Goal: Task Accomplishment & Management: Contribute content

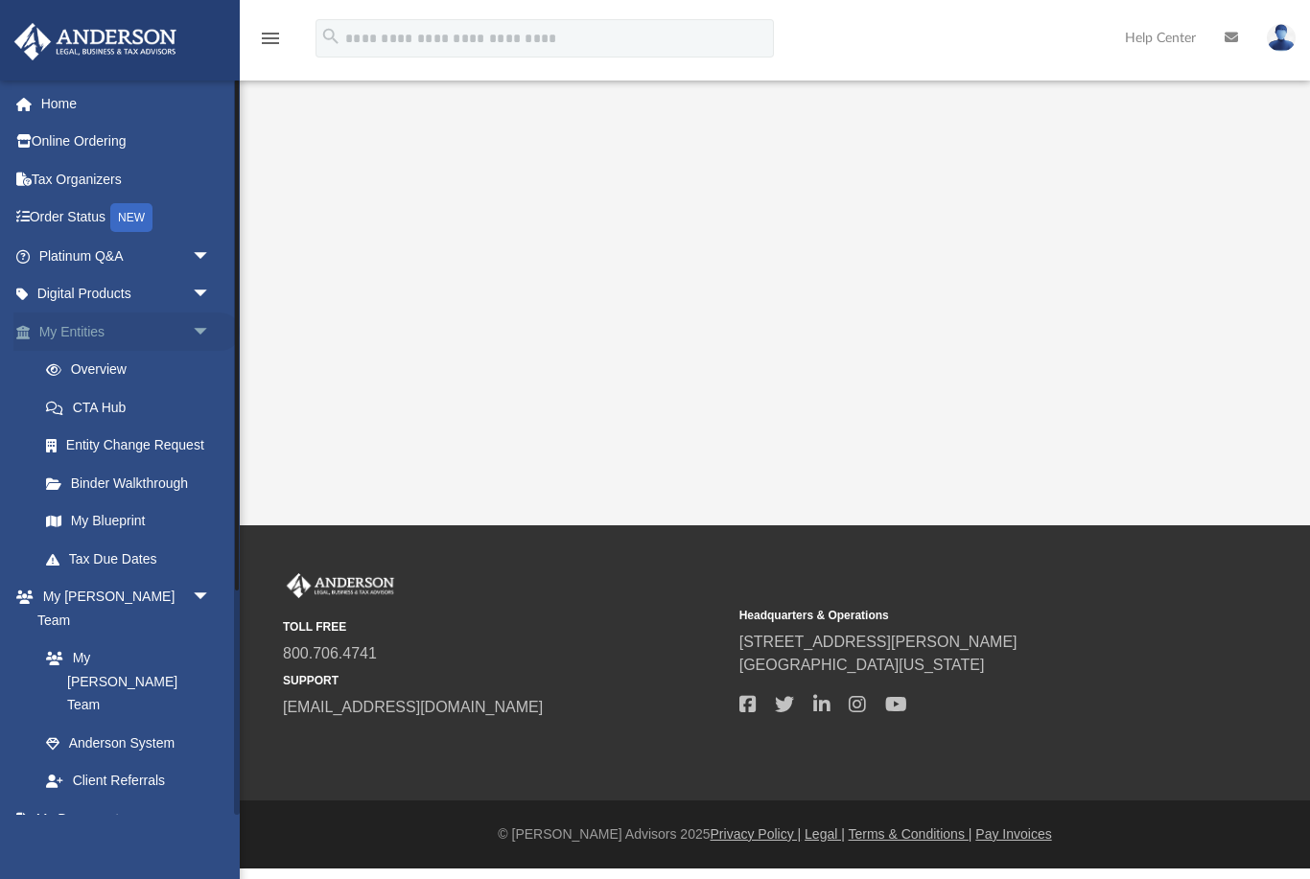
scroll to position [105, 0]
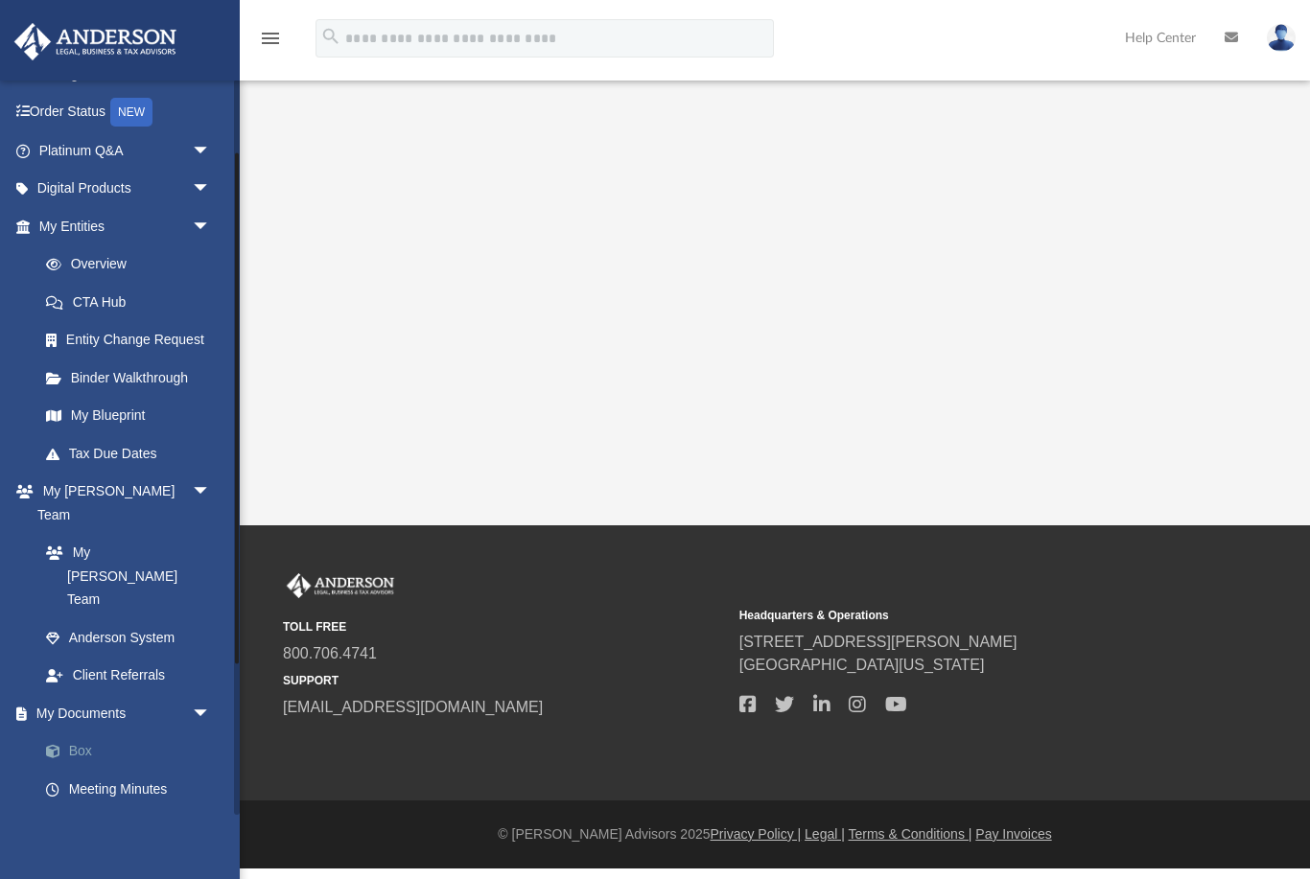
click at [92, 733] on link "Box" at bounding box center [133, 752] width 213 height 38
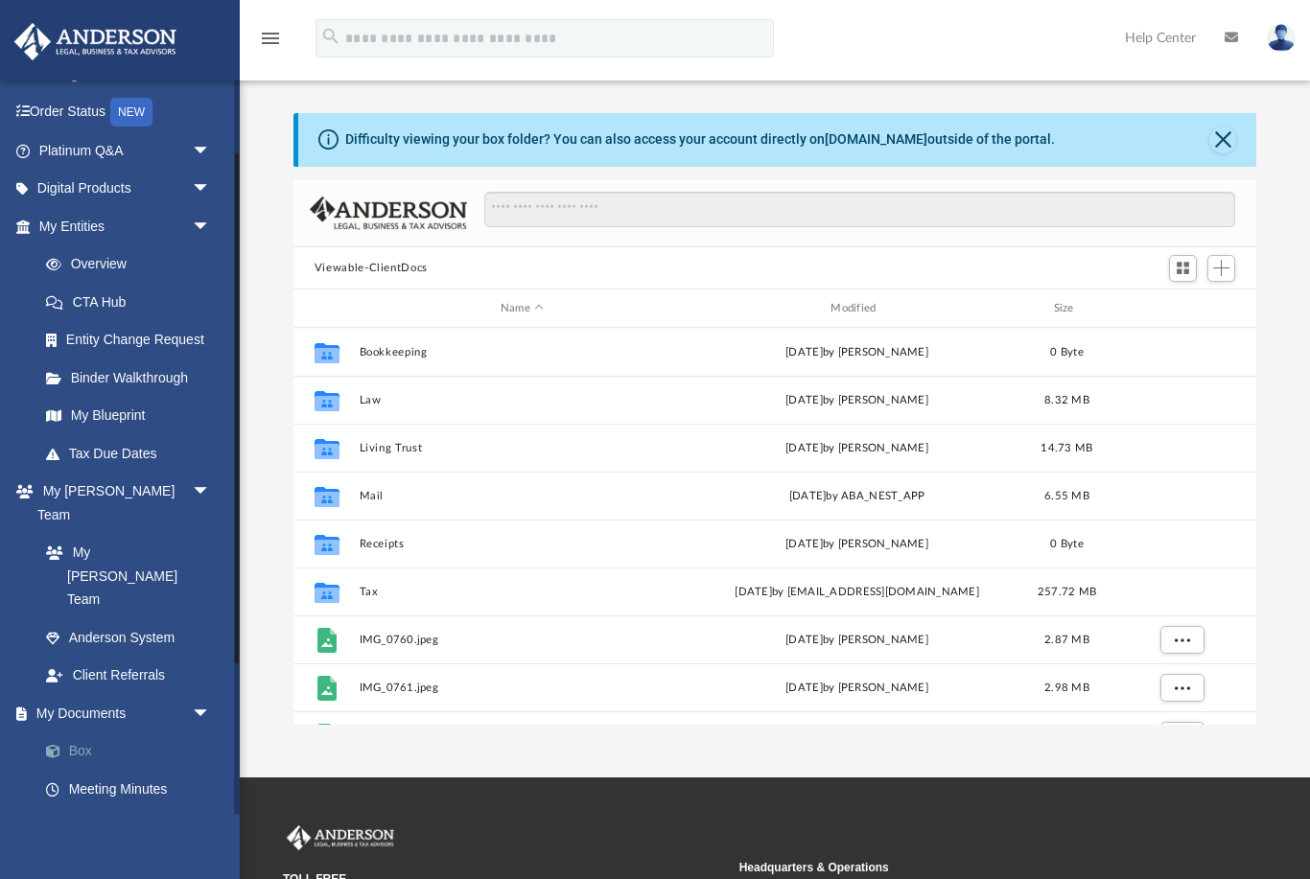
scroll to position [436, 964]
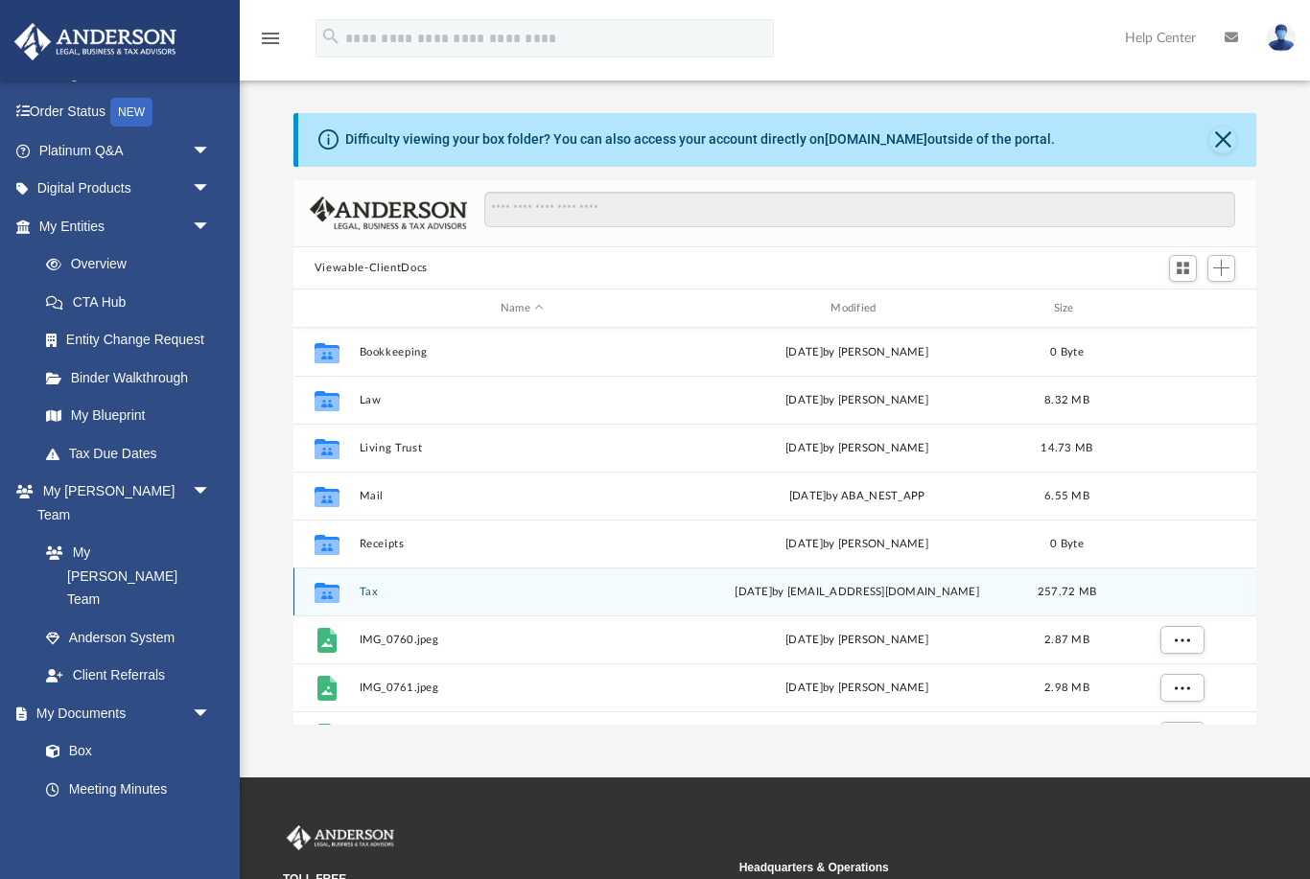
click at [334, 607] on div "Collaborated Folder Tax [DATE] by [EMAIL_ADDRESS][DOMAIN_NAME] 257.72 MB" at bounding box center [774, 592] width 963 height 48
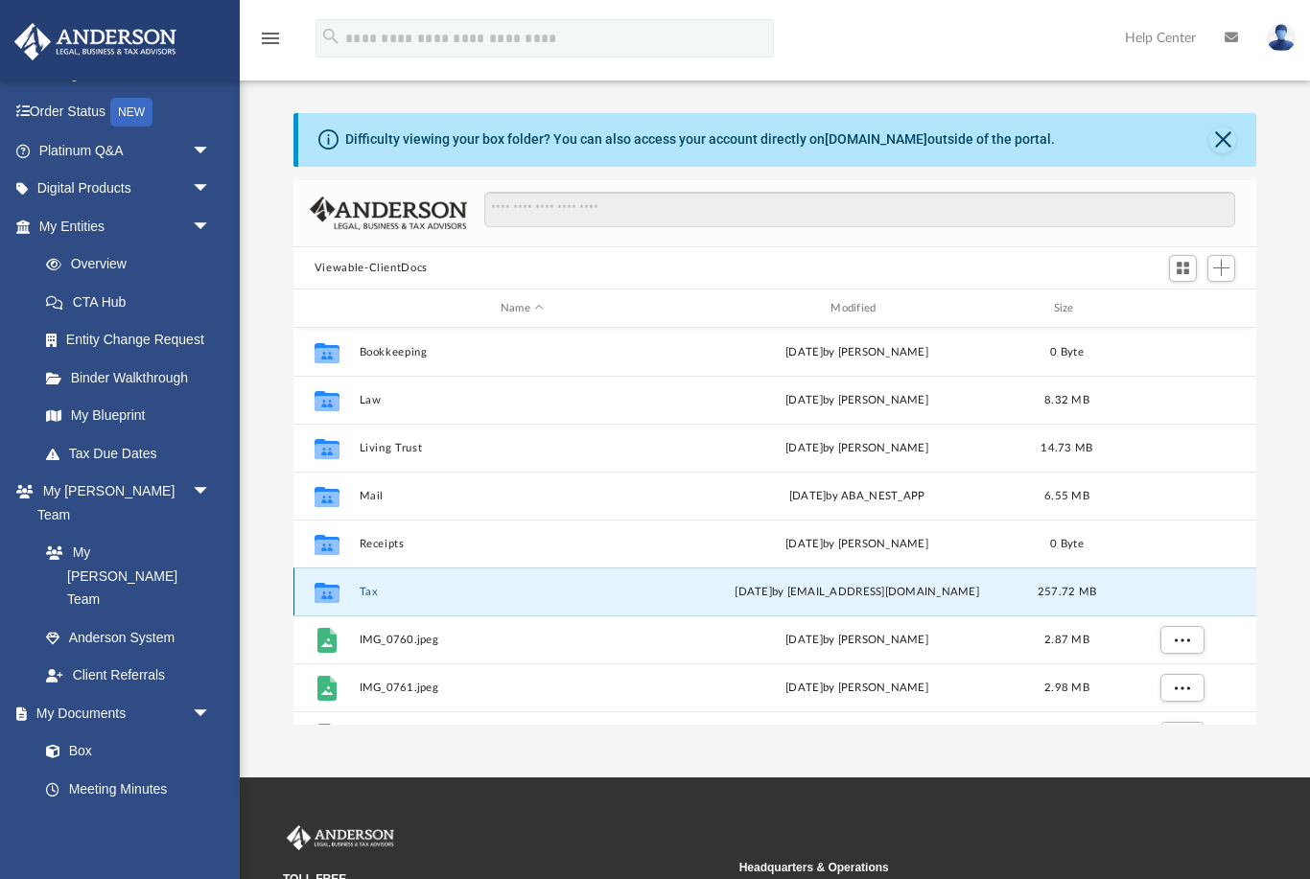
click at [334, 607] on div "Collaborated Folder Tax [DATE] by [EMAIL_ADDRESS][DOMAIN_NAME] 257.72 MB" at bounding box center [774, 592] width 963 height 48
click at [918, 592] on div "[DATE] by [EMAIL_ADDRESS][DOMAIN_NAME]" at bounding box center [856, 592] width 326 height 17
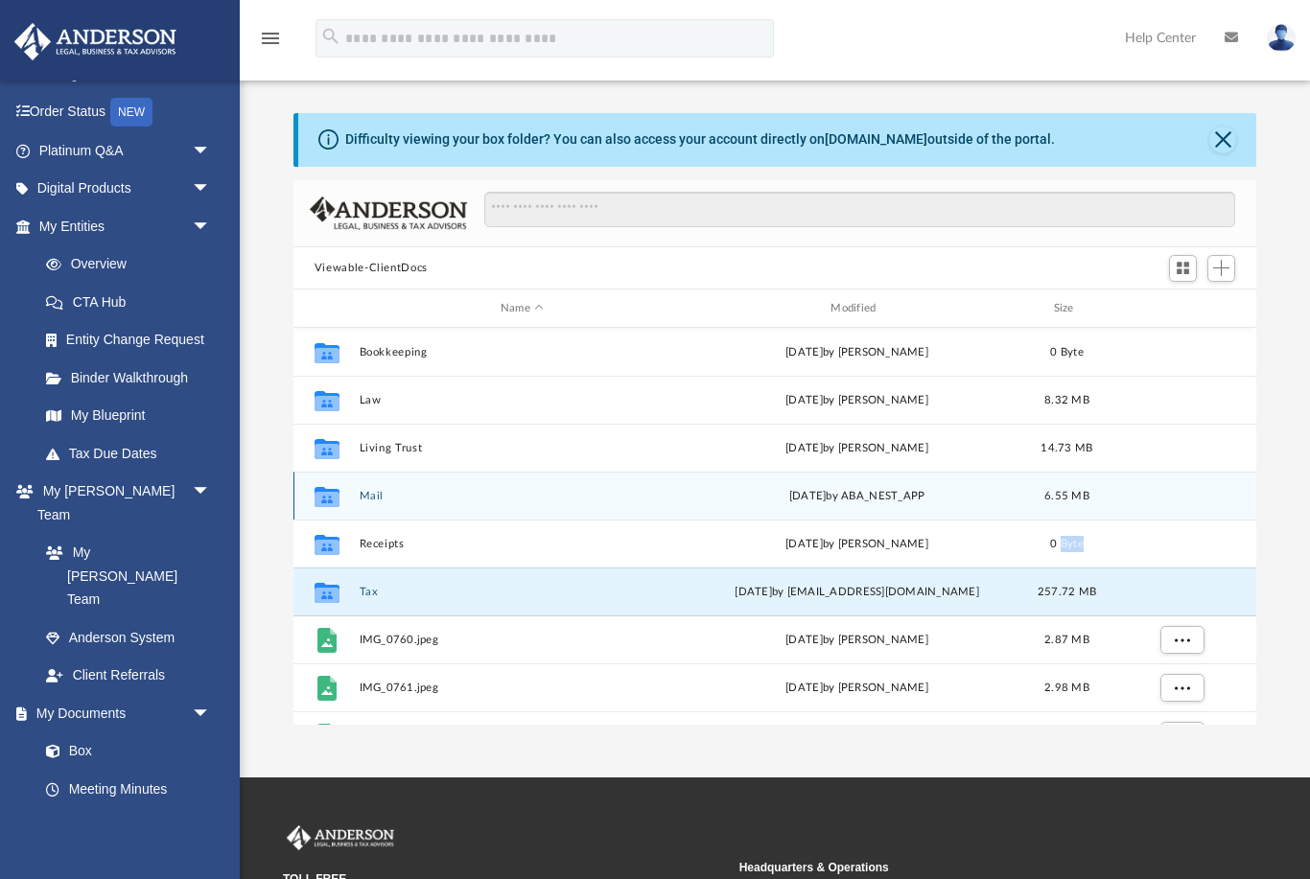
click at [495, 502] on button "Mail" at bounding box center [522, 496] width 326 height 12
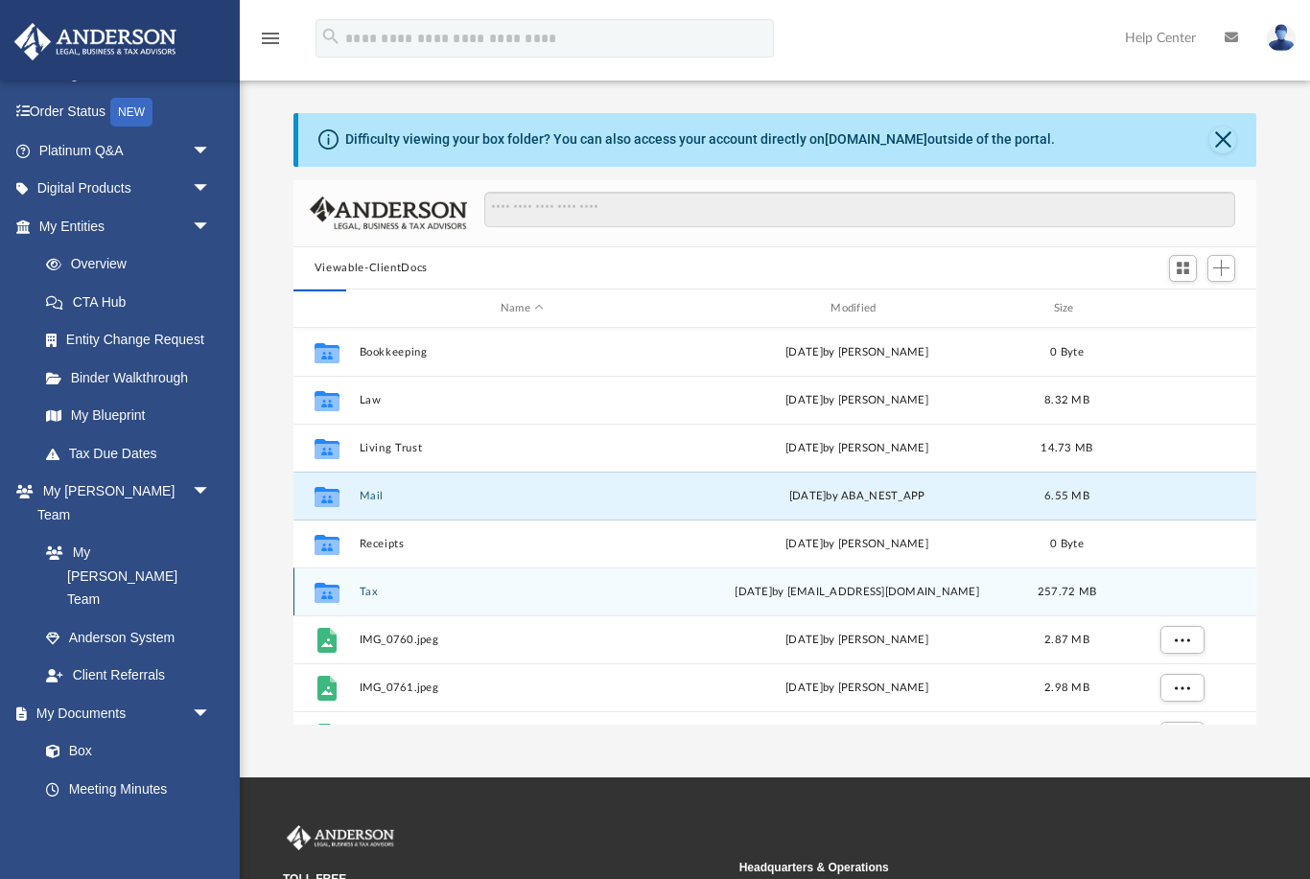
click at [335, 588] on icon "grid" at bounding box center [327, 595] width 25 height 15
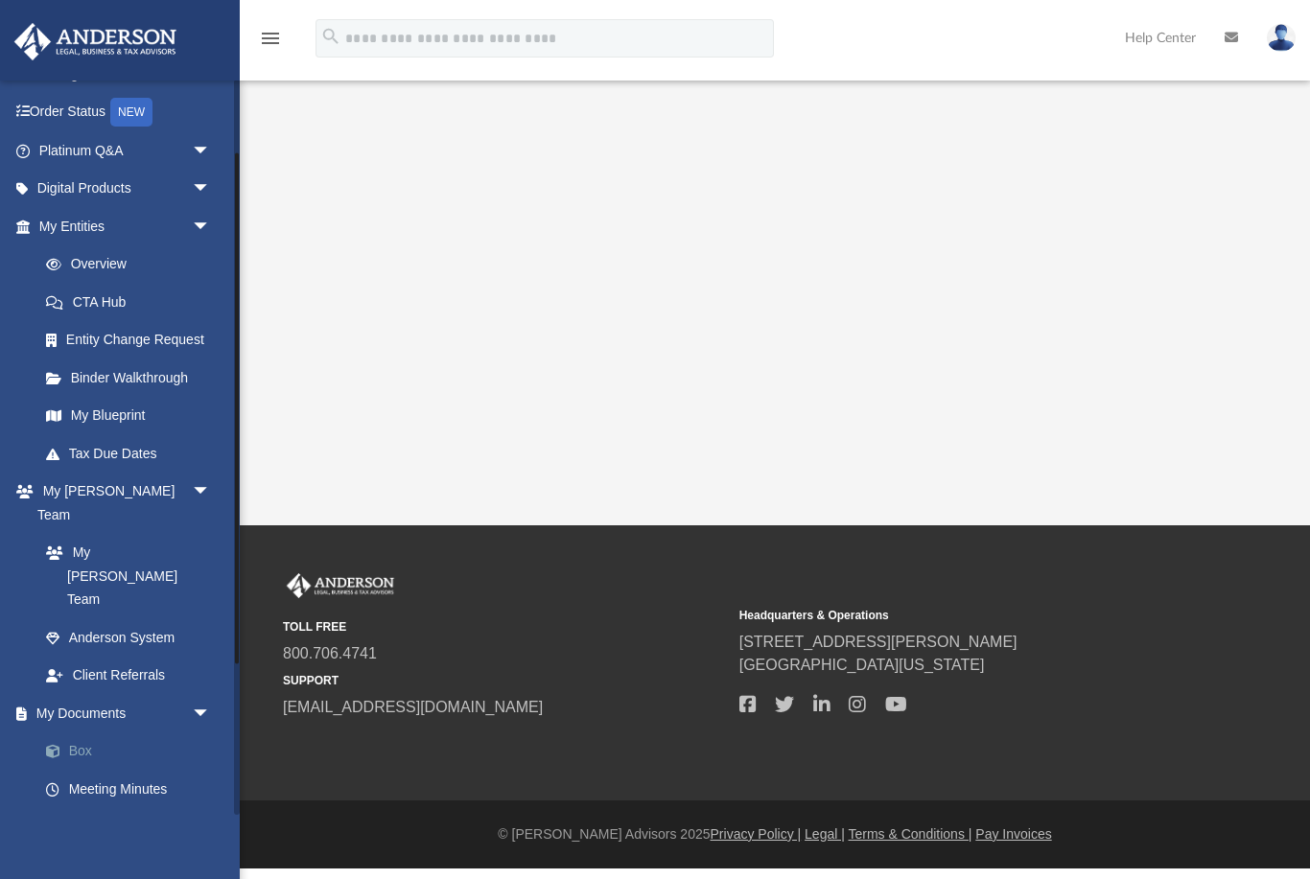
click at [78, 733] on link "Box" at bounding box center [133, 752] width 213 height 38
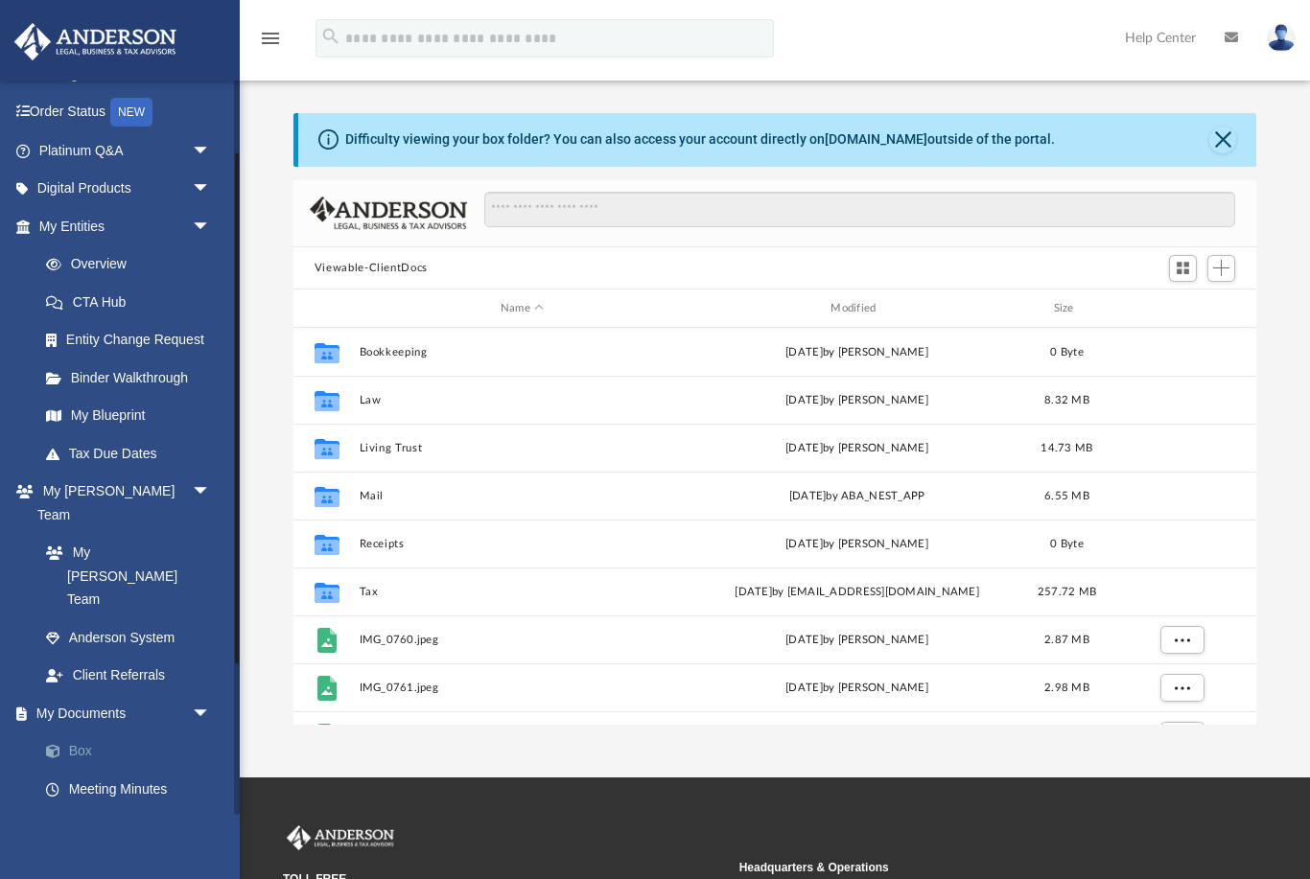
scroll to position [1, 1]
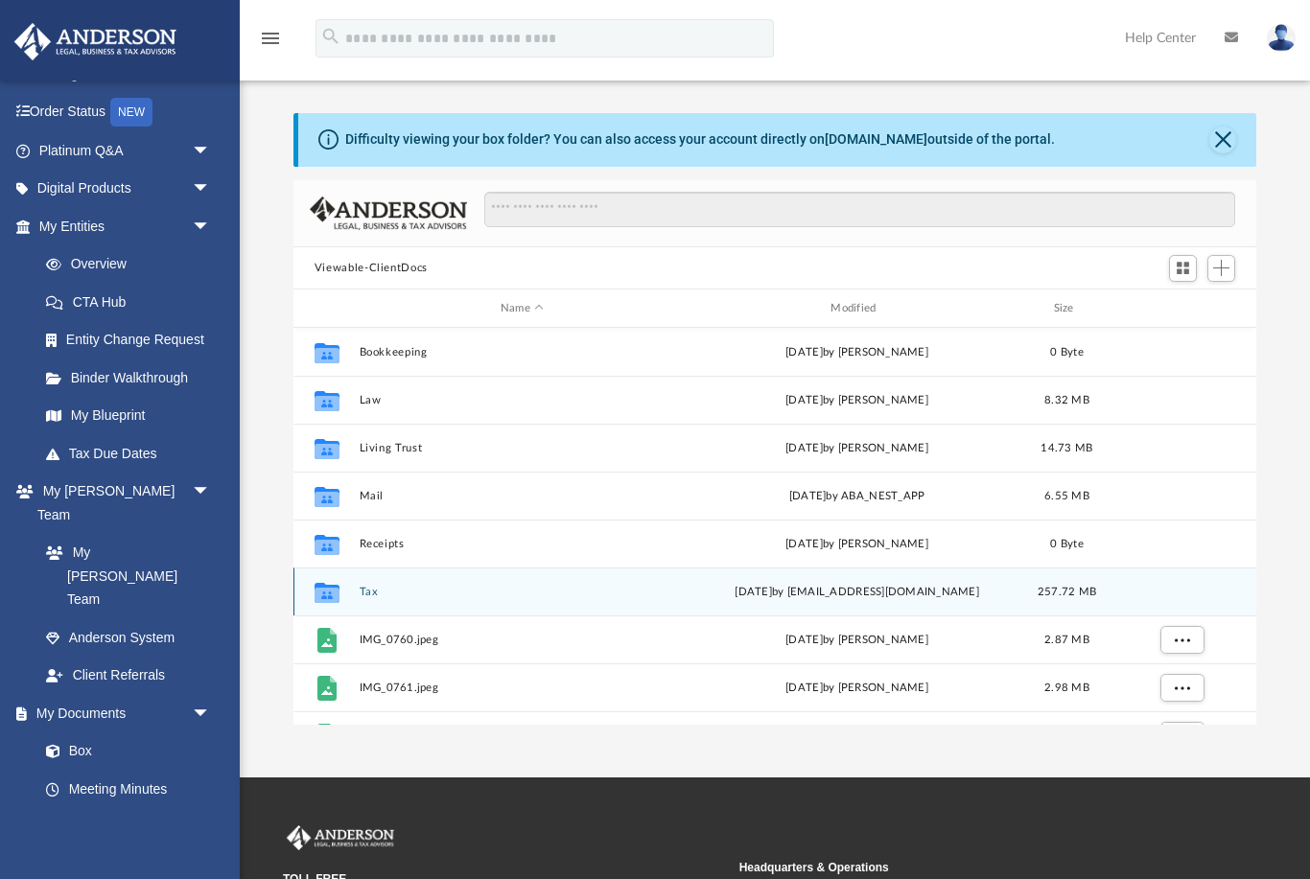
click at [395, 592] on button "Tax" at bounding box center [522, 592] width 326 height 12
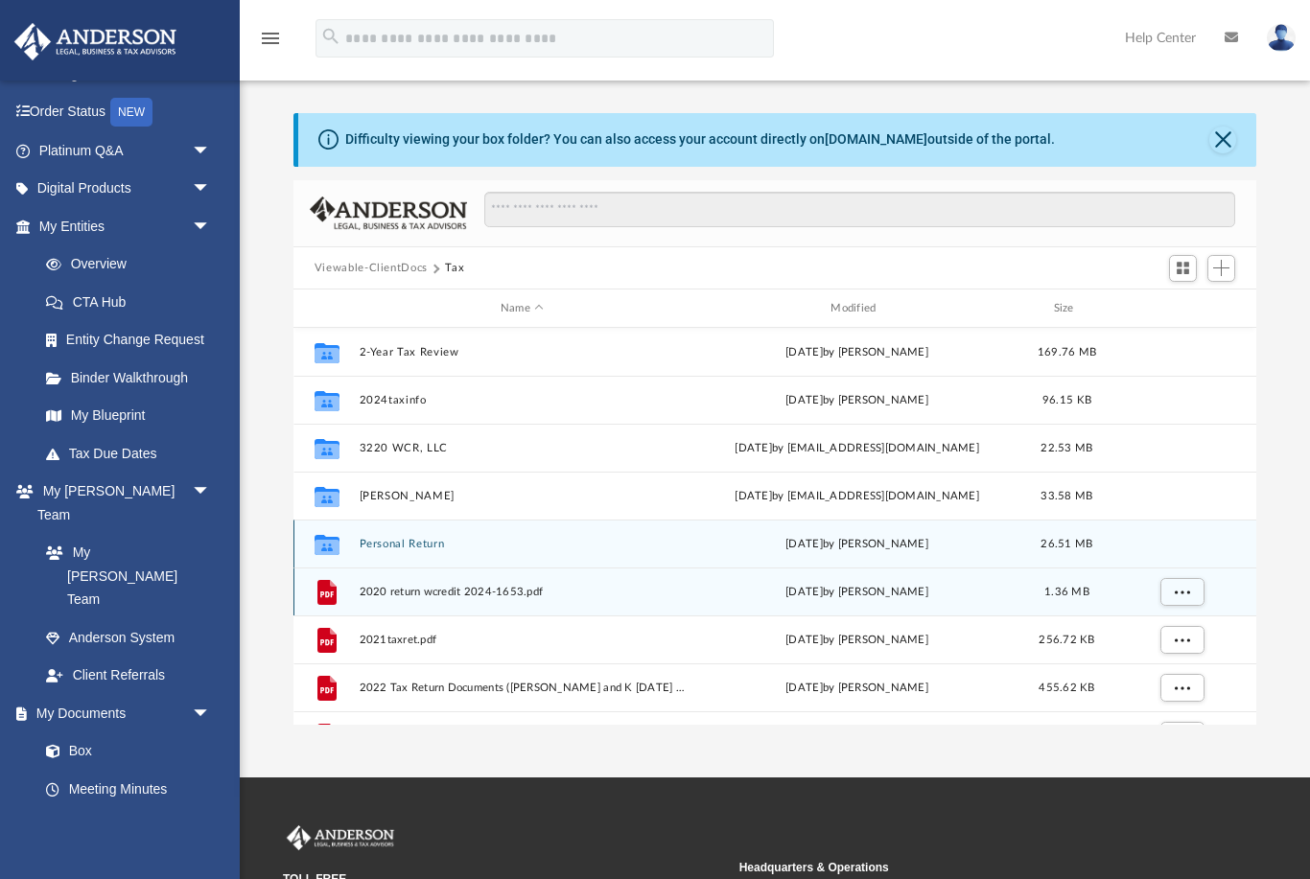
click at [363, 530] on div "Collaborated Folder Personal Return [DATE] by [PERSON_NAME] 26.51 MB" at bounding box center [774, 544] width 963 height 48
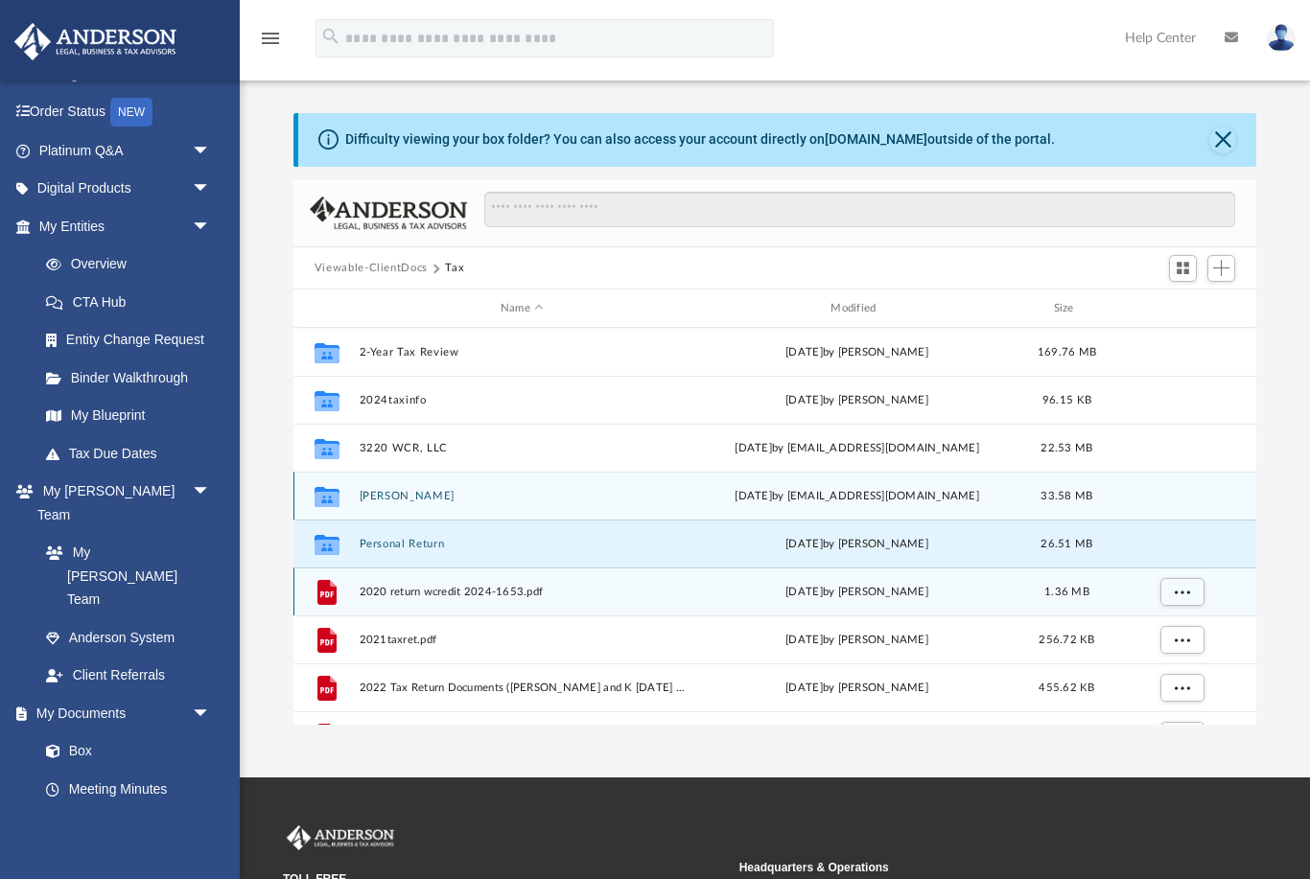
click at [367, 492] on button "[PERSON_NAME]" at bounding box center [522, 496] width 326 height 12
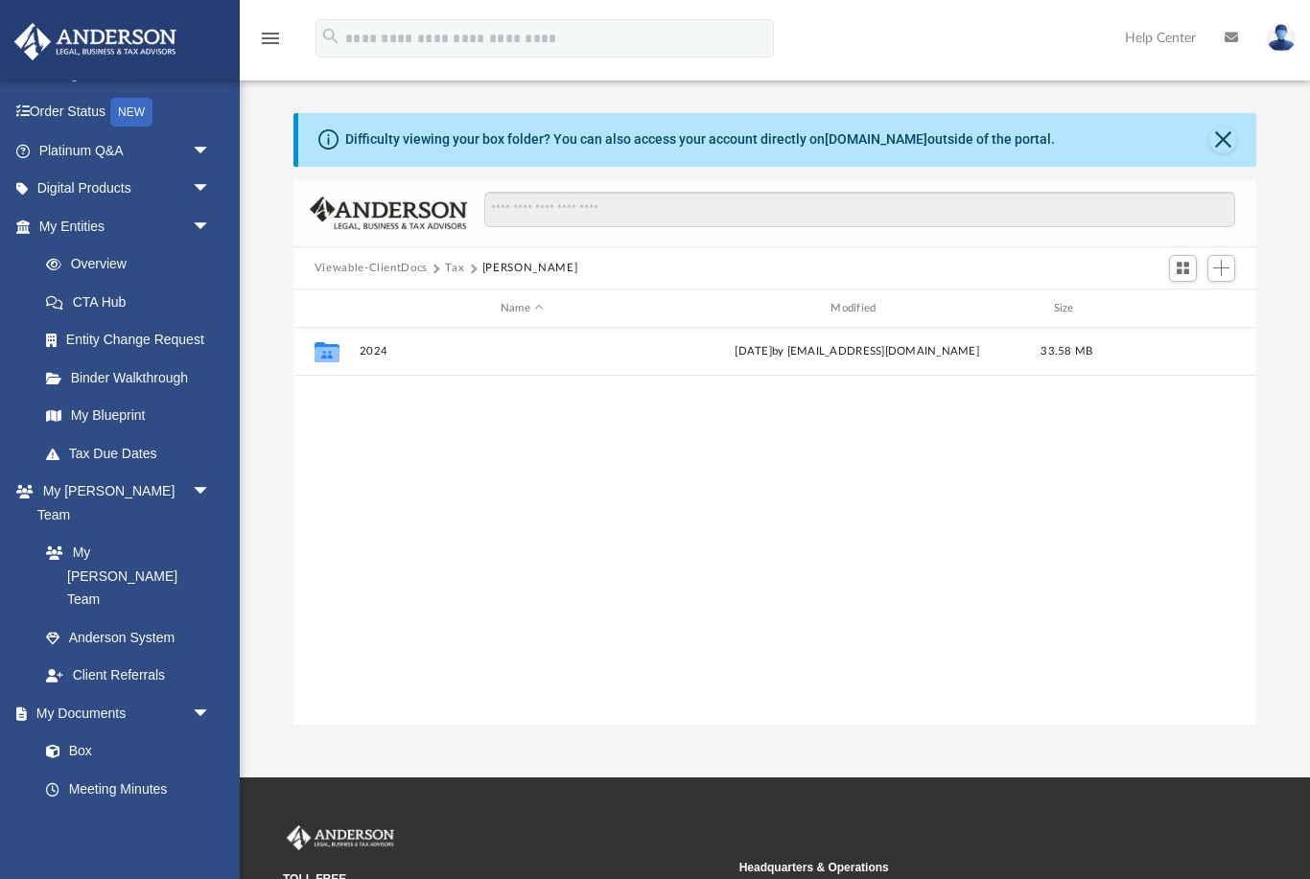
click at [364, 498] on div "Collaborated Folder 2024 [DATE] by [EMAIL_ADDRESS][DOMAIN_NAME] 33.58 MB" at bounding box center [774, 527] width 963 height 398
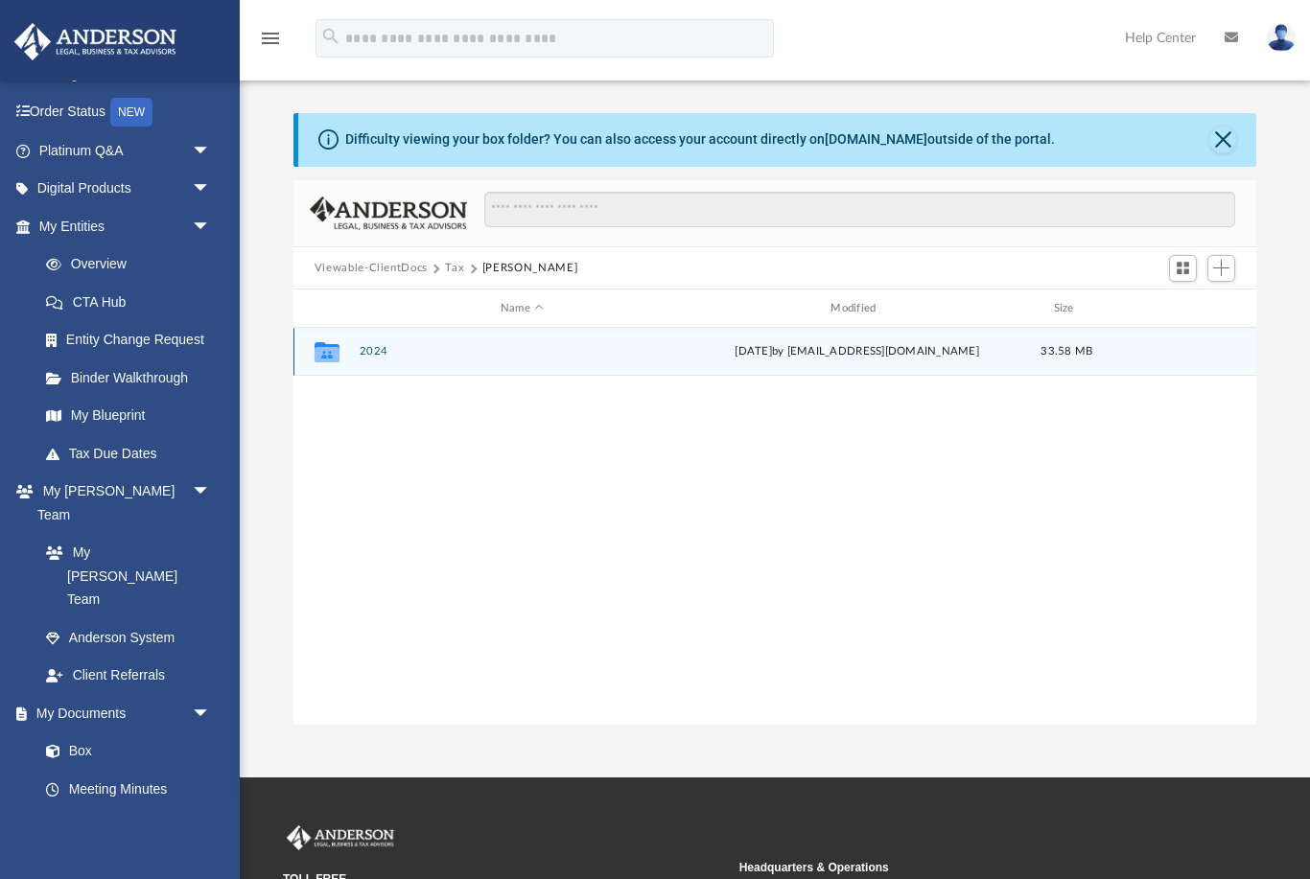
click at [366, 353] on button "2024" at bounding box center [522, 352] width 326 height 12
click at [385, 348] on button "Digital Tax Organizer" at bounding box center [522, 352] width 326 height 12
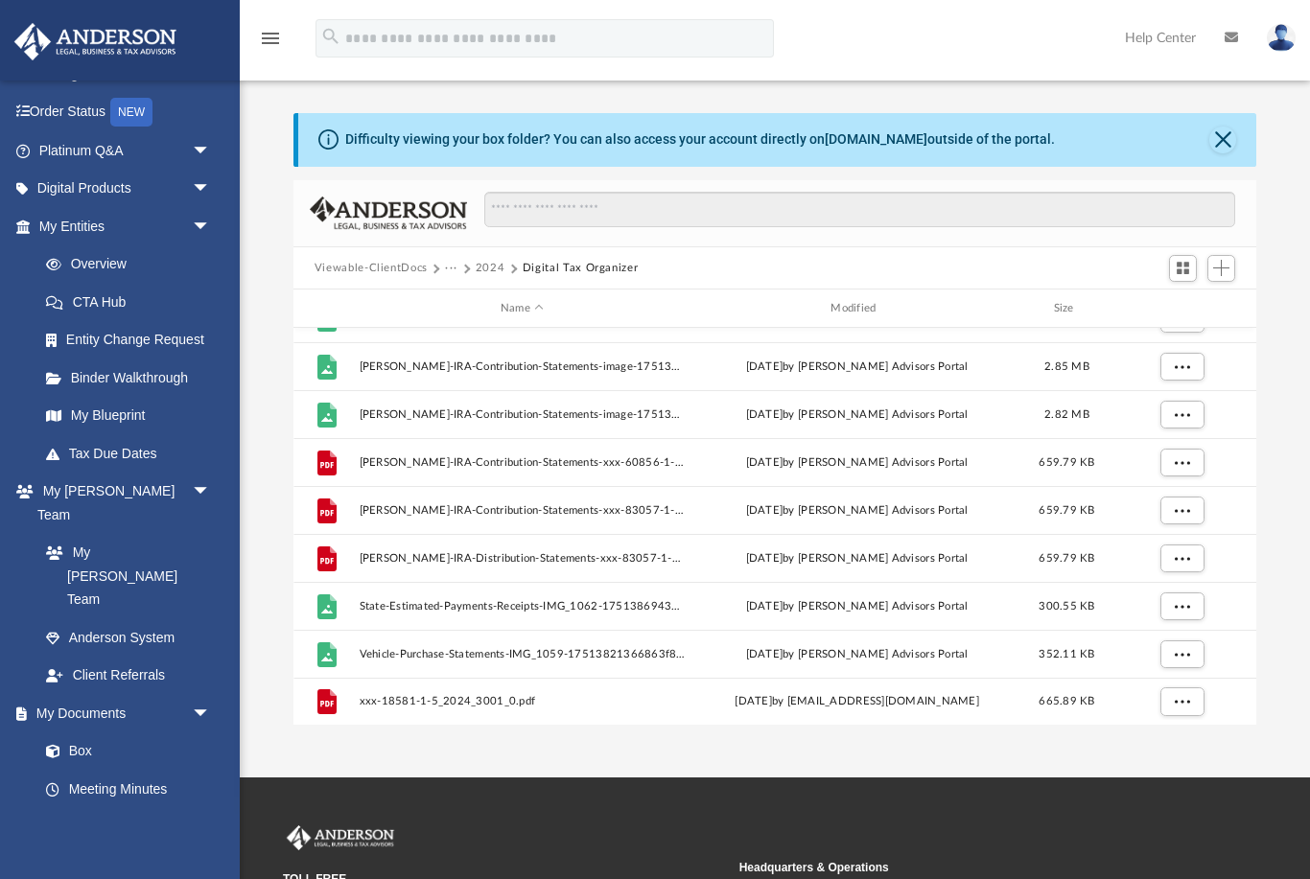
scroll to position [705, 0]
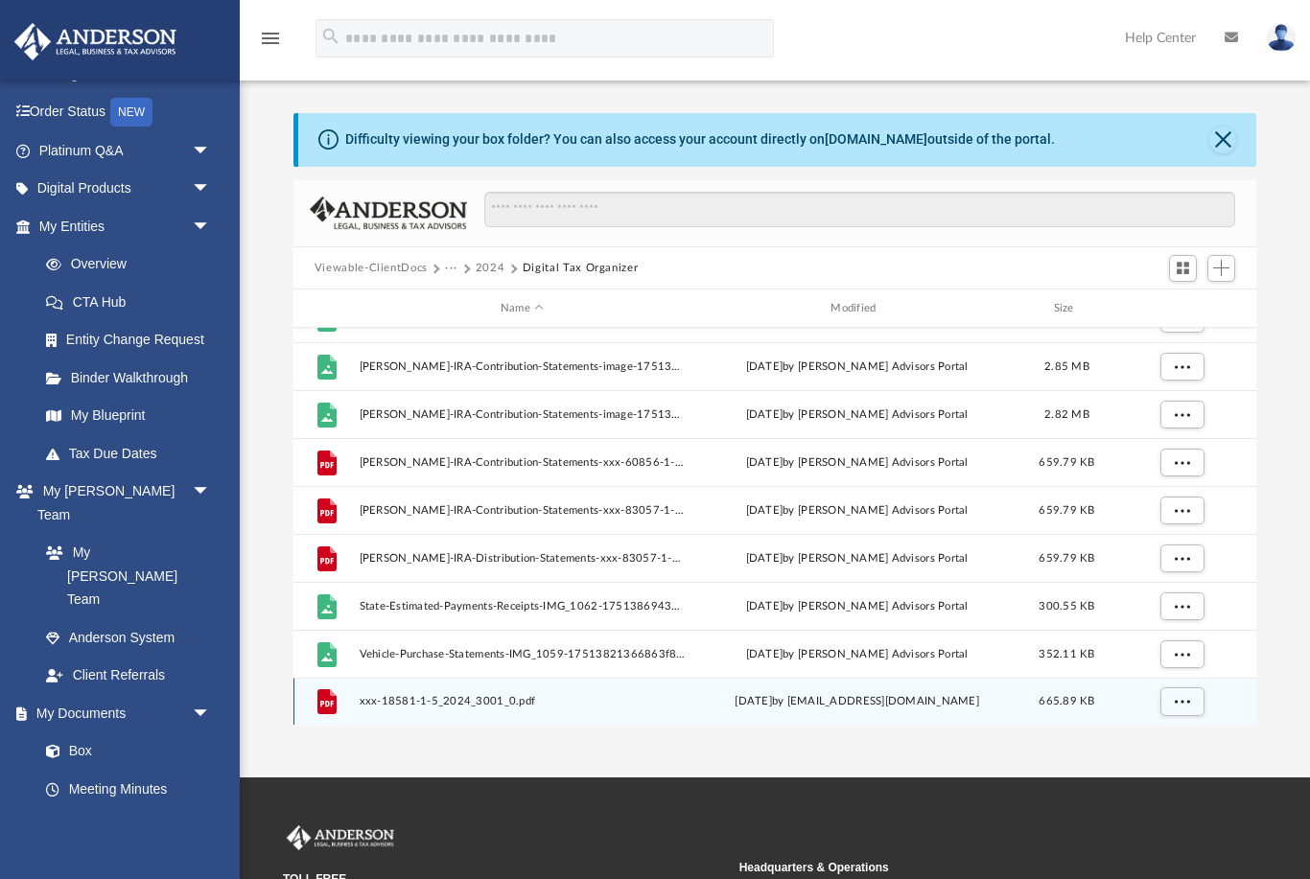
click at [503, 690] on div "File xxx-18581-1-5_2024_3001_0.pdf [DATE] by [EMAIL_ADDRESS][DOMAIN_NAME] 665.8…" at bounding box center [774, 702] width 963 height 48
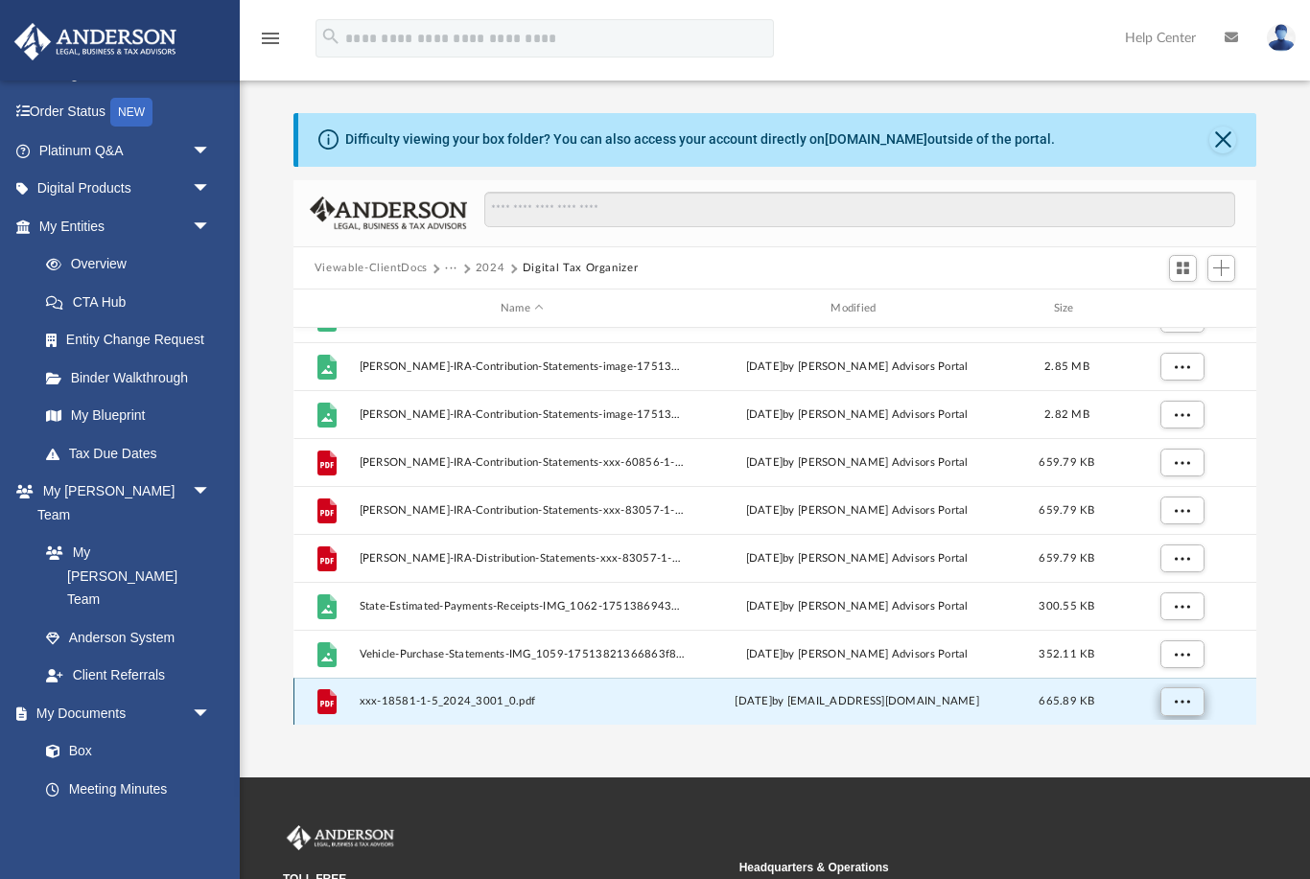
click at [1179, 710] on button "More options" at bounding box center [1181, 702] width 44 height 29
click at [1172, 632] on li "Preview" at bounding box center [1164, 632] width 56 height 20
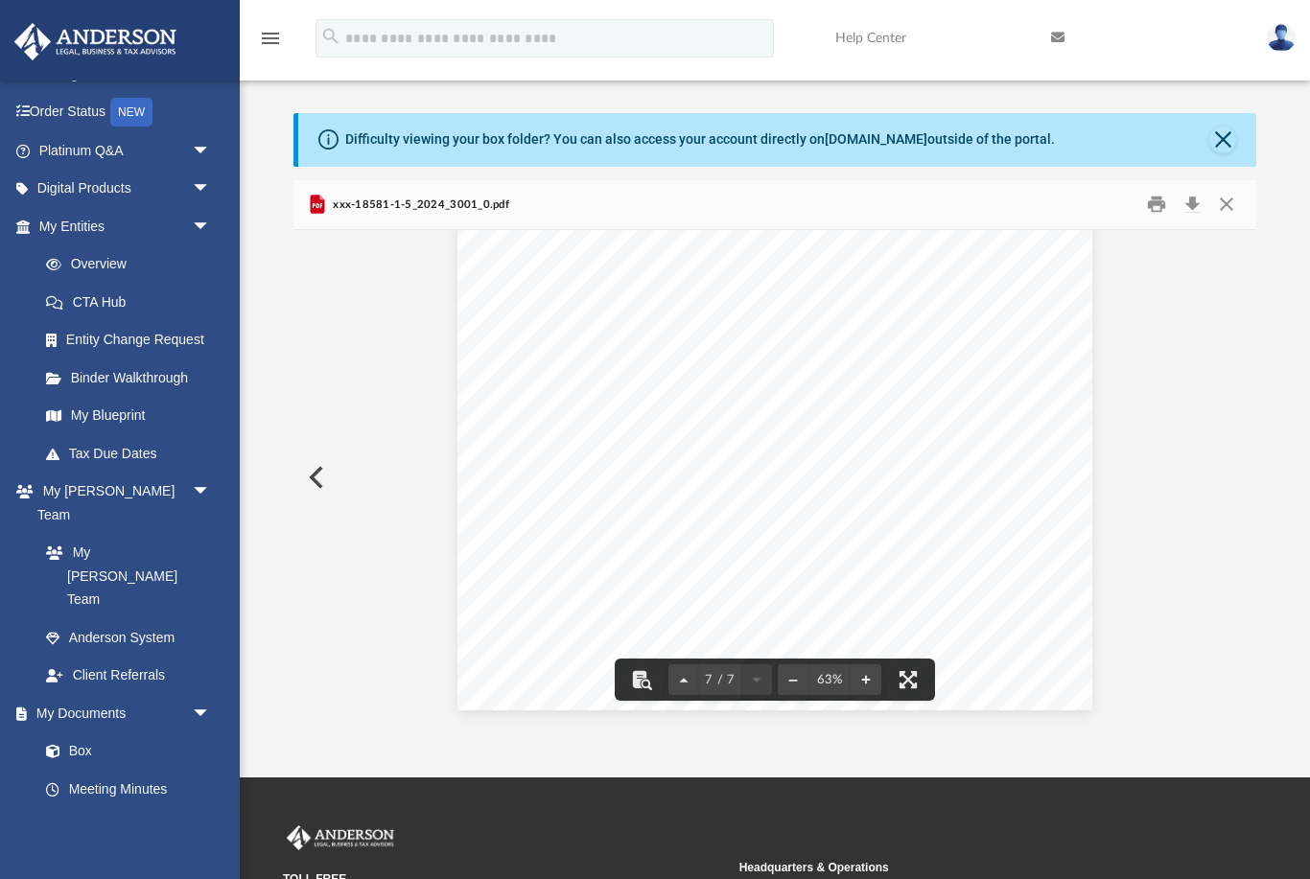
scroll to position [3137, 0]
click at [1238, 200] on button "Close" at bounding box center [1226, 205] width 35 height 30
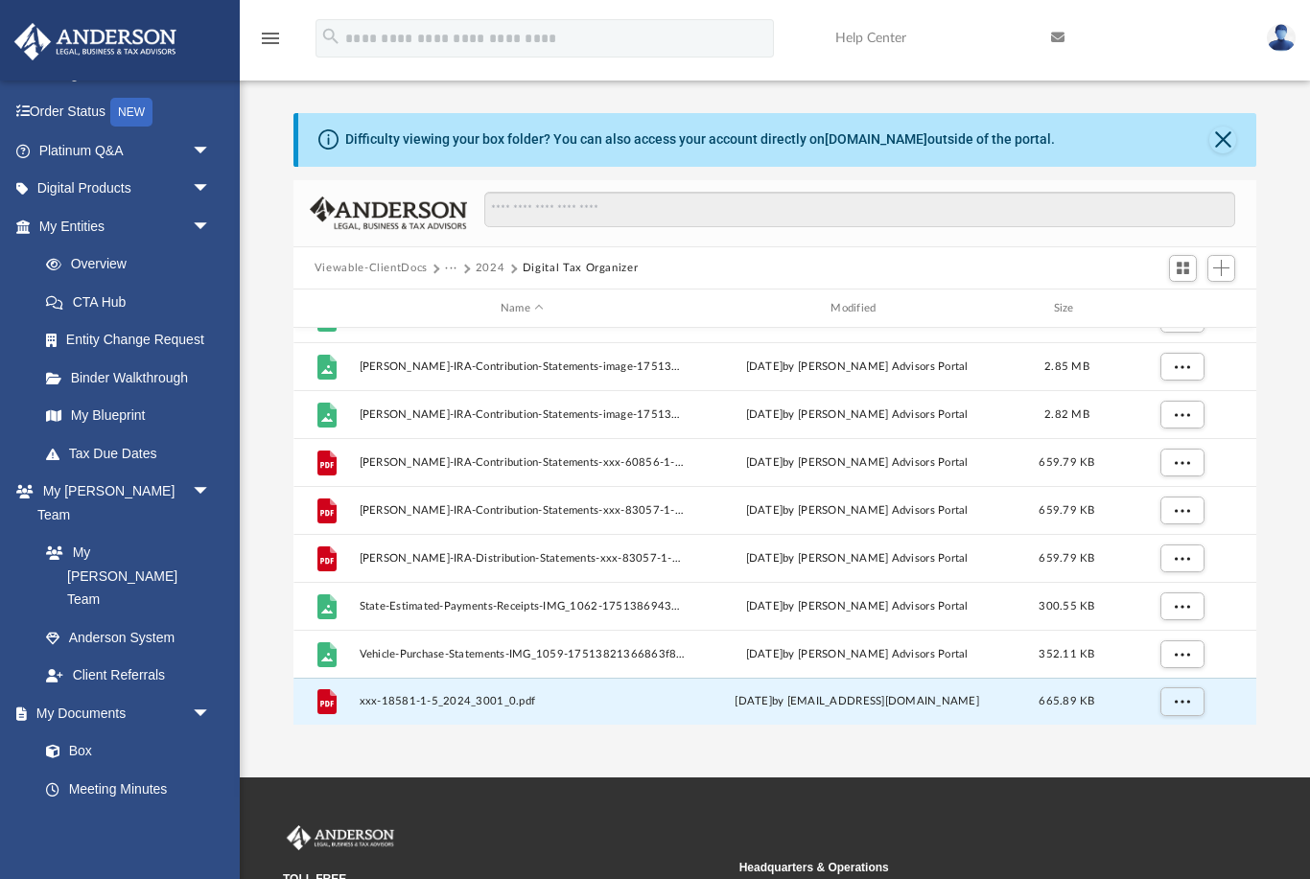
click at [447, 269] on button "···" at bounding box center [451, 268] width 12 height 17
click at [465, 328] on li "[PERSON_NAME]" at bounding box center [504, 331] width 96 height 20
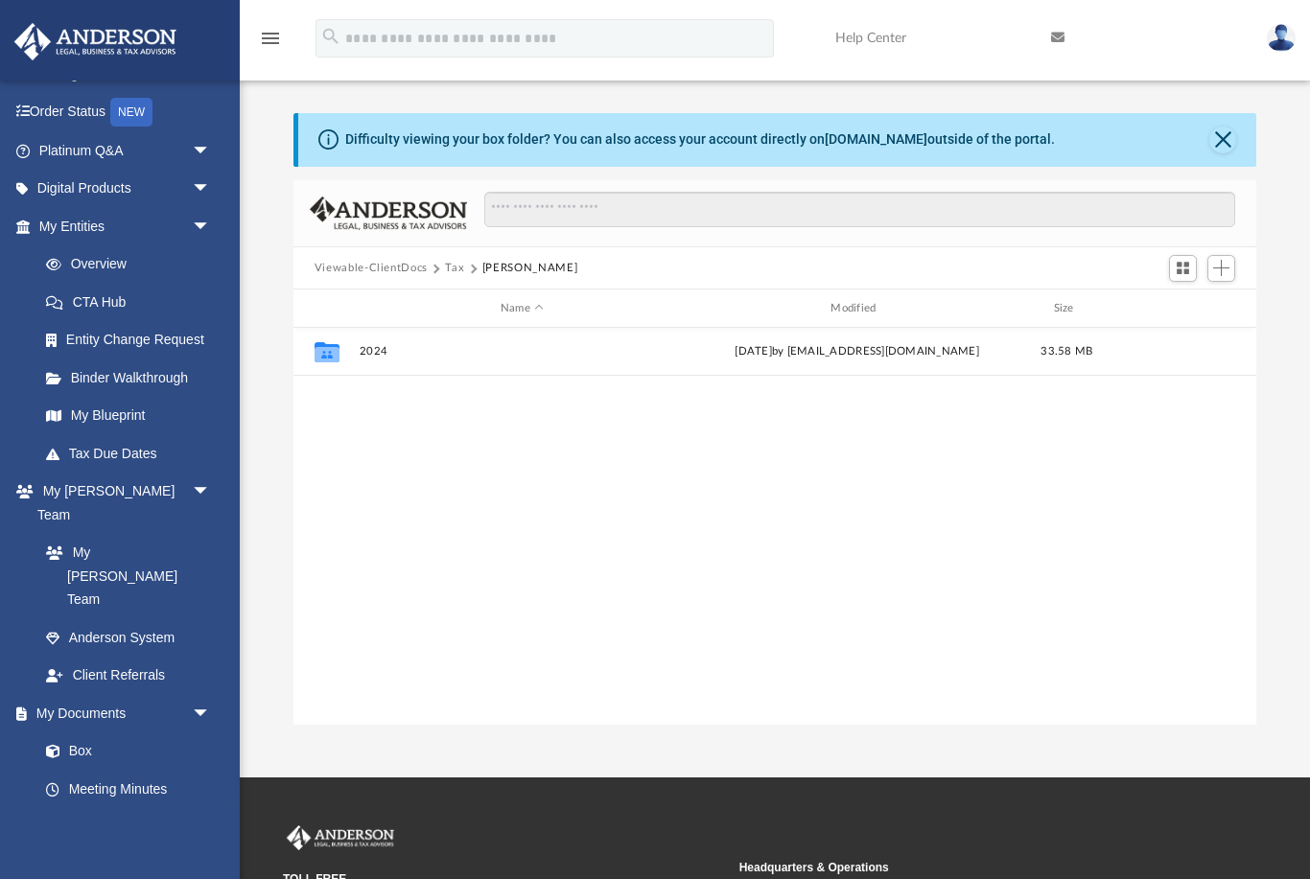
scroll to position [0, 0]
click at [457, 269] on button "Tax" at bounding box center [454, 268] width 19 height 17
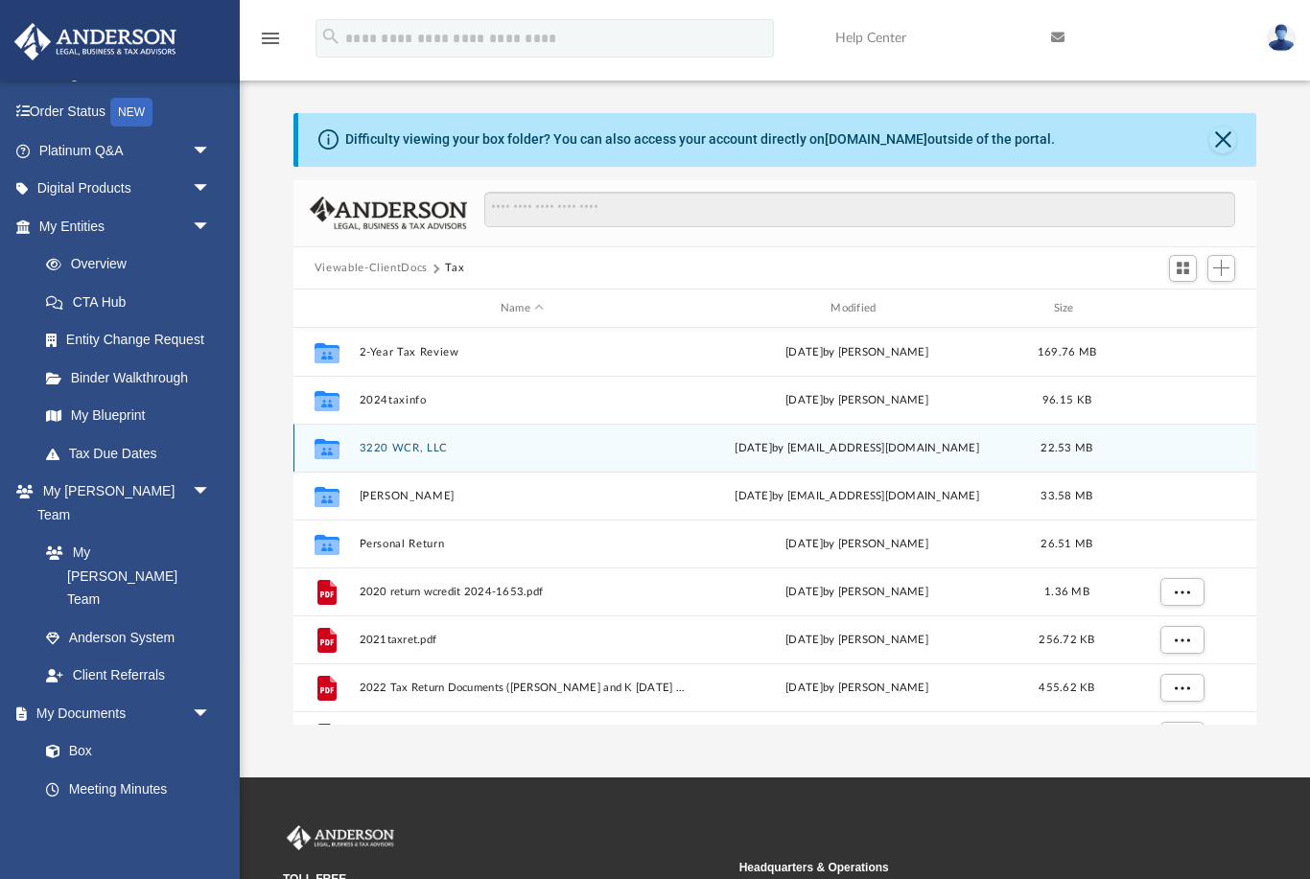
click at [379, 456] on div "Collaborated Folder 3220 WCR, LLC [DATE] by [EMAIL_ADDRESS][DOMAIN_NAME] 22.53 …" at bounding box center [774, 448] width 963 height 48
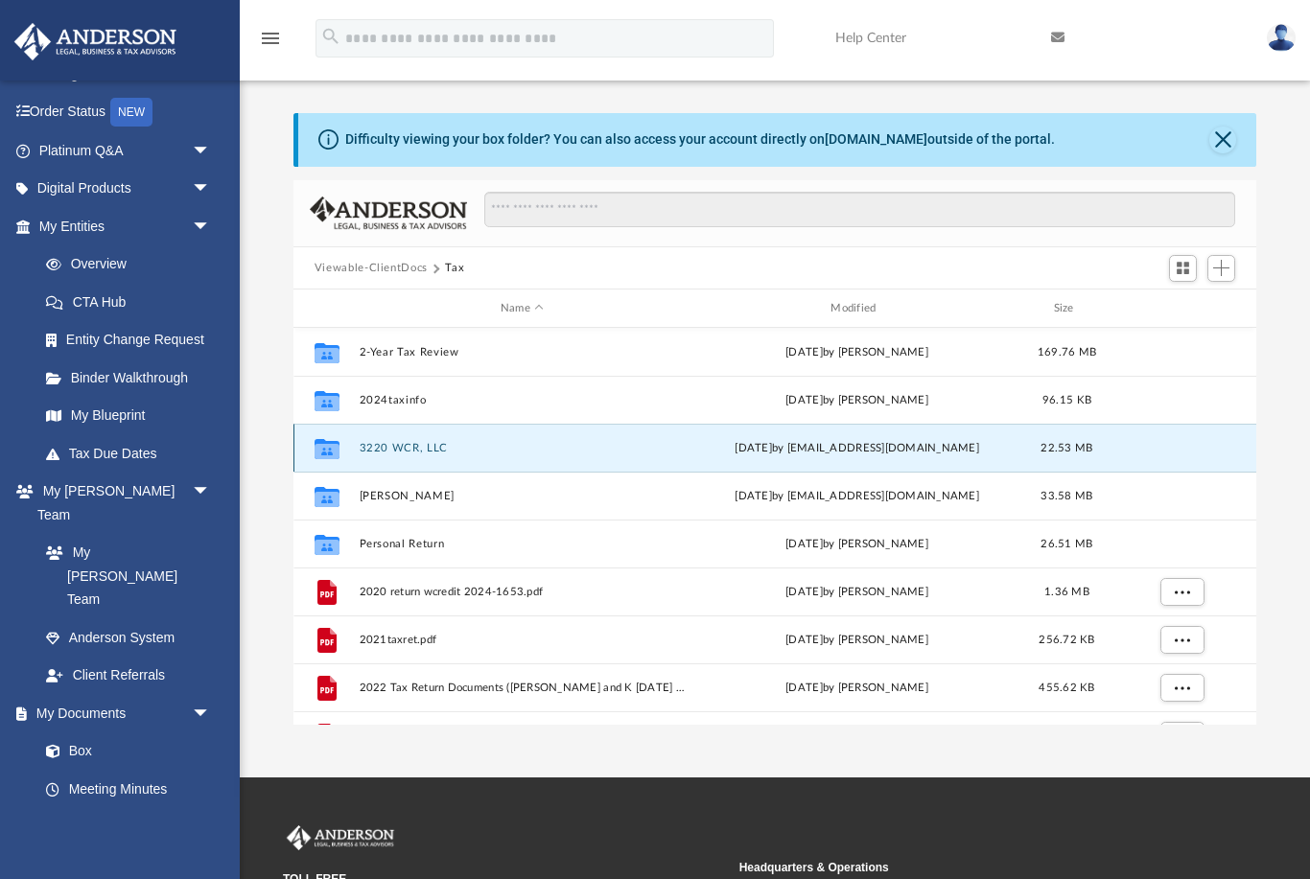
click at [338, 452] on icon "grid" at bounding box center [327, 451] width 25 height 15
click at [339, 452] on icon "grid" at bounding box center [327, 451] width 25 height 15
click at [571, 454] on button "3220 WCR, LLC" at bounding box center [522, 448] width 326 height 12
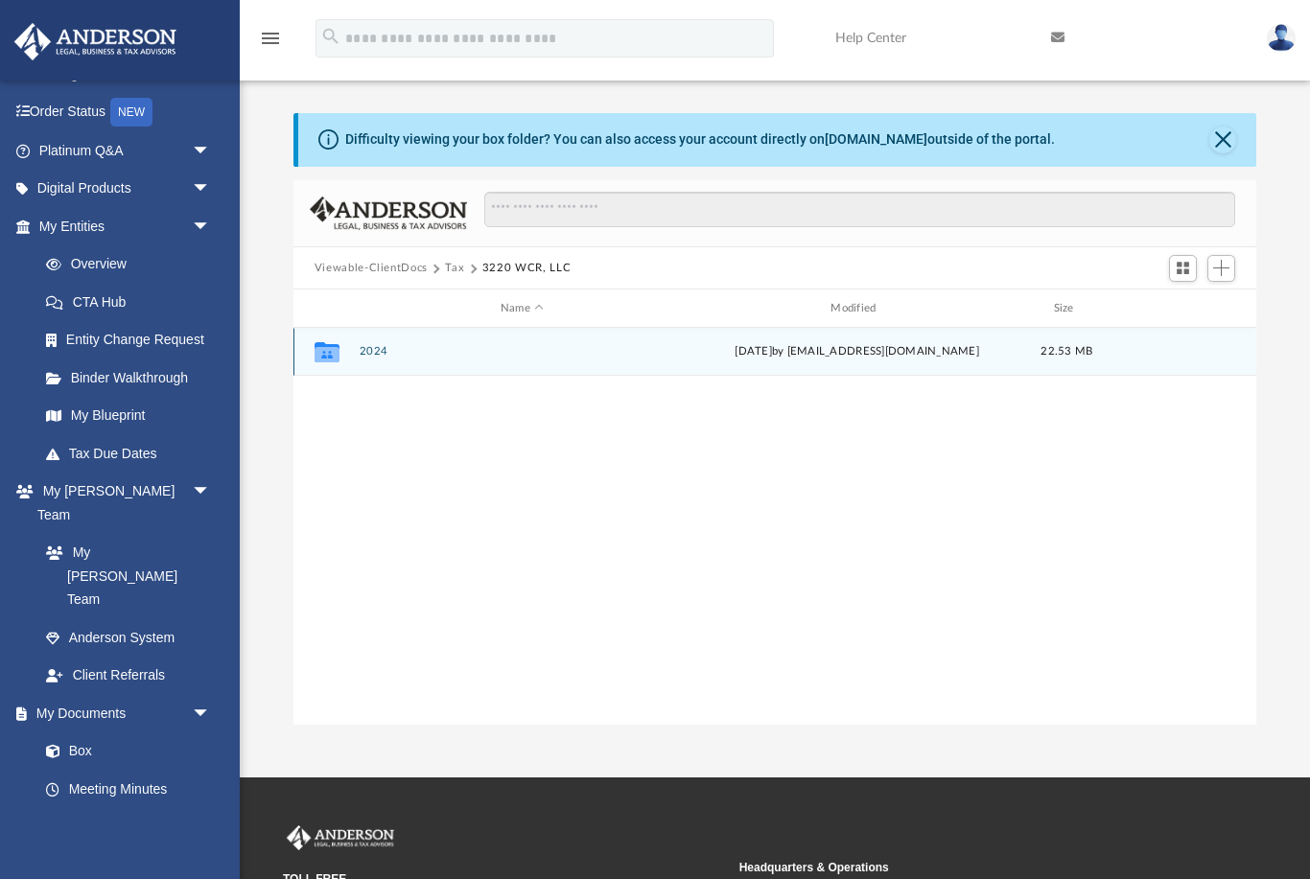
click at [512, 349] on button "2024" at bounding box center [522, 352] width 326 height 12
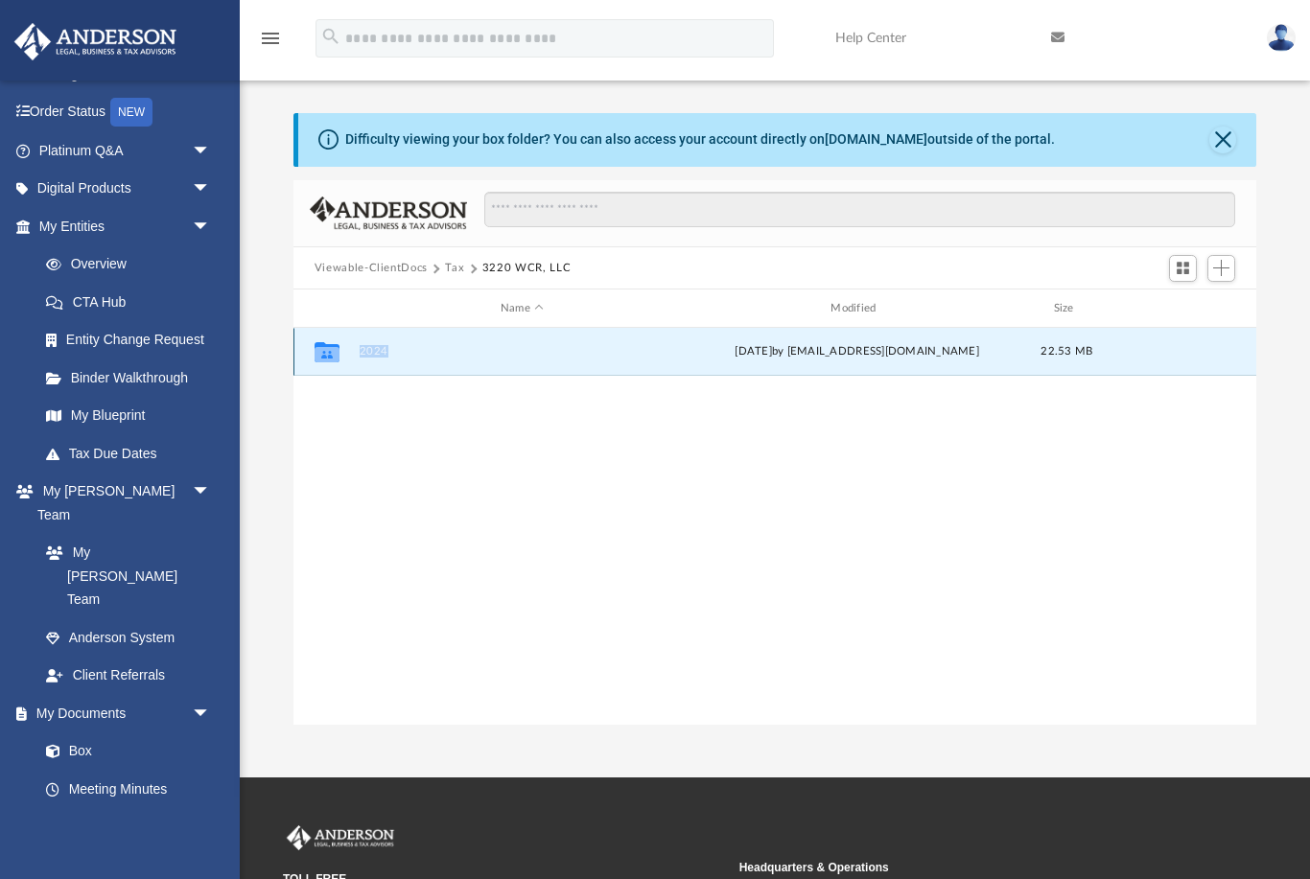
click at [512, 349] on button "2024" at bounding box center [522, 352] width 326 height 12
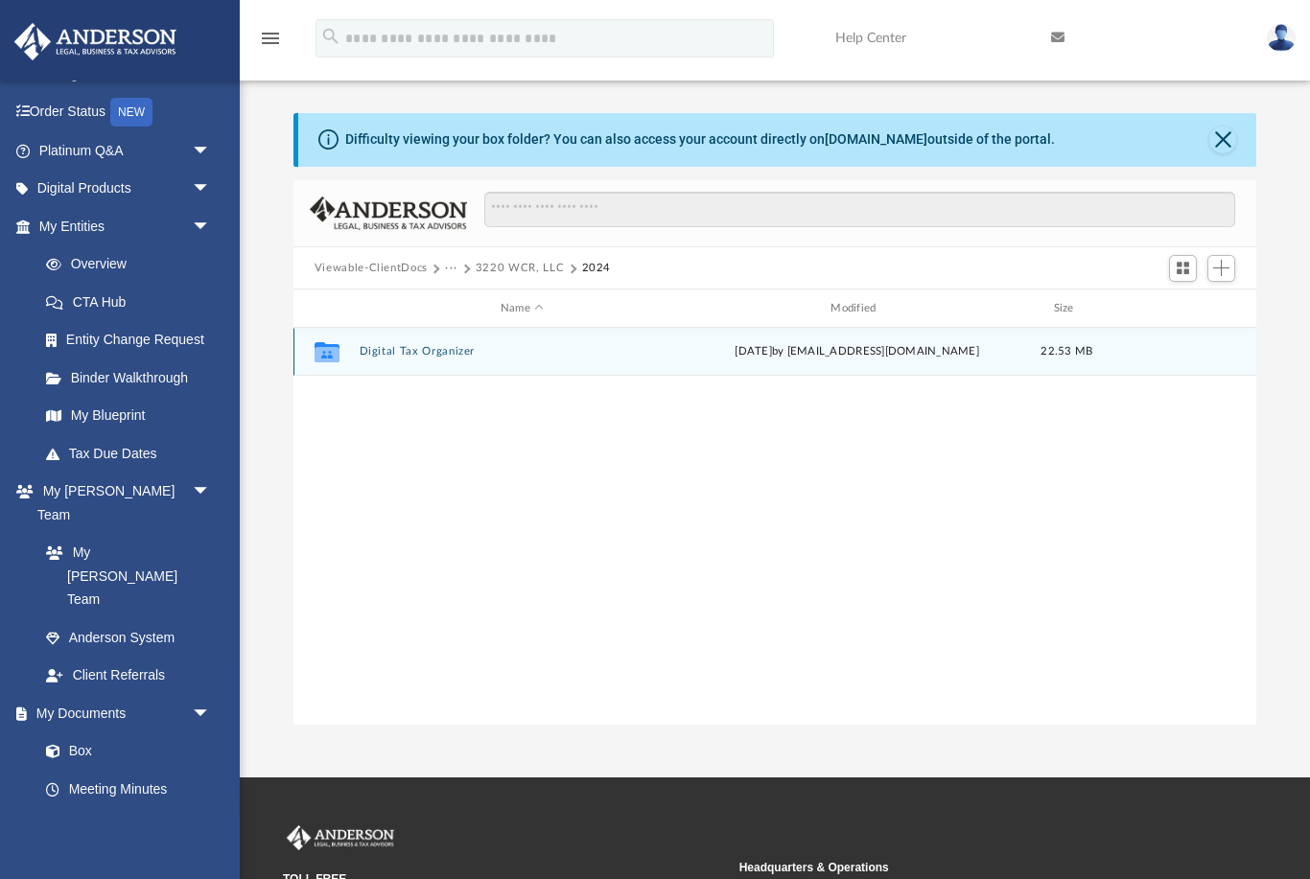
click at [512, 349] on button "Digital Tax Organizer" at bounding box center [522, 352] width 326 height 12
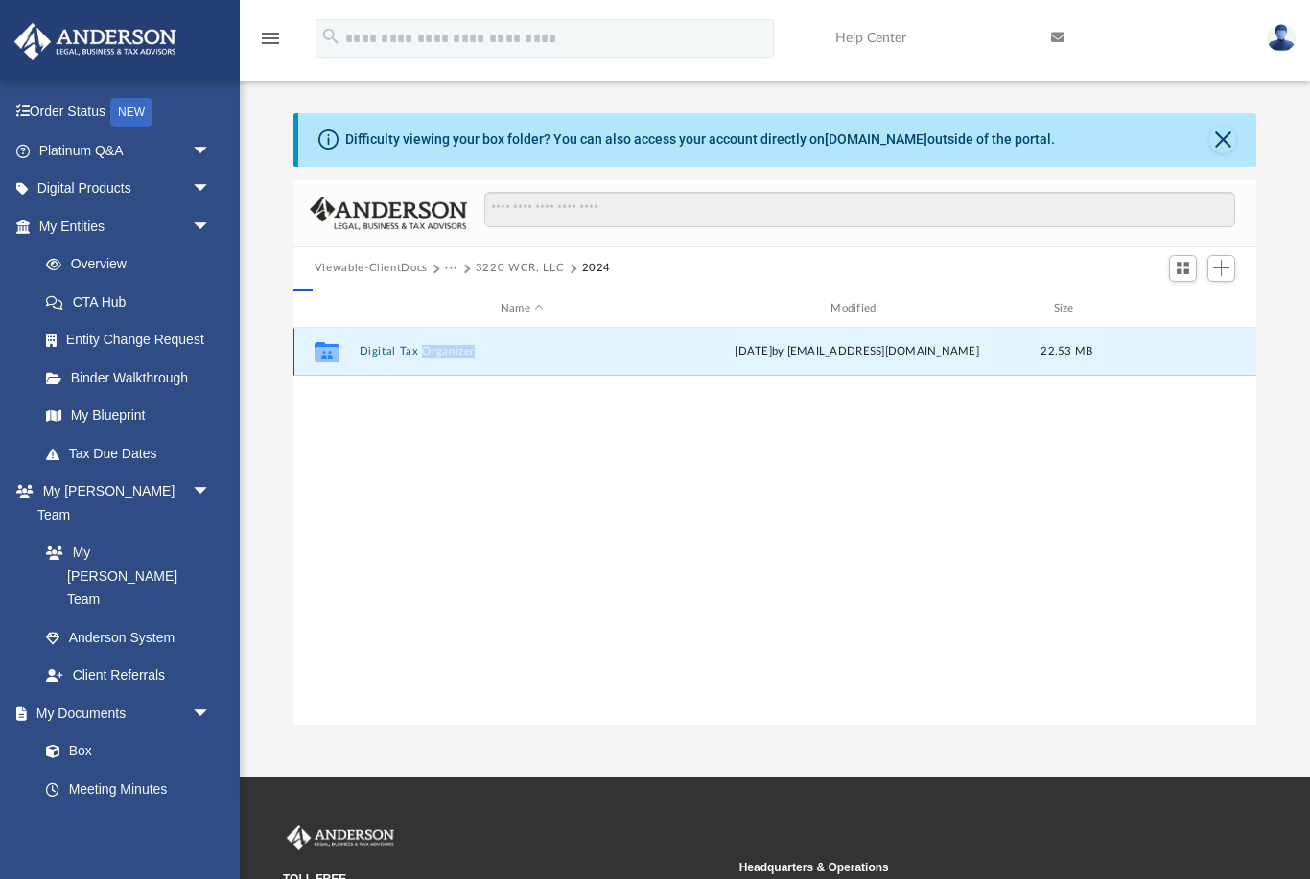
click at [512, 349] on button "Digital Tax Organizer" at bounding box center [522, 352] width 326 height 12
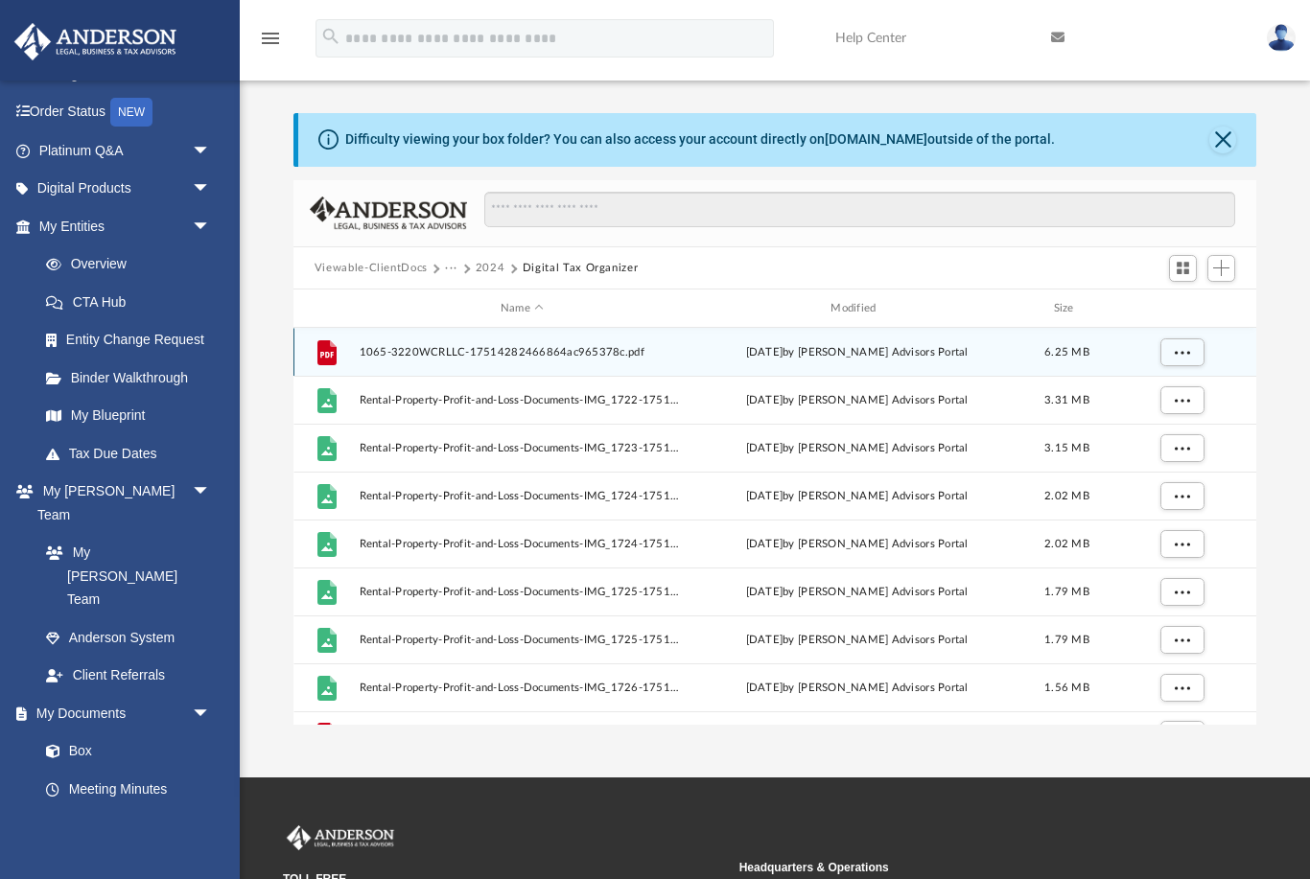
click at [389, 265] on button "Viewable-ClientDocs" at bounding box center [371, 268] width 113 height 17
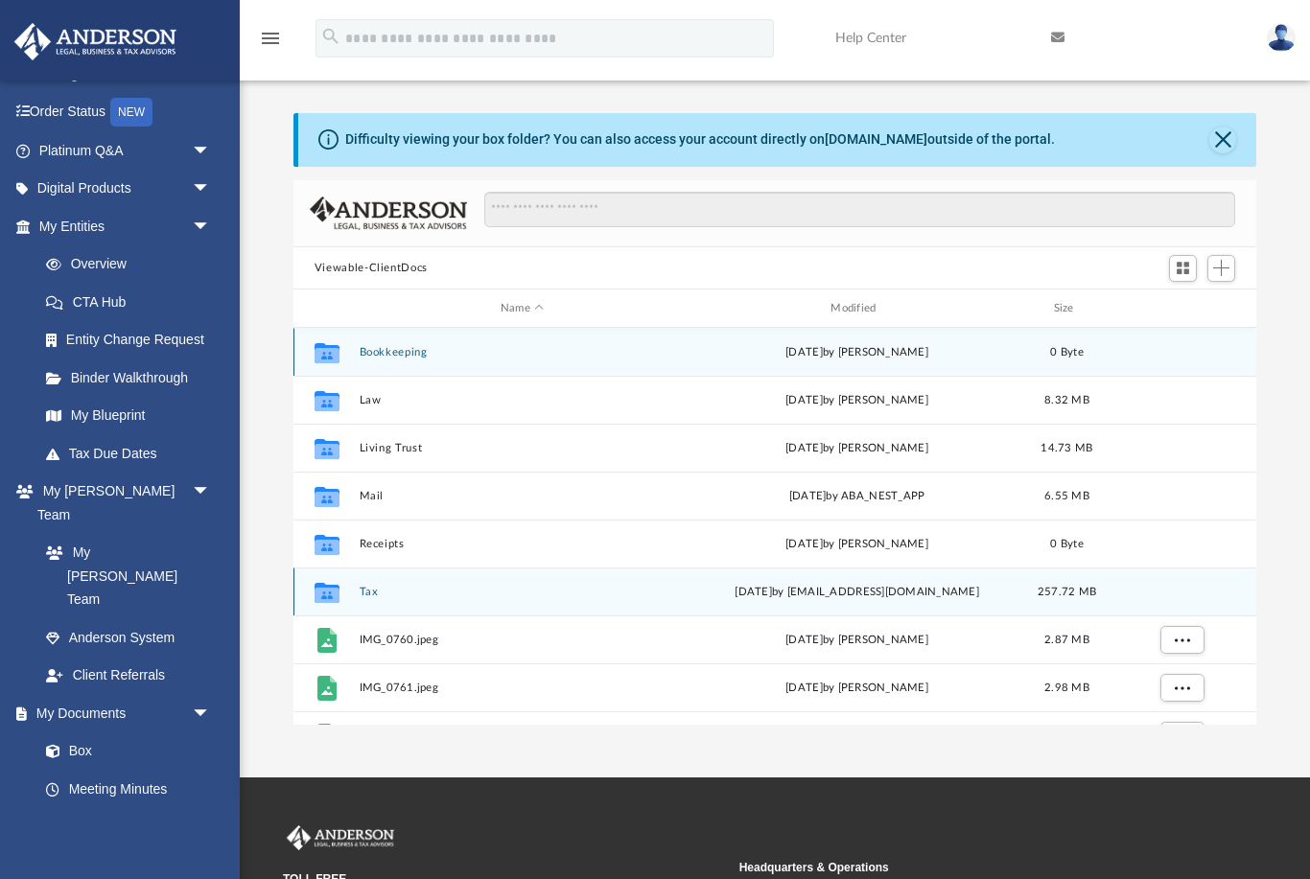
click at [424, 591] on button "Tax" at bounding box center [522, 592] width 326 height 12
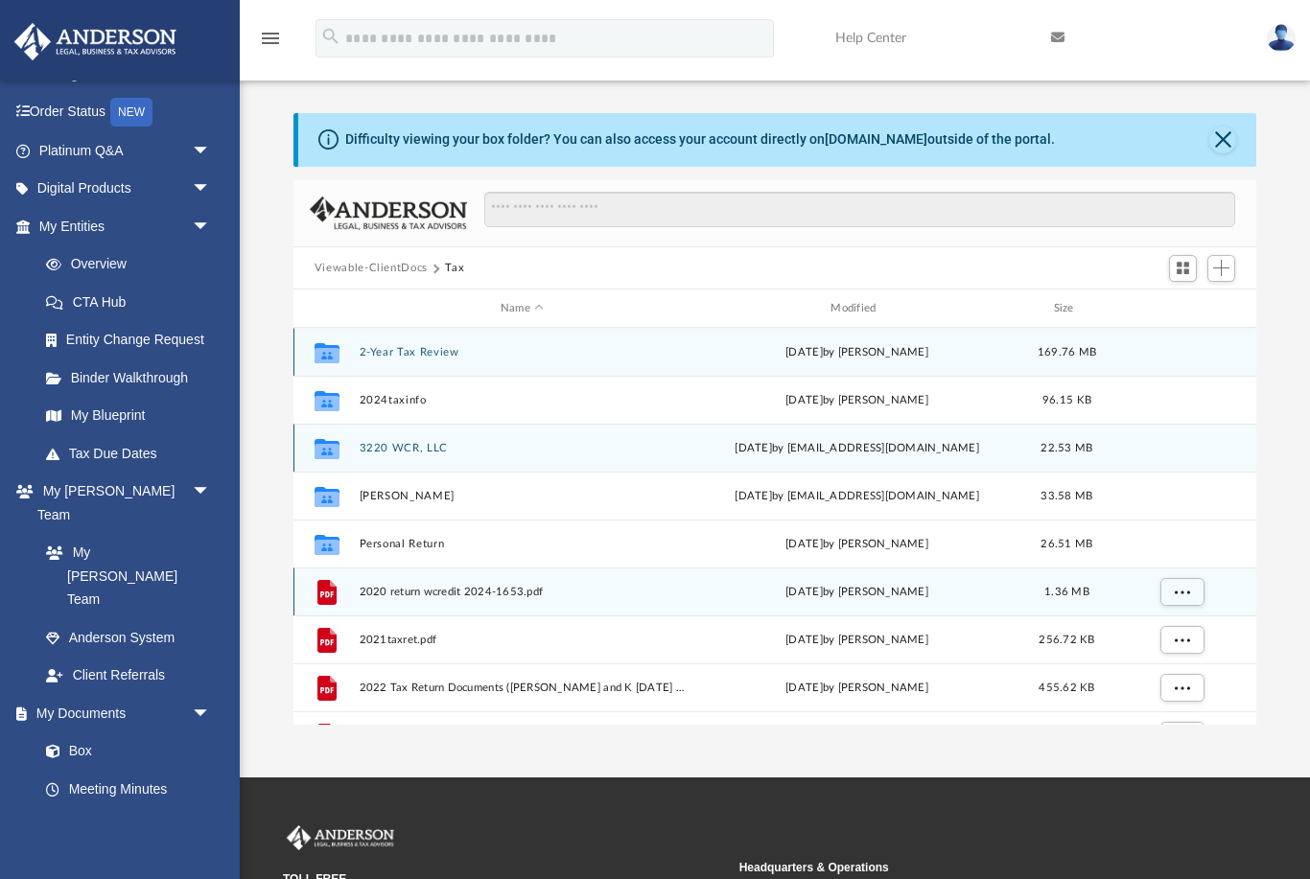
click at [415, 453] on button "3220 WCR, LLC" at bounding box center [522, 448] width 326 height 12
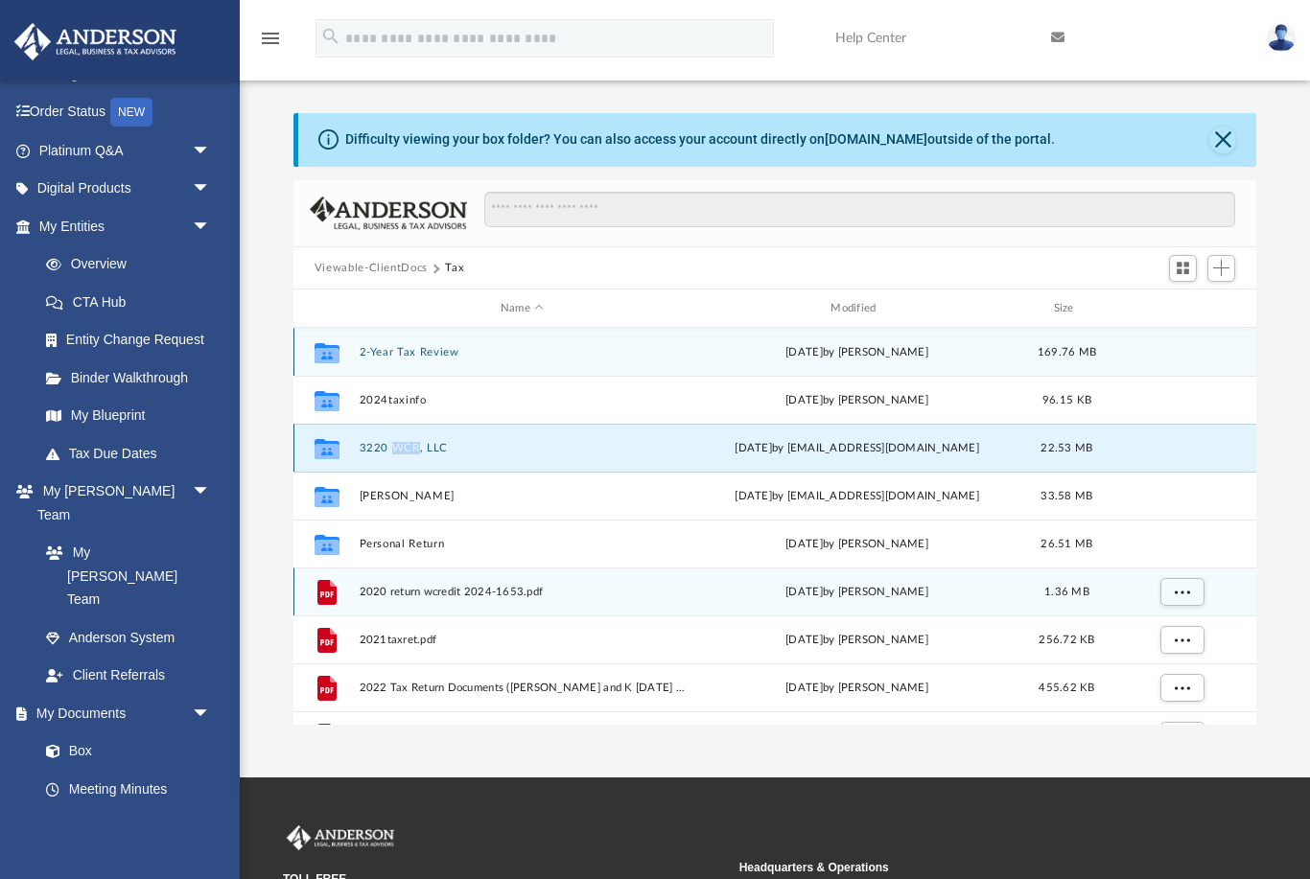
click at [415, 453] on button "3220 WCR, LLC" at bounding box center [522, 448] width 326 height 12
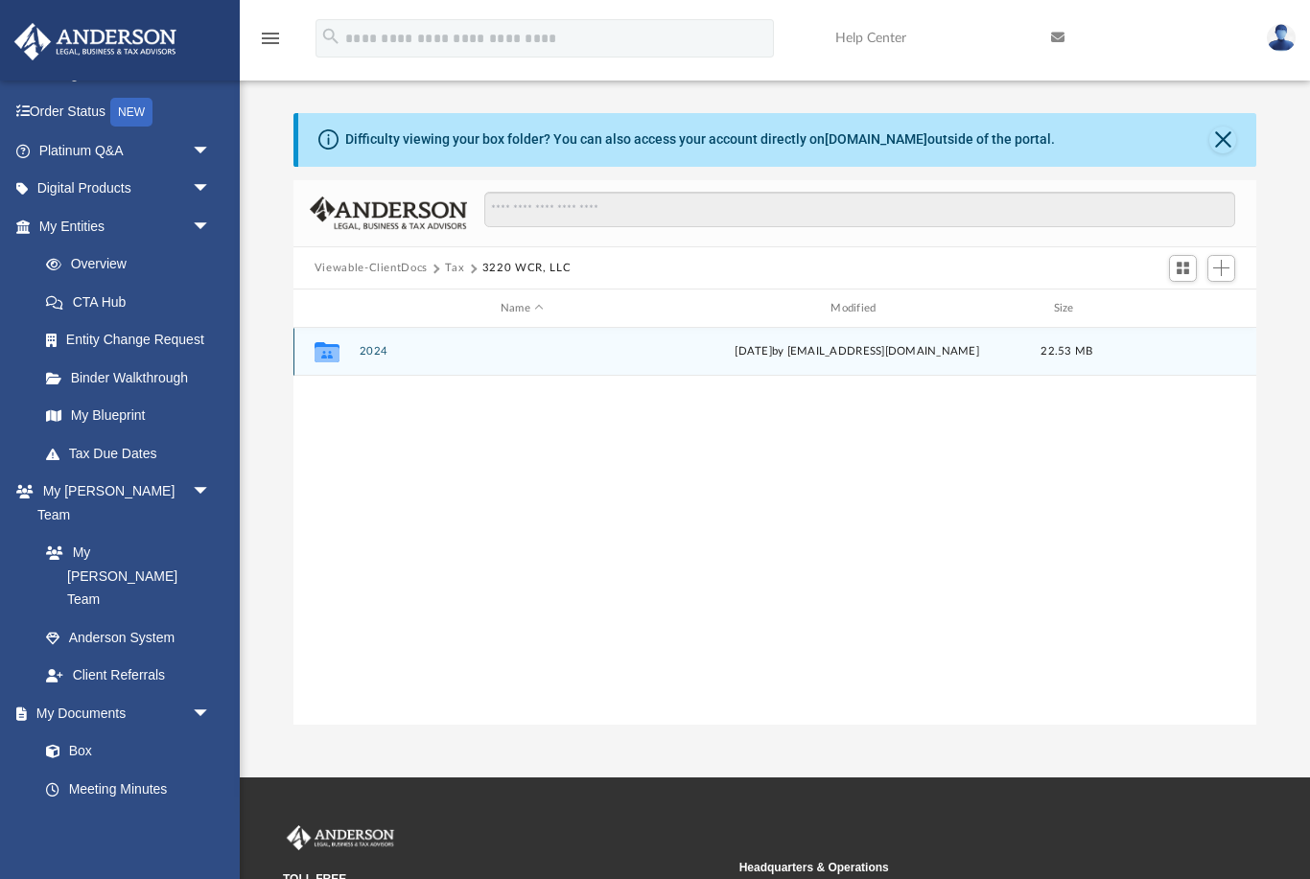
click at [394, 343] on div "Collaborated Folder 2024 [DATE] by [EMAIL_ADDRESS][DOMAIN_NAME] 22.53 MB" at bounding box center [774, 352] width 963 height 48
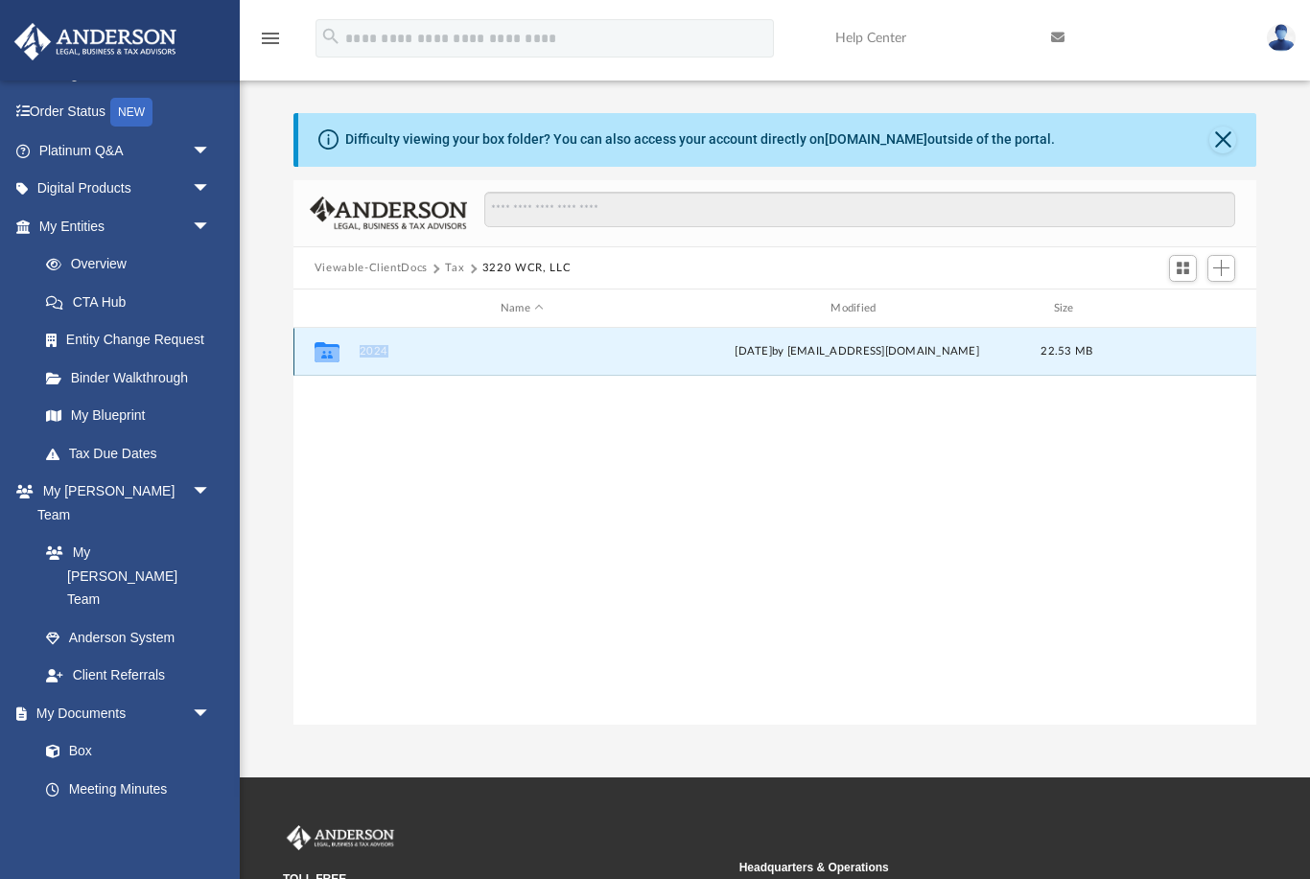
click at [394, 343] on div "Collaborated Folder 2024 [DATE] by [EMAIL_ADDRESS][DOMAIN_NAME] 22.53 MB" at bounding box center [774, 352] width 963 height 48
click at [324, 345] on icon "grid" at bounding box center [327, 352] width 25 height 20
click at [623, 350] on button "2024" at bounding box center [522, 352] width 326 height 12
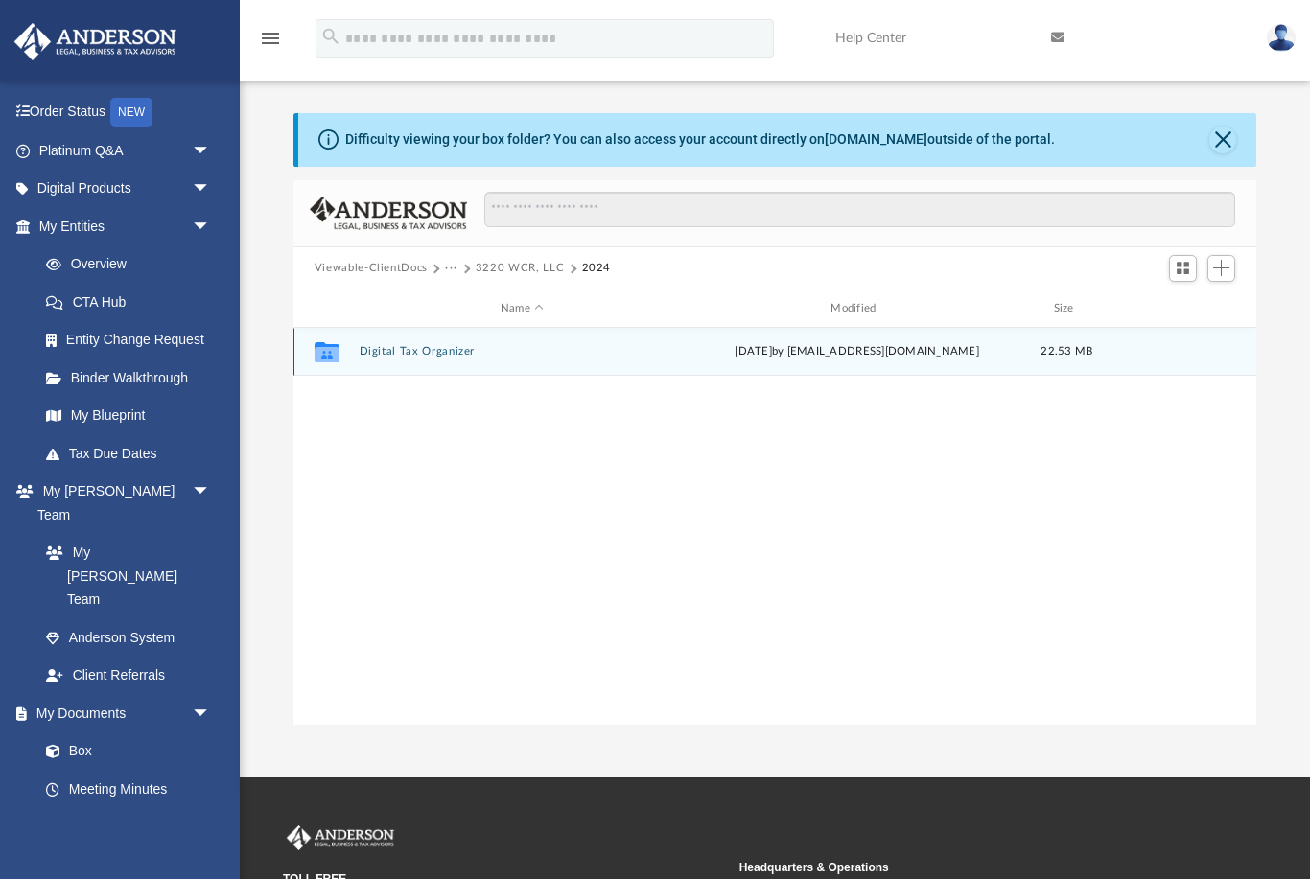
click at [623, 350] on button "Digital Tax Organizer" at bounding box center [522, 352] width 326 height 12
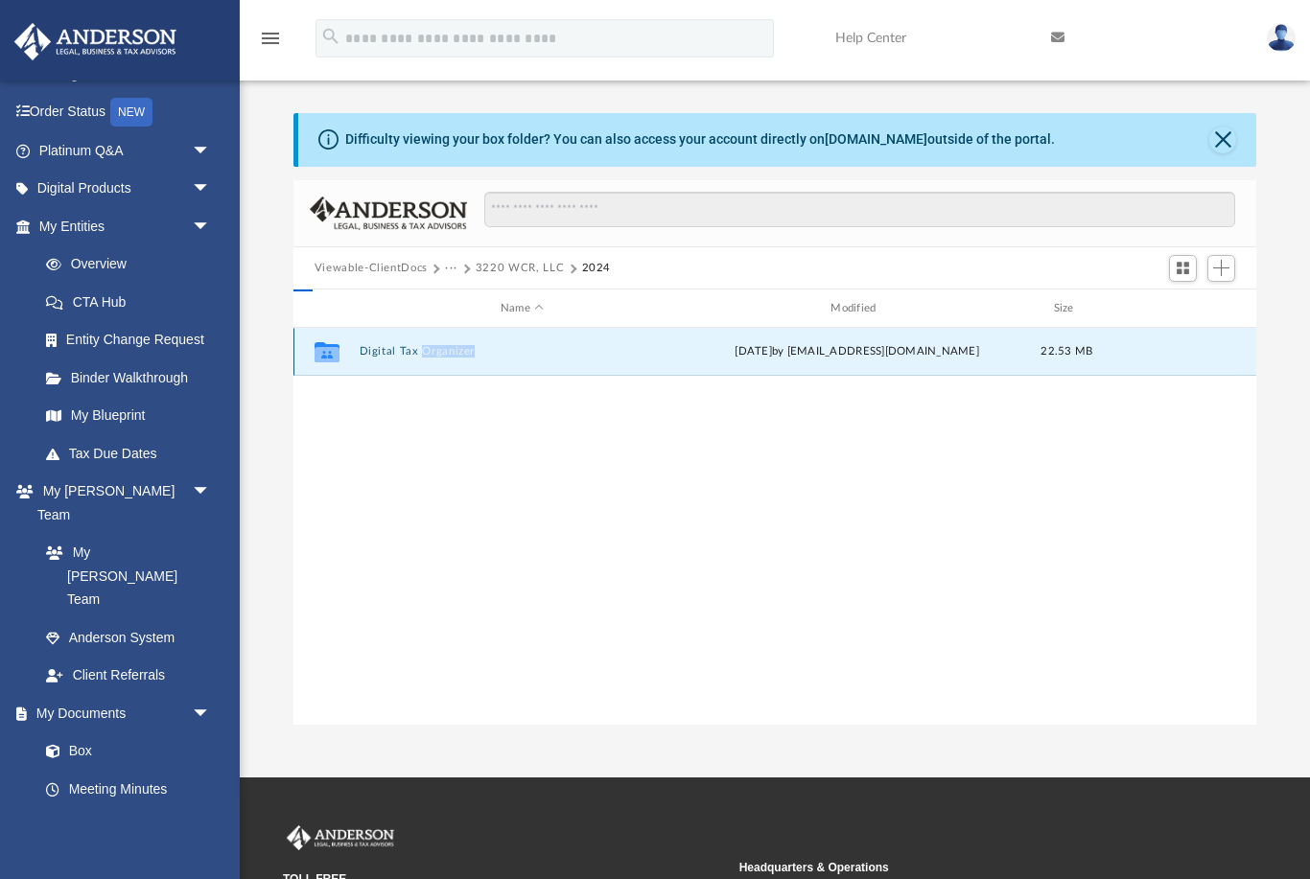
click at [623, 350] on button "Digital Tax Organizer" at bounding box center [522, 352] width 326 height 12
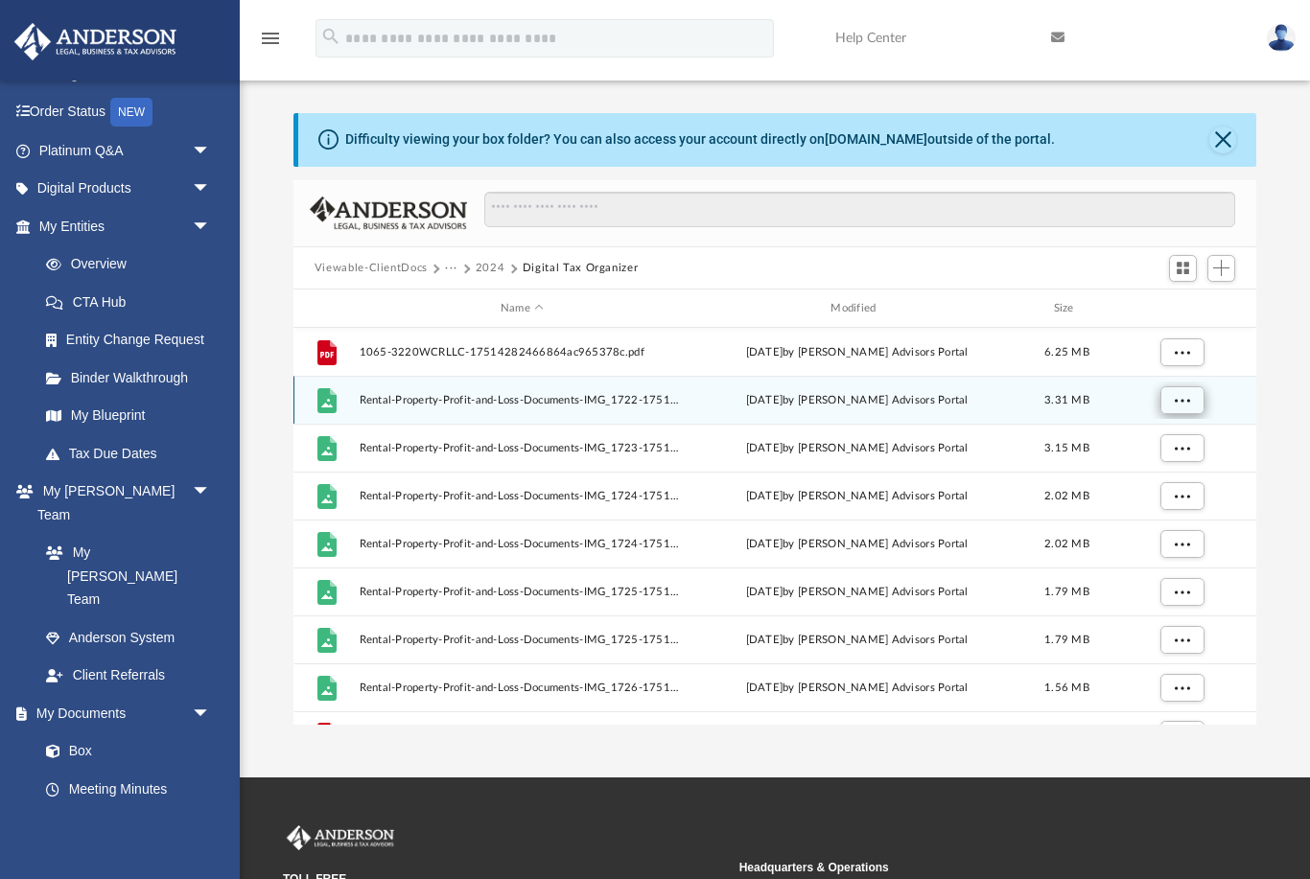
click at [1186, 402] on span "More options" at bounding box center [1181, 400] width 15 height 11
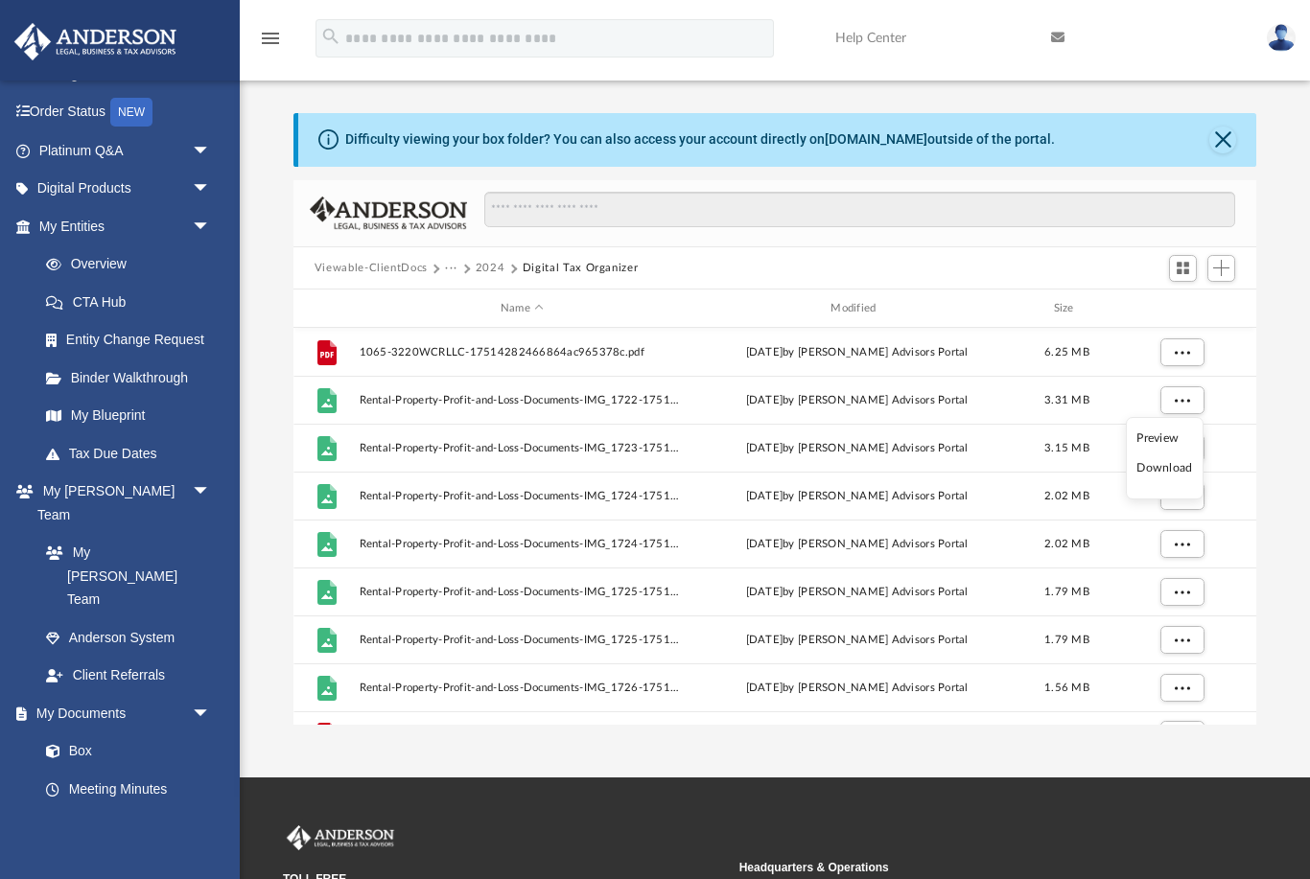
click at [1178, 445] on li "Preview" at bounding box center [1164, 439] width 56 height 20
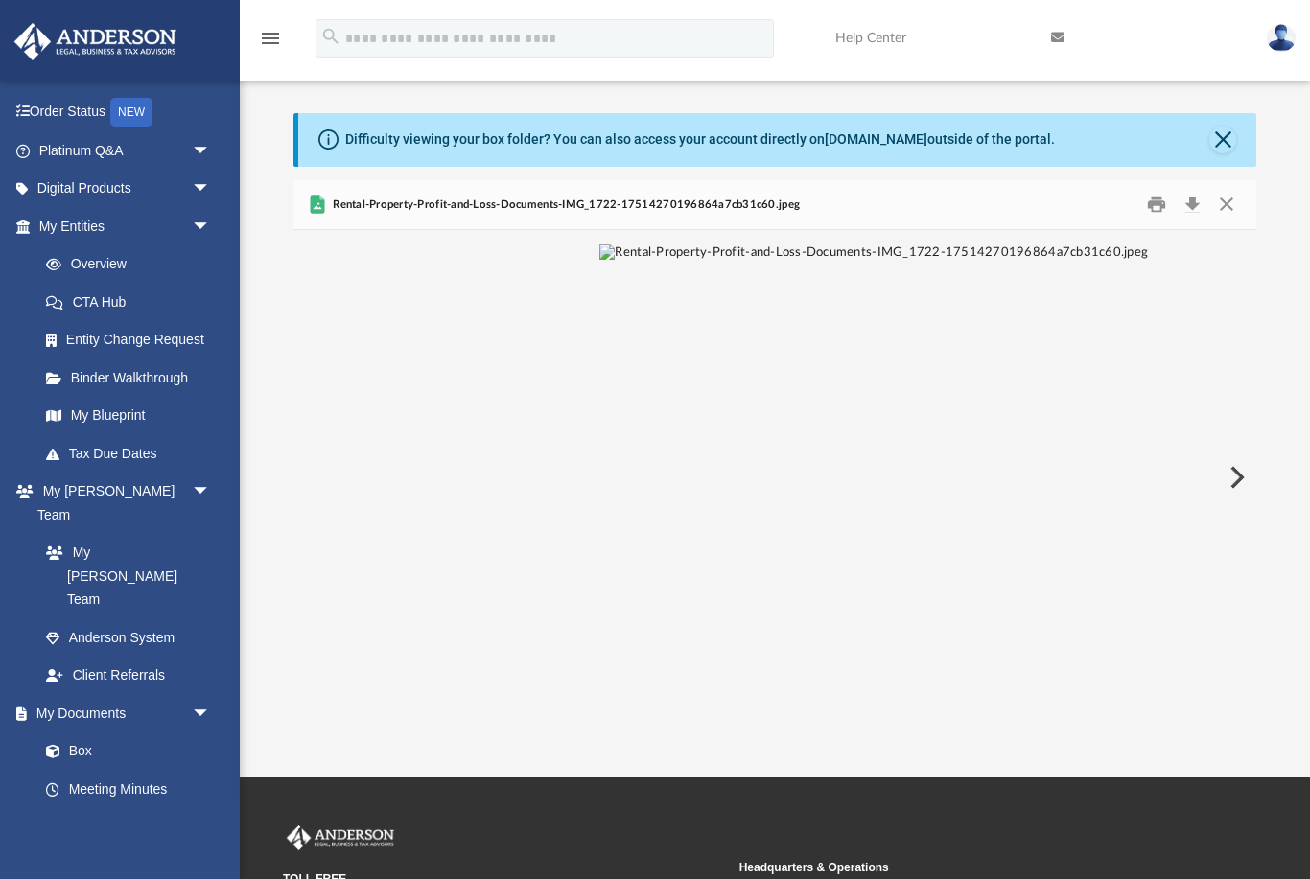
click at [1243, 476] on button "Preview" at bounding box center [1235, 478] width 42 height 54
click at [1237, 480] on button "Preview" at bounding box center [1235, 478] width 42 height 54
click at [1236, 479] on button "Preview" at bounding box center [1235, 478] width 42 height 54
click at [312, 478] on button "Preview" at bounding box center [314, 478] width 42 height 54
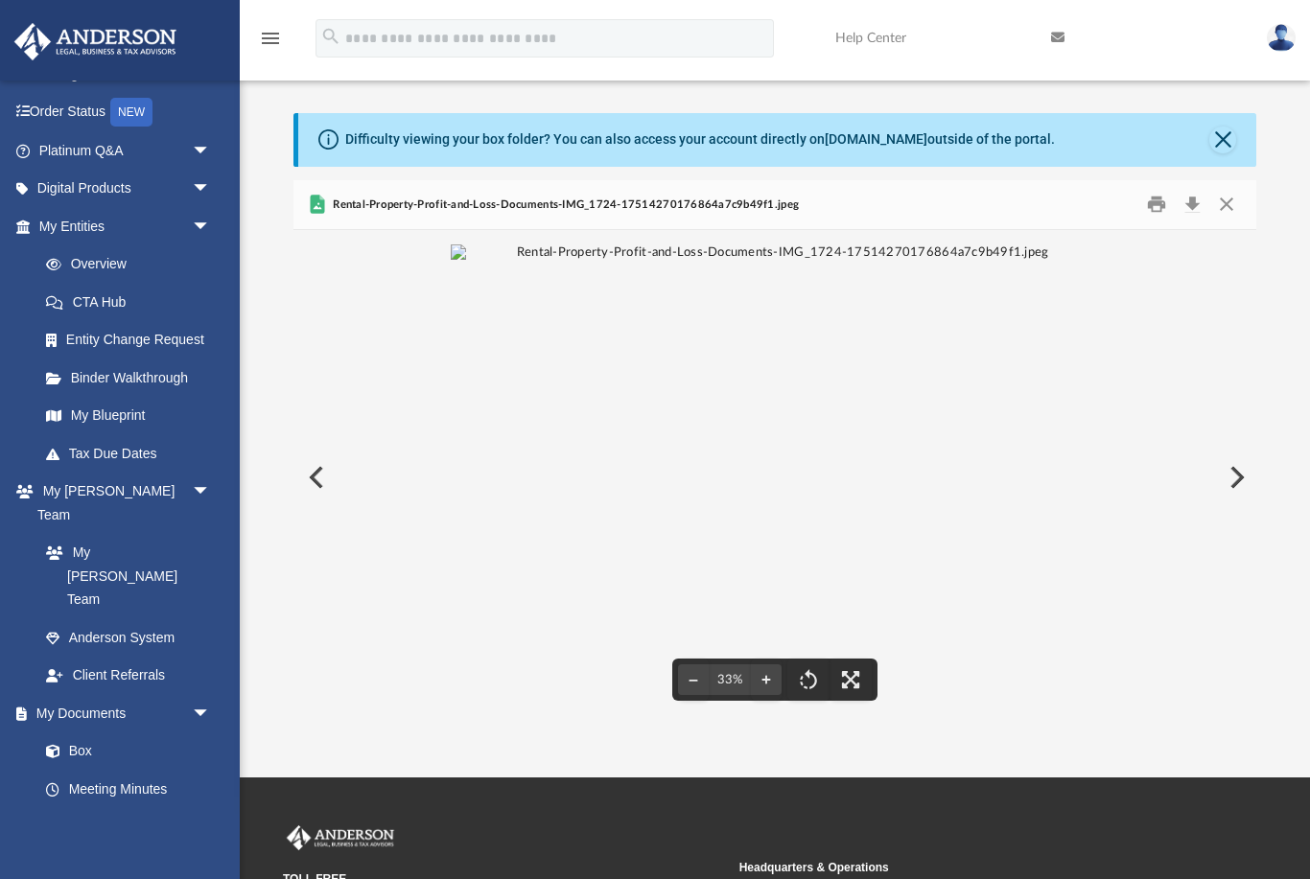
click at [1251, 492] on button "Preview" at bounding box center [1235, 478] width 42 height 54
click at [1238, 484] on button "Preview" at bounding box center [1235, 478] width 42 height 54
click at [1238, 487] on button "Preview" at bounding box center [1235, 478] width 42 height 54
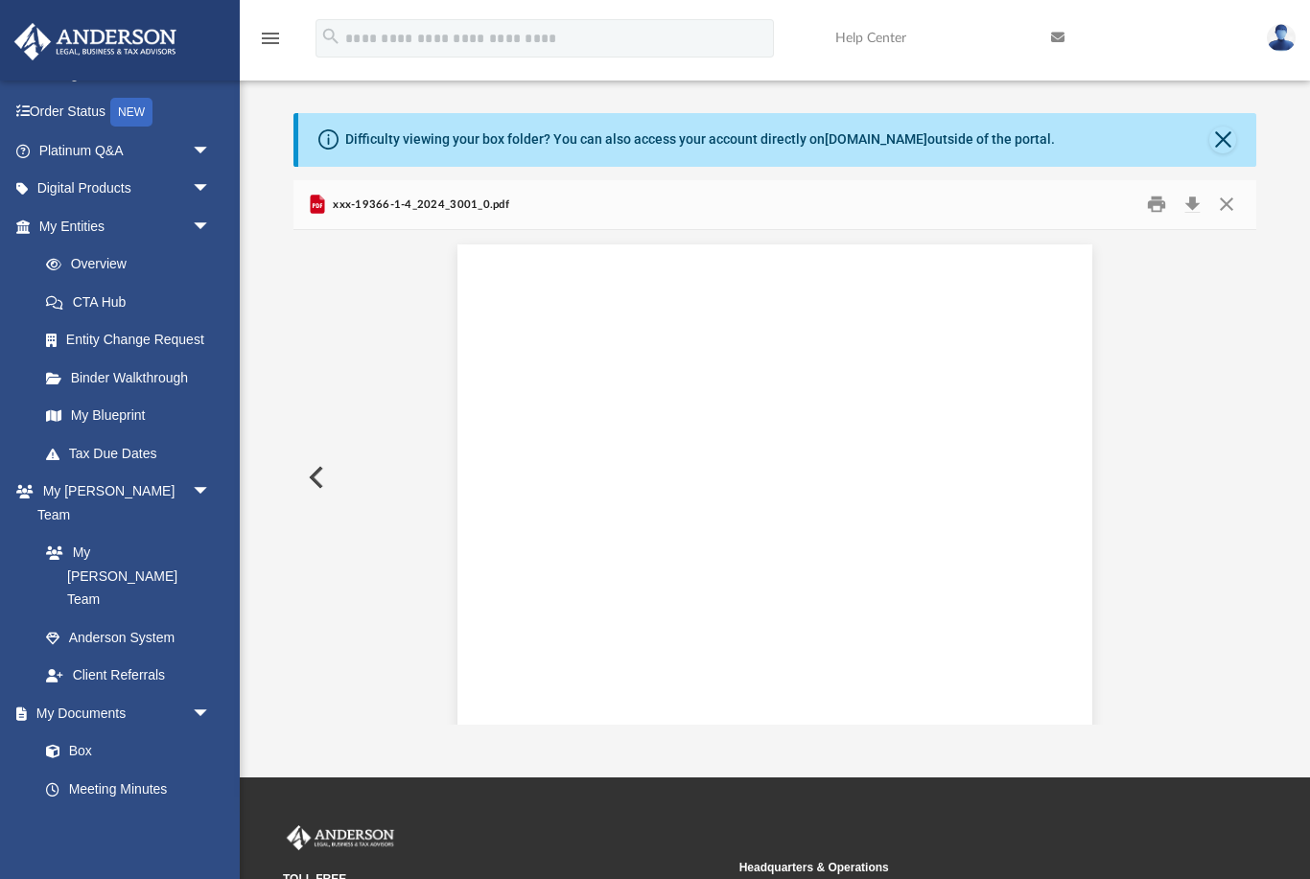
scroll to position [2075, 0]
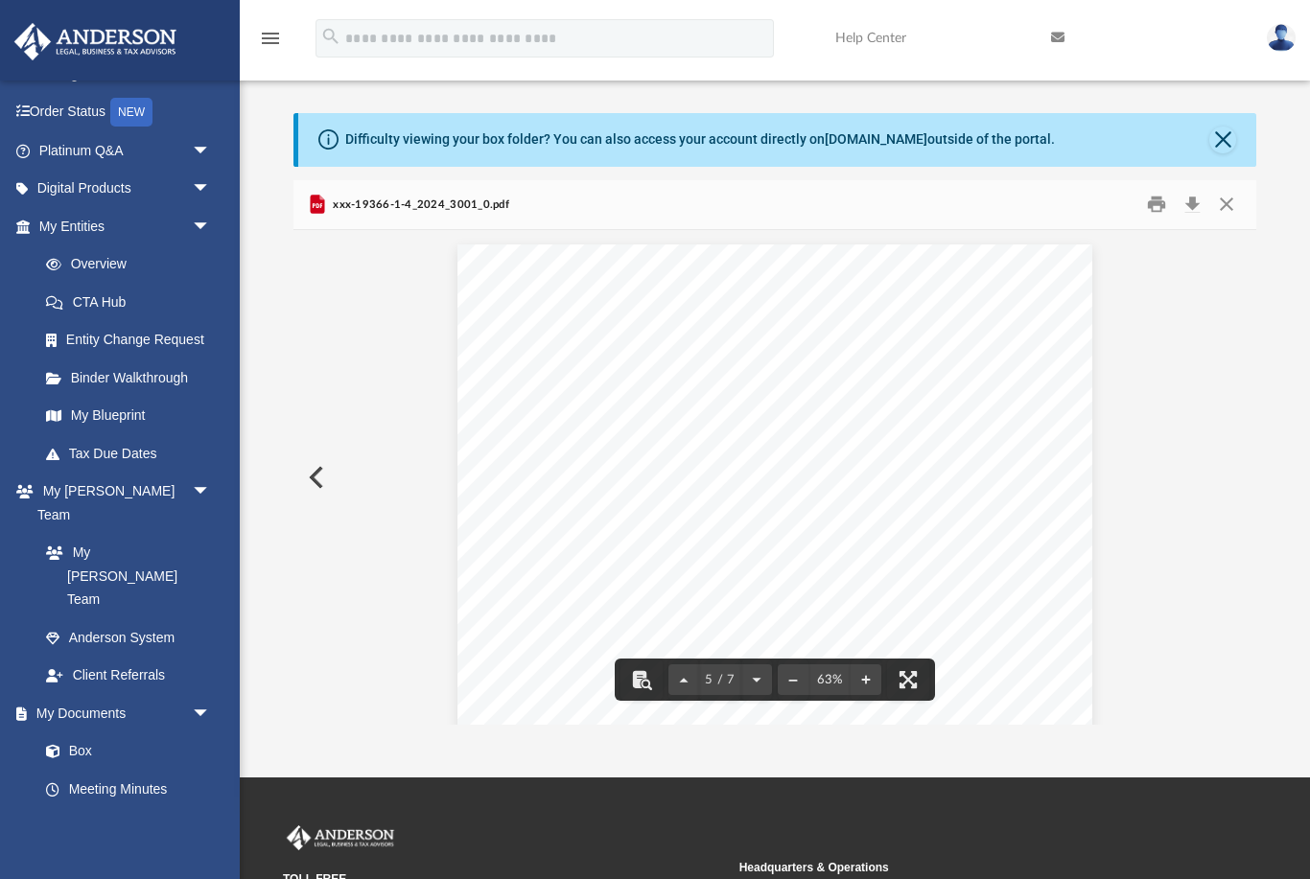
click at [304, 468] on button "Preview" at bounding box center [314, 478] width 42 height 54
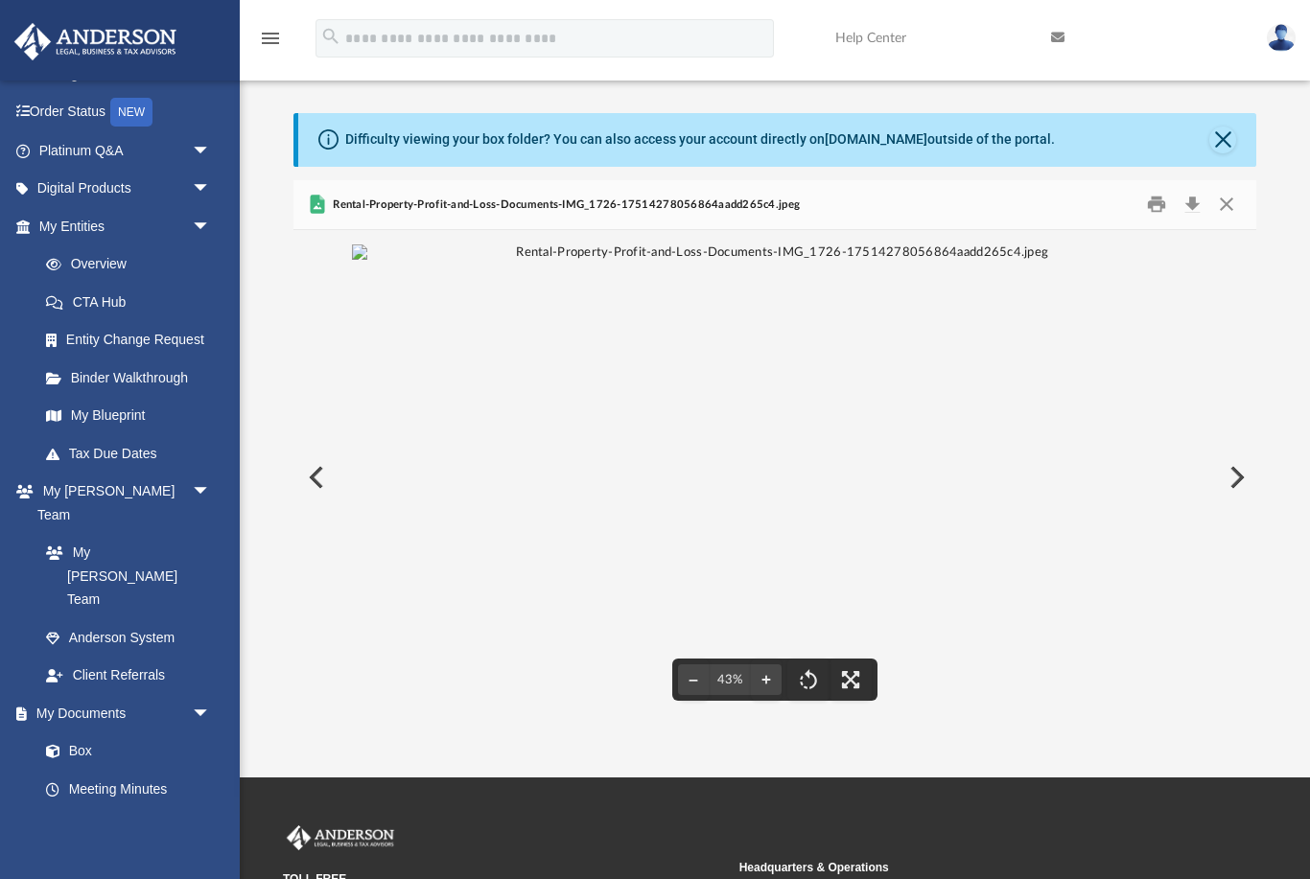
click at [328, 490] on button "Preview" at bounding box center [314, 478] width 42 height 54
click at [1238, 204] on button "Close" at bounding box center [1226, 205] width 35 height 30
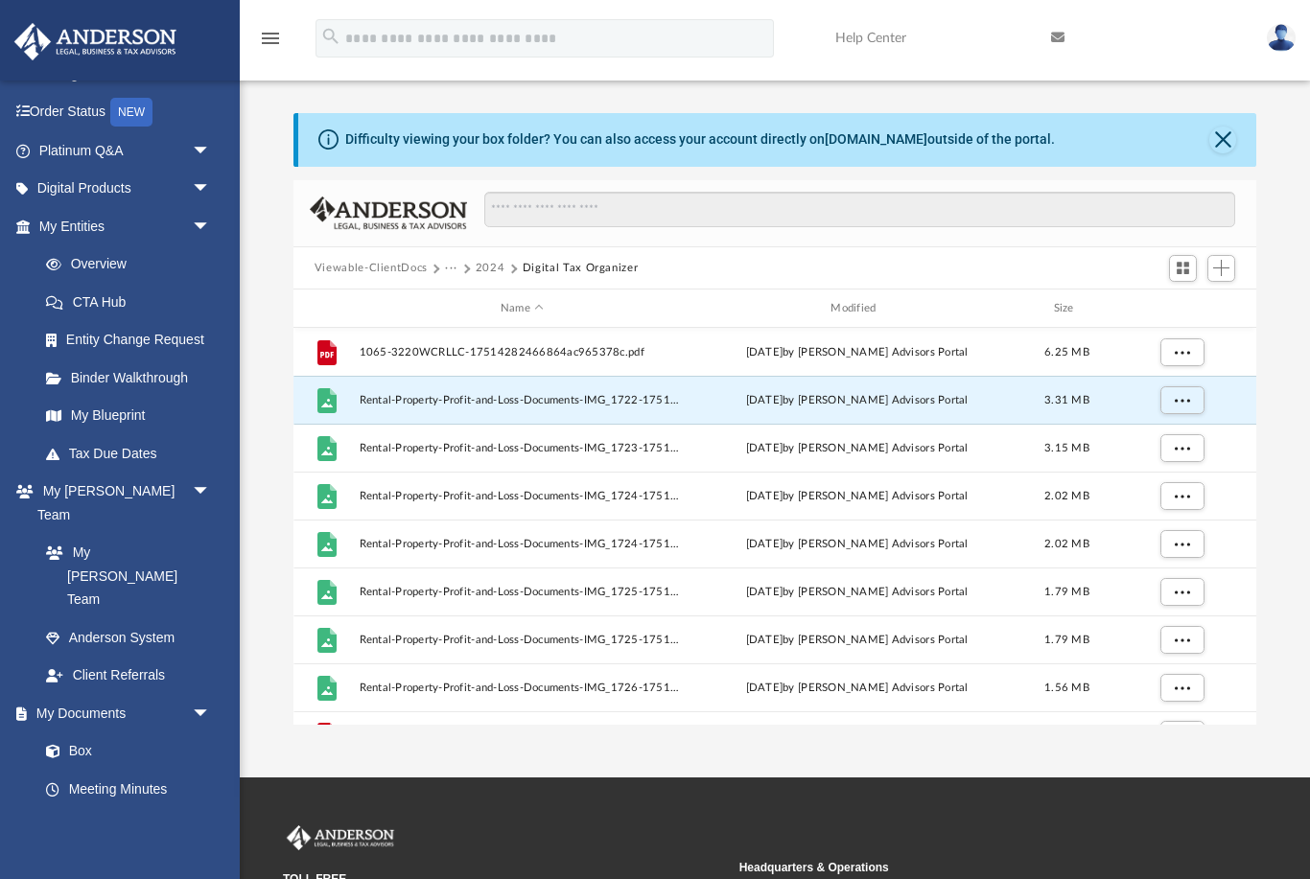
click at [381, 262] on button "Viewable-ClientDocs" at bounding box center [371, 268] width 113 height 17
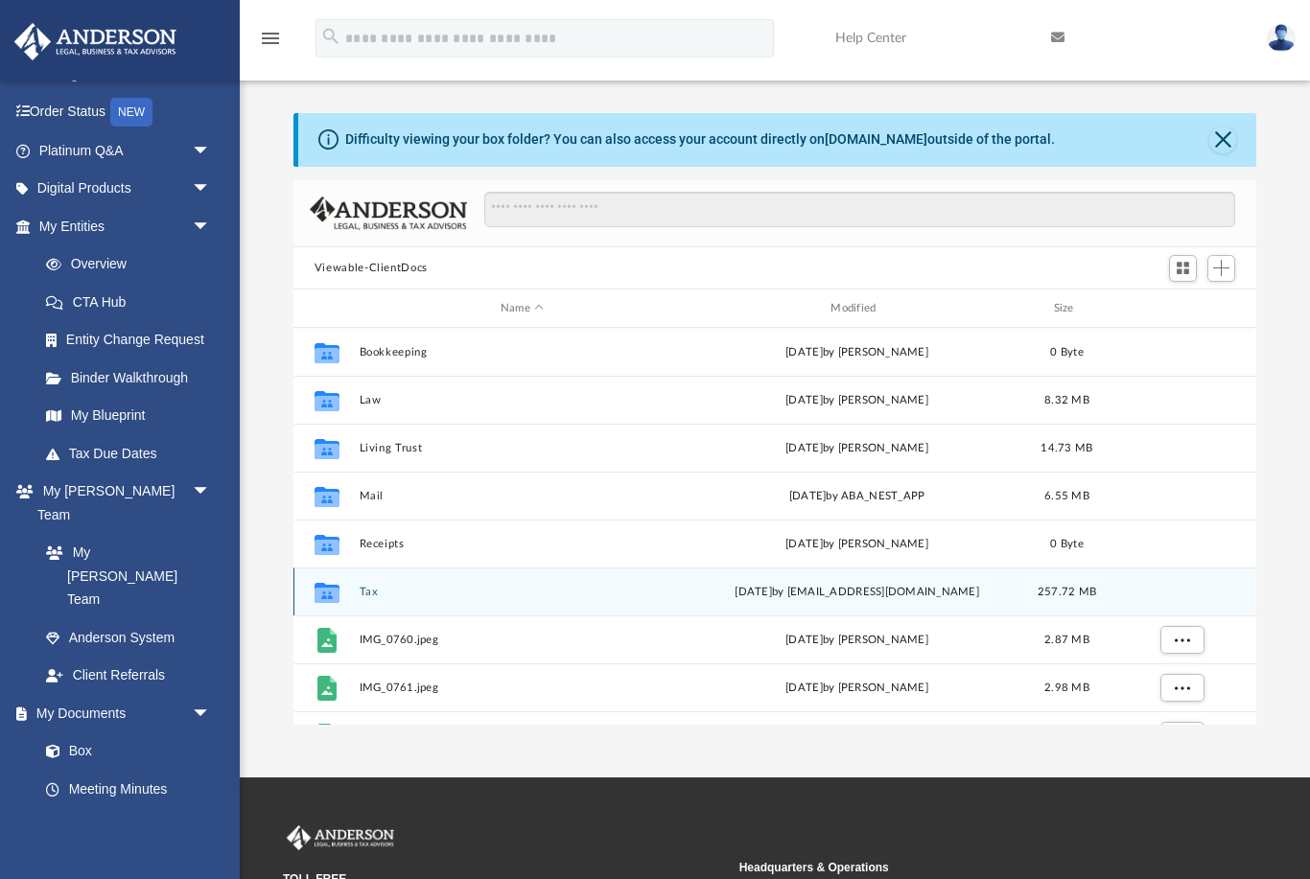
click at [366, 595] on button "Tax" at bounding box center [522, 592] width 326 height 12
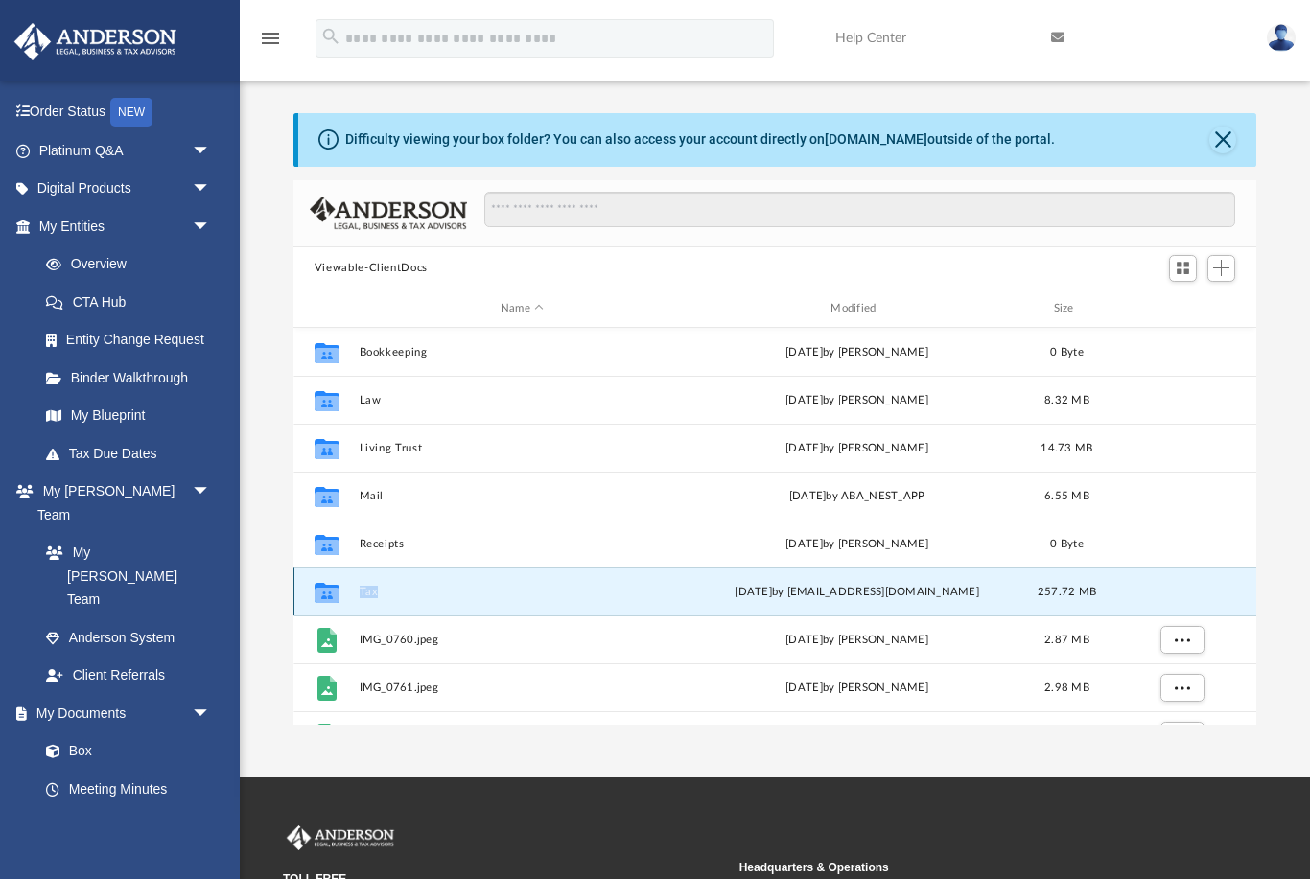
click at [366, 595] on button "Tax" at bounding box center [522, 592] width 326 height 12
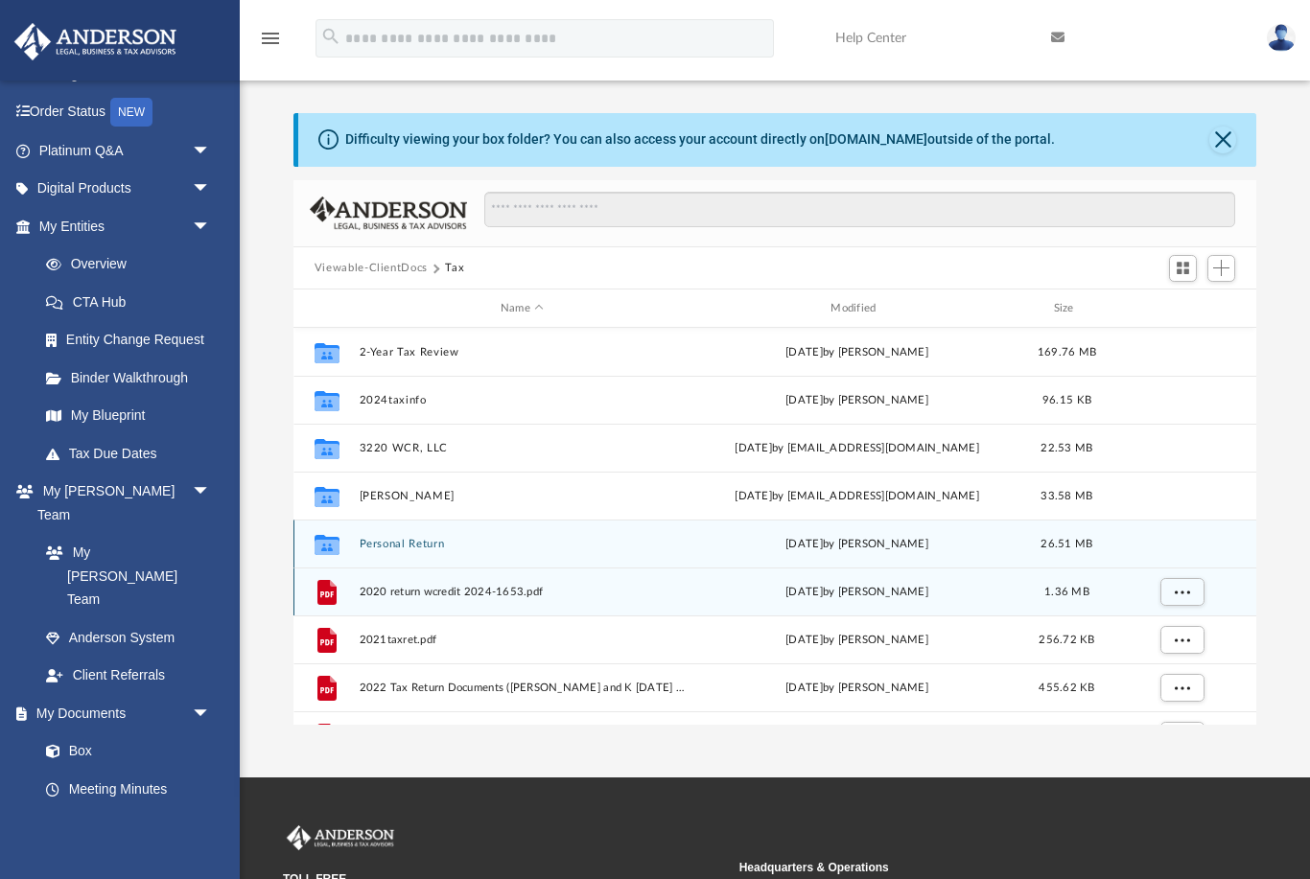
click at [396, 535] on div "Collaborated Folder Personal Return [DATE] by [PERSON_NAME] 26.51 MB" at bounding box center [774, 544] width 963 height 48
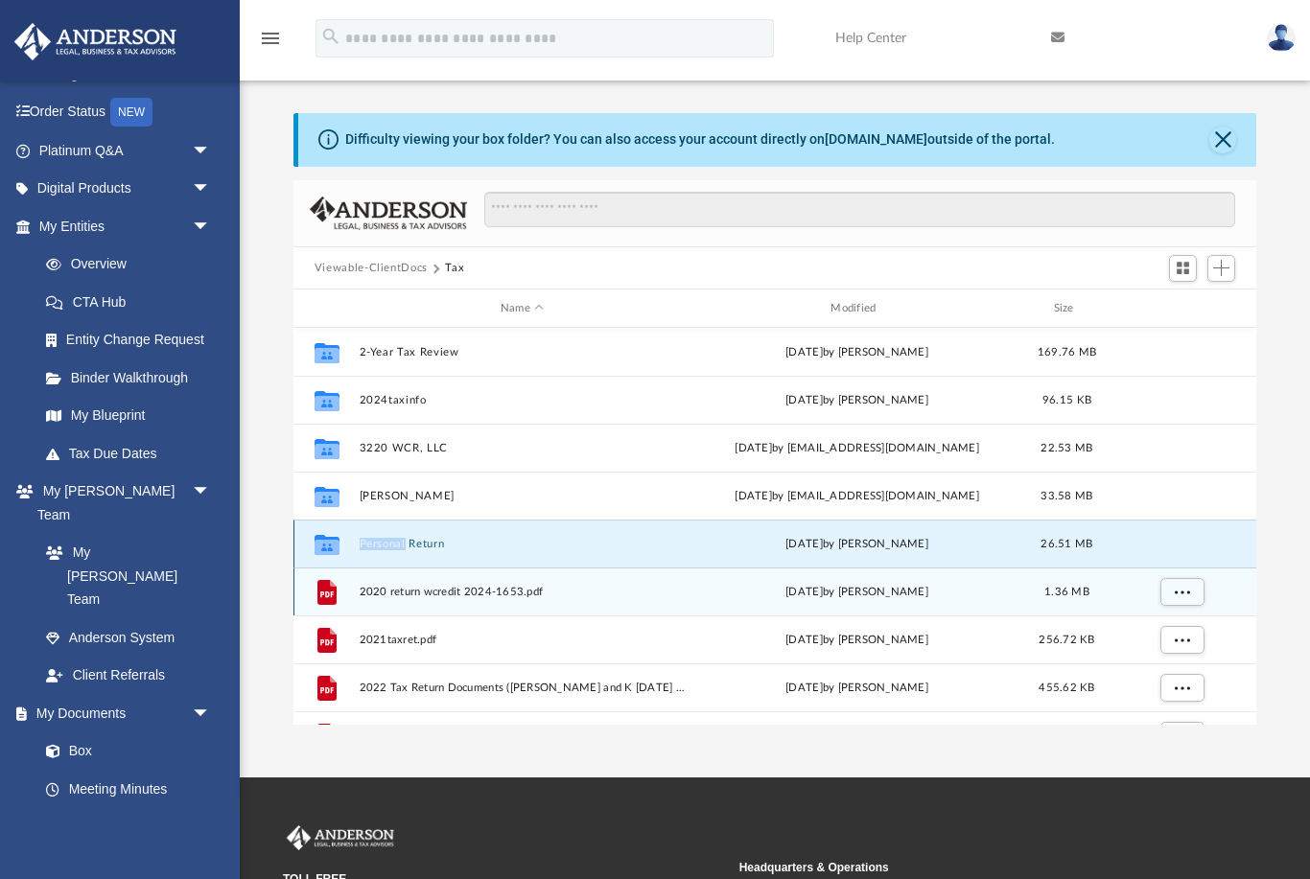
click at [396, 535] on div "Collaborated Folder Personal Return [DATE] by [PERSON_NAME] 26.51 MB" at bounding box center [774, 544] width 963 height 48
click at [334, 542] on icon "grid" at bounding box center [327, 547] width 25 height 15
click at [645, 610] on div "File 2020 return wcredit 2024-1653.pdf [DATE] by [PERSON_NAME] 1.36 MB" at bounding box center [774, 592] width 963 height 48
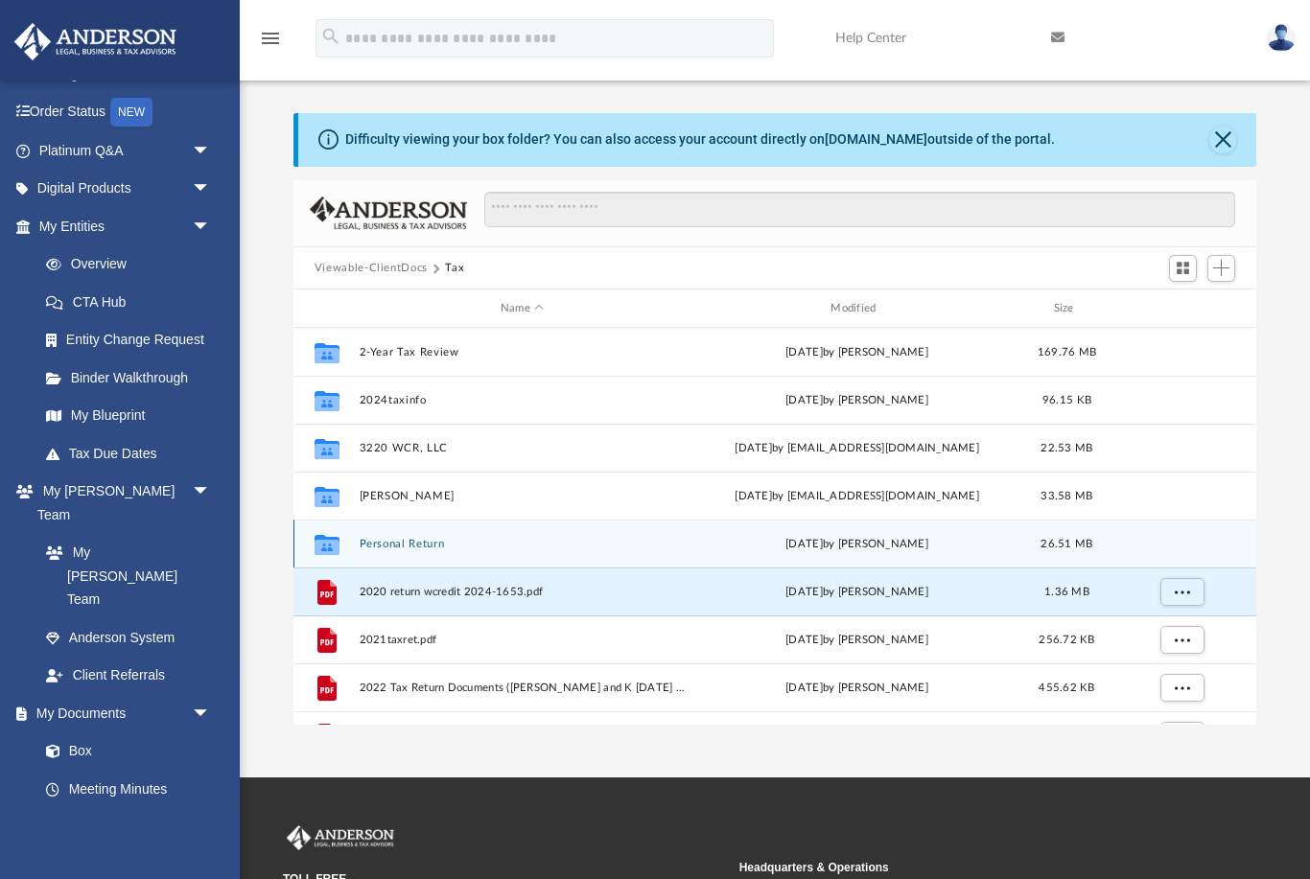
click at [408, 552] on div "Collaborated Folder Personal Return [DATE] by [PERSON_NAME] 26.51 MB" at bounding box center [774, 544] width 963 height 48
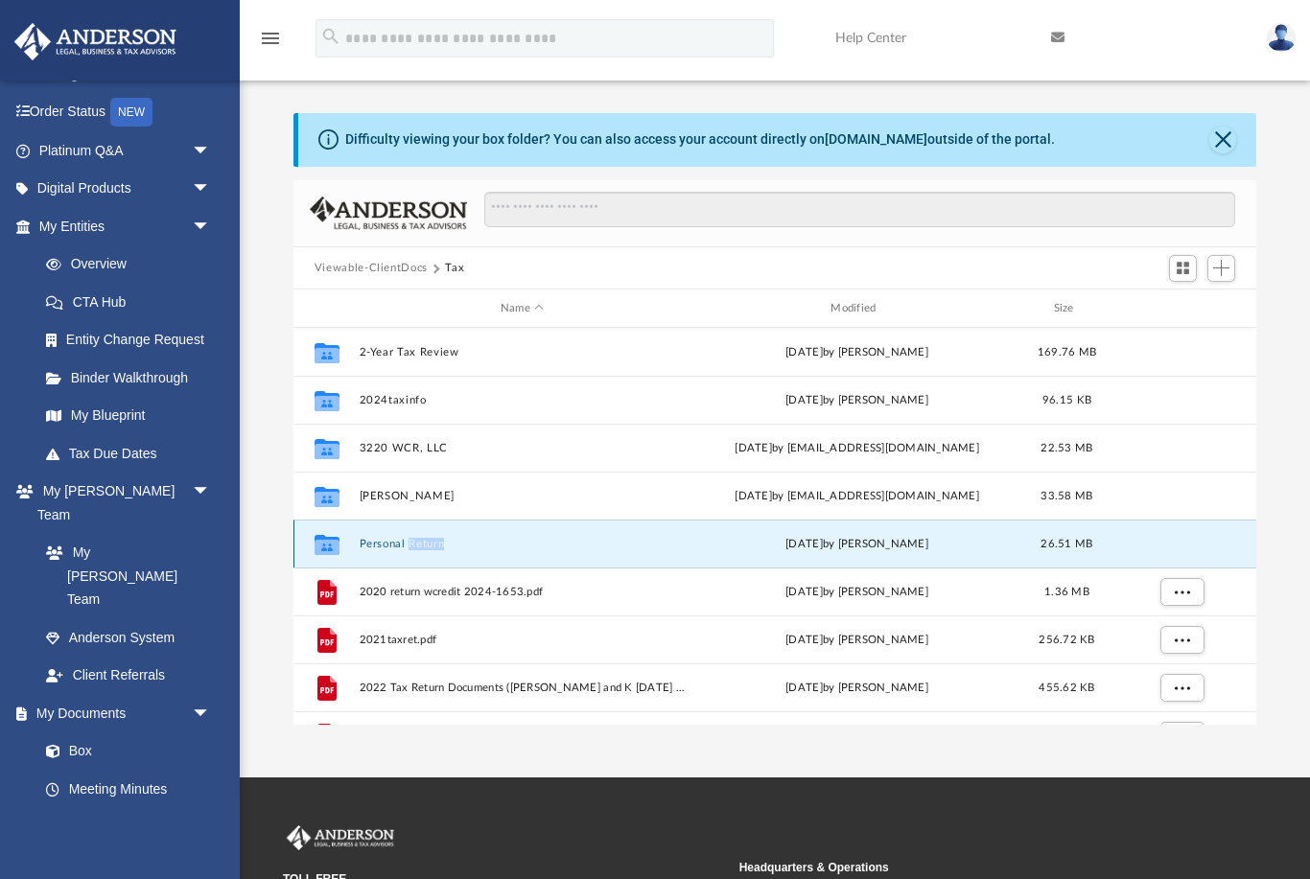
click at [408, 552] on div "Collaborated Folder Personal Return [DATE] by [PERSON_NAME] 26.51 MB" at bounding box center [774, 544] width 963 height 48
click at [330, 536] on icon "grid" at bounding box center [327, 545] width 25 height 20
click at [735, 540] on div "[DATE] by [PERSON_NAME]" at bounding box center [856, 544] width 326 height 17
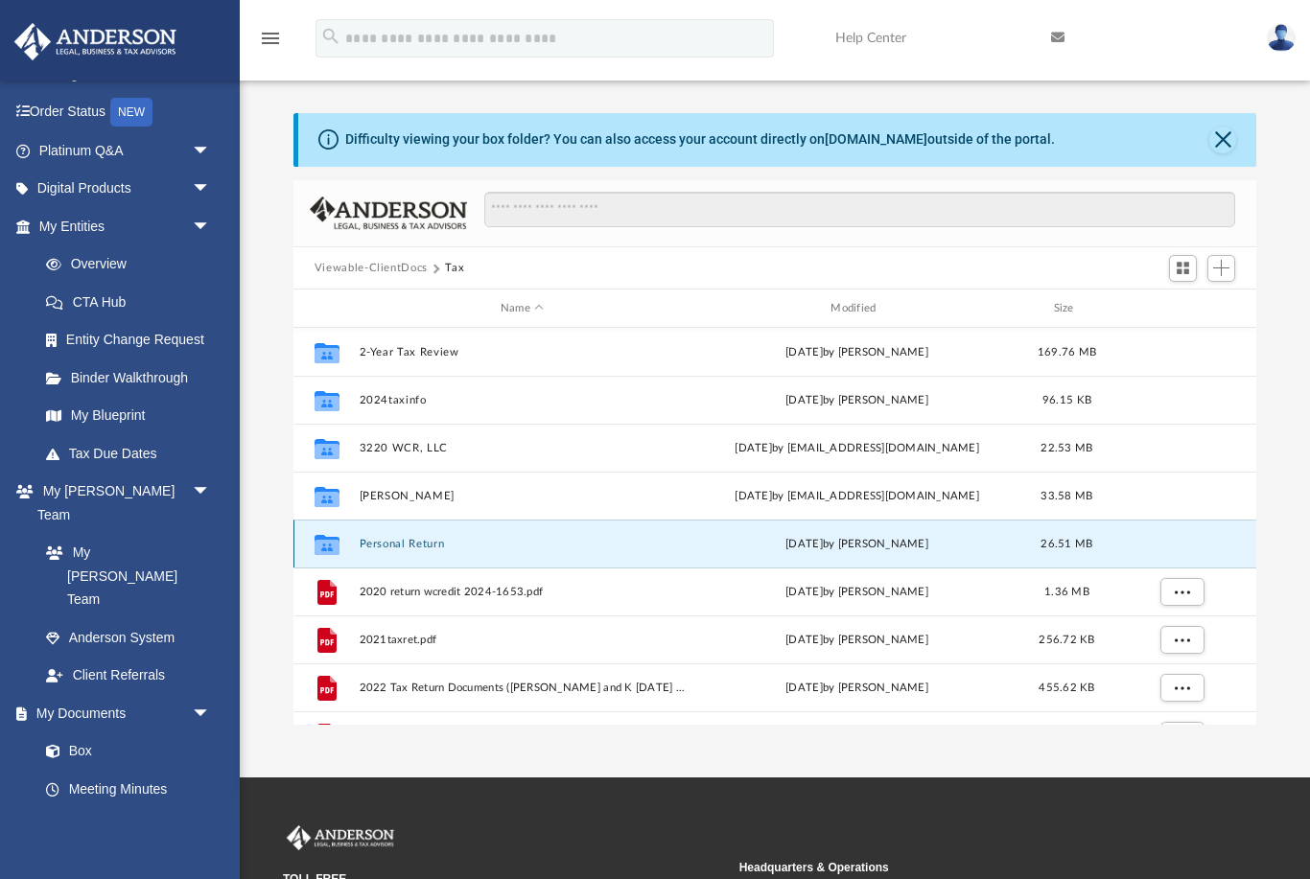
click at [412, 551] on div "Collaborated Folder Personal Return [DATE] by [PERSON_NAME] 26.51 MB" at bounding box center [774, 544] width 963 height 48
click at [363, 532] on div "Collaborated Folder Personal Return [DATE] by [PERSON_NAME] 26.51 MB" at bounding box center [774, 544] width 963 height 48
click at [330, 541] on icon "grid" at bounding box center [327, 547] width 25 height 15
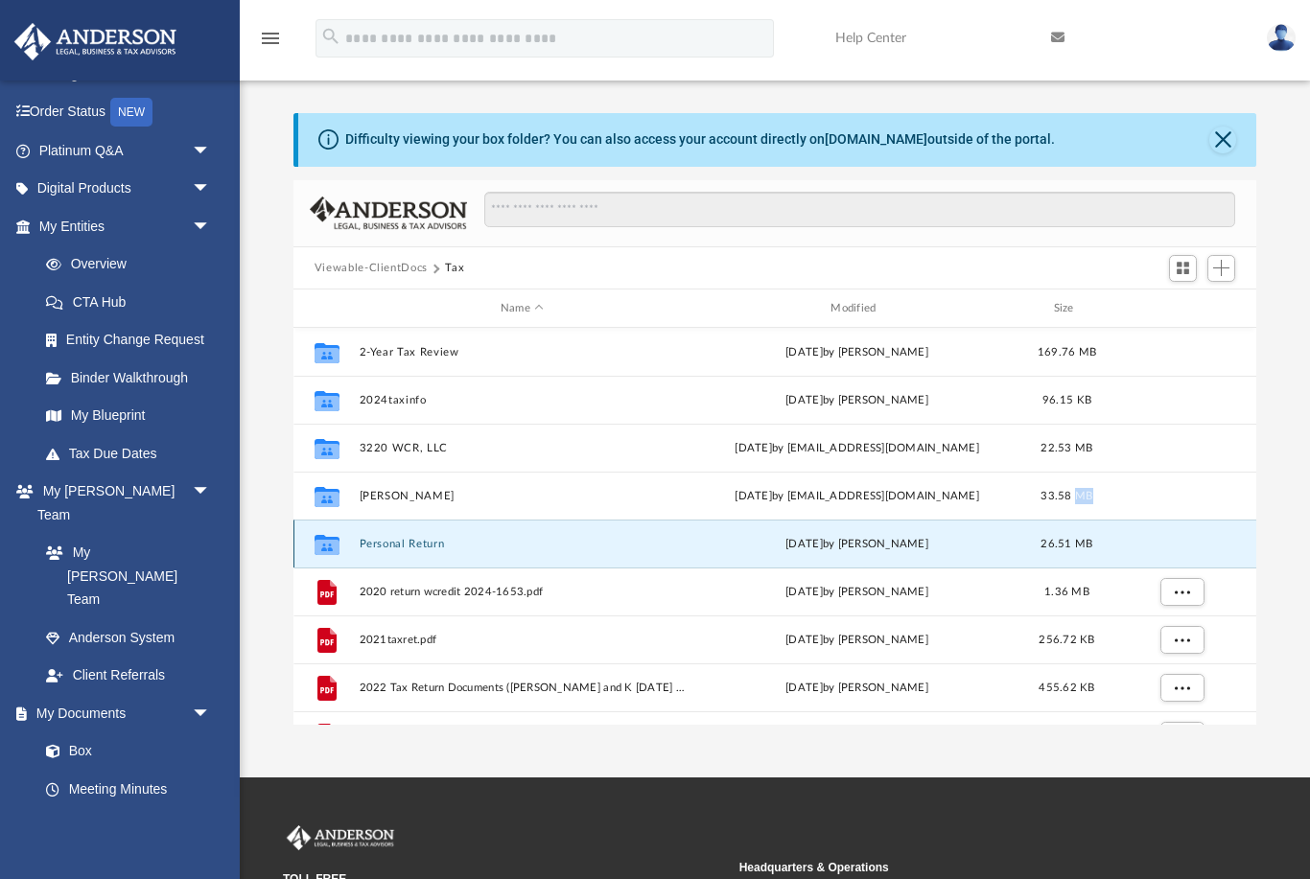
click at [330, 541] on icon "grid" at bounding box center [327, 547] width 25 height 15
click at [441, 557] on div "Collaborated Folder Personal Return [DATE] by [PERSON_NAME] 26.51 MB" at bounding box center [774, 544] width 963 height 48
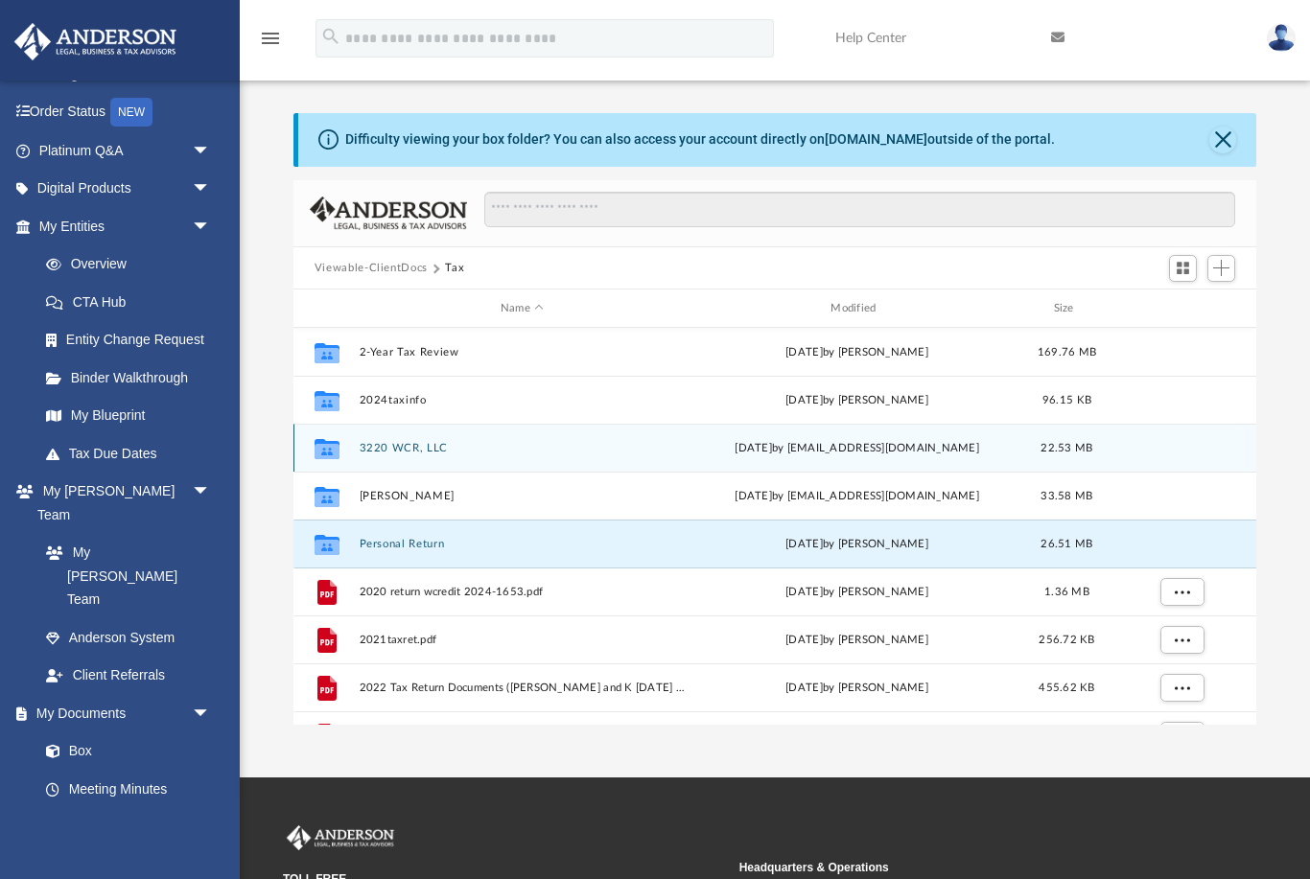
click at [737, 469] on div "Collaborated Folder 3220 WCR, LLC [DATE] by [EMAIL_ADDRESS][DOMAIN_NAME] 22.53 …" at bounding box center [774, 448] width 963 height 48
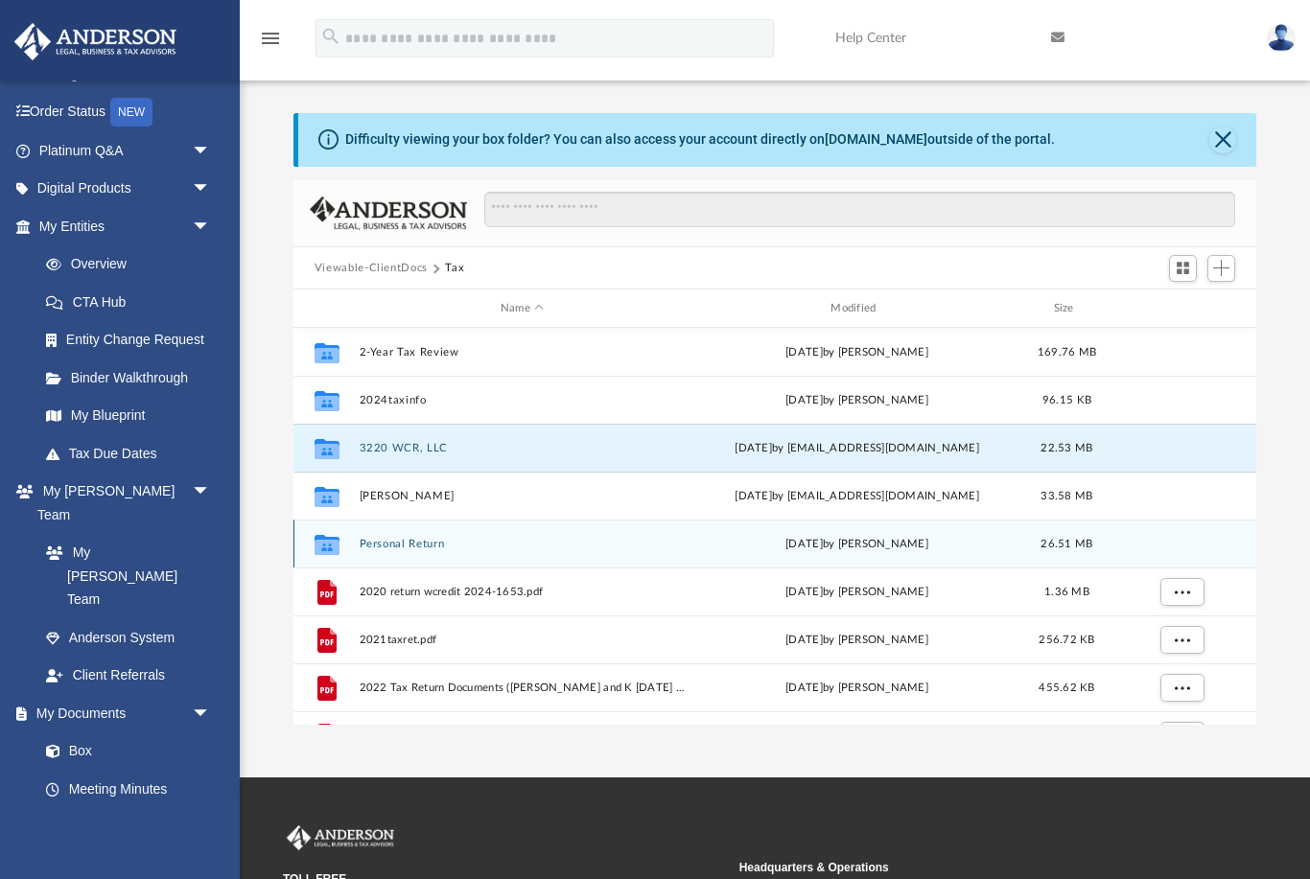
click at [612, 555] on div "Collaborated Folder Personal Return [DATE] by [PERSON_NAME] 26.51 MB" at bounding box center [774, 544] width 963 height 48
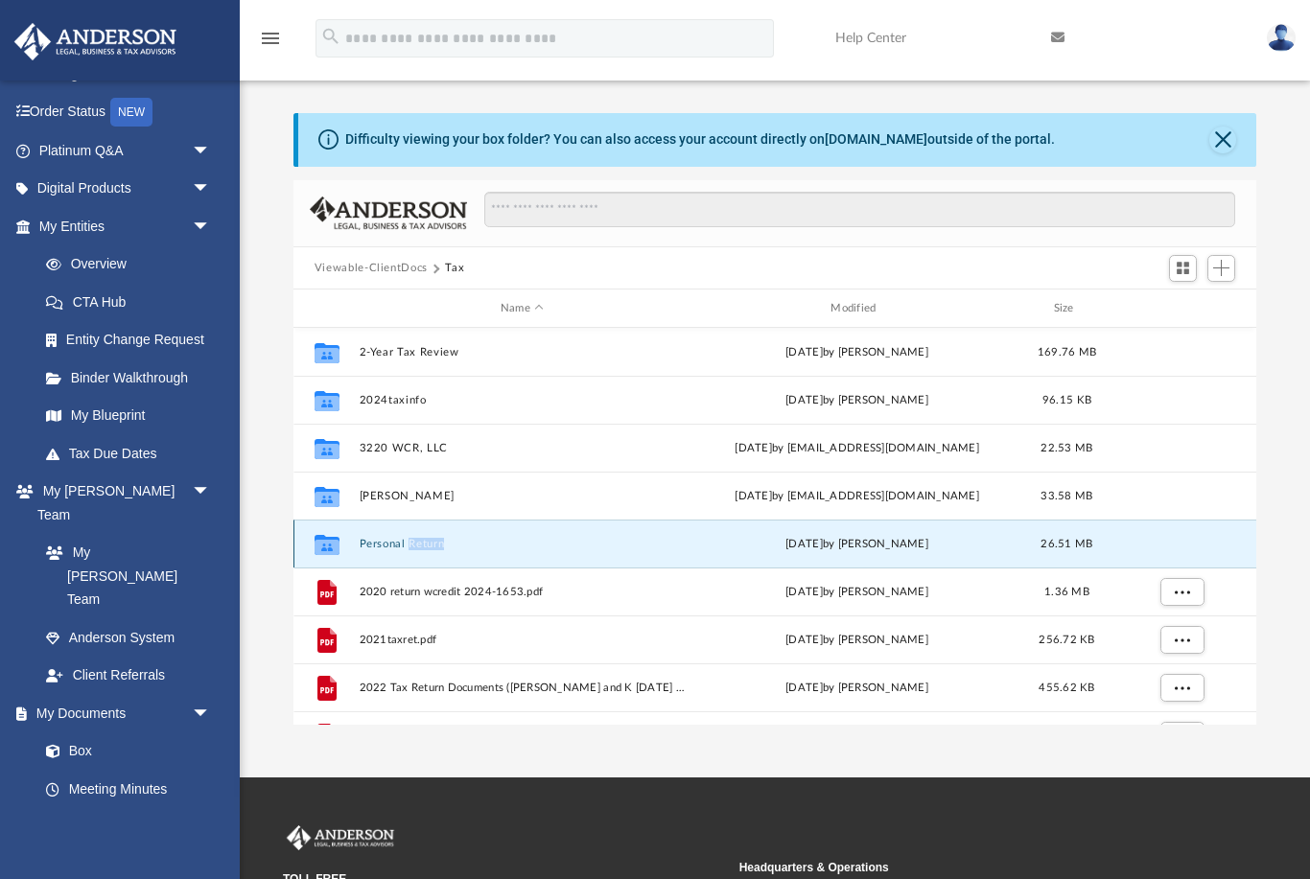
click at [612, 555] on div "Collaborated Folder Personal Return [DATE] by [PERSON_NAME] 26.51 MB" at bounding box center [774, 544] width 963 height 48
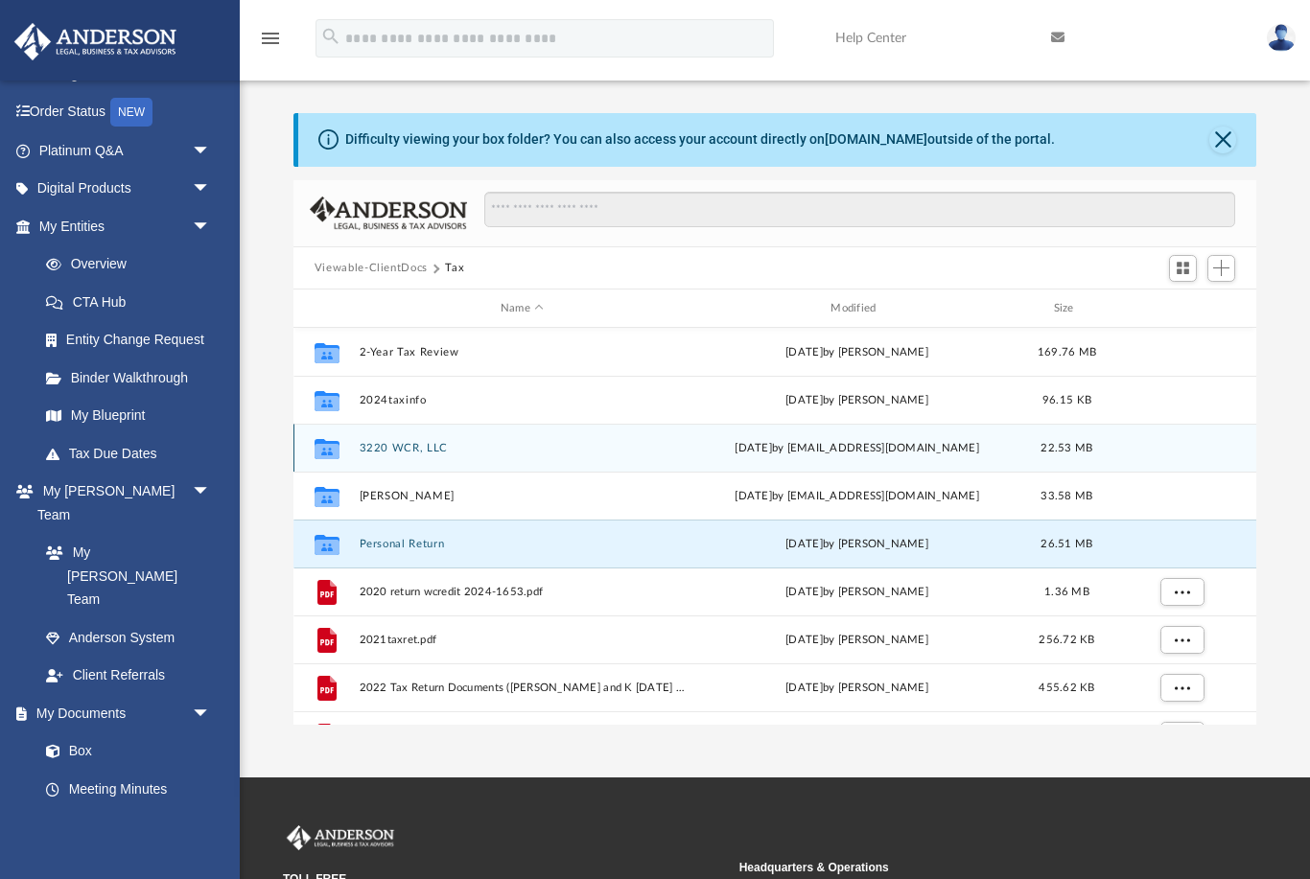
click at [735, 440] on div "[DATE] by [EMAIL_ADDRESS][DOMAIN_NAME]" at bounding box center [856, 448] width 326 height 17
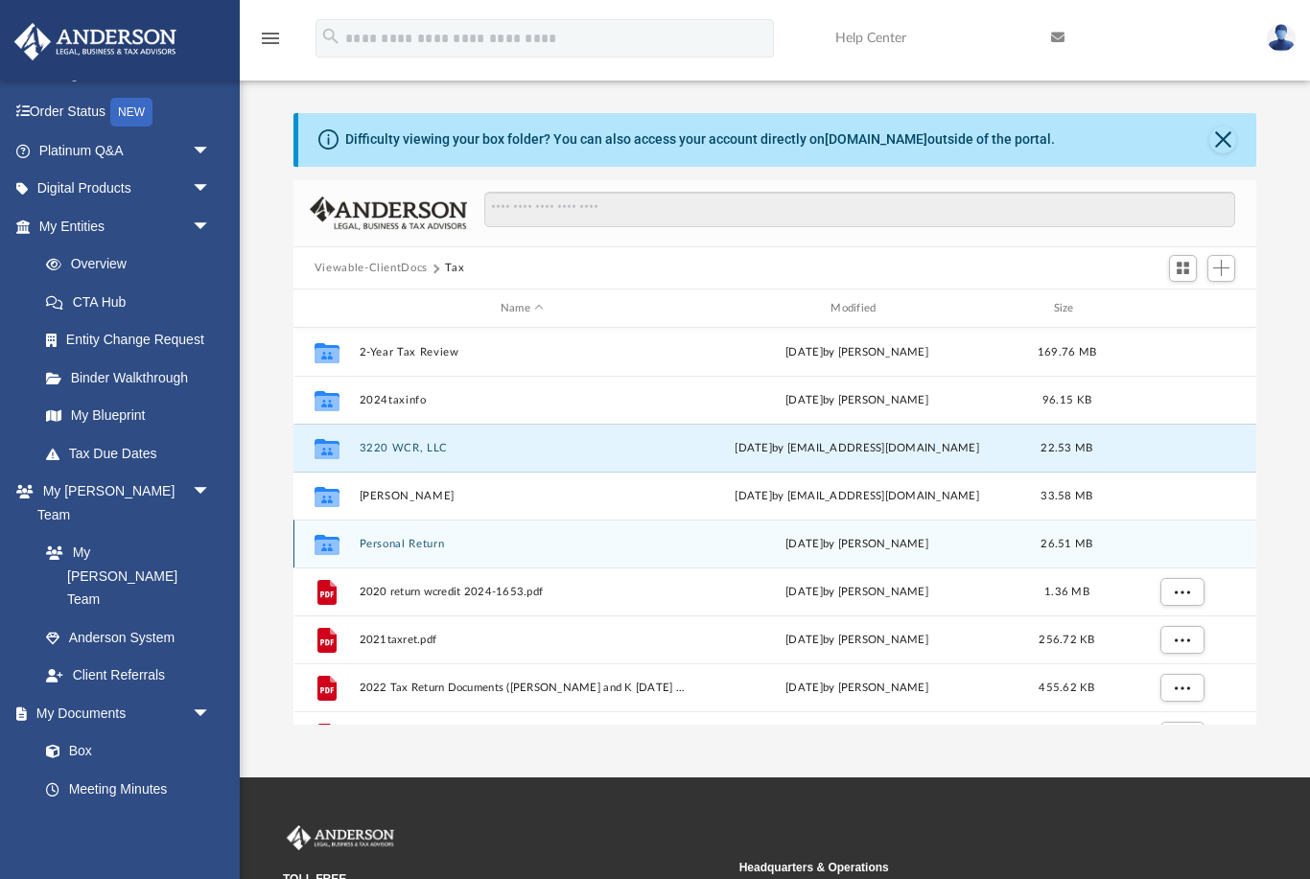
click at [887, 537] on div "[DATE] by [PERSON_NAME]" at bounding box center [856, 544] width 326 height 17
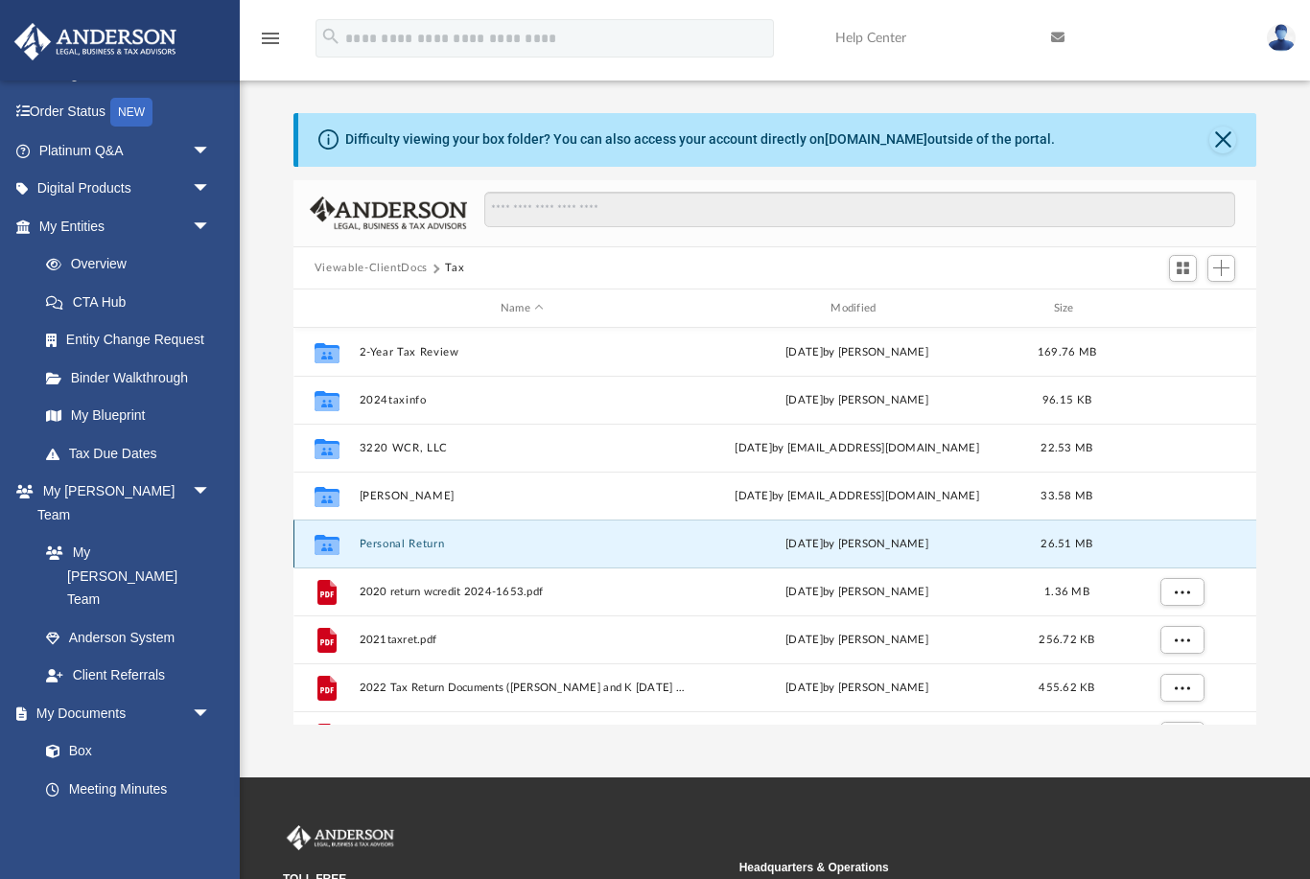
click at [883, 534] on div "Collaborated Folder Personal Return [DATE] by [PERSON_NAME] 26.51 MB" at bounding box center [774, 544] width 963 height 48
click at [900, 545] on div "[DATE] by [PERSON_NAME]" at bounding box center [856, 544] width 326 height 17
click at [337, 556] on icon "Collaborated Folder" at bounding box center [327, 544] width 31 height 31
click at [319, 535] on icon "grid" at bounding box center [327, 545] width 25 height 20
click at [318, 535] on icon "grid" at bounding box center [327, 545] width 25 height 20
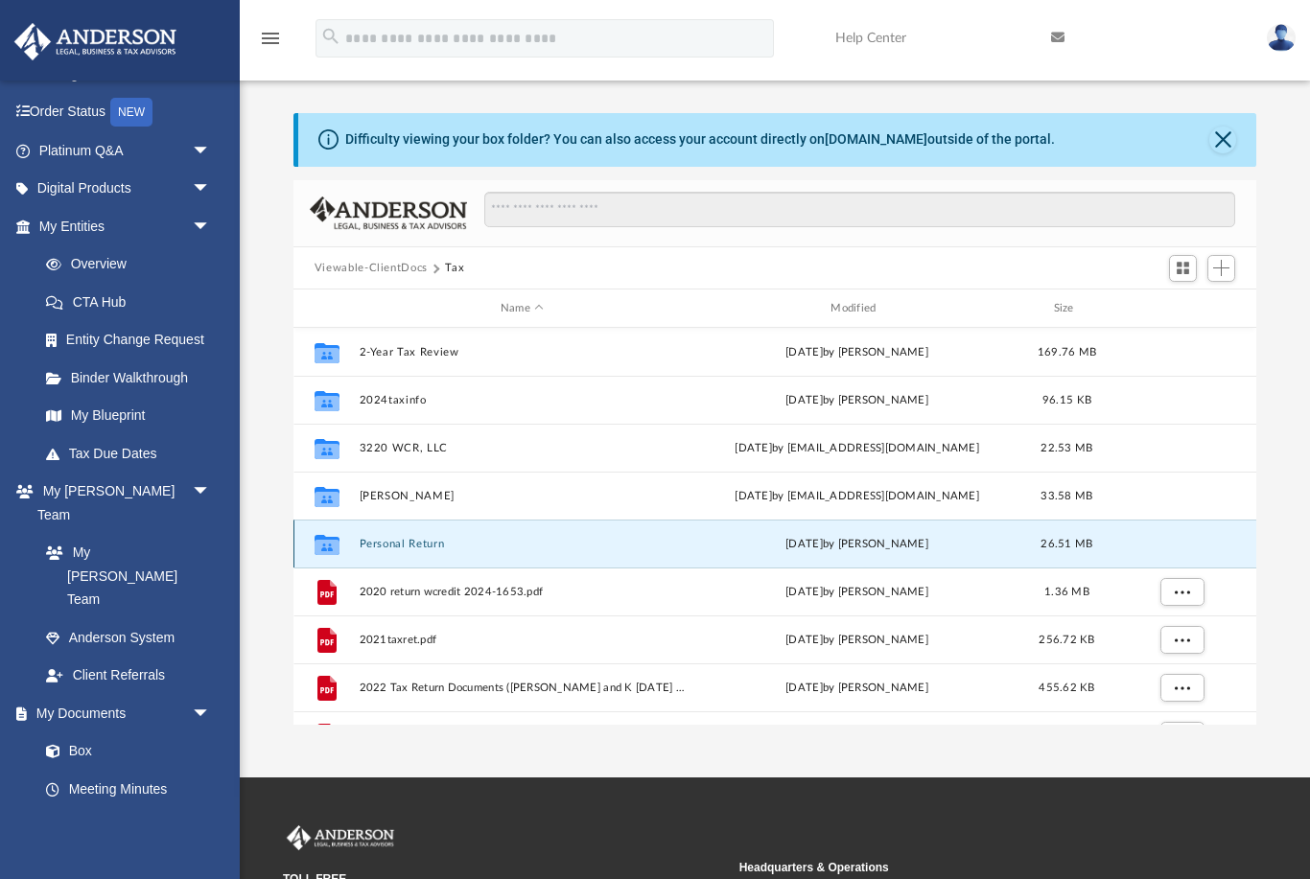
click at [326, 538] on icon "grid" at bounding box center [327, 545] width 25 height 20
click at [331, 540] on icon "grid" at bounding box center [327, 547] width 25 height 15
click at [330, 540] on icon "grid" at bounding box center [327, 547] width 25 height 15
click at [339, 548] on icon "grid" at bounding box center [327, 547] width 25 height 15
click at [338, 548] on icon "grid" at bounding box center [327, 547] width 25 height 15
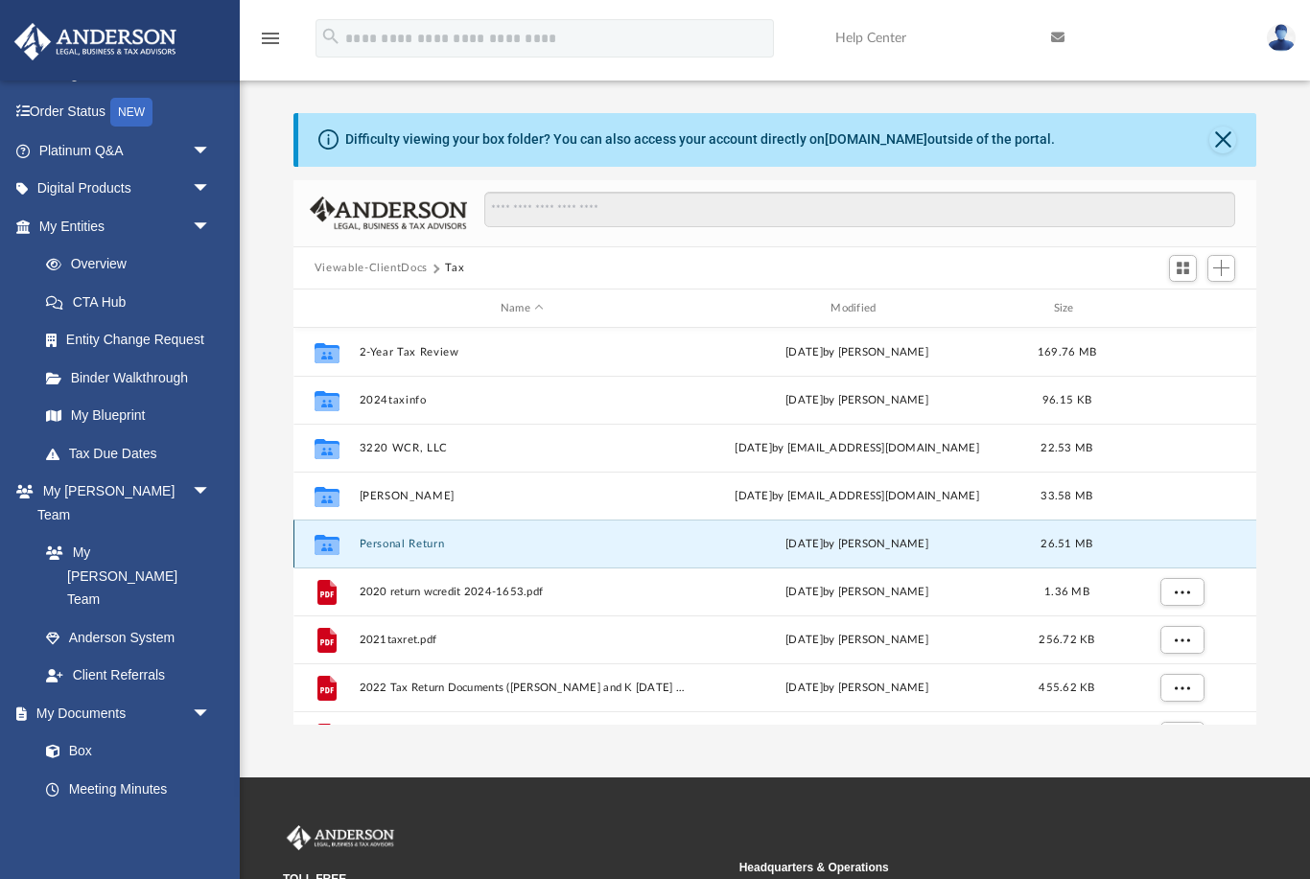
click at [338, 548] on icon "grid" at bounding box center [327, 547] width 25 height 15
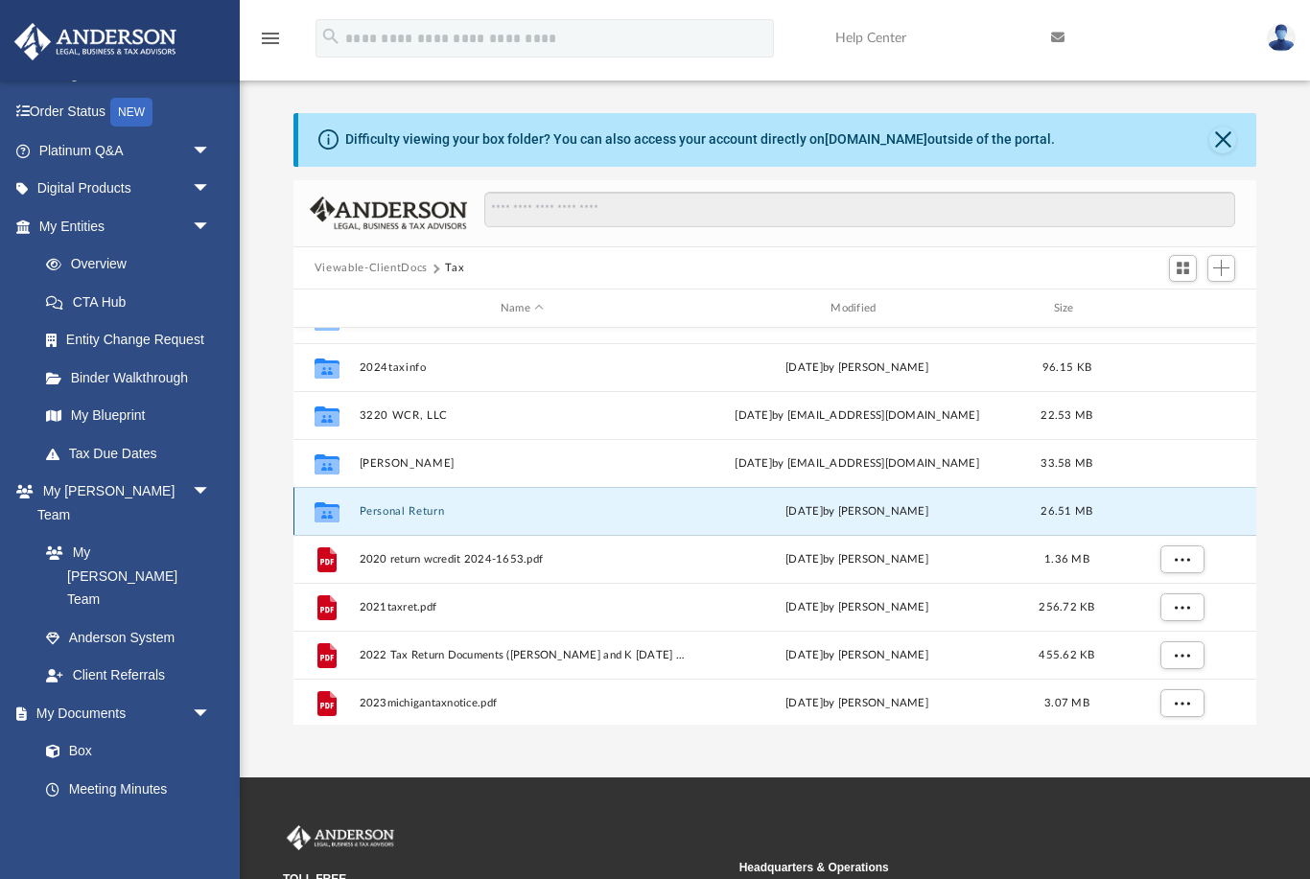
scroll to position [29, 0]
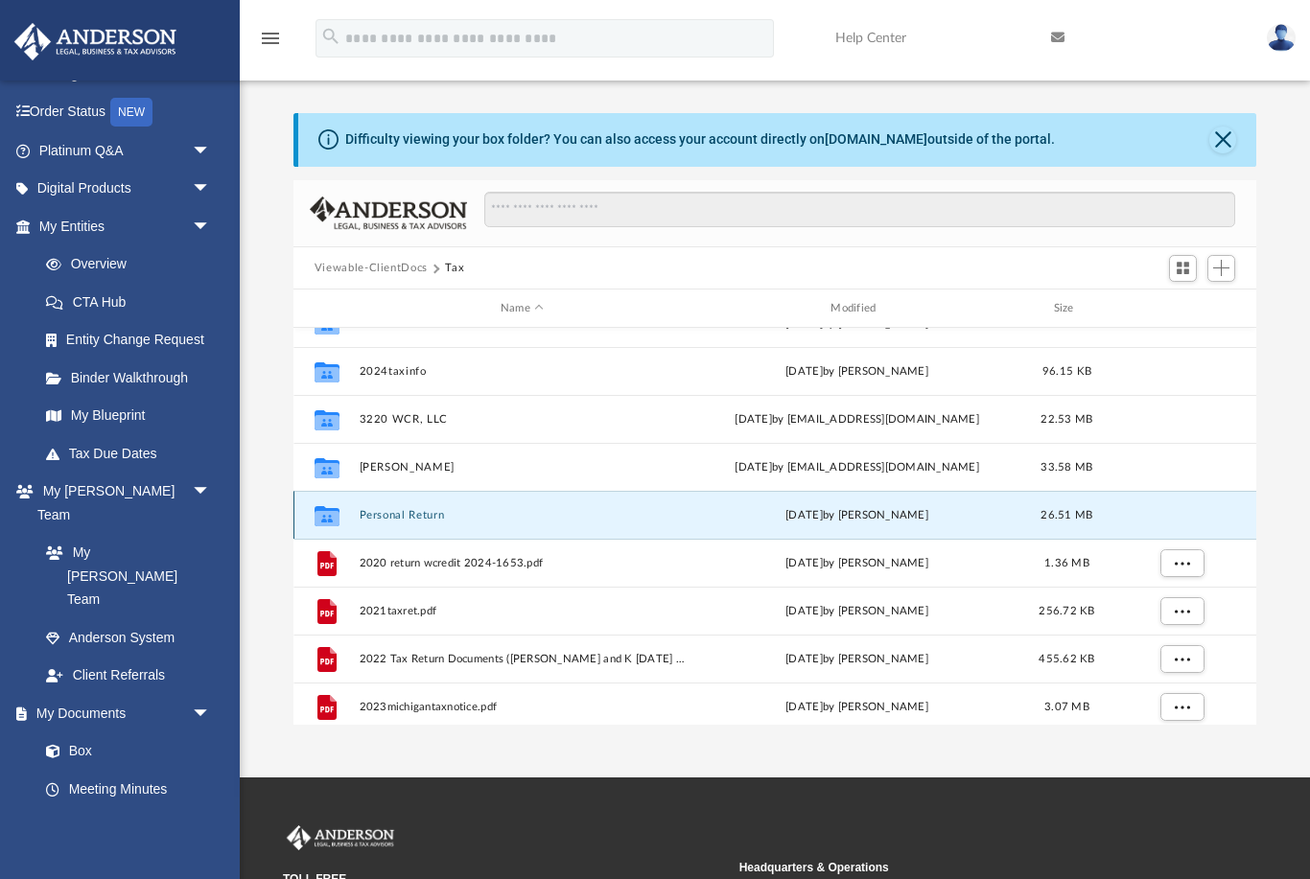
click at [918, 508] on div "[DATE] by [PERSON_NAME]" at bounding box center [856, 515] width 326 height 17
click at [925, 512] on div "[DATE] by [PERSON_NAME]" at bounding box center [856, 515] width 326 height 17
click at [406, 509] on button "Personal Return" at bounding box center [522, 515] width 326 height 12
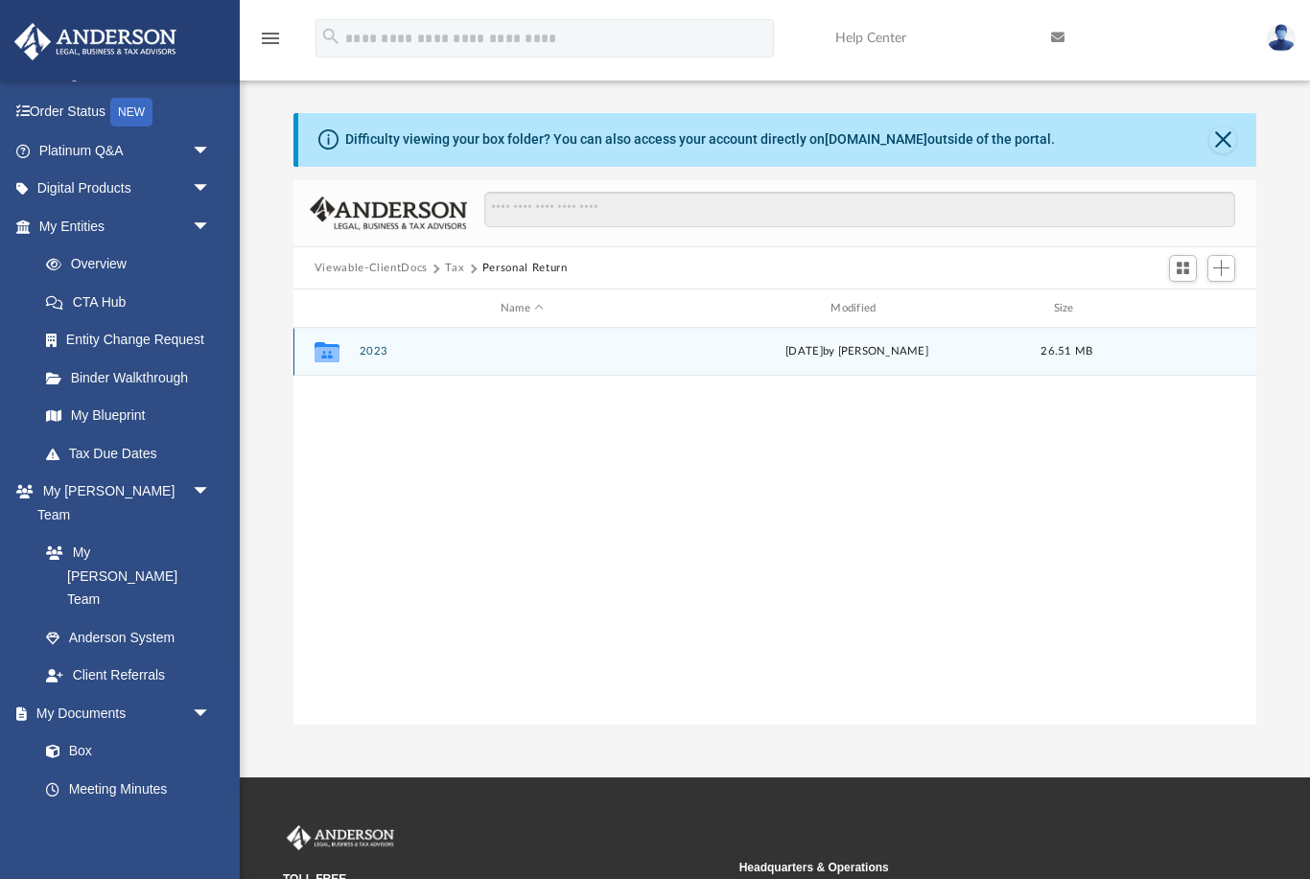
scroll to position [0, 0]
click at [385, 349] on button "2023" at bounding box center [522, 352] width 326 height 12
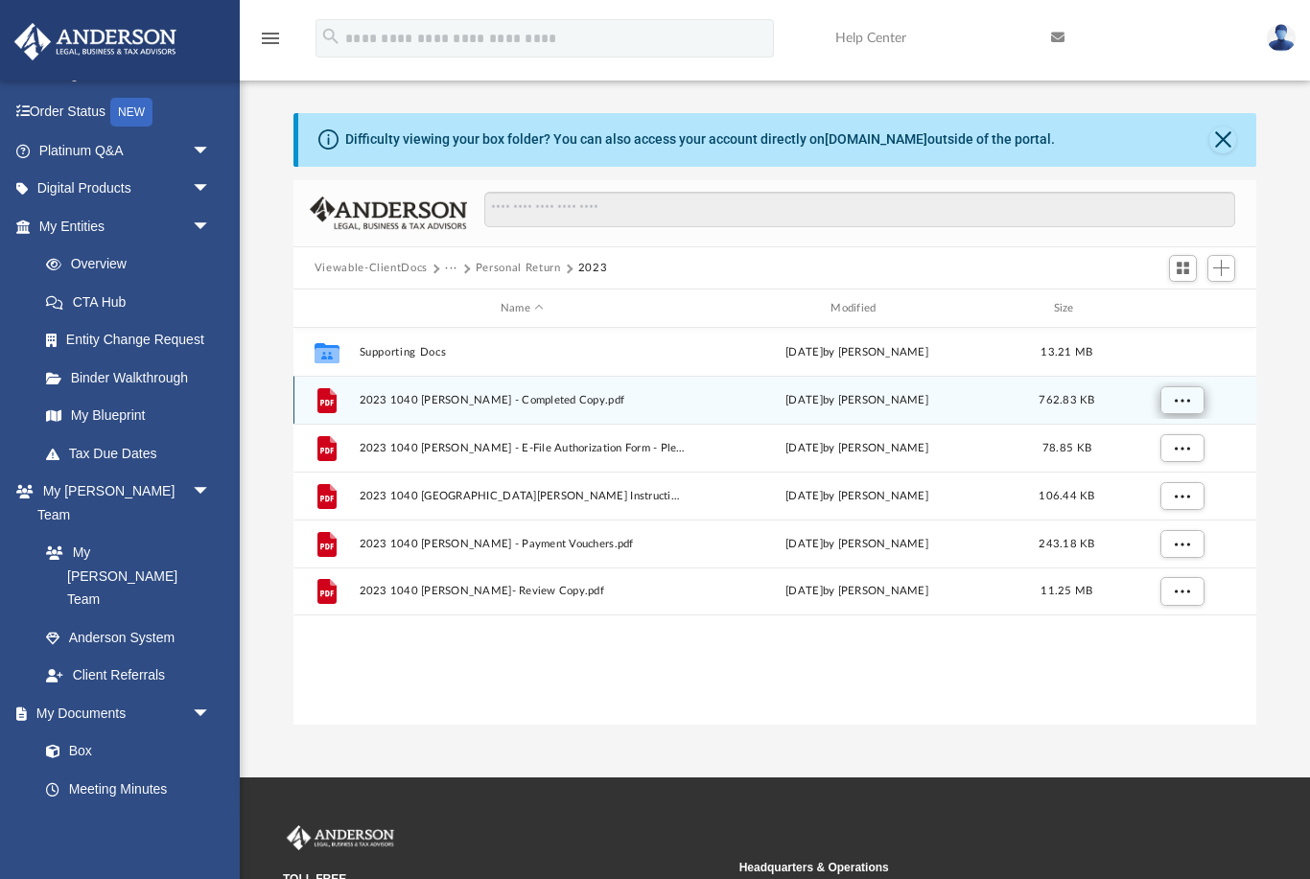
click at [1191, 392] on button "More options" at bounding box center [1181, 400] width 44 height 29
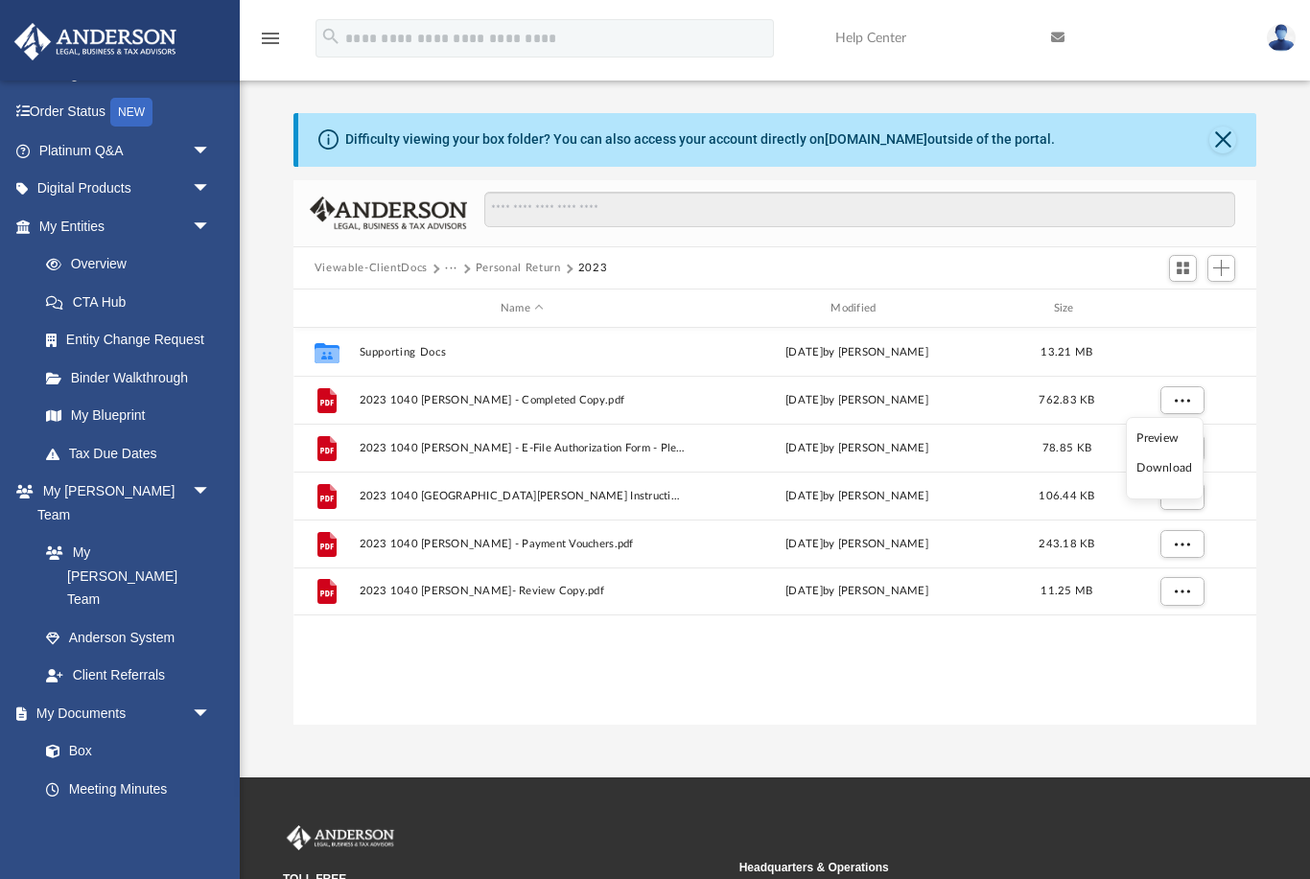
click at [1153, 438] on li "Preview" at bounding box center [1164, 439] width 56 height 20
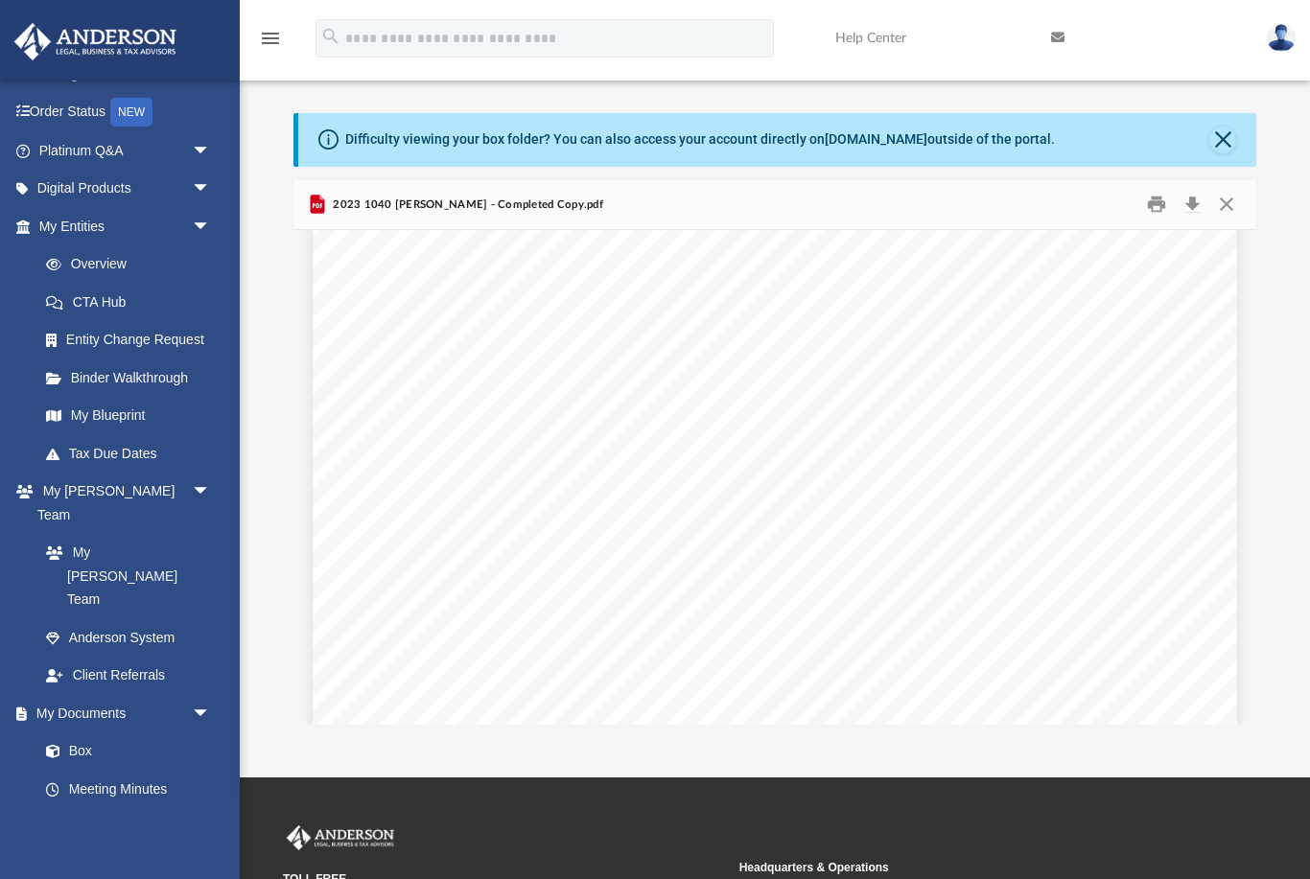
scroll to position [38381, 0]
click at [1235, 140] on button "Close" at bounding box center [1222, 140] width 27 height 27
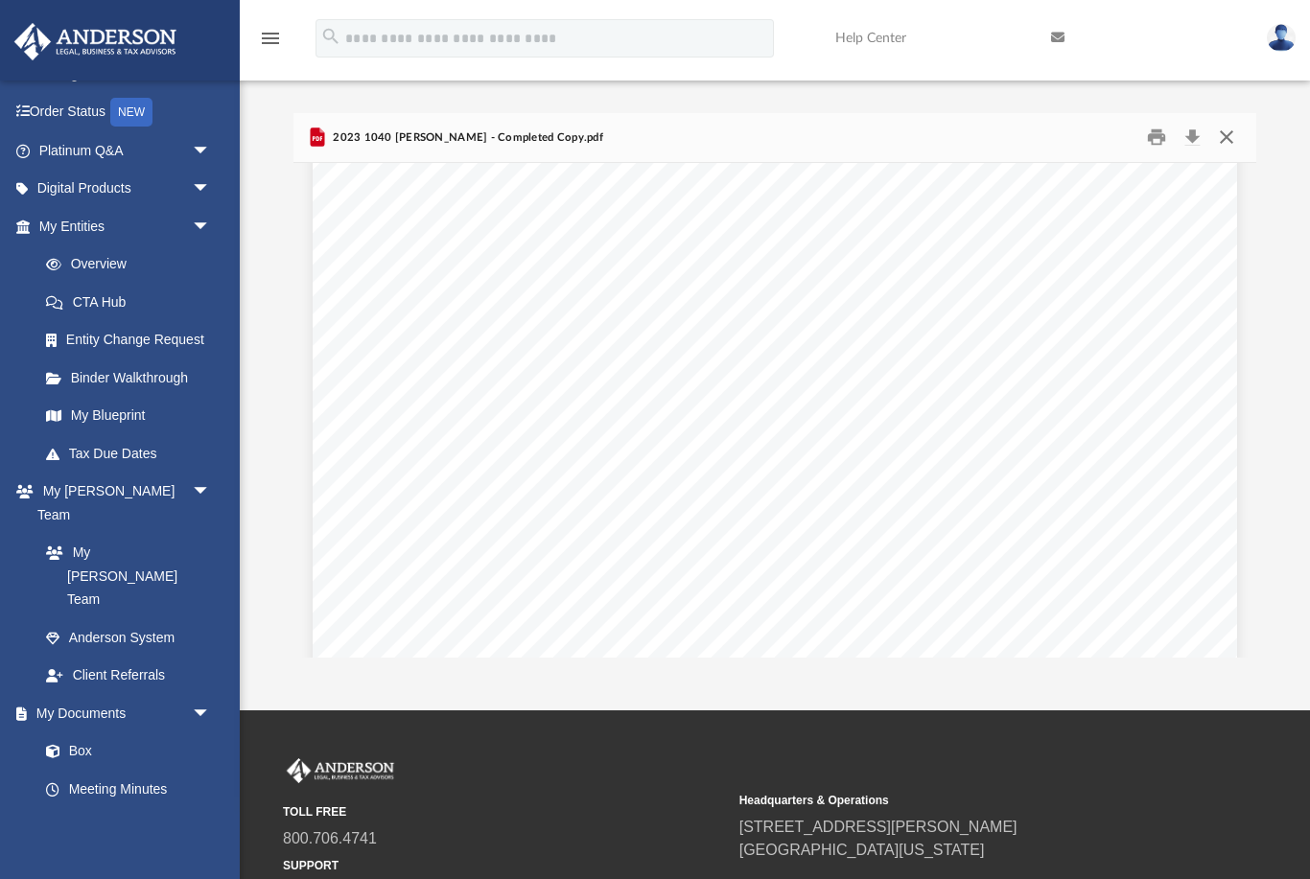
click at [1227, 139] on button "Close" at bounding box center [1226, 138] width 35 height 30
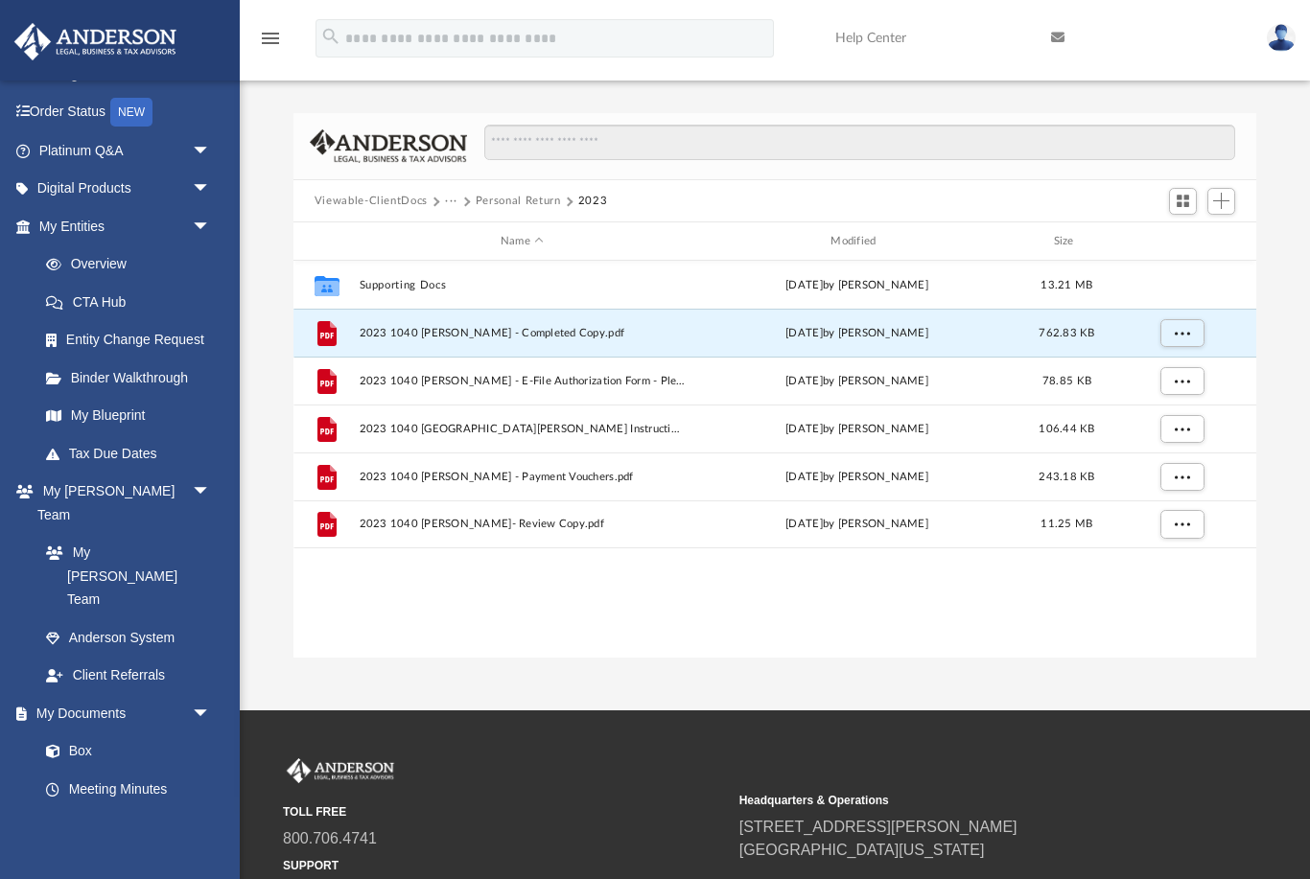
click at [431, 201] on span at bounding box center [436, 202] width 10 height 10
click at [411, 205] on button "Viewable-ClientDocs" at bounding box center [371, 201] width 113 height 17
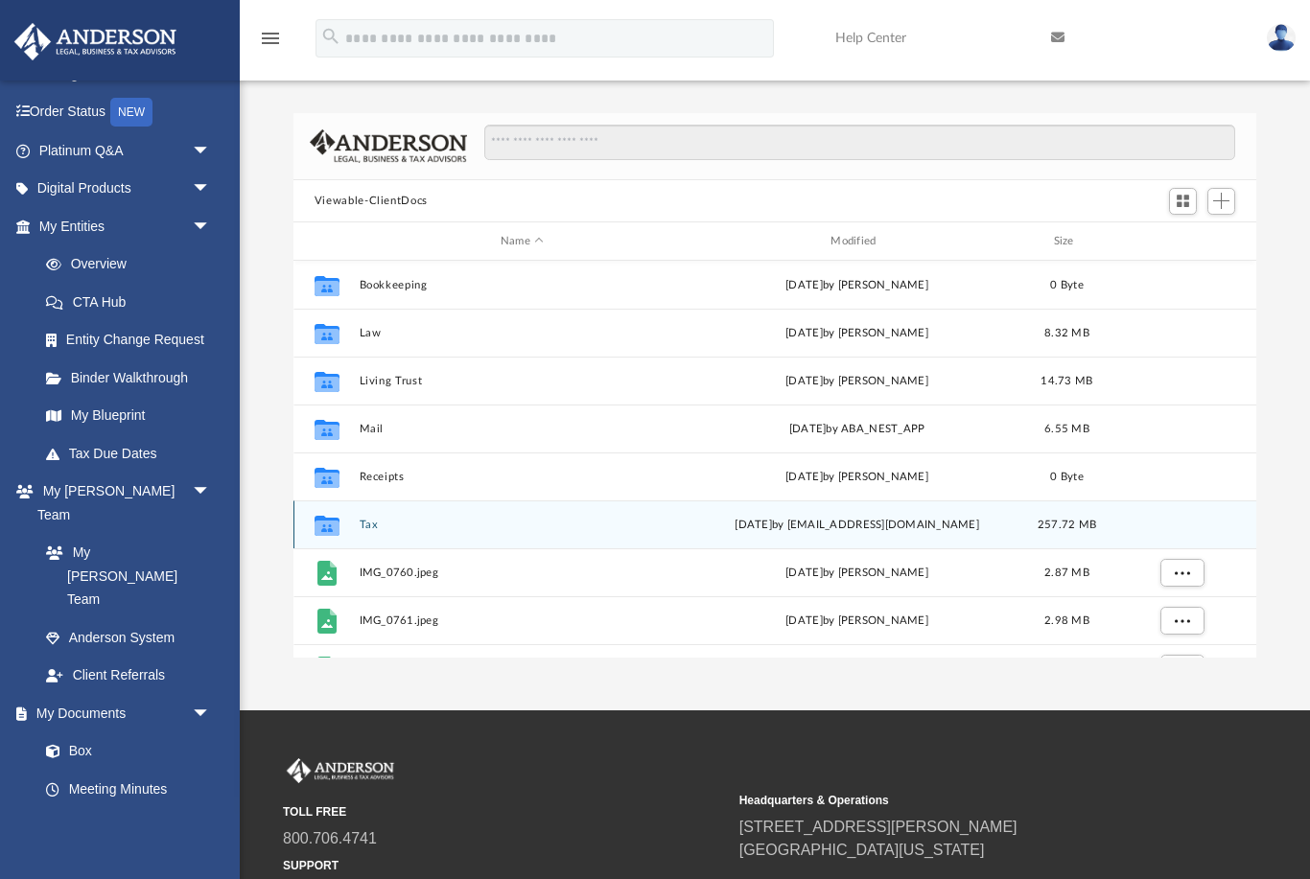
click at [393, 519] on button "Tax" at bounding box center [522, 525] width 326 height 12
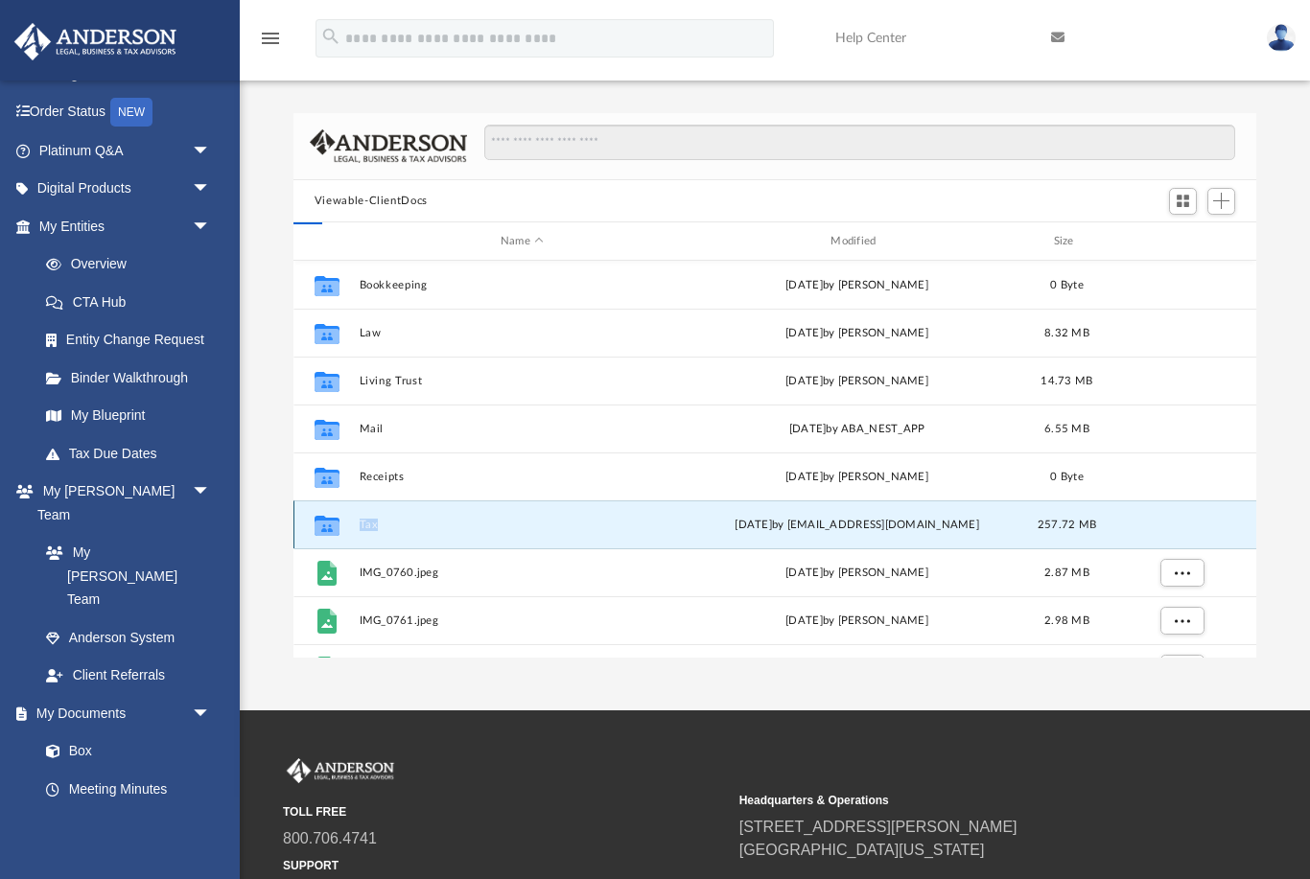
click at [393, 519] on button "Tax" at bounding box center [522, 525] width 326 height 12
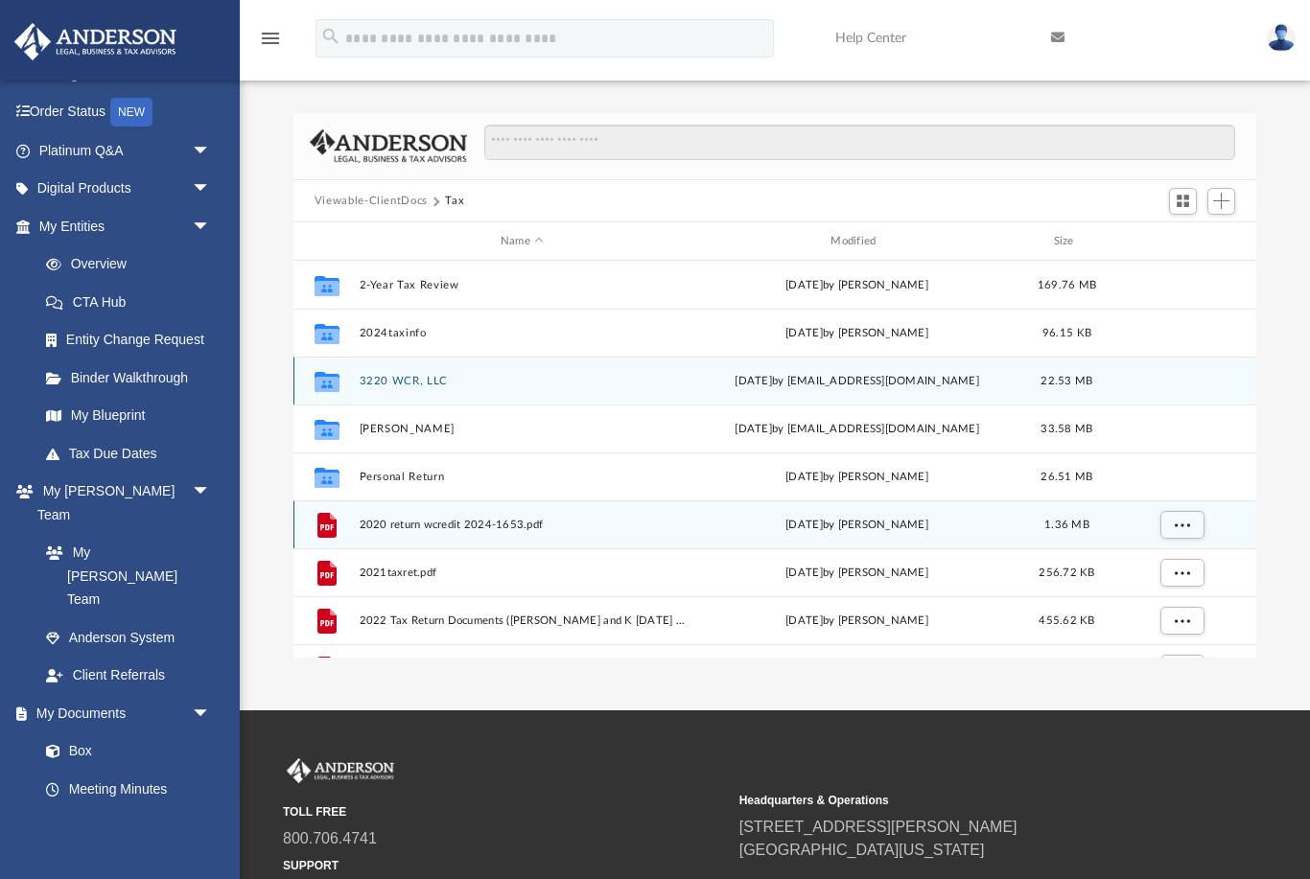
click at [414, 375] on button "3220 WCR, LLC" at bounding box center [522, 381] width 326 height 12
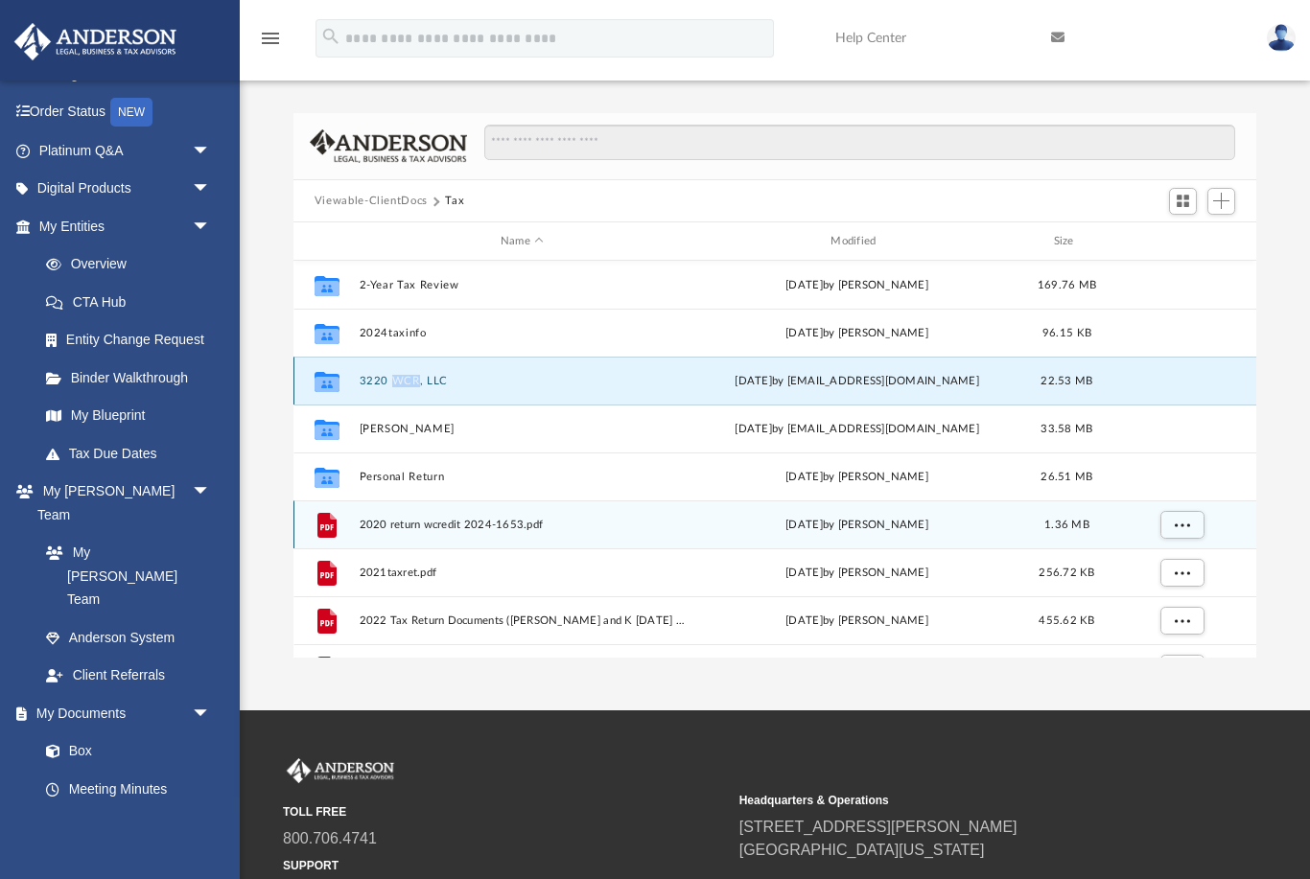
click at [414, 375] on button "3220 WCR, LLC" at bounding box center [522, 381] width 326 height 12
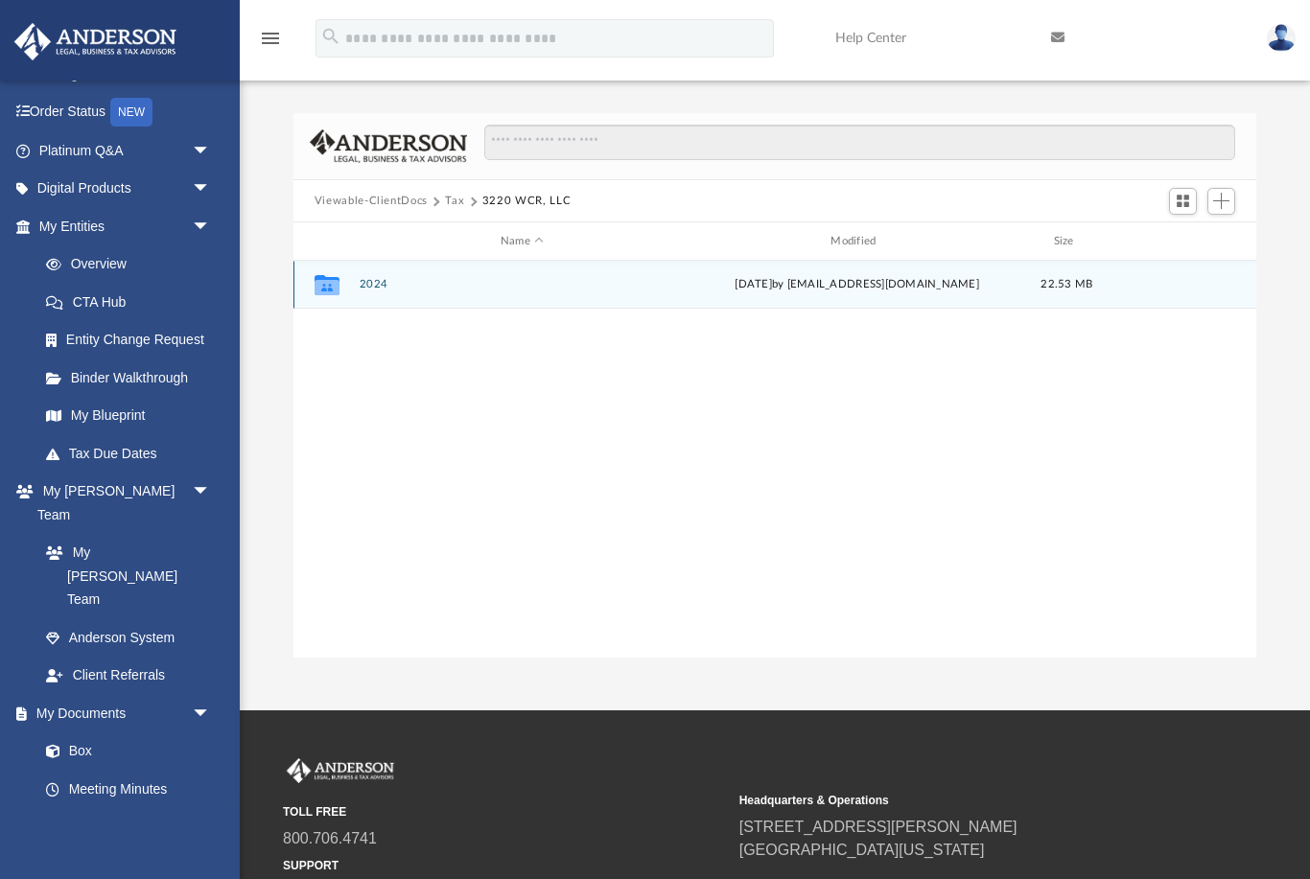
click at [403, 289] on button "2024" at bounding box center [522, 285] width 326 height 12
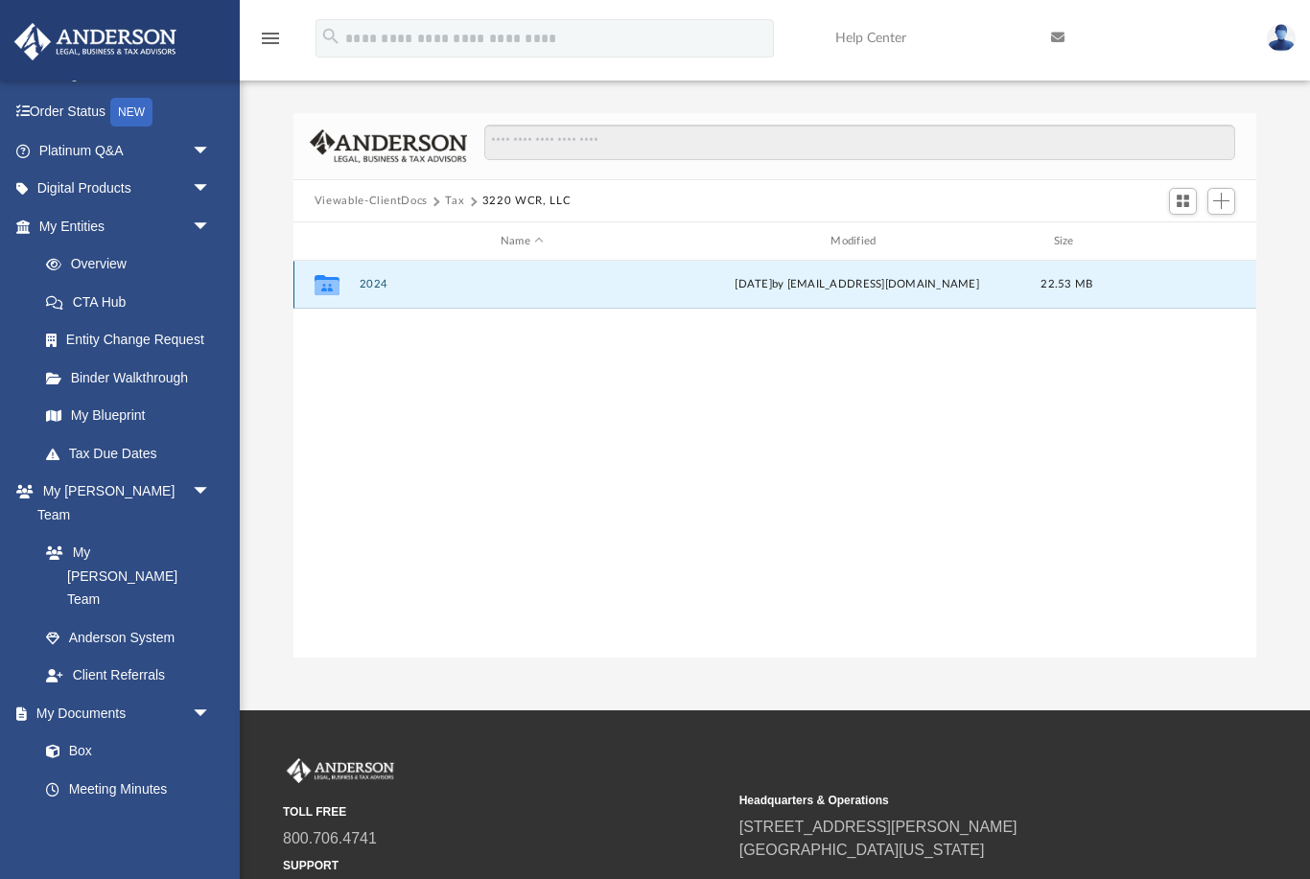
click at [403, 289] on button "2024" at bounding box center [522, 285] width 326 height 12
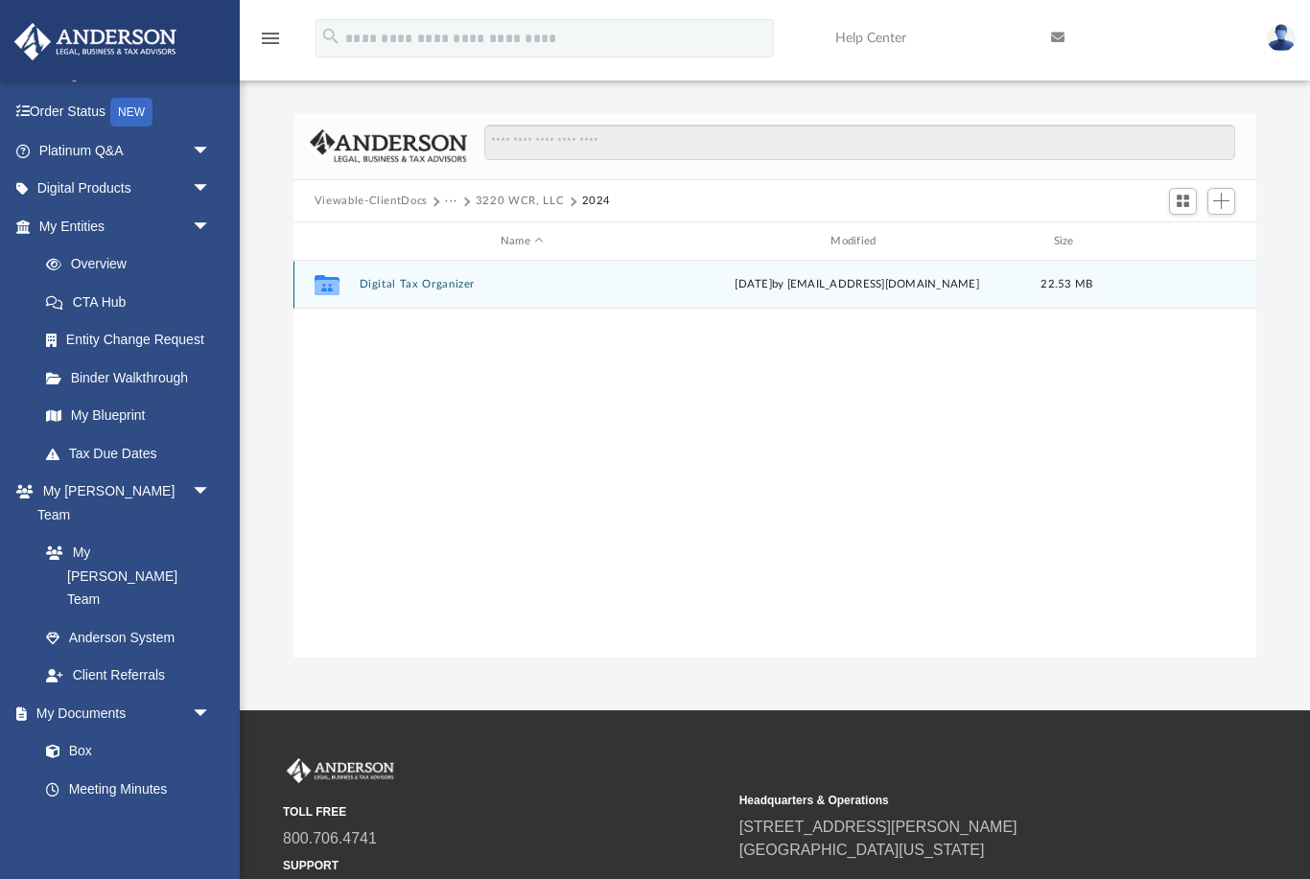
click at [762, 278] on div "[DATE] by [EMAIL_ADDRESS][DOMAIN_NAME]" at bounding box center [856, 284] width 326 height 17
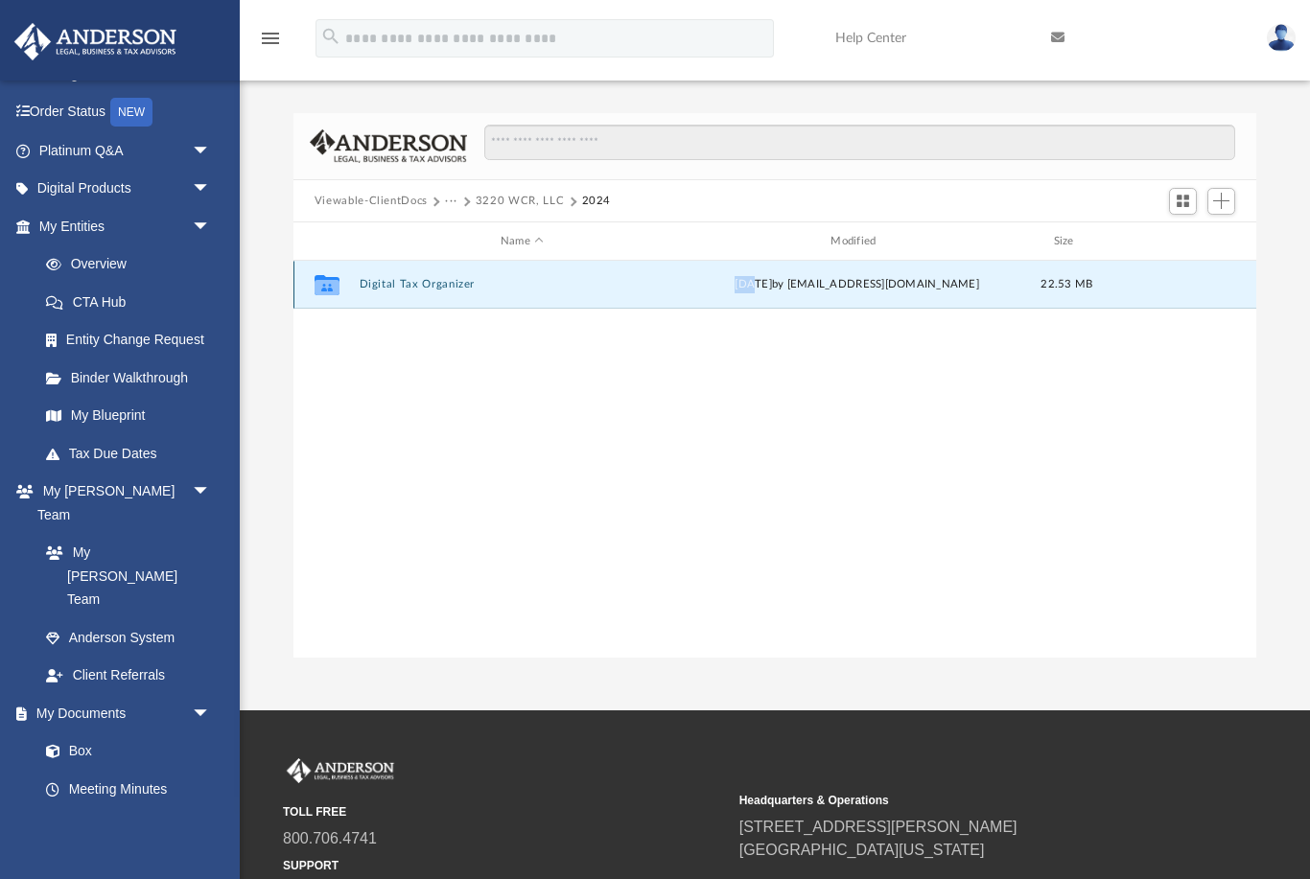
click at [762, 278] on div "[DATE] by [EMAIL_ADDRESS][DOMAIN_NAME]" at bounding box center [856, 284] width 326 height 17
click at [435, 294] on div "Collaborated Folder Digital Tax Organizer [DATE] by [EMAIL_ADDRESS][DOMAIN_NAME…" at bounding box center [774, 285] width 963 height 48
click at [416, 405] on div "Collaborated Folder Digital Tax Organizer [DATE] by [EMAIL_ADDRESS][DOMAIN_NAME…" at bounding box center [774, 460] width 963 height 398
click at [327, 287] on icon "grid" at bounding box center [327, 287] width 25 height 15
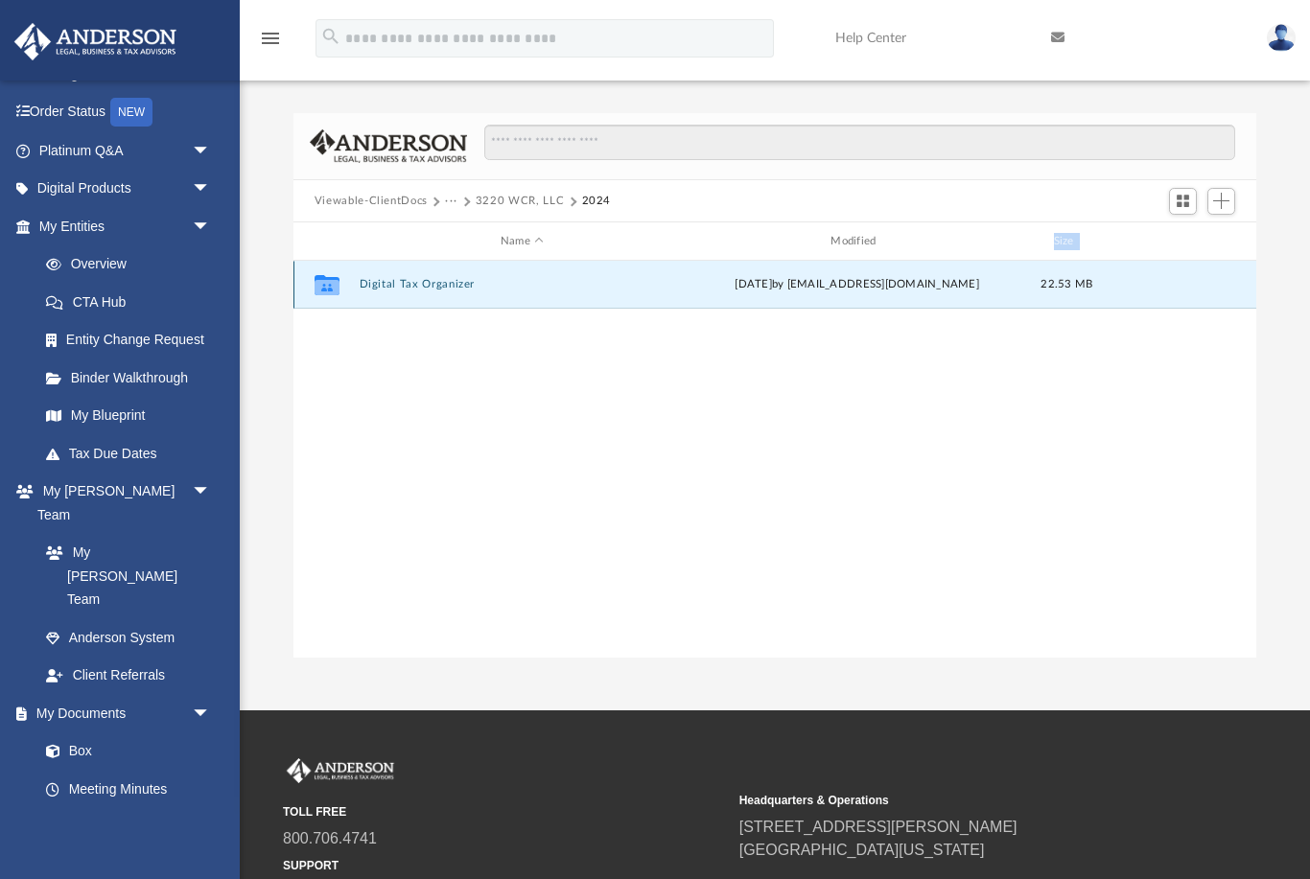
click at [327, 287] on icon "grid" at bounding box center [327, 287] width 25 height 15
click at [723, 329] on div "Collaborated Folder Digital Tax Organizer [DATE] by [EMAIL_ADDRESS][DOMAIN_NAME…" at bounding box center [774, 460] width 963 height 398
click at [484, 292] on div "Collaborated Folder Digital Tax Organizer [DATE] by [EMAIL_ADDRESS][DOMAIN_NAME…" at bounding box center [774, 285] width 963 height 48
click at [484, 392] on div "Collaborated Folder Digital Tax Organizer [DATE] by [EMAIL_ADDRESS][DOMAIN_NAME…" at bounding box center [774, 460] width 963 height 398
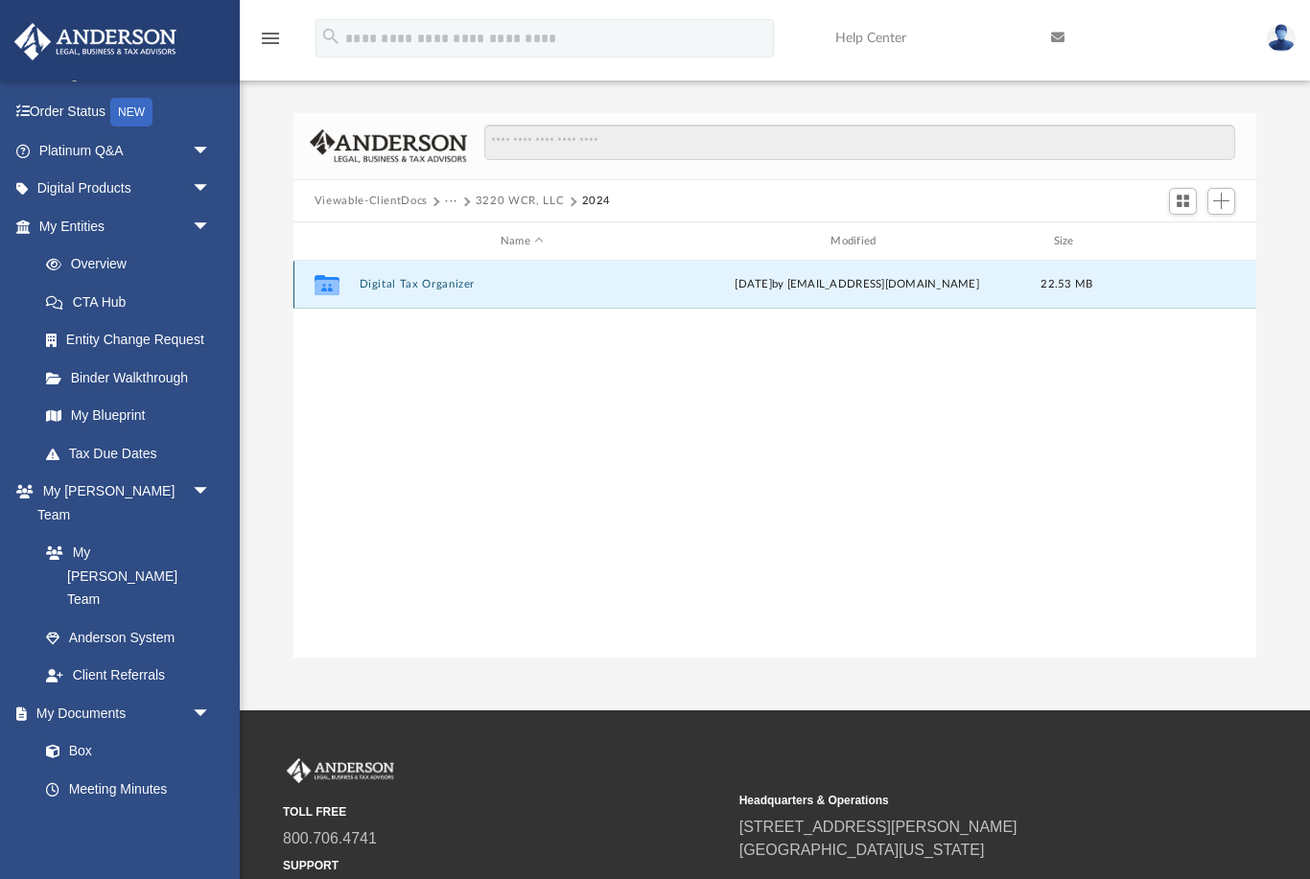
click at [422, 269] on div "Collaborated Folder Digital Tax Organizer [DATE] by [EMAIL_ADDRESS][DOMAIN_NAME…" at bounding box center [774, 285] width 963 height 48
click at [393, 296] on div "Collaborated Folder Digital Tax Organizer [DATE] by [EMAIL_ADDRESS][DOMAIN_NAME…" at bounding box center [774, 285] width 963 height 48
click at [395, 366] on div "Collaborated Folder Digital Tax Organizer [DATE] by [EMAIL_ADDRESS][DOMAIN_NAME…" at bounding box center [774, 460] width 963 height 398
click at [381, 299] on div "Collaborated Folder Digital Tax Organizer [DATE] by [EMAIL_ADDRESS][DOMAIN_NAME…" at bounding box center [774, 285] width 963 height 48
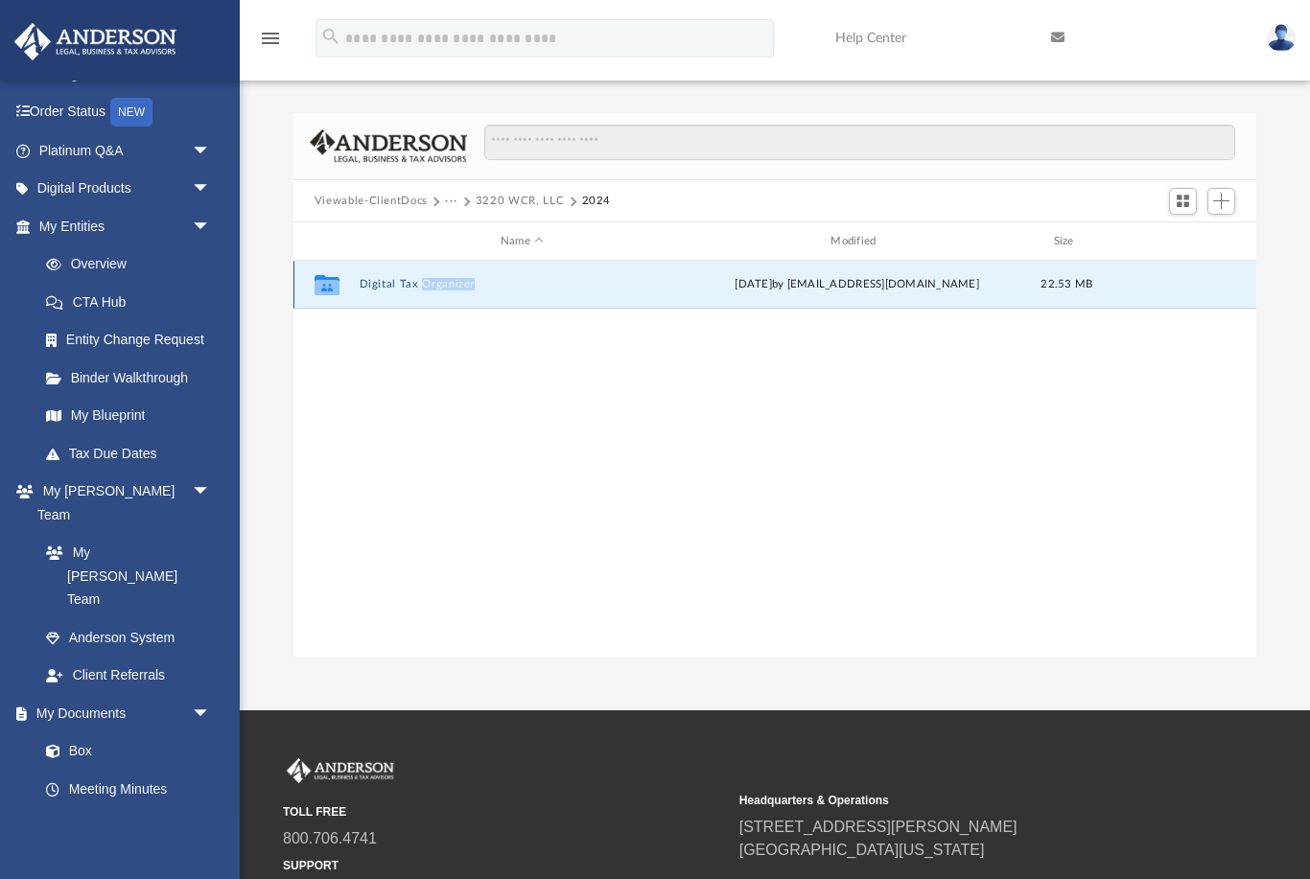
click at [381, 299] on div "Collaborated Folder Digital Tax Organizer [DATE] by [EMAIL_ADDRESS][DOMAIN_NAME…" at bounding box center [774, 285] width 963 height 48
click at [424, 380] on div "Collaborated Folder Digital Tax Organizer [DATE] by [EMAIL_ADDRESS][DOMAIN_NAME…" at bounding box center [774, 460] width 963 height 398
click at [355, 275] on div "Collaborated Folder Digital Tax Organizer [DATE] by [EMAIL_ADDRESS][DOMAIN_NAME…" at bounding box center [774, 285] width 963 height 48
click at [328, 290] on icon "grid" at bounding box center [327, 285] width 25 height 20
click at [407, 284] on button "Digital Tax Organizer" at bounding box center [522, 285] width 326 height 12
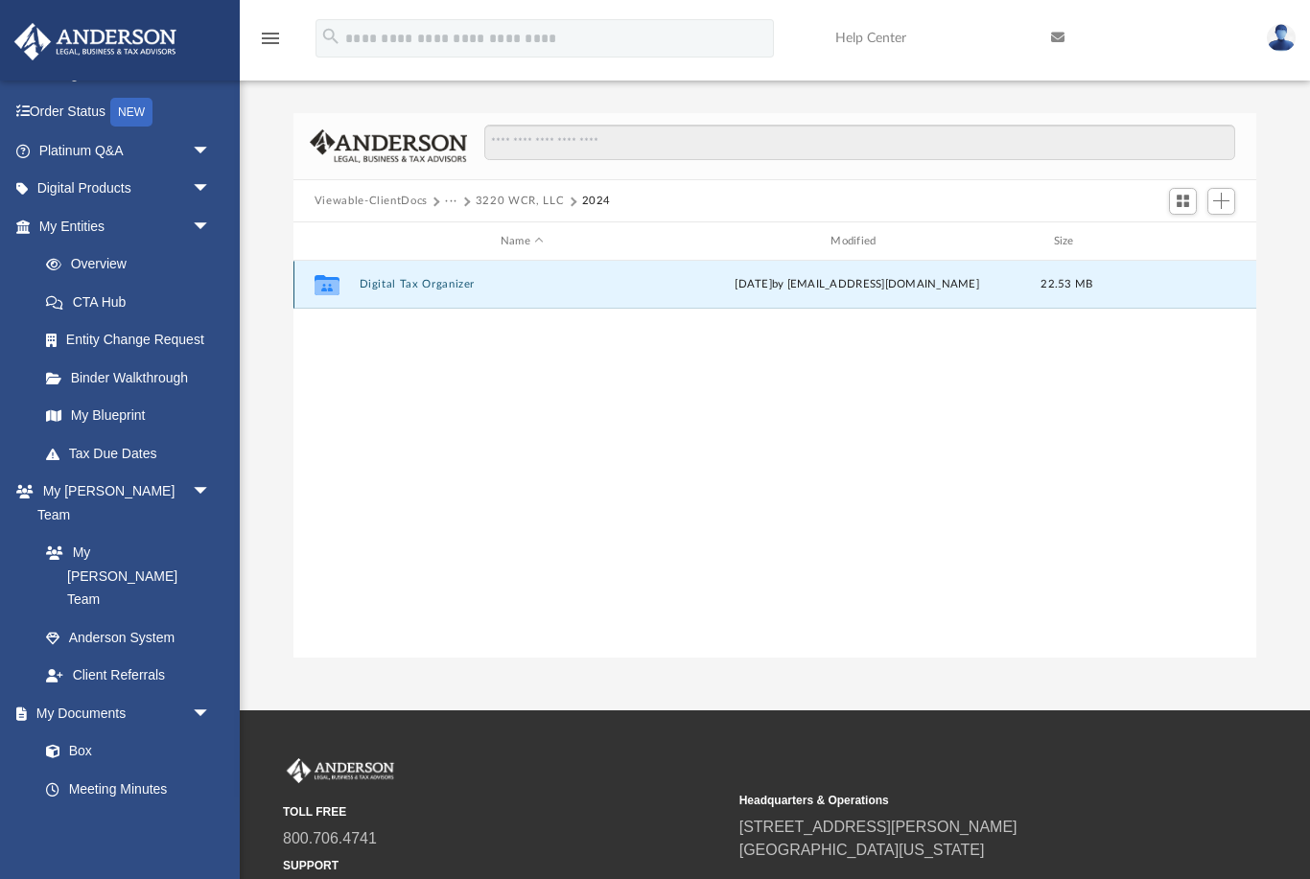
click at [406, 283] on button "Digital Tax Organizer" at bounding box center [522, 285] width 326 height 12
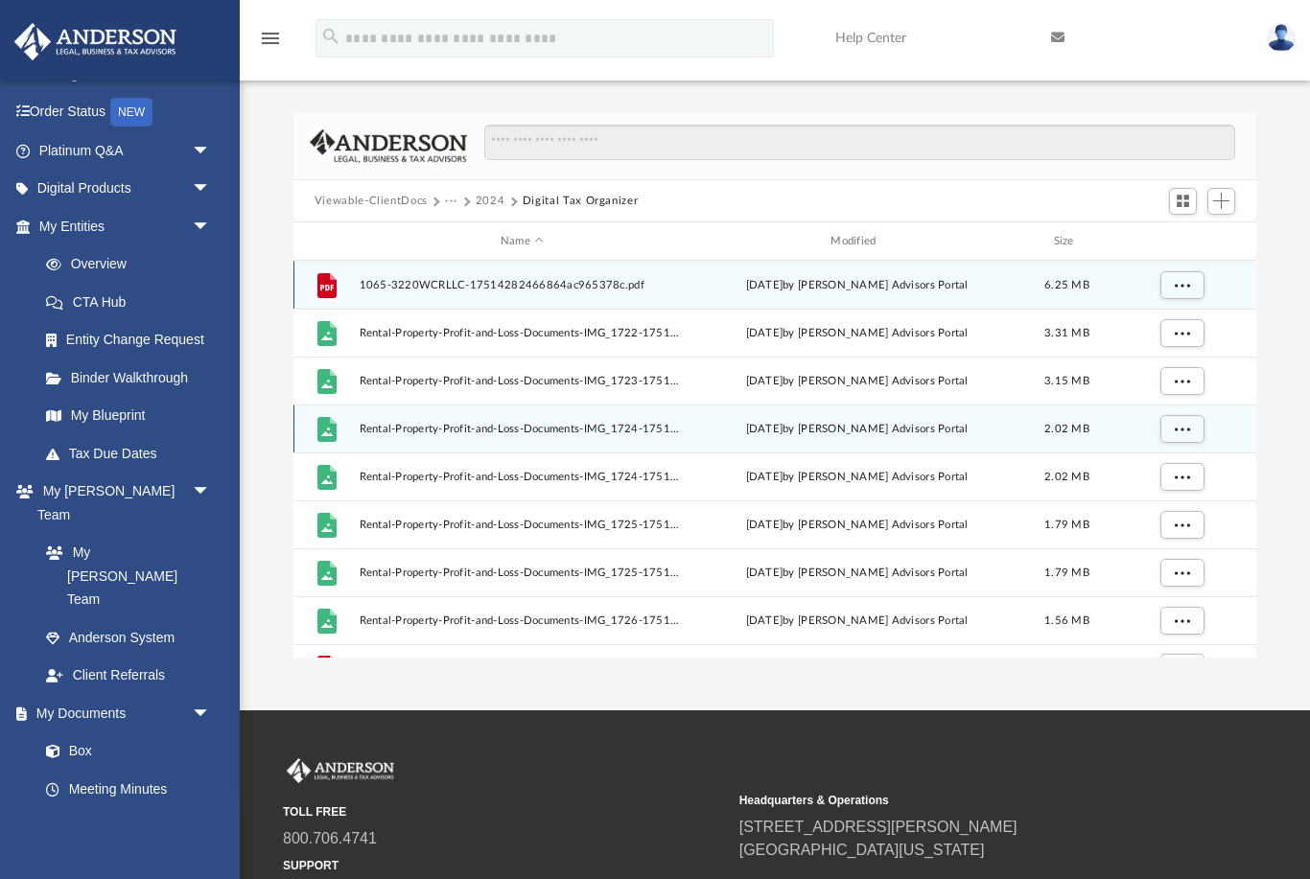
scroll to position [25, 0]
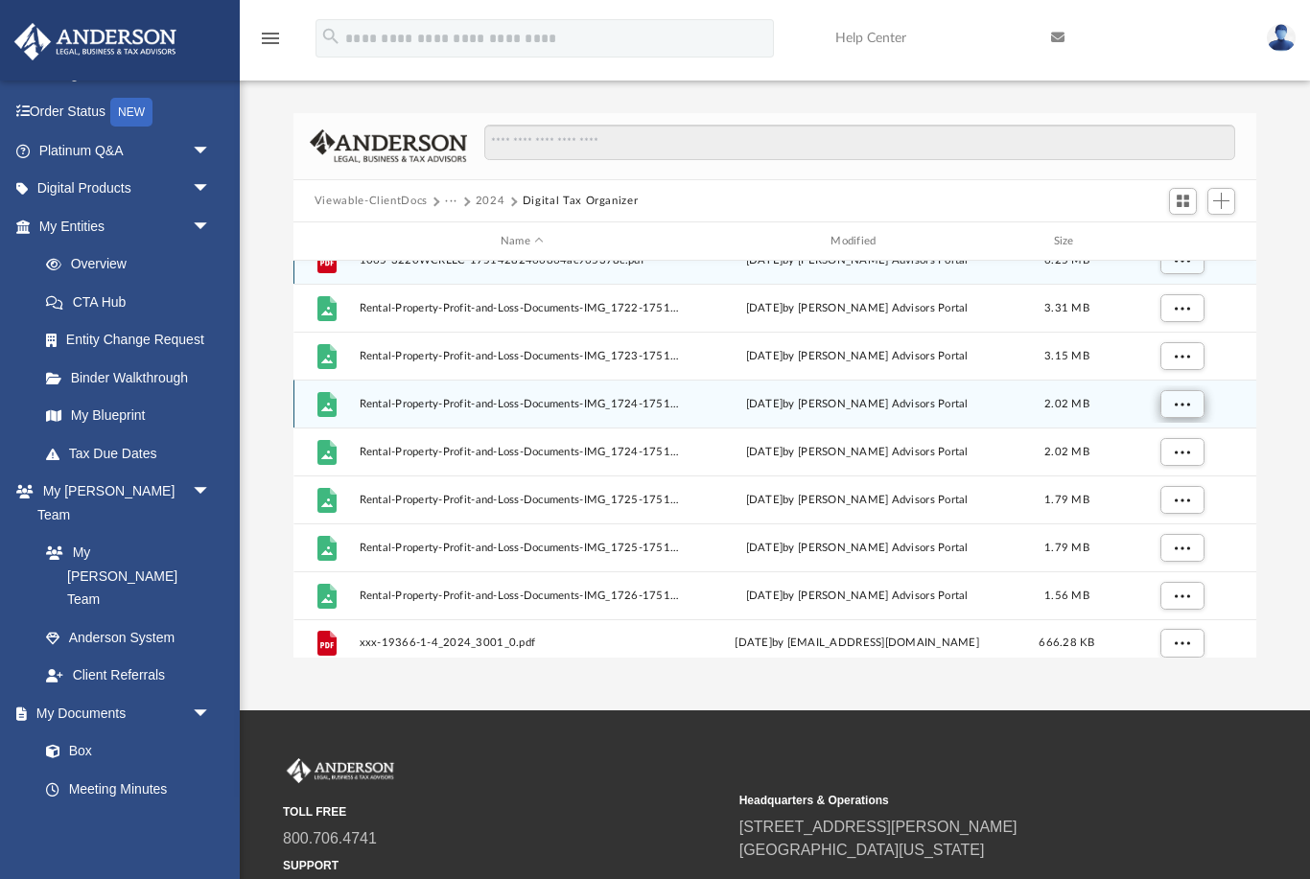
click at [1201, 407] on button "More options" at bounding box center [1181, 404] width 44 height 29
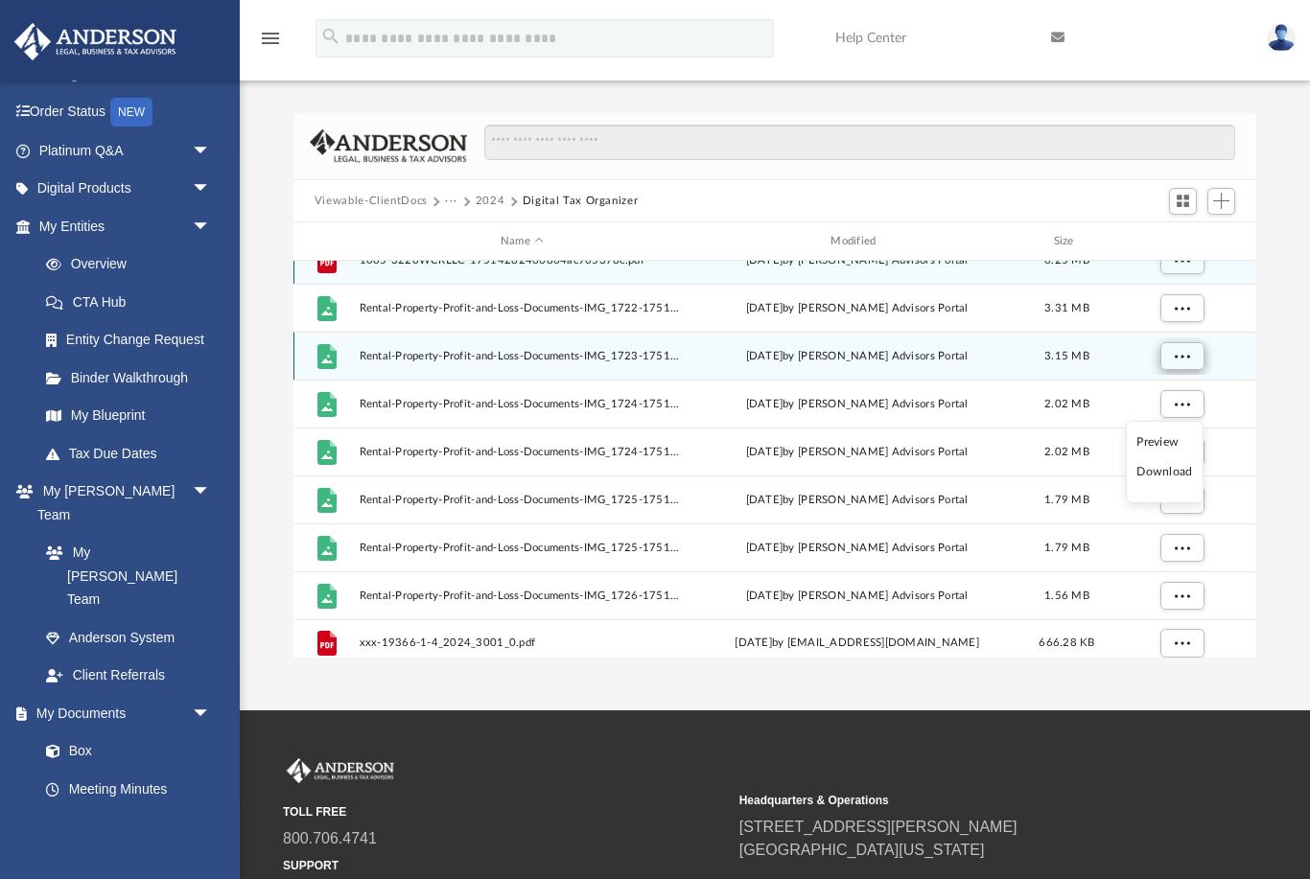
click at [1192, 361] on button "More options" at bounding box center [1181, 356] width 44 height 29
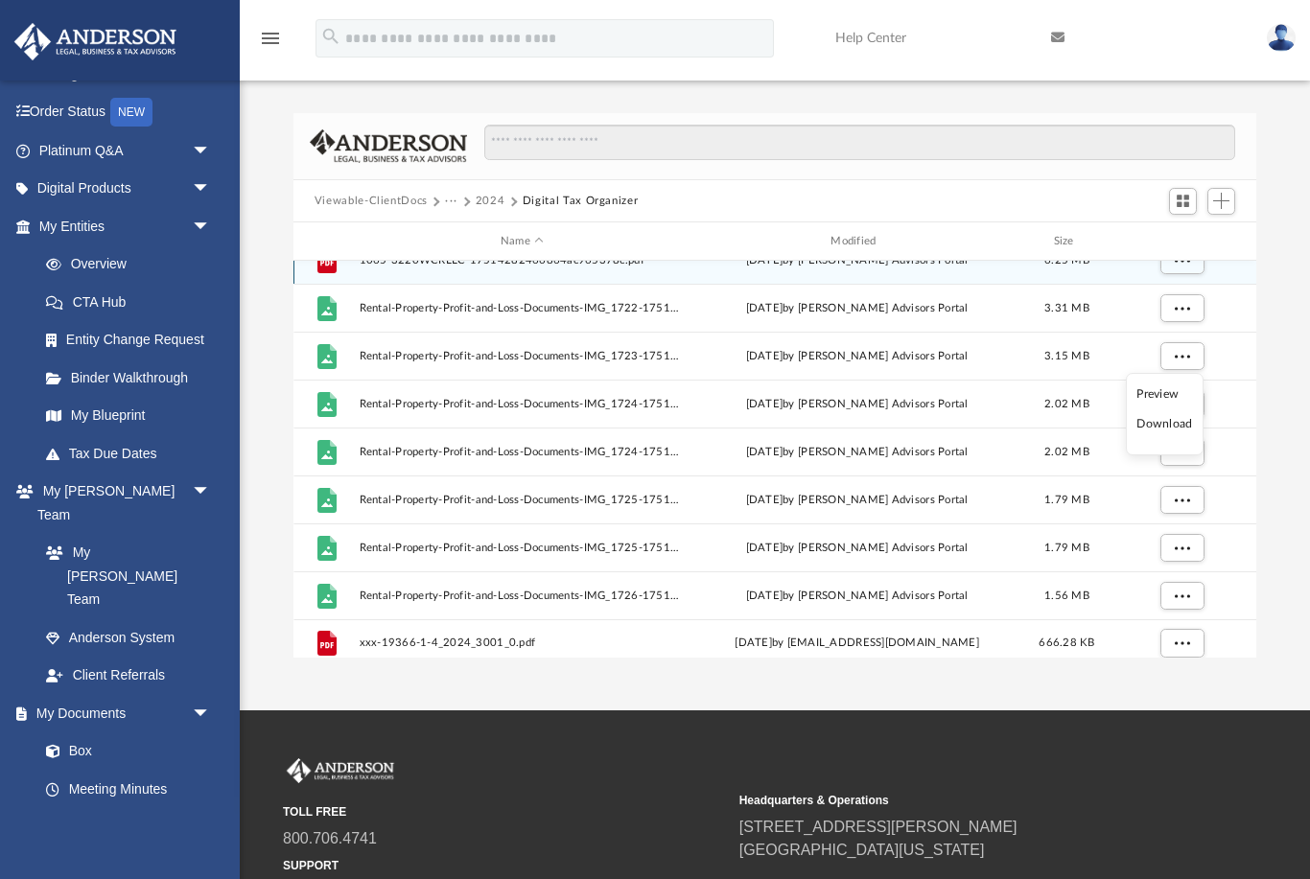
click at [1159, 398] on li "Preview" at bounding box center [1164, 395] width 56 height 20
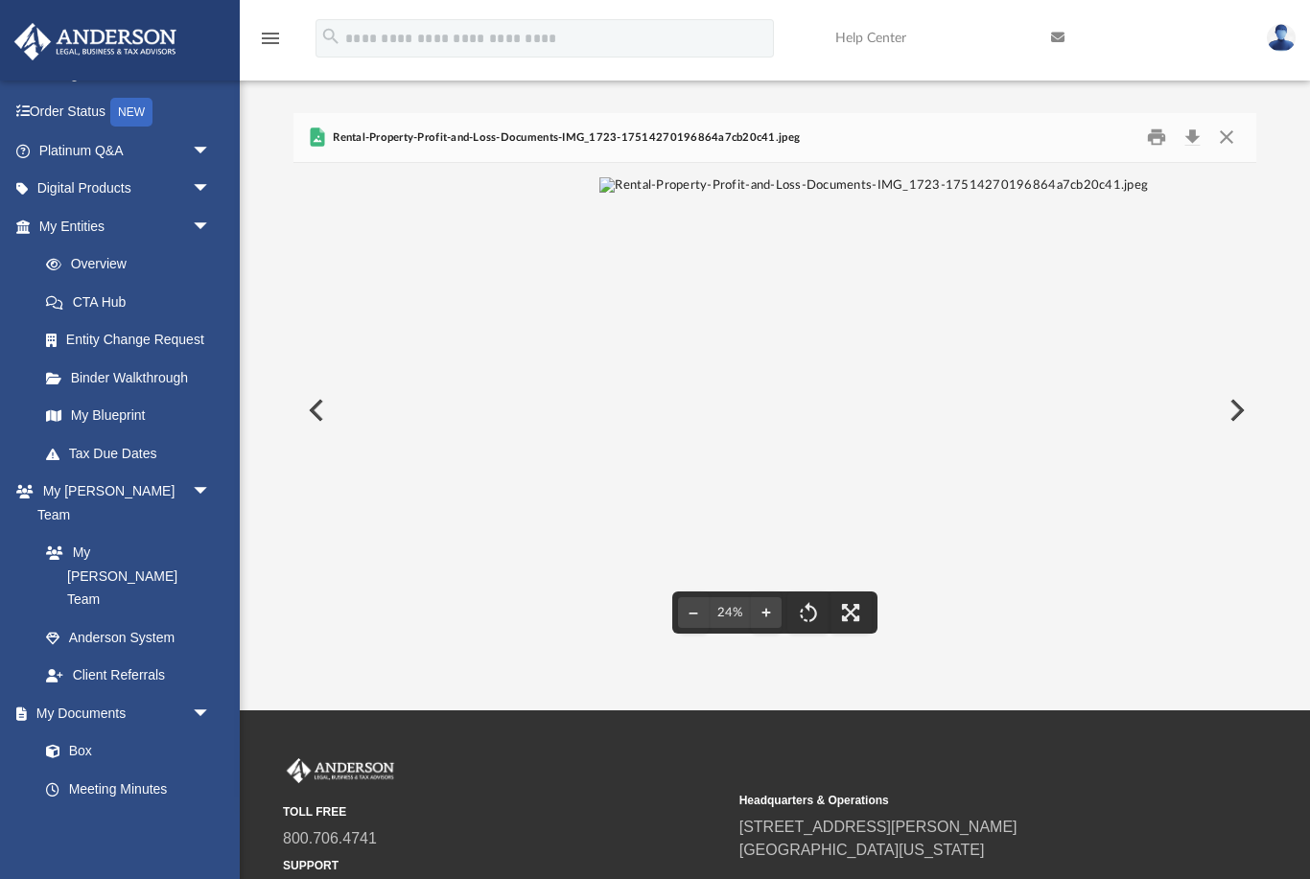
click at [310, 410] on button "Preview" at bounding box center [314, 411] width 42 height 54
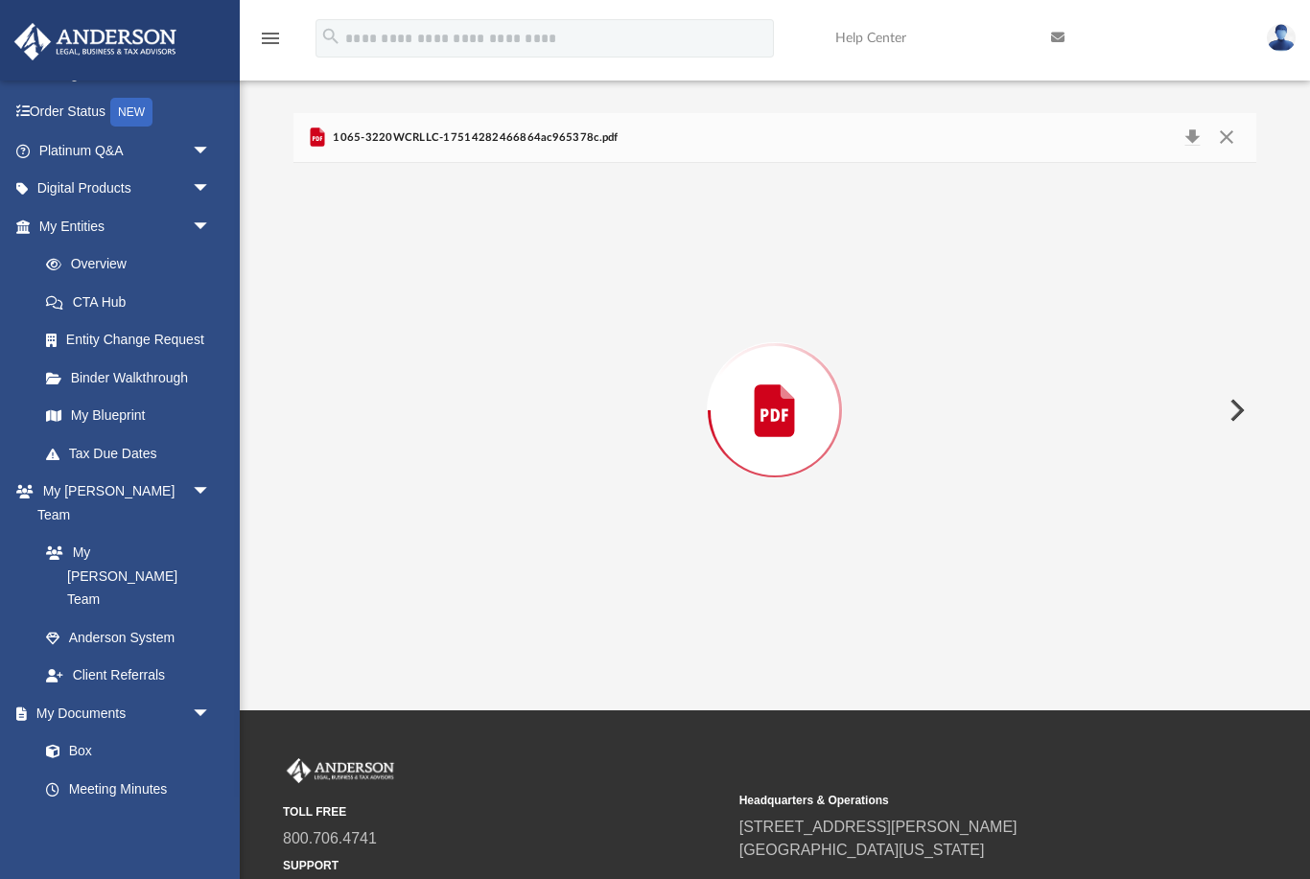
scroll to position [4670, 0]
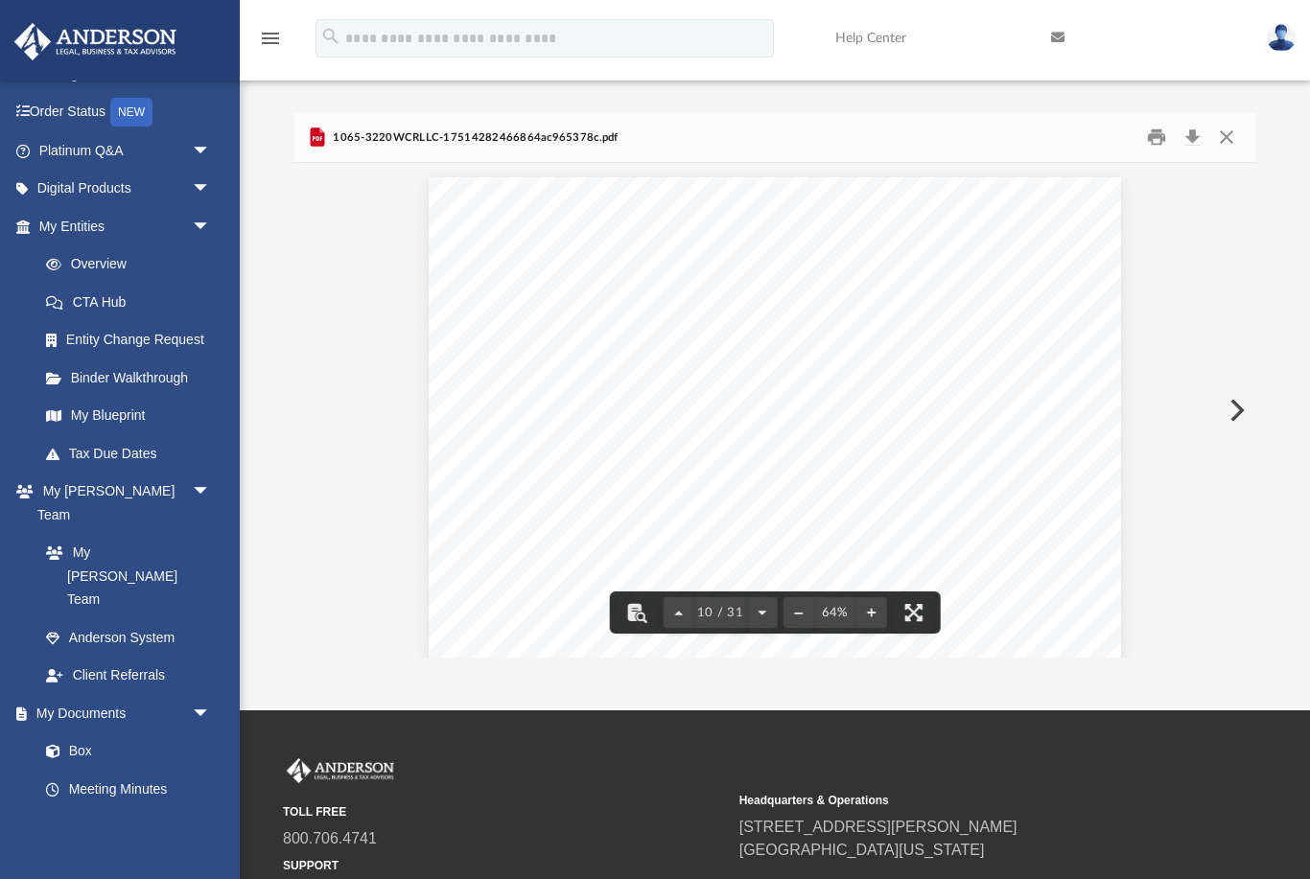
click at [1251, 411] on button "Preview" at bounding box center [1235, 411] width 42 height 54
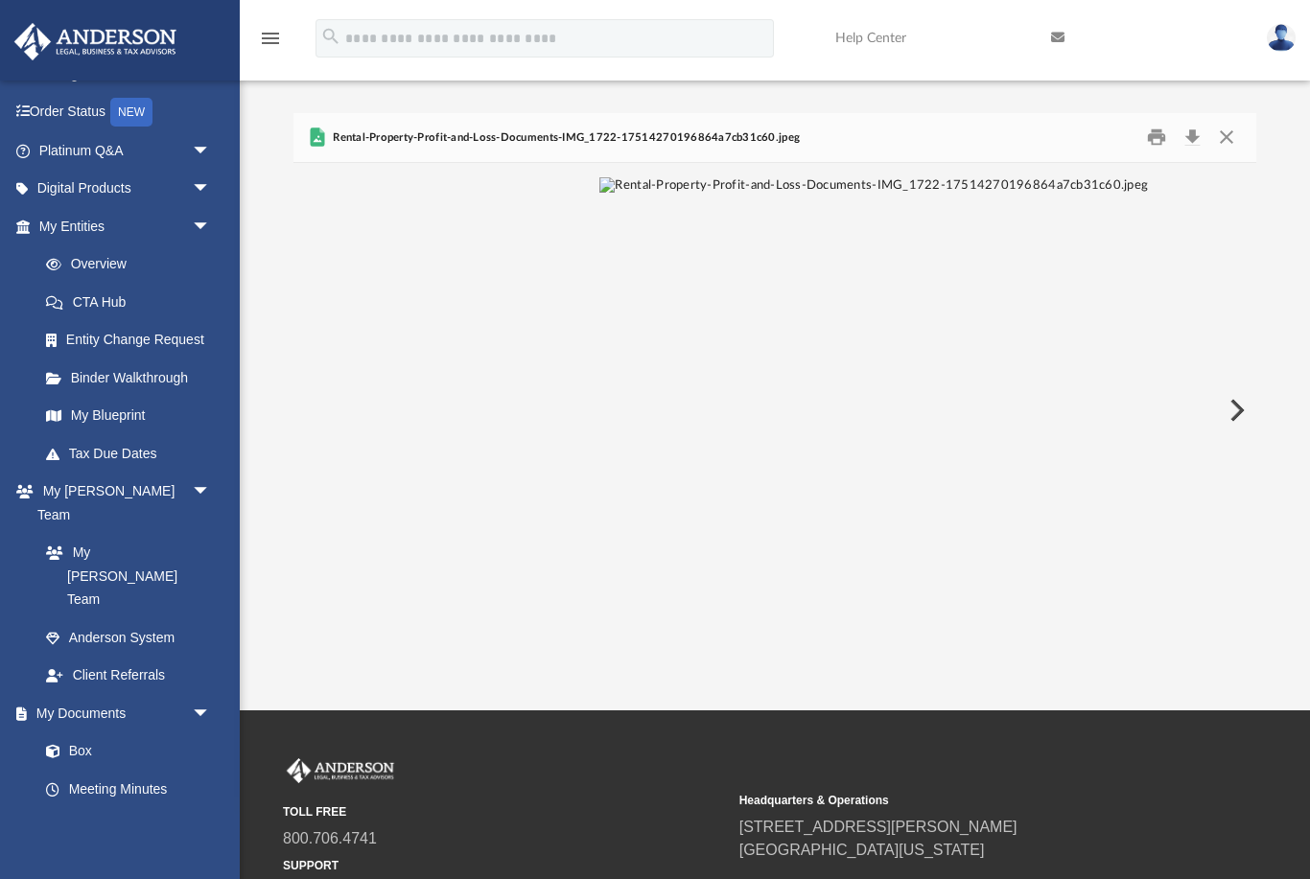
click at [1251, 411] on button "Preview" at bounding box center [1235, 411] width 42 height 54
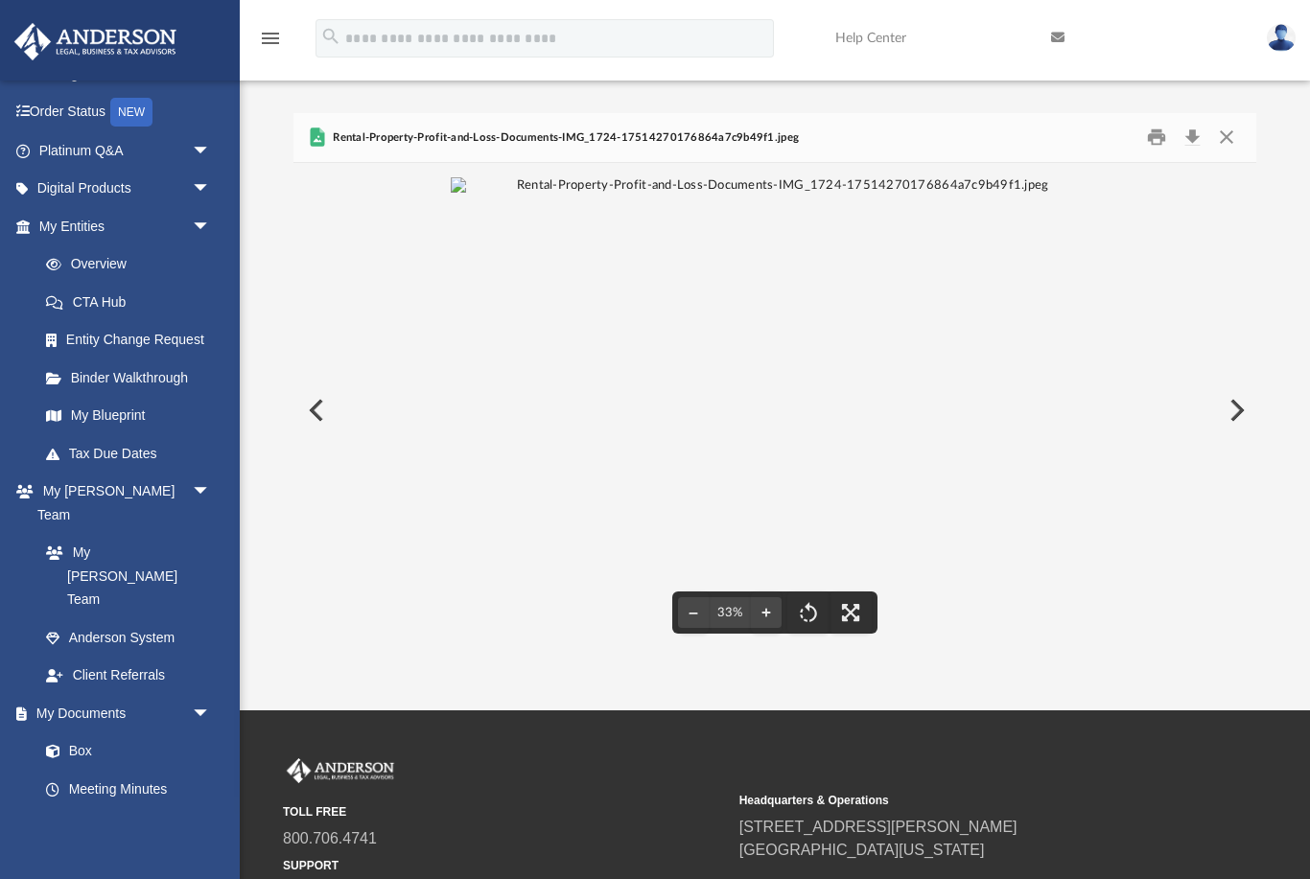
click at [1237, 145] on button "Close" at bounding box center [1226, 138] width 35 height 30
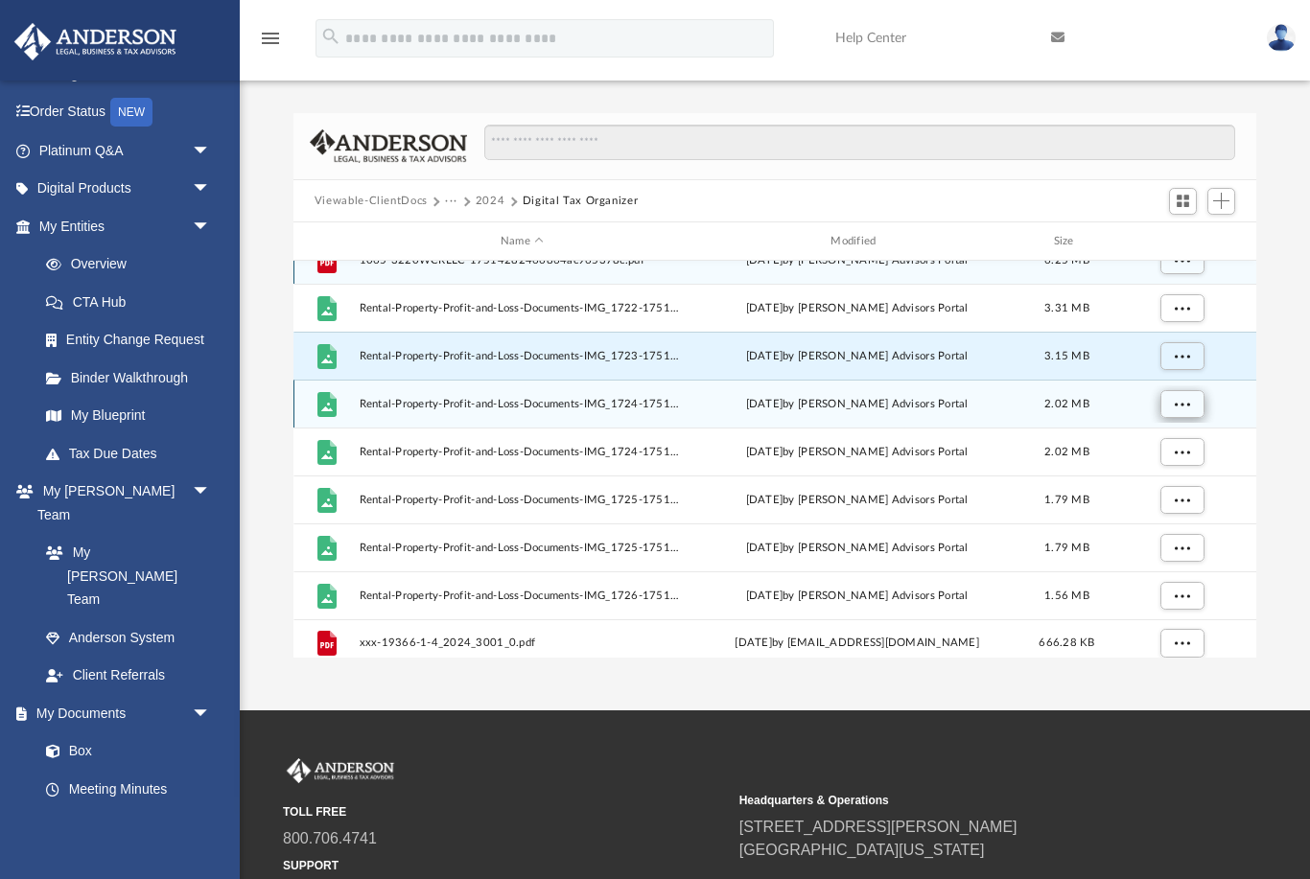
click at [1195, 406] on button "More options" at bounding box center [1181, 404] width 44 height 29
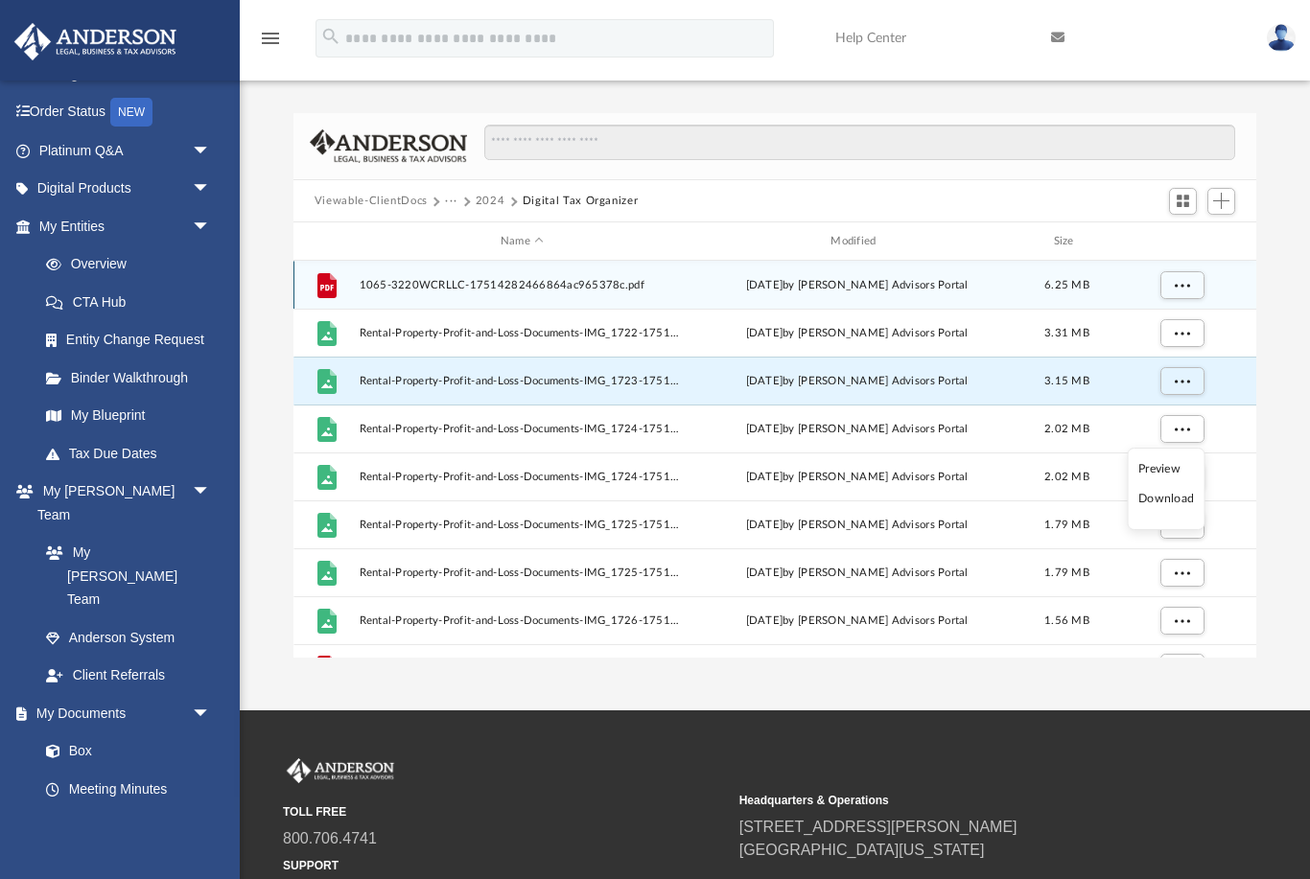
scroll to position [0, 0]
click at [347, 202] on button "Viewable-ClientDocs" at bounding box center [371, 201] width 113 height 17
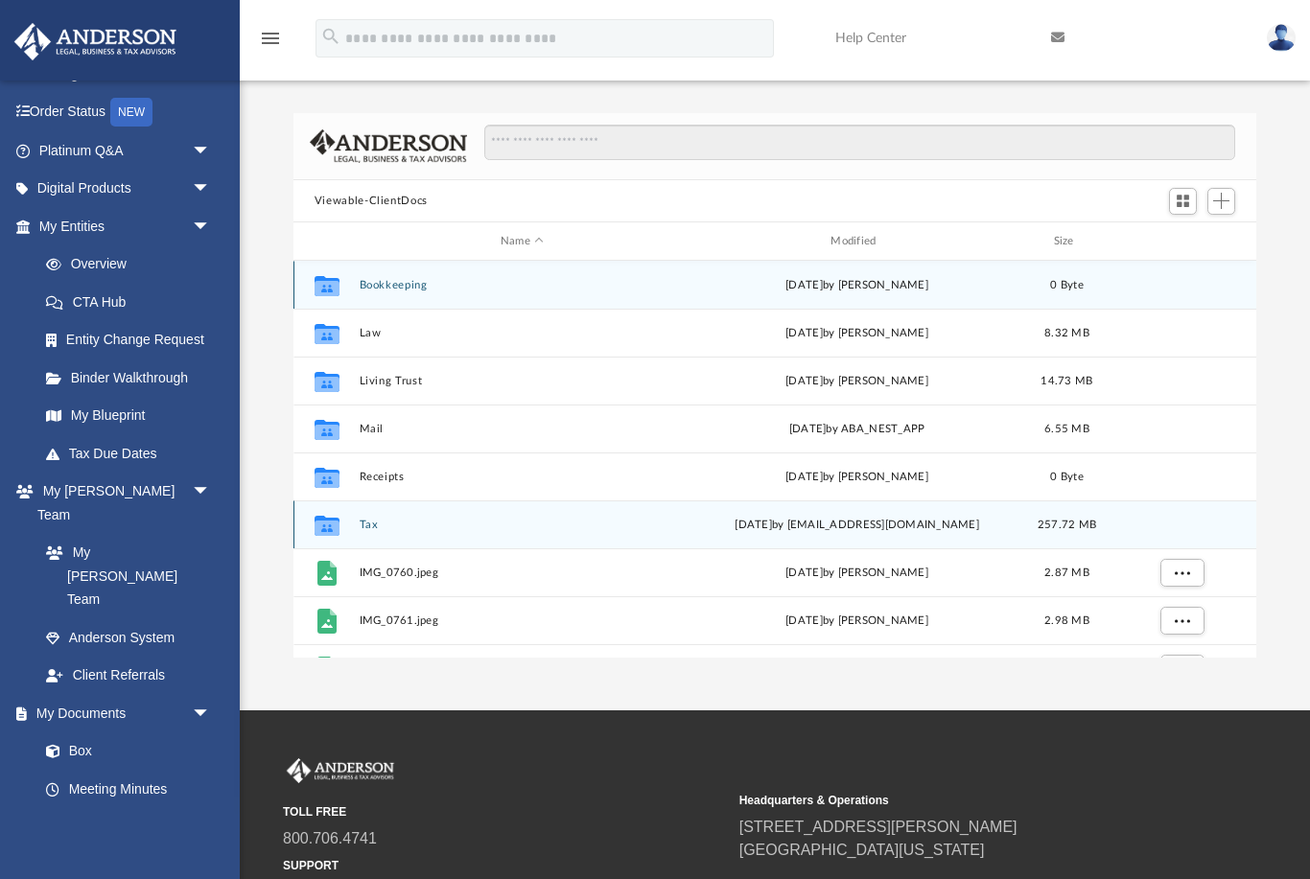
click at [337, 525] on icon "grid" at bounding box center [327, 528] width 25 height 15
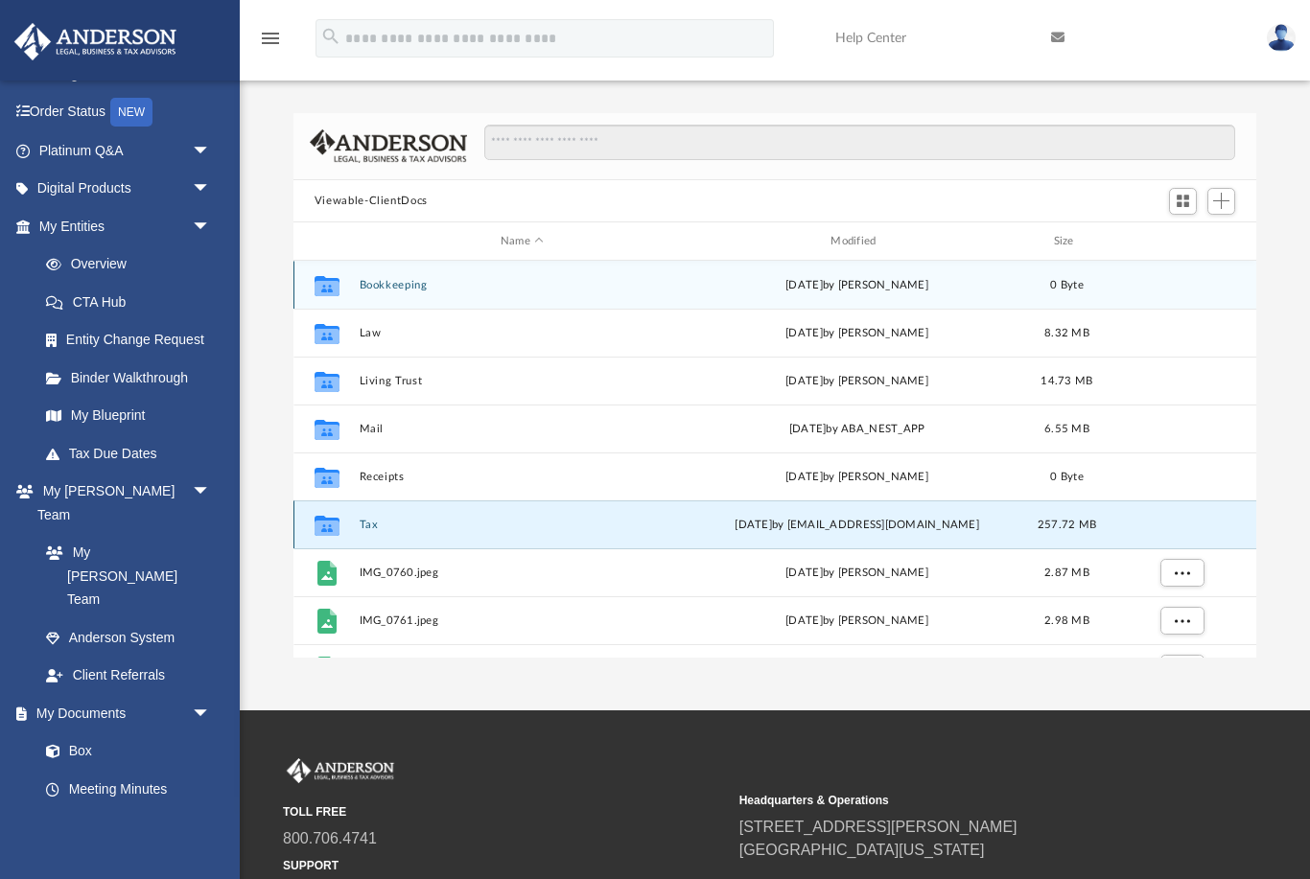
click at [337, 525] on icon "grid" at bounding box center [327, 528] width 25 height 15
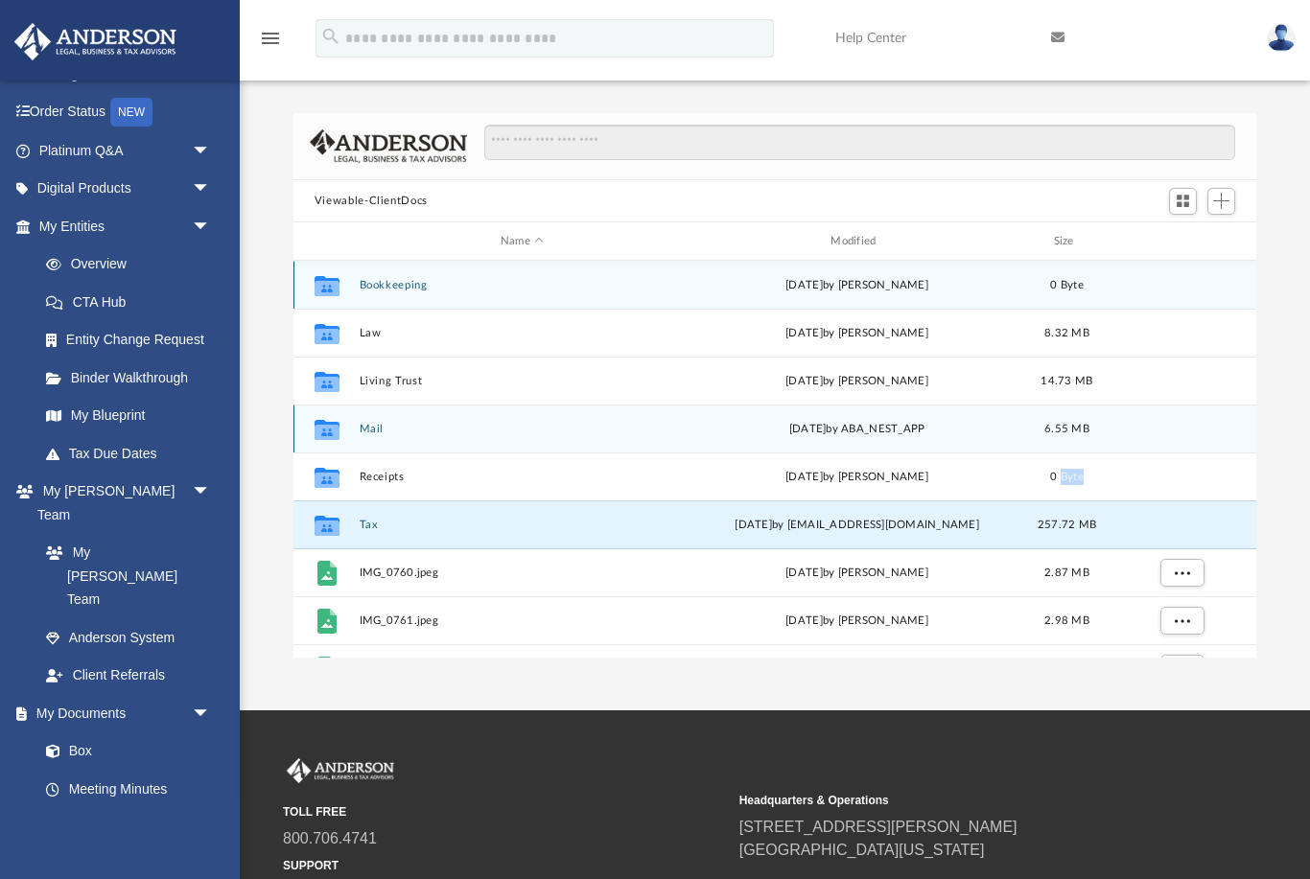
click at [538, 423] on button "Mail" at bounding box center [522, 429] width 326 height 12
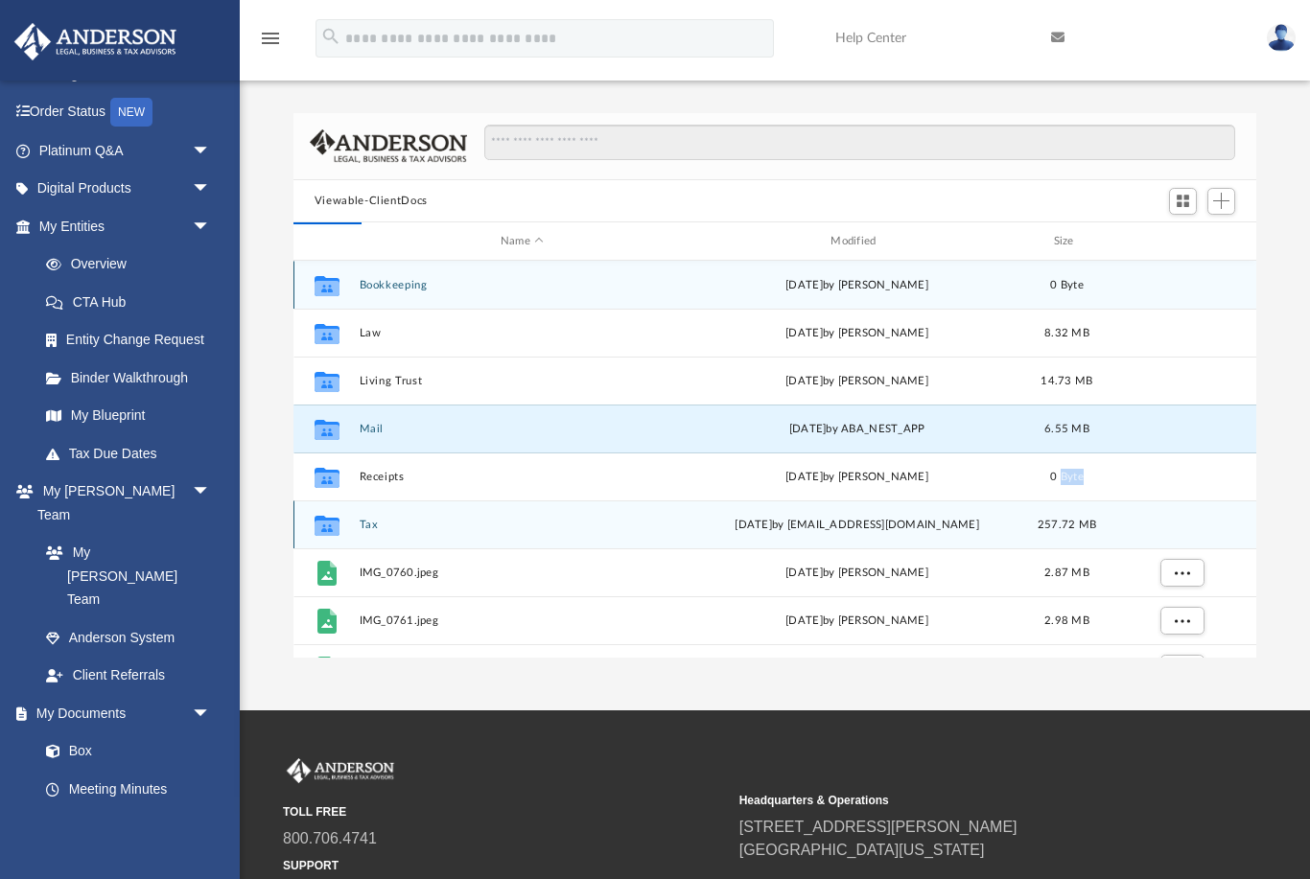
click at [348, 510] on div "Collaborated Folder" at bounding box center [327, 525] width 48 height 31
click at [355, 515] on div "Collaborated Folder Tax [DATE] by [EMAIL_ADDRESS][DOMAIN_NAME] 257.72 MB" at bounding box center [774, 525] width 963 height 48
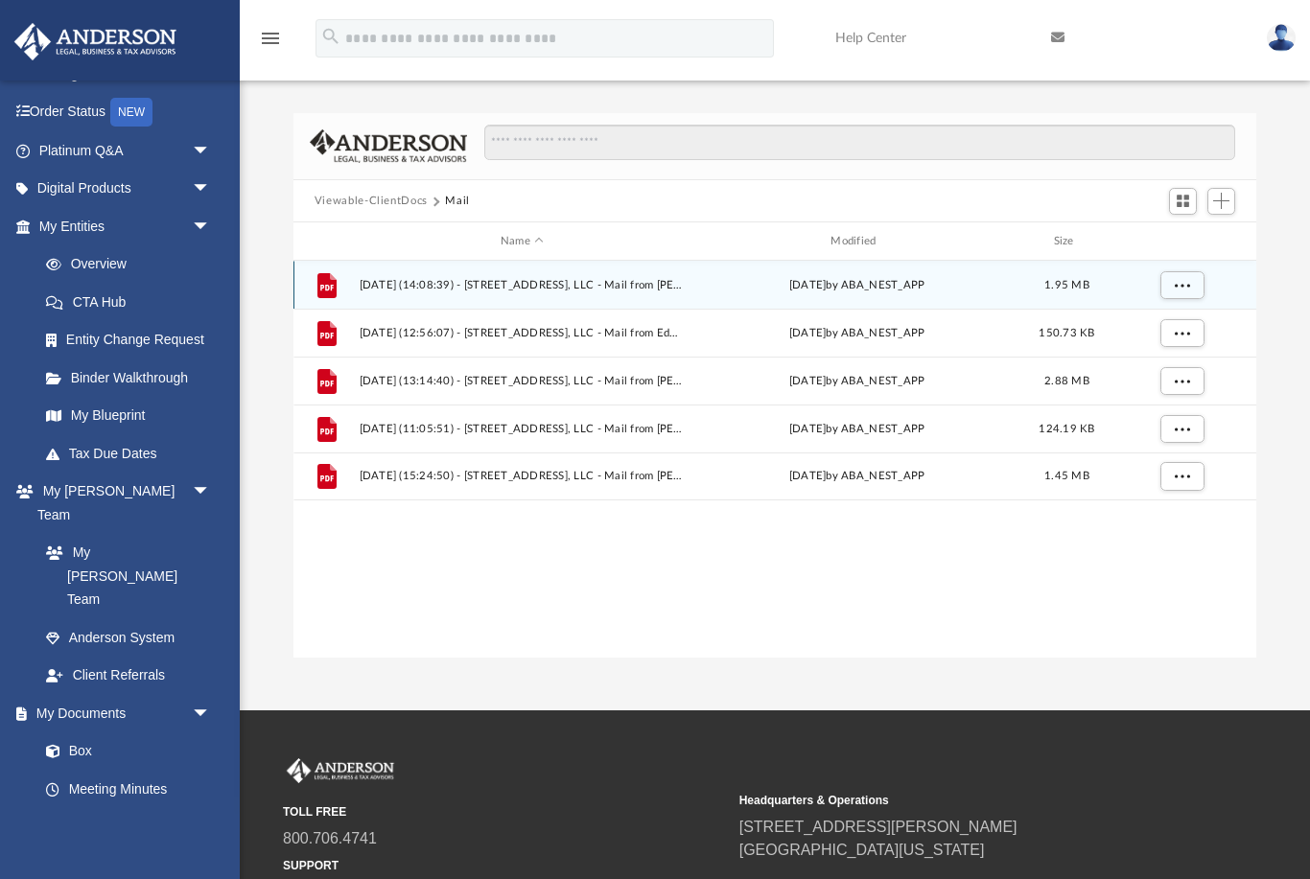
click at [404, 206] on button "Viewable-ClientDocs" at bounding box center [371, 201] width 113 height 17
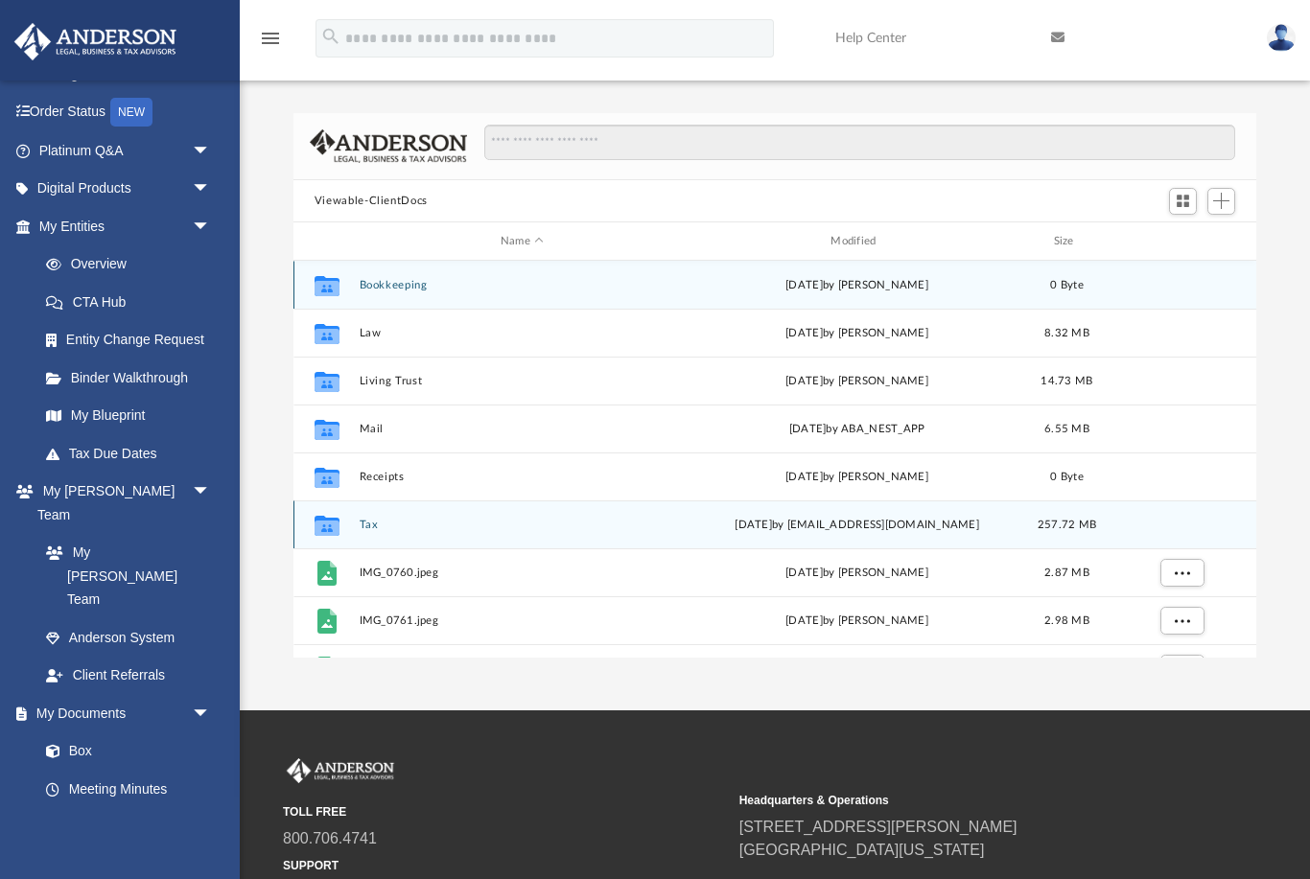
click at [340, 526] on icon "Collaborated Folder" at bounding box center [327, 525] width 31 height 31
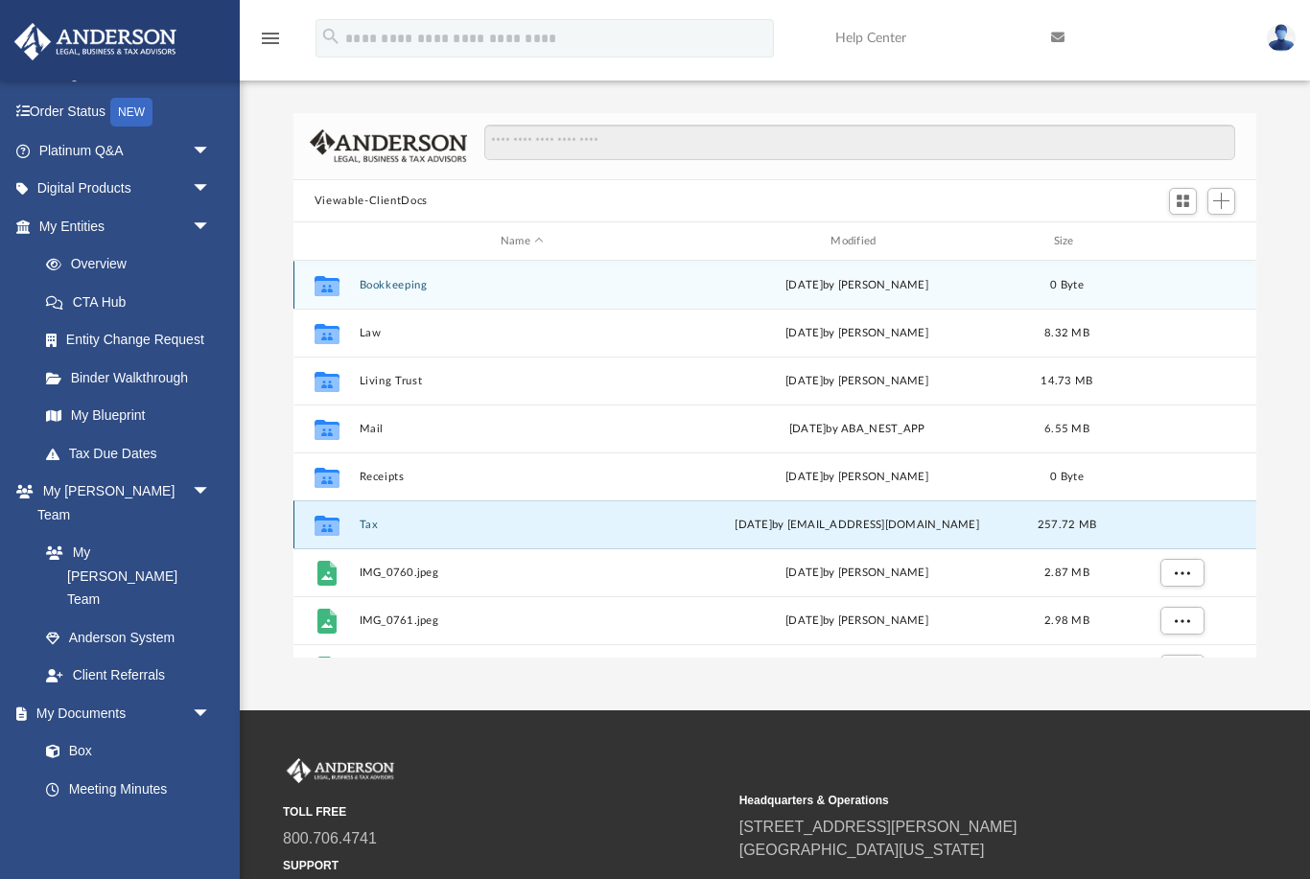
click at [363, 524] on button "Tax" at bounding box center [522, 525] width 326 height 12
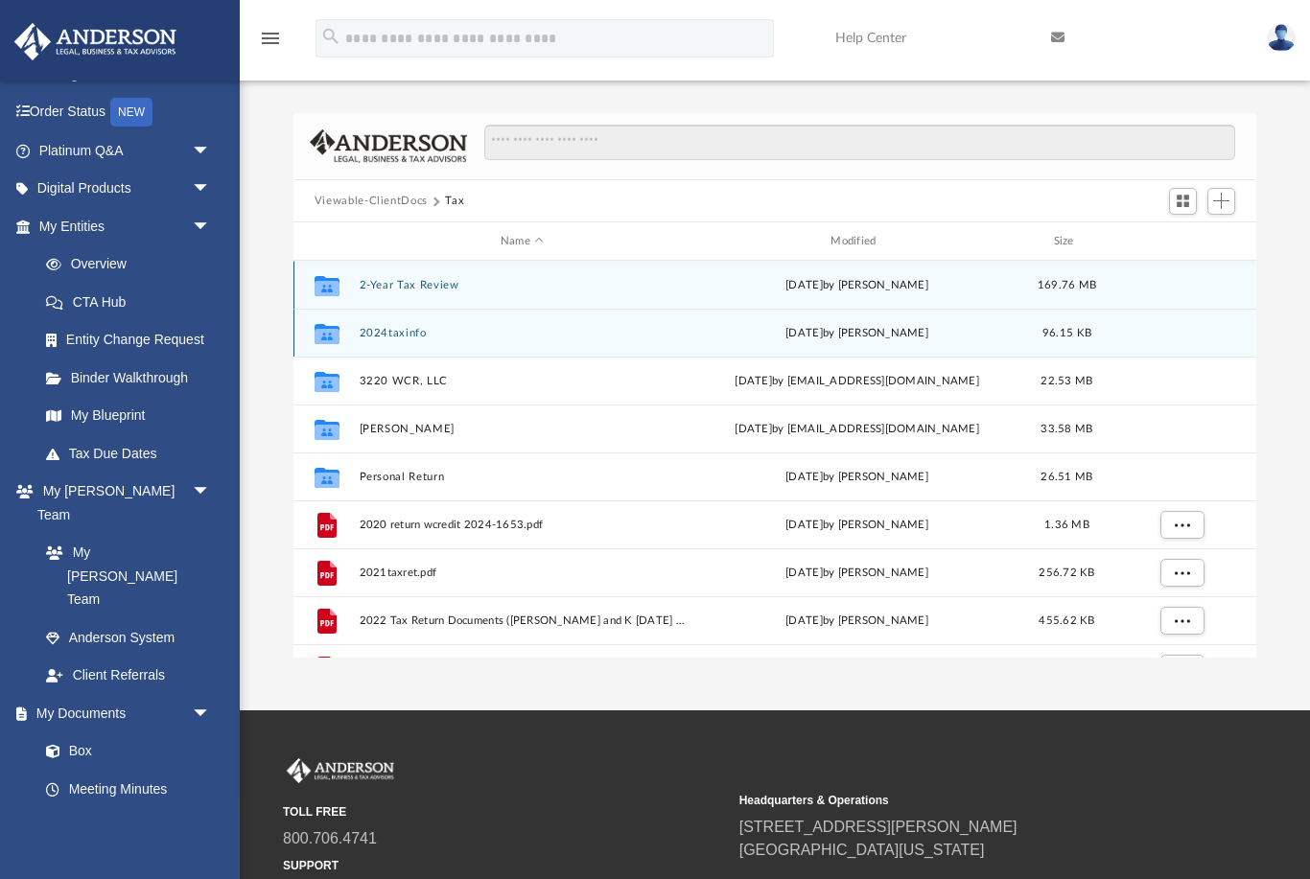
click at [446, 348] on div "Collaborated Folder 2024taxinfo [DATE] by [PERSON_NAME] 96.15 KB" at bounding box center [774, 333] width 963 height 48
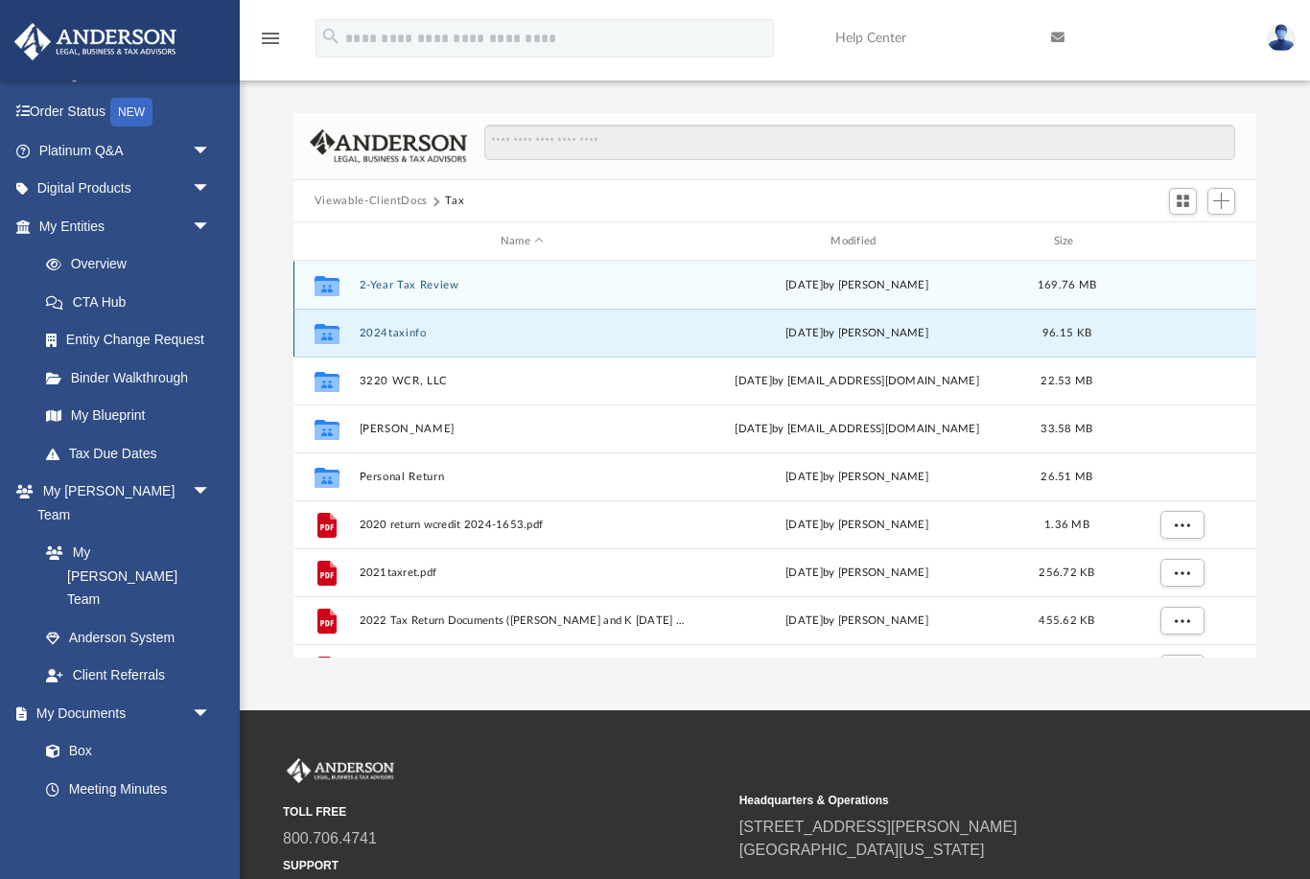
click at [327, 335] on icon "grid" at bounding box center [327, 336] width 25 height 15
click at [568, 329] on button "2024taxinfo" at bounding box center [522, 333] width 326 height 12
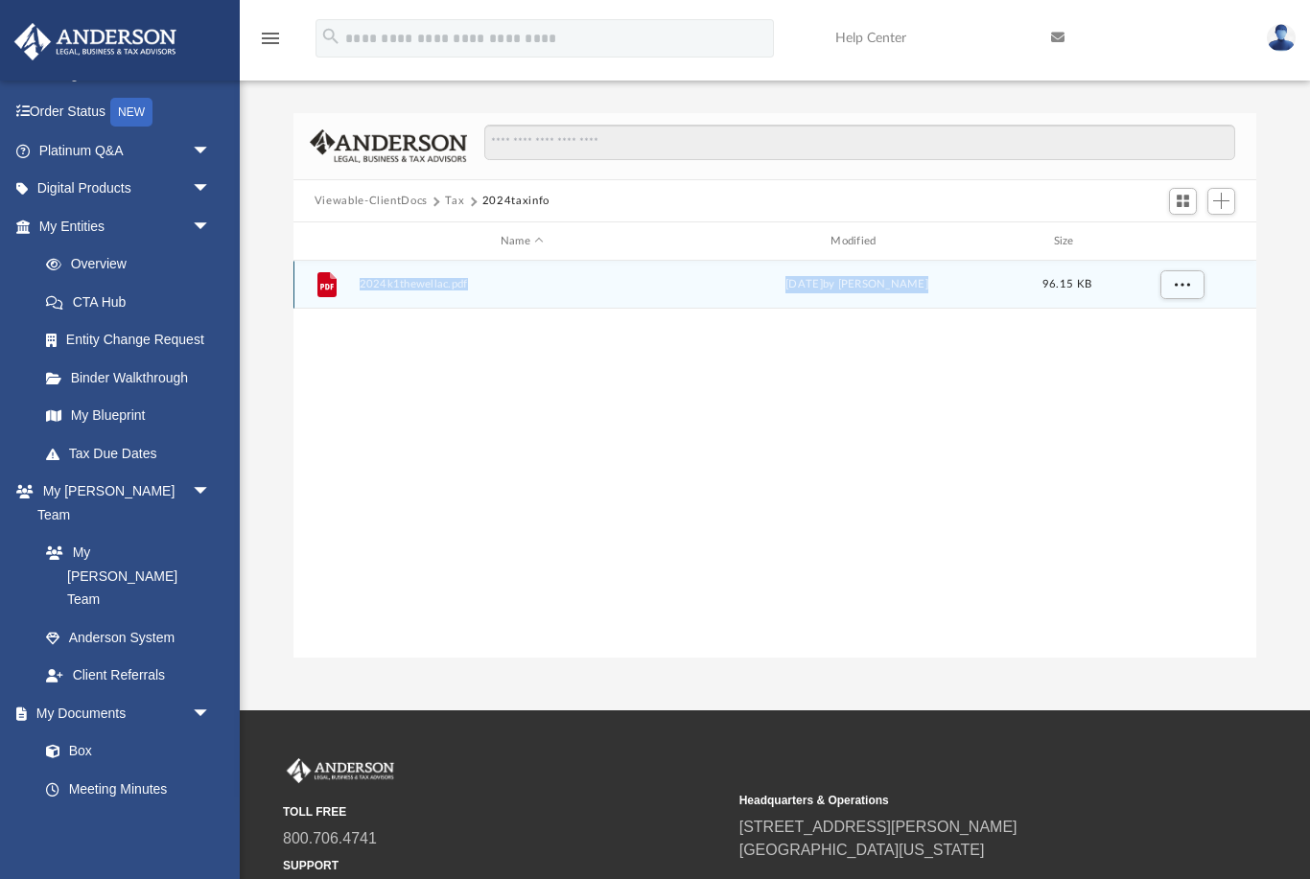
click at [361, 204] on button "Viewable-ClientDocs" at bounding box center [371, 201] width 113 height 17
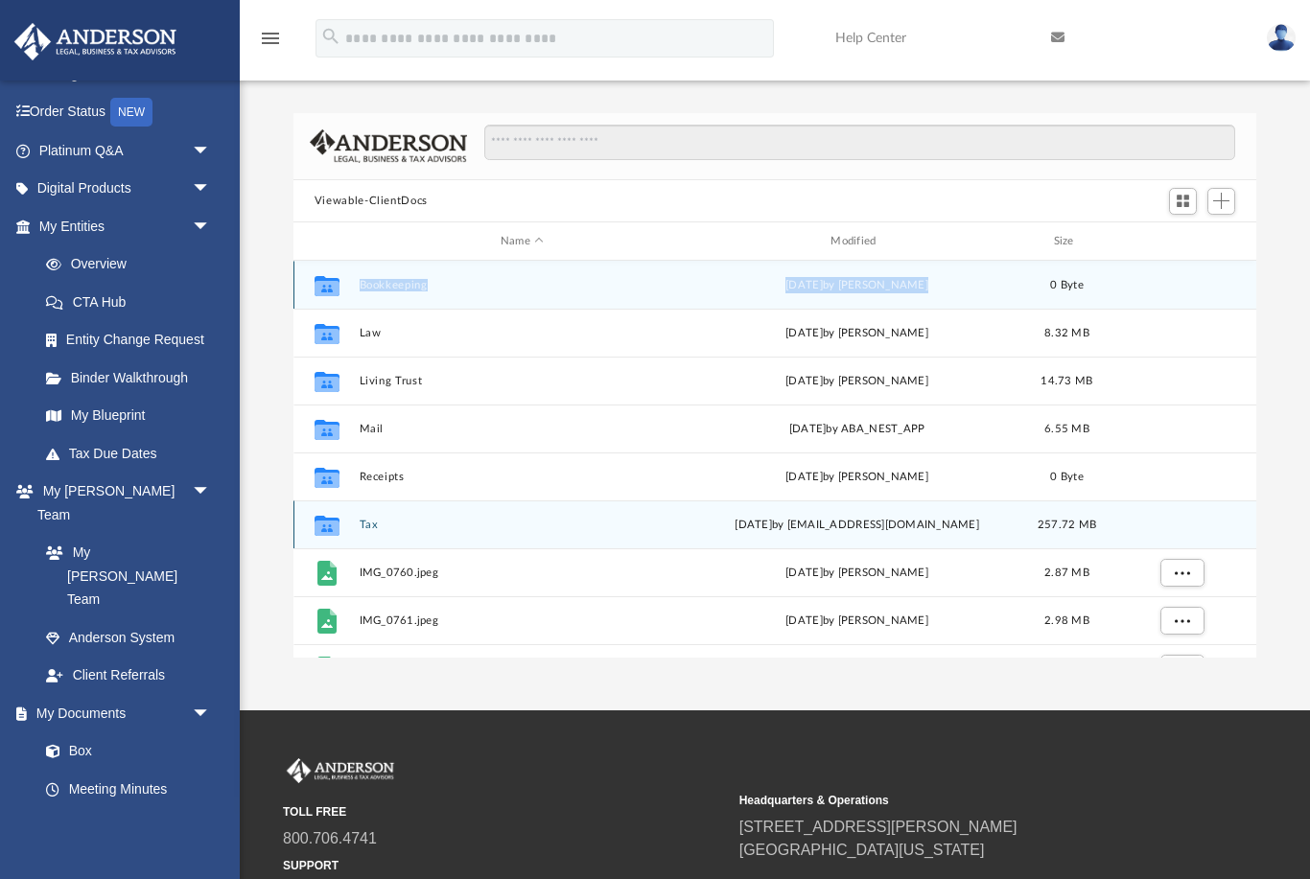
click at [375, 522] on button "Tax" at bounding box center [522, 525] width 326 height 12
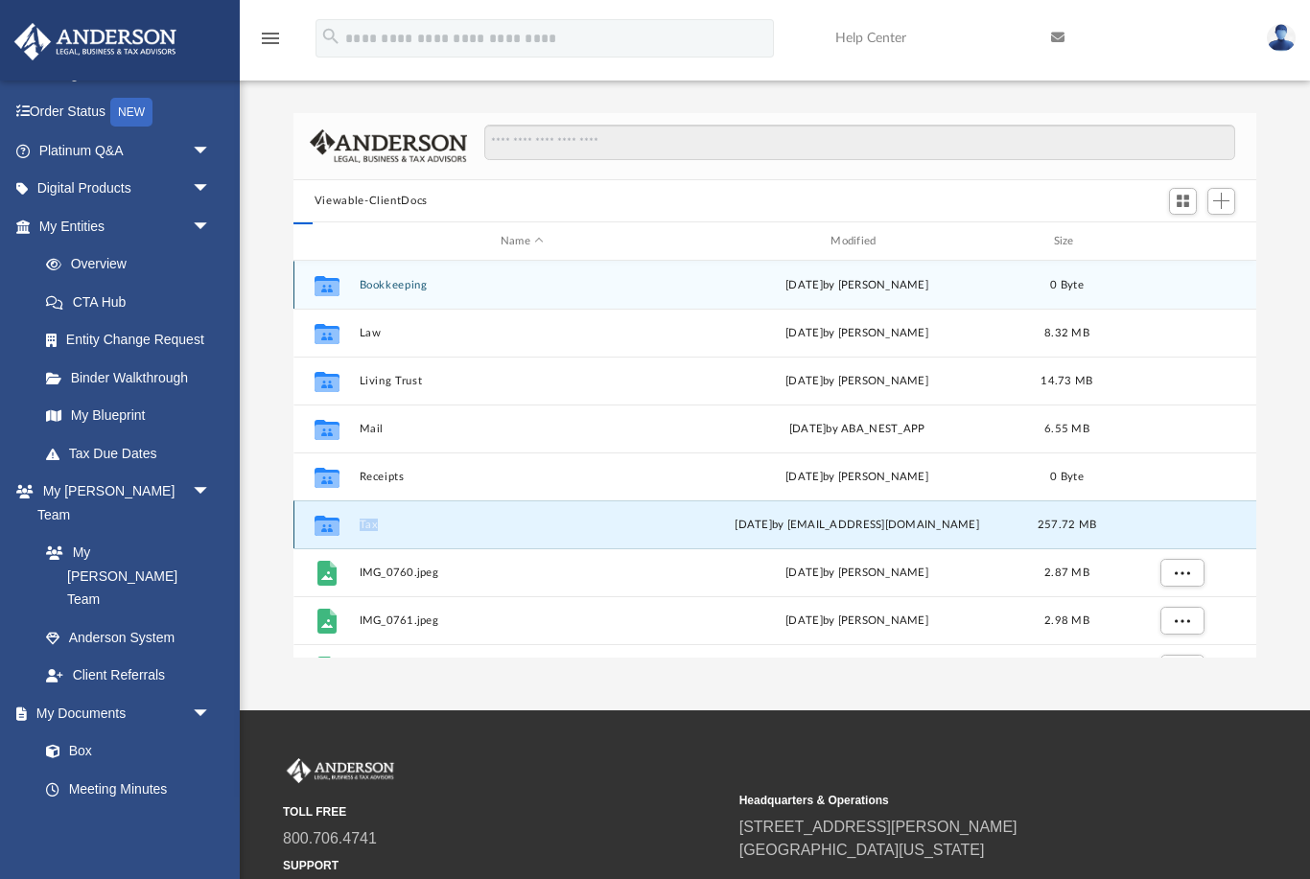
click at [375, 522] on button "Tax" at bounding box center [522, 525] width 326 height 12
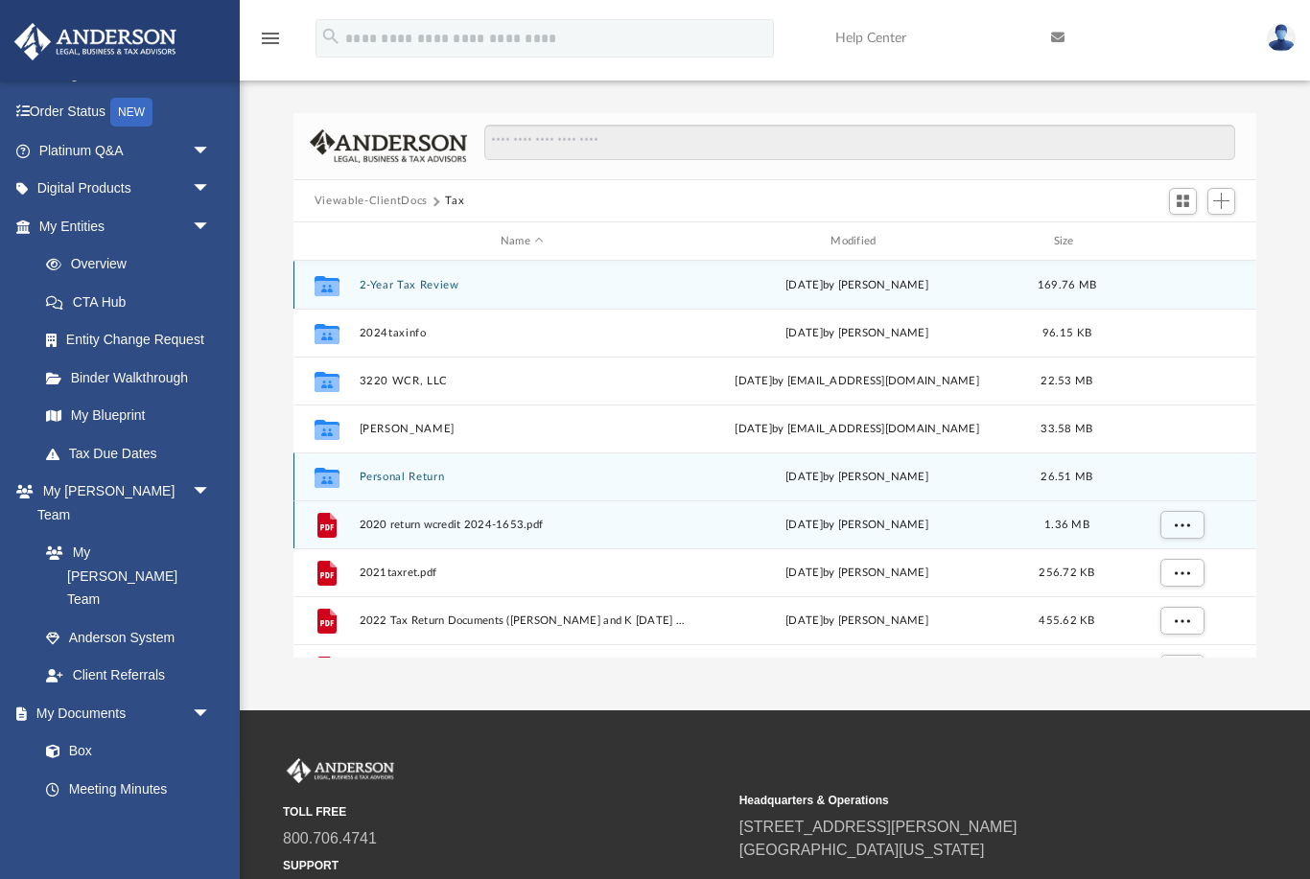
click at [394, 472] on button "Personal Return" at bounding box center [522, 477] width 326 height 12
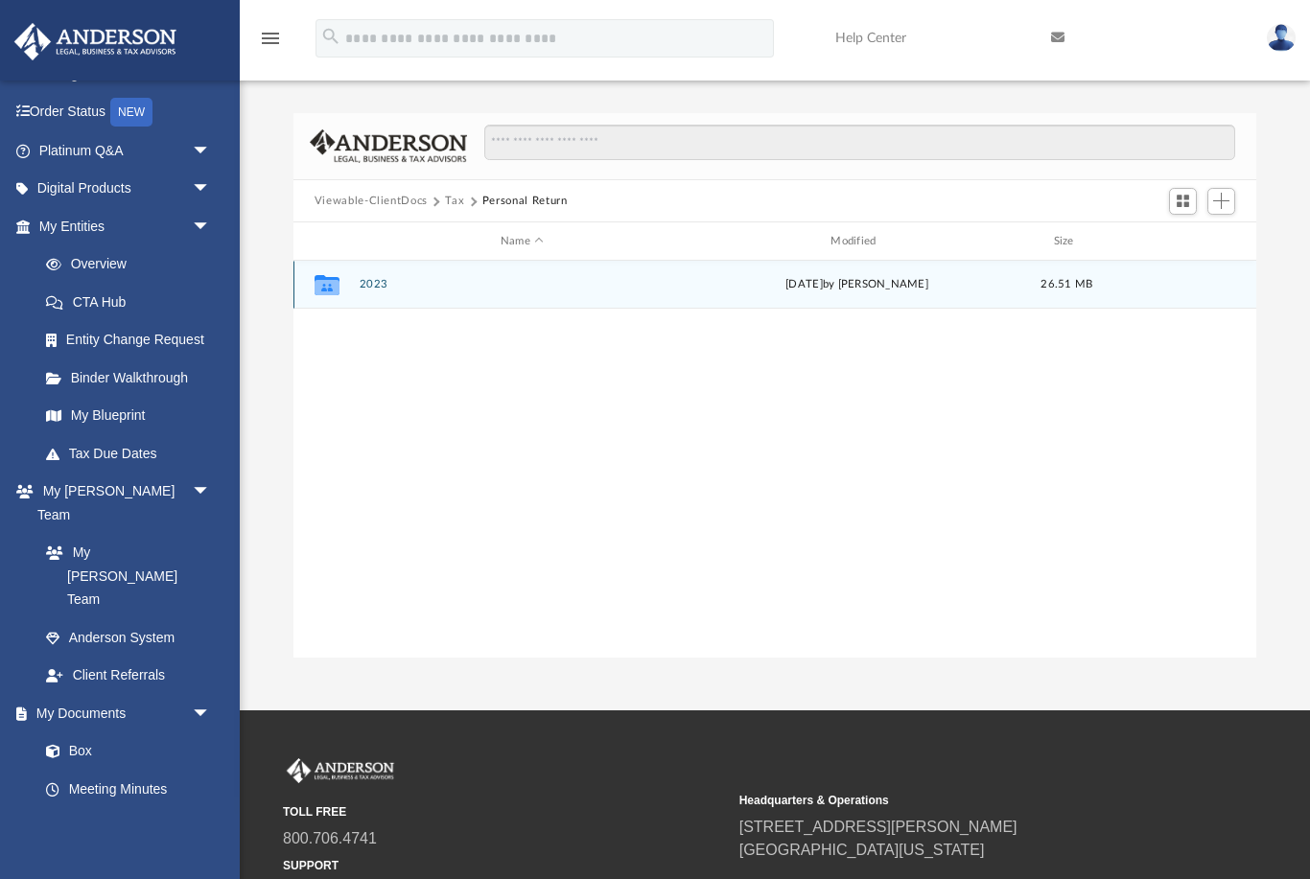
click at [458, 202] on button "Tax" at bounding box center [454, 201] width 19 height 17
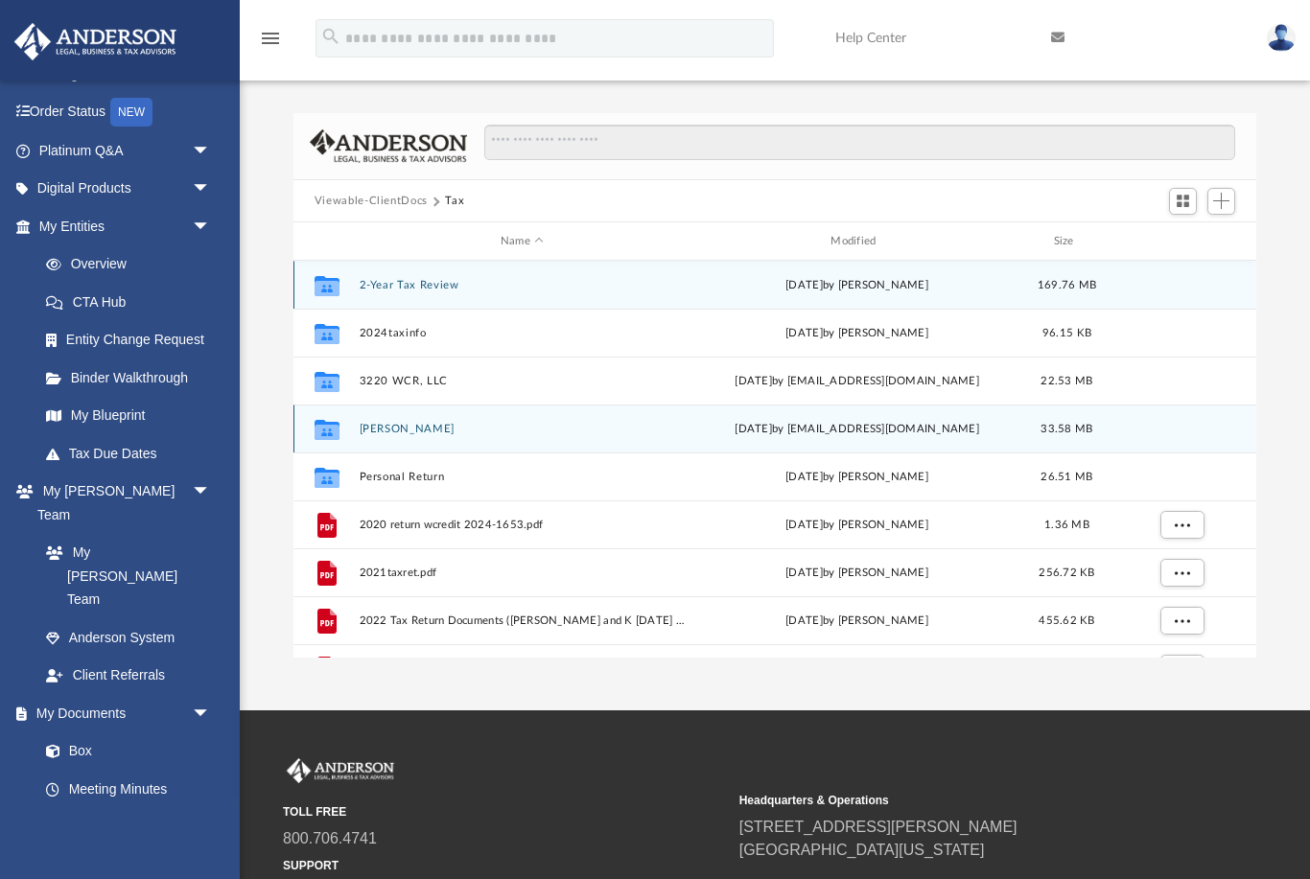
click at [368, 421] on div "Collaborated Folder [PERSON_NAME][DATE] by [EMAIL_ADDRESS][DOMAIN_NAME] 33.58 MB" at bounding box center [774, 429] width 963 height 48
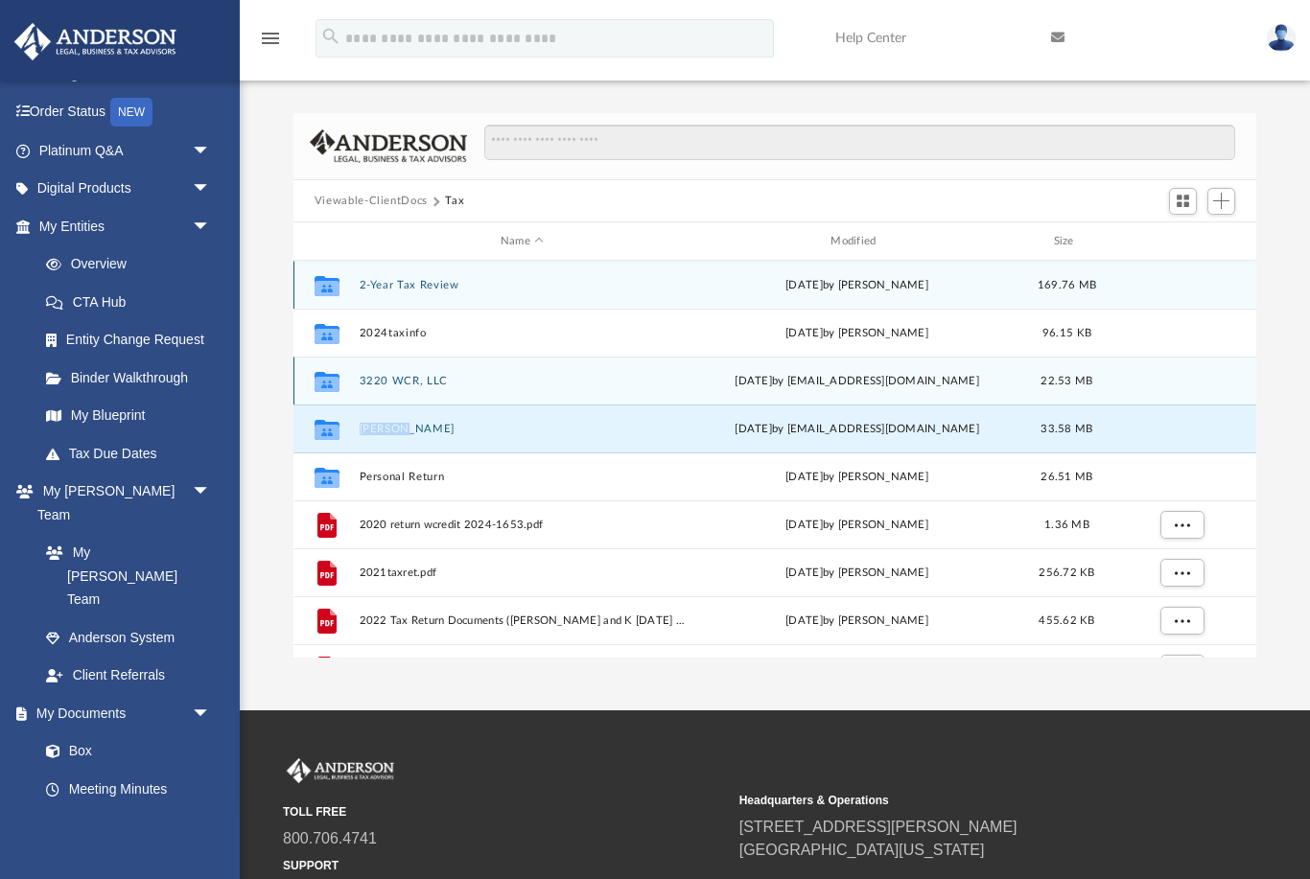
click at [524, 380] on button "3220 WCR, LLC" at bounding box center [522, 381] width 326 height 12
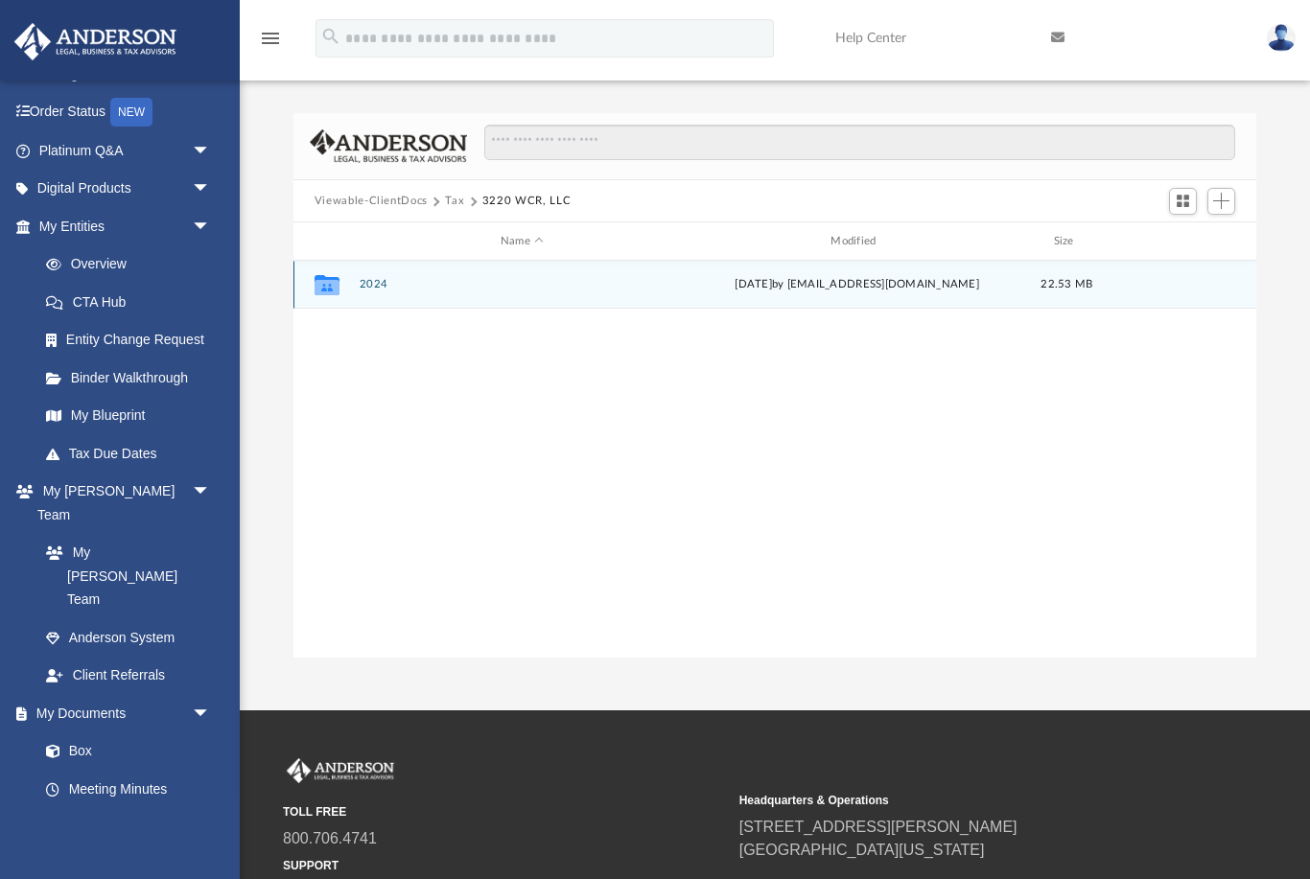
click at [458, 199] on button "Tax" at bounding box center [454, 201] width 19 height 17
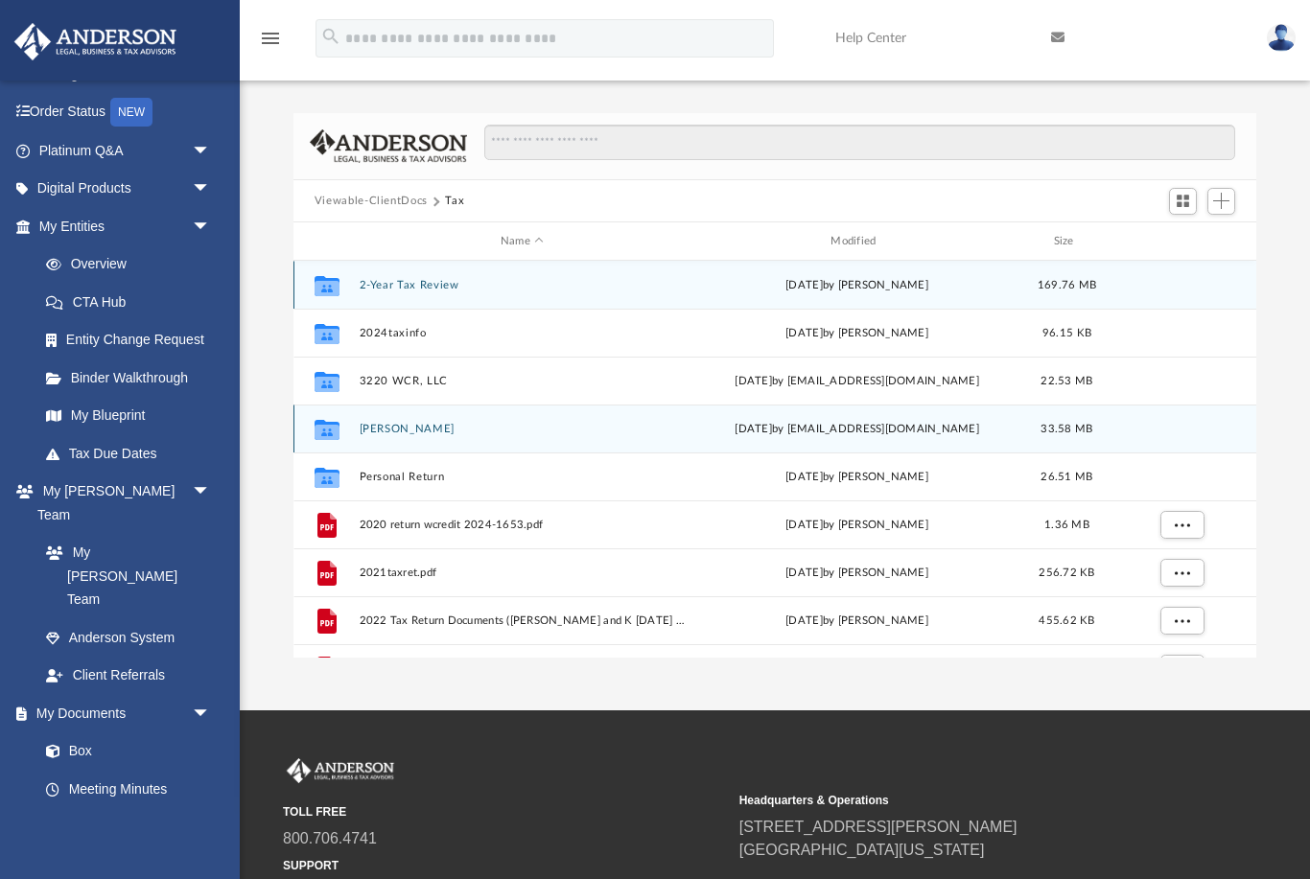
click at [410, 424] on button "[PERSON_NAME]" at bounding box center [522, 429] width 326 height 12
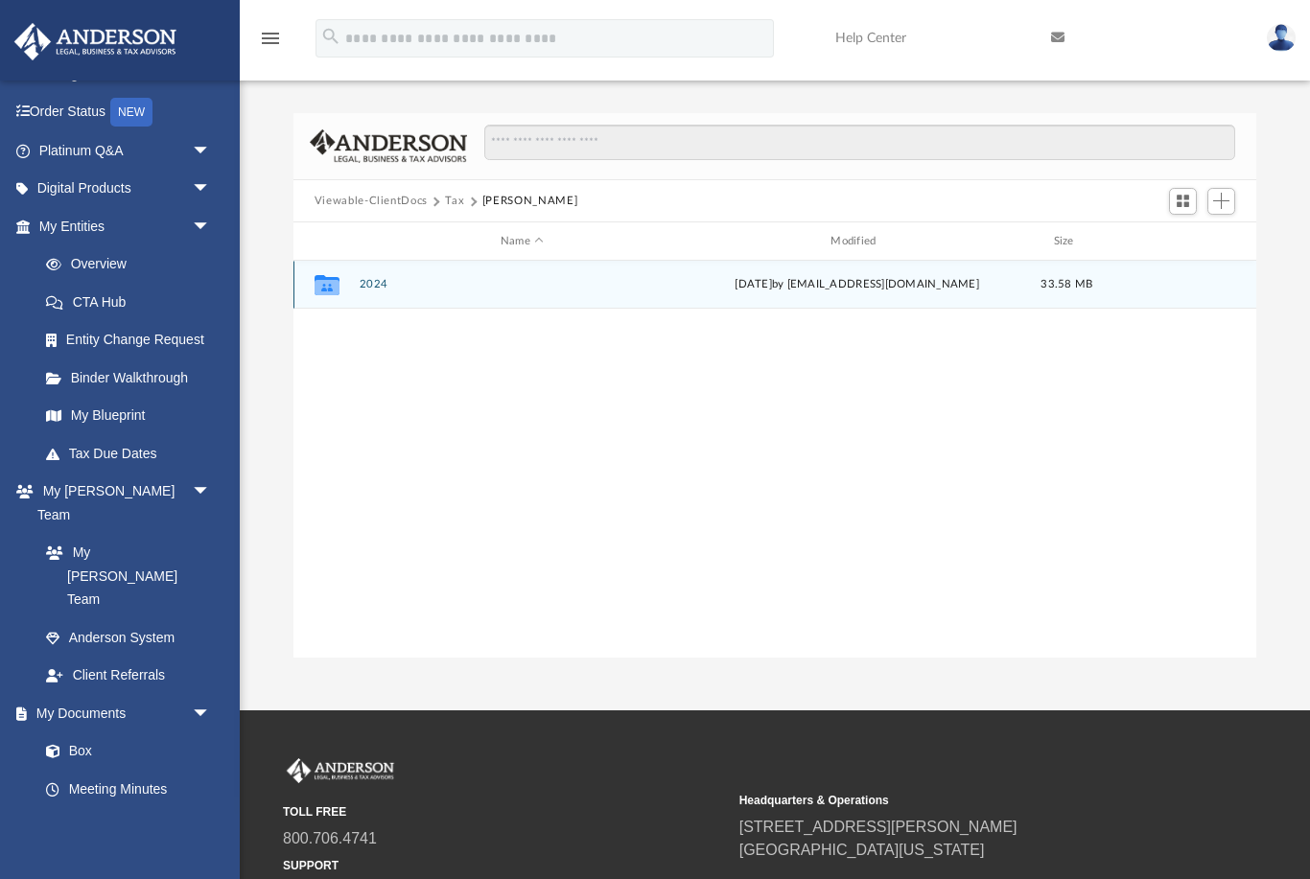
click at [413, 299] on div "Collaborated Folder 2024 [DATE] by [EMAIL_ADDRESS][DOMAIN_NAME] 33.58 MB" at bounding box center [774, 285] width 963 height 48
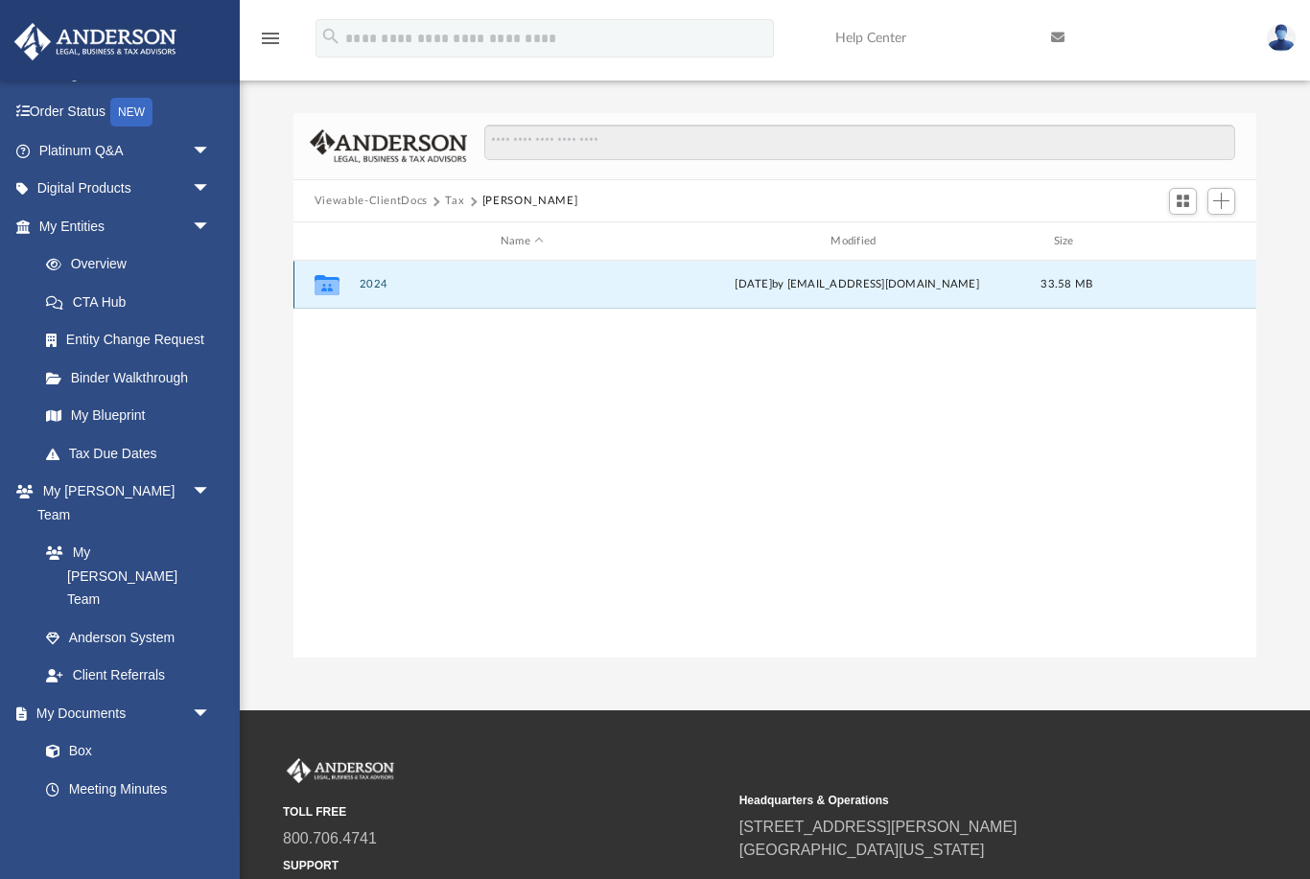
click at [380, 284] on button "2024" at bounding box center [522, 285] width 326 height 12
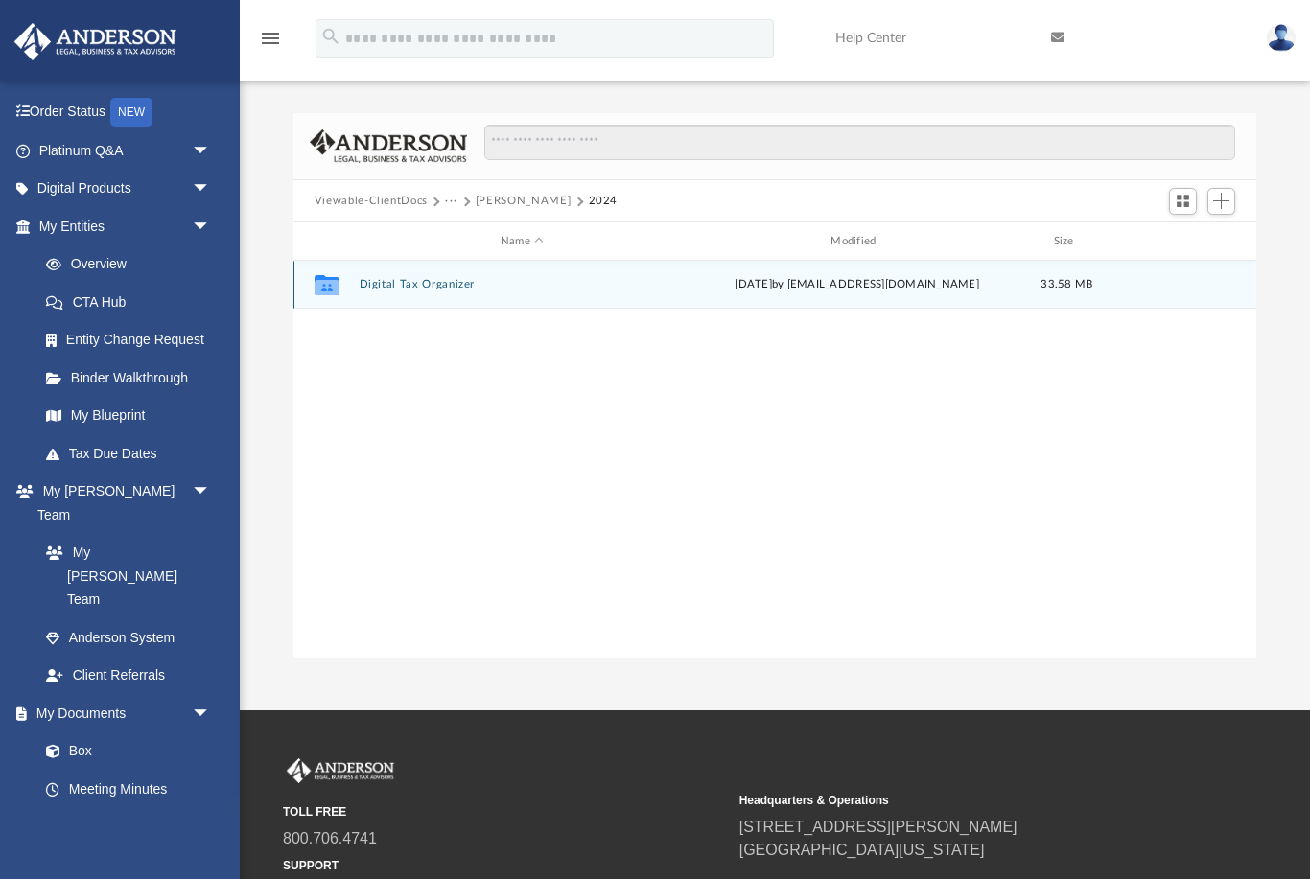
click at [421, 292] on div "Collaborated Folder Digital Tax Organizer [DATE] by [EMAIL_ADDRESS][DOMAIN_NAME…" at bounding box center [774, 285] width 963 height 48
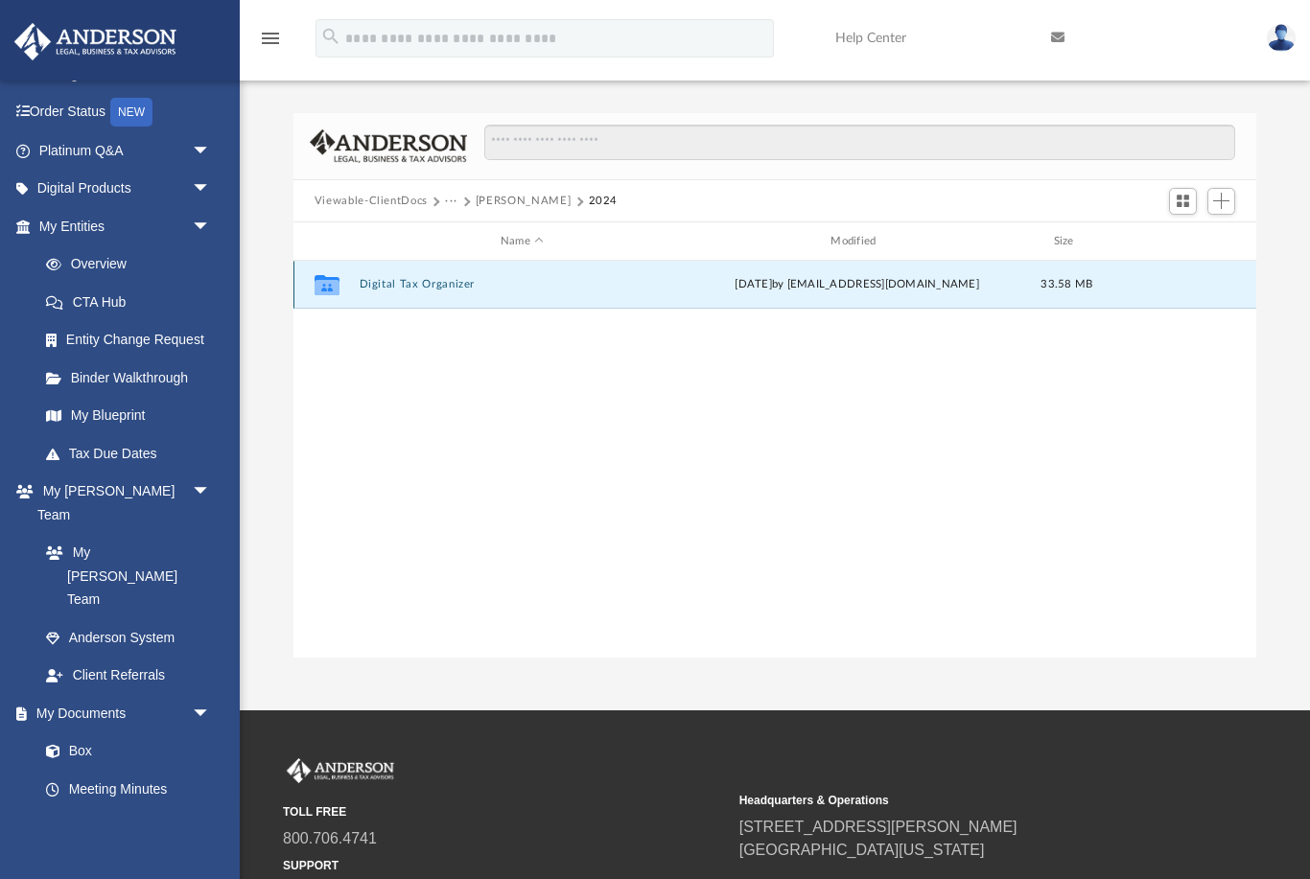
click at [401, 277] on div "Collaborated Folder Digital Tax Organizer [DATE] by [EMAIL_ADDRESS][DOMAIN_NAME…" at bounding box center [774, 285] width 963 height 48
click at [391, 373] on div "Collaborated Folder Digital Tax Organizer [DATE] by [EMAIL_ADDRESS][DOMAIN_NAME…" at bounding box center [774, 460] width 963 height 398
click at [378, 291] on button "Digital Tax Organizer" at bounding box center [522, 285] width 326 height 12
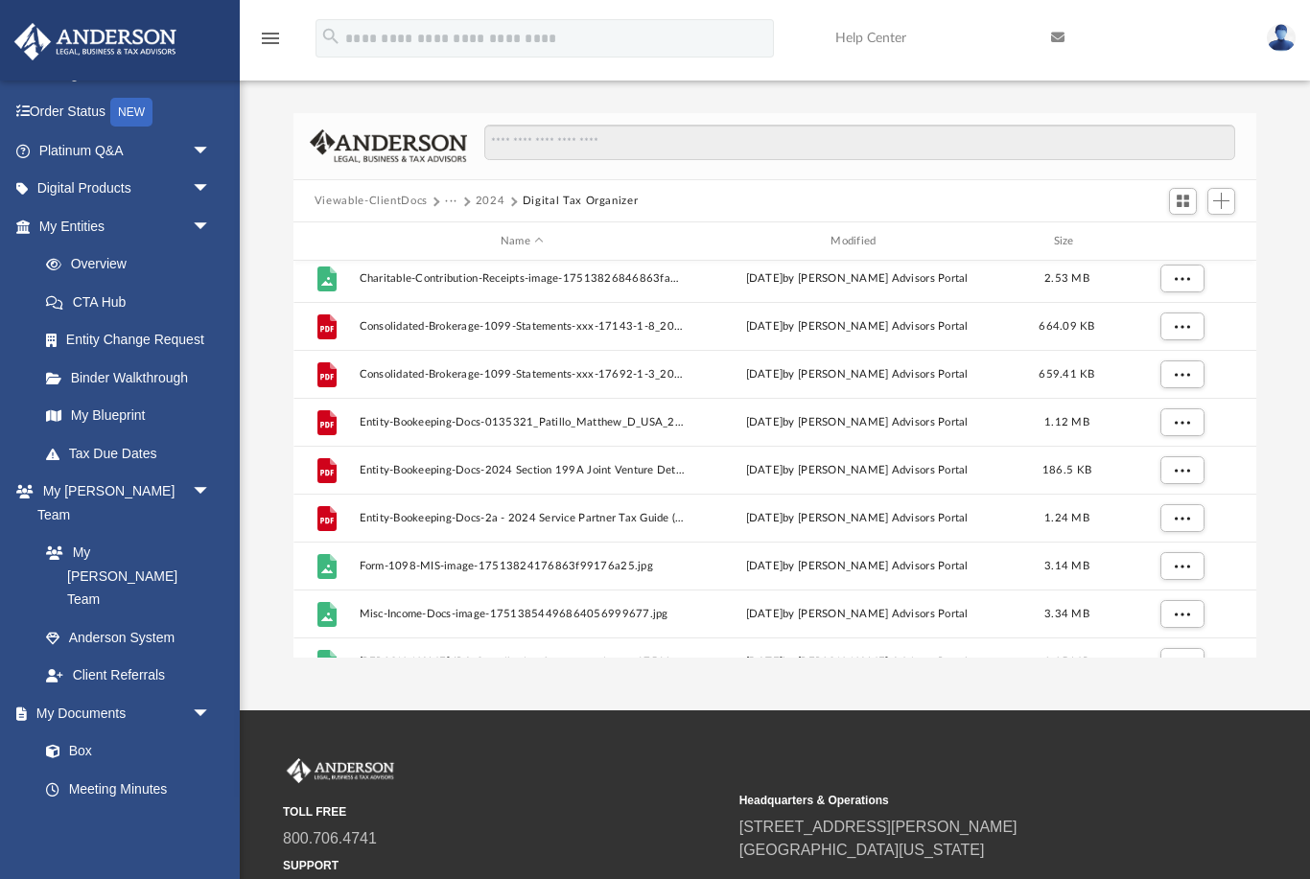
scroll to position [452, 0]
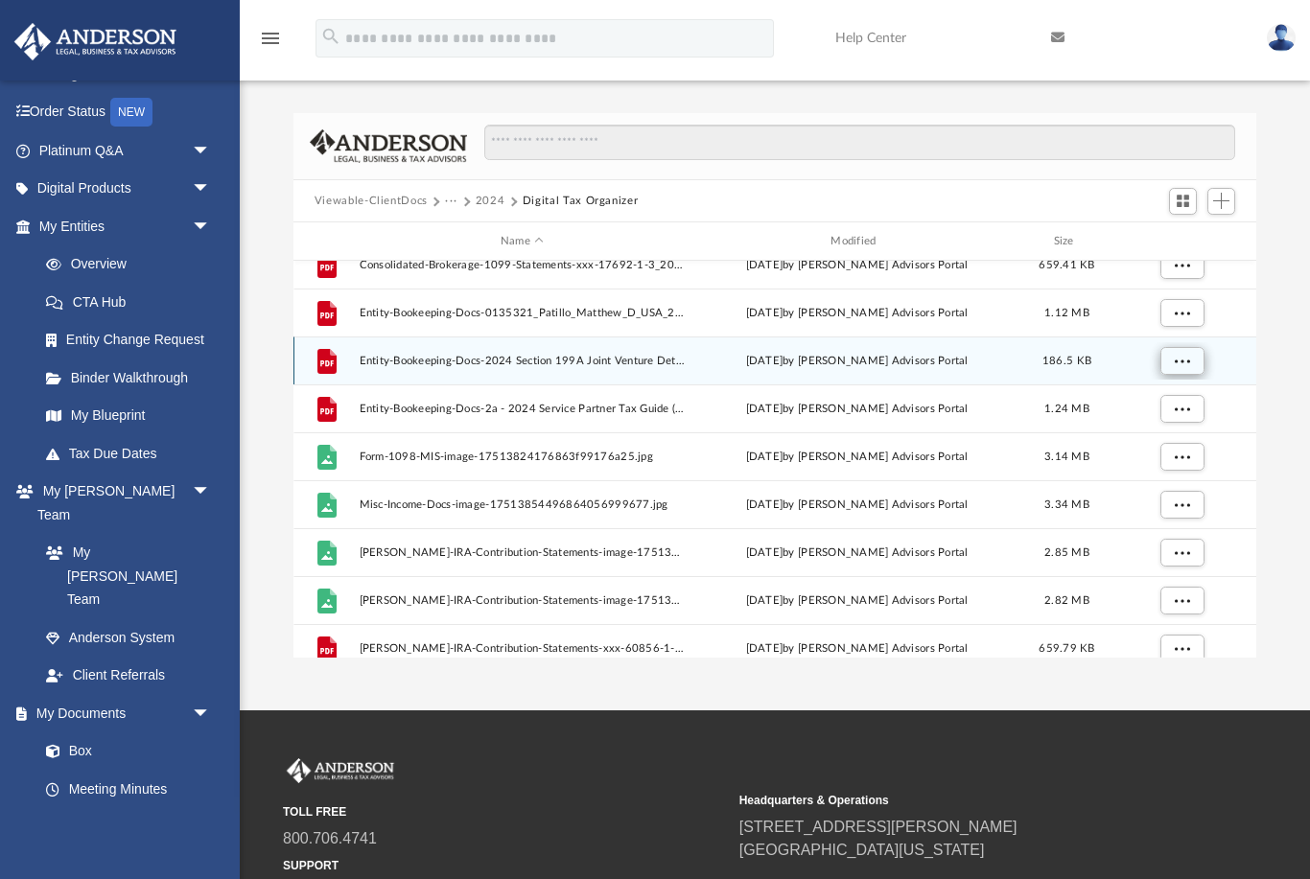
click at [1177, 365] on span "More options" at bounding box center [1181, 361] width 15 height 11
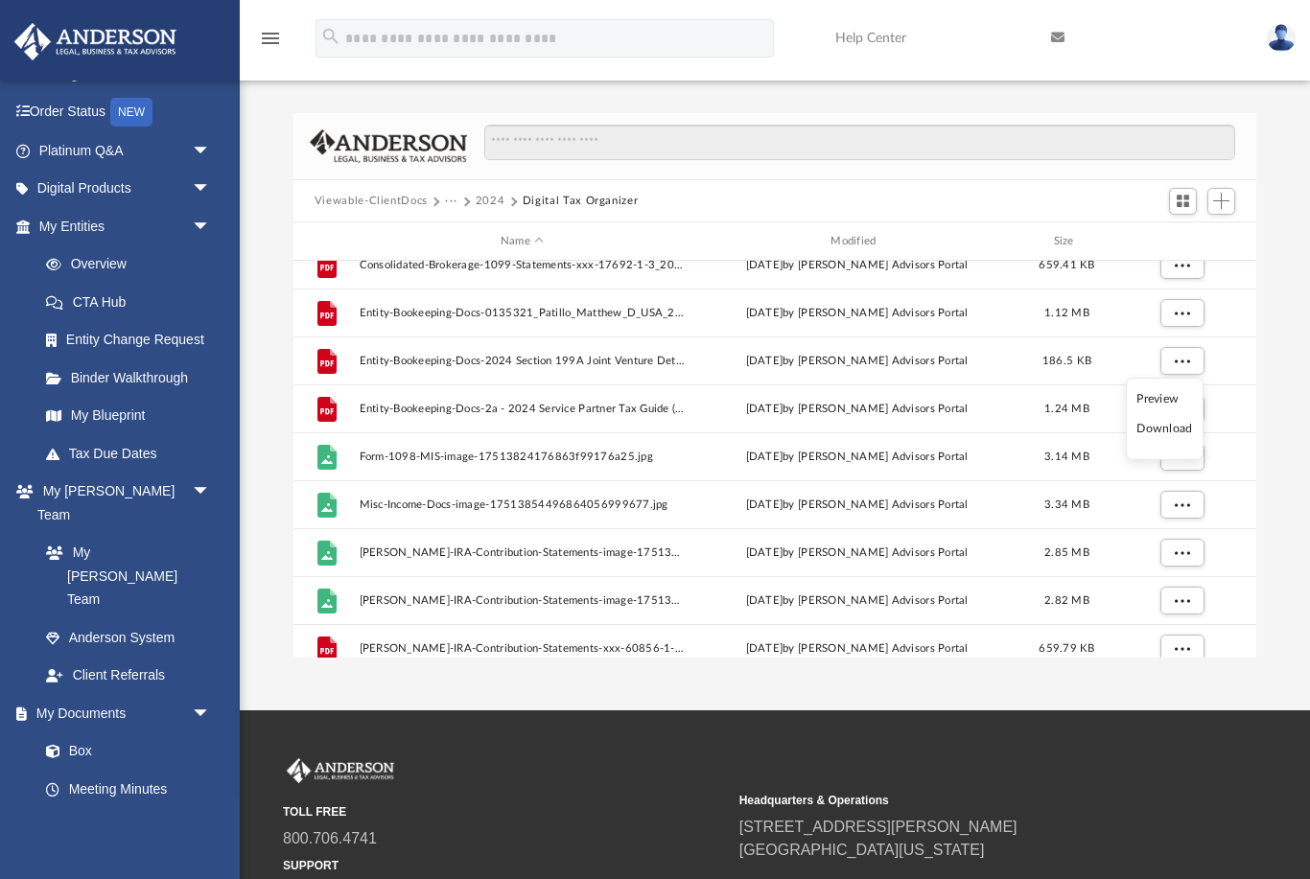
click at [1161, 396] on li "Preview" at bounding box center [1164, 399] width 56 height 20
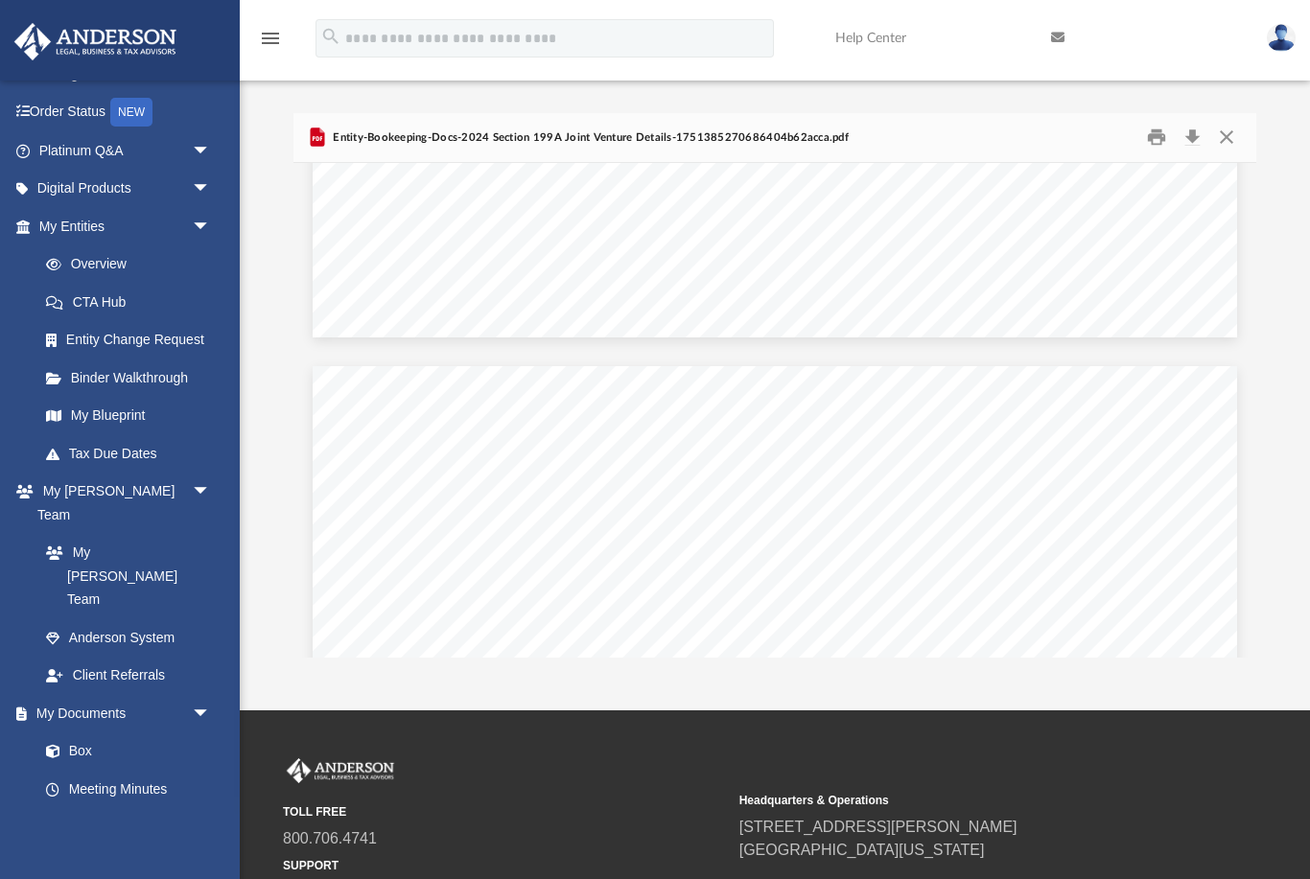
scroll to position [21944, 0]
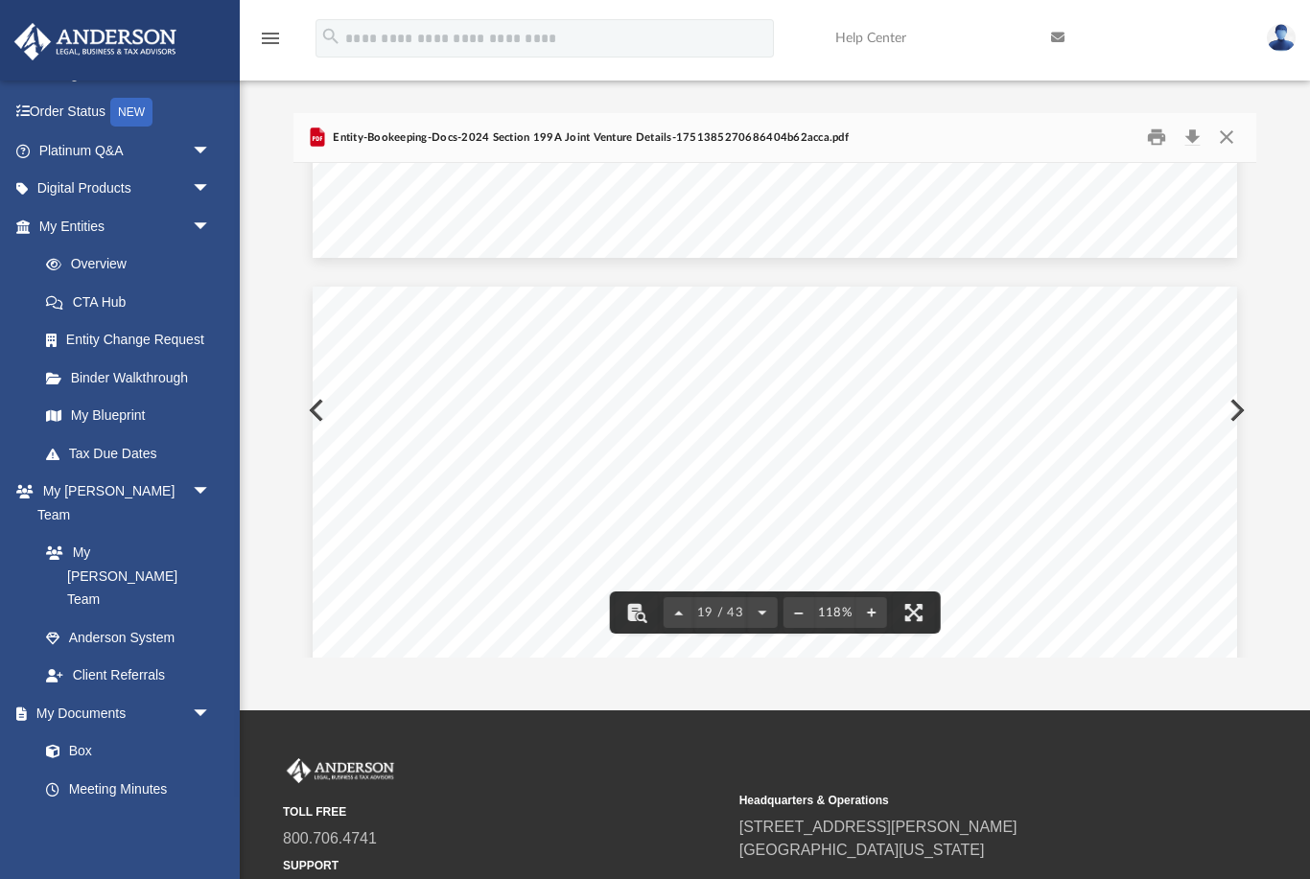
click at [316, 409] on div "The [PERSON_NAME] Financial Companies, LLLP 2024 Section 199A Joint Venture Det…" at bounding box center [775, 885] width 925 height 1197
click at [316, 402] on div "The [PERSON_NAME] Financial Companies, LLLP 2024 Section 199A Joint Venture Det…" at bounding box center [775, 885] width 925 height 1197
click at [1223, 134] on button "Close" at bounding box center [1226, 138] width 35 height 30
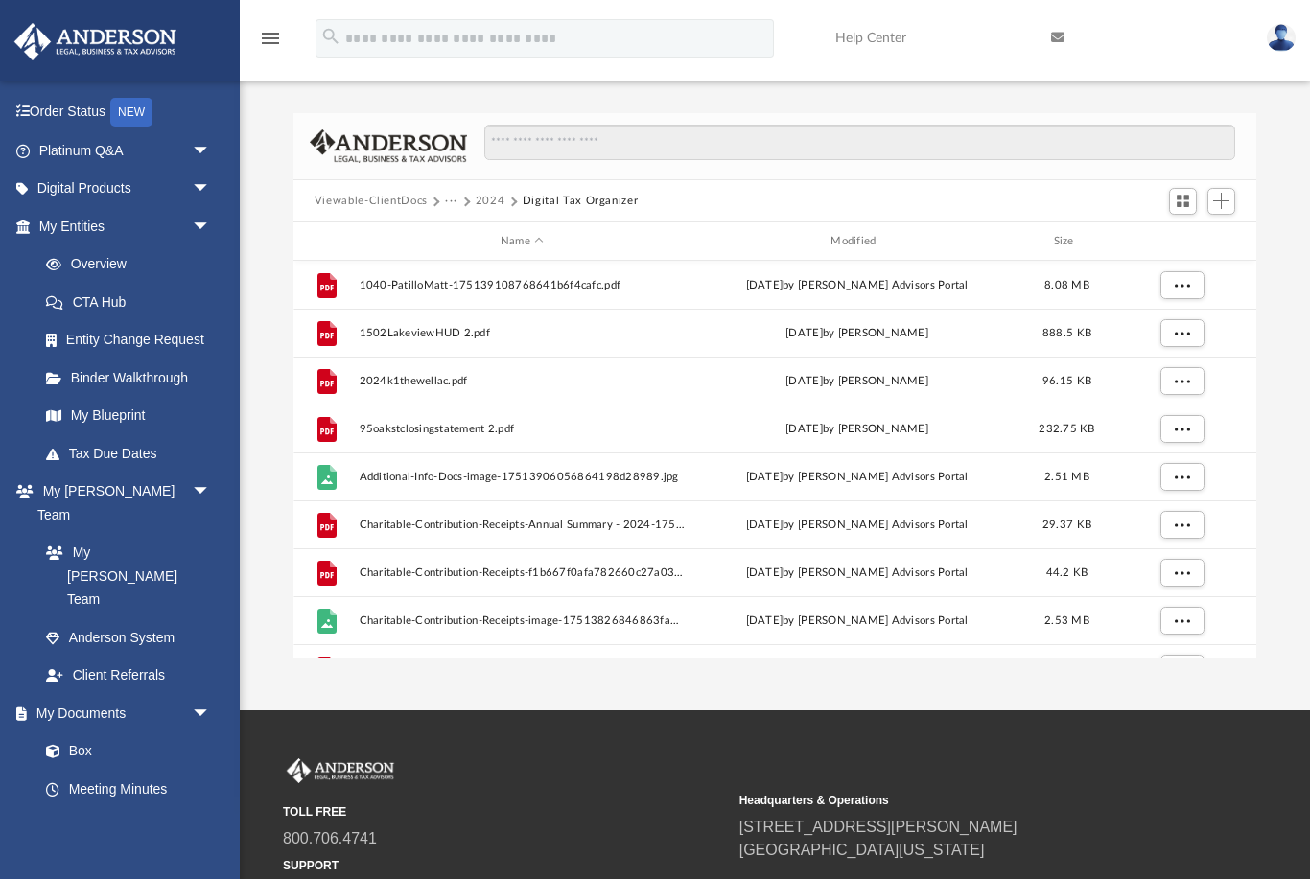
scroll to position [0, 0]
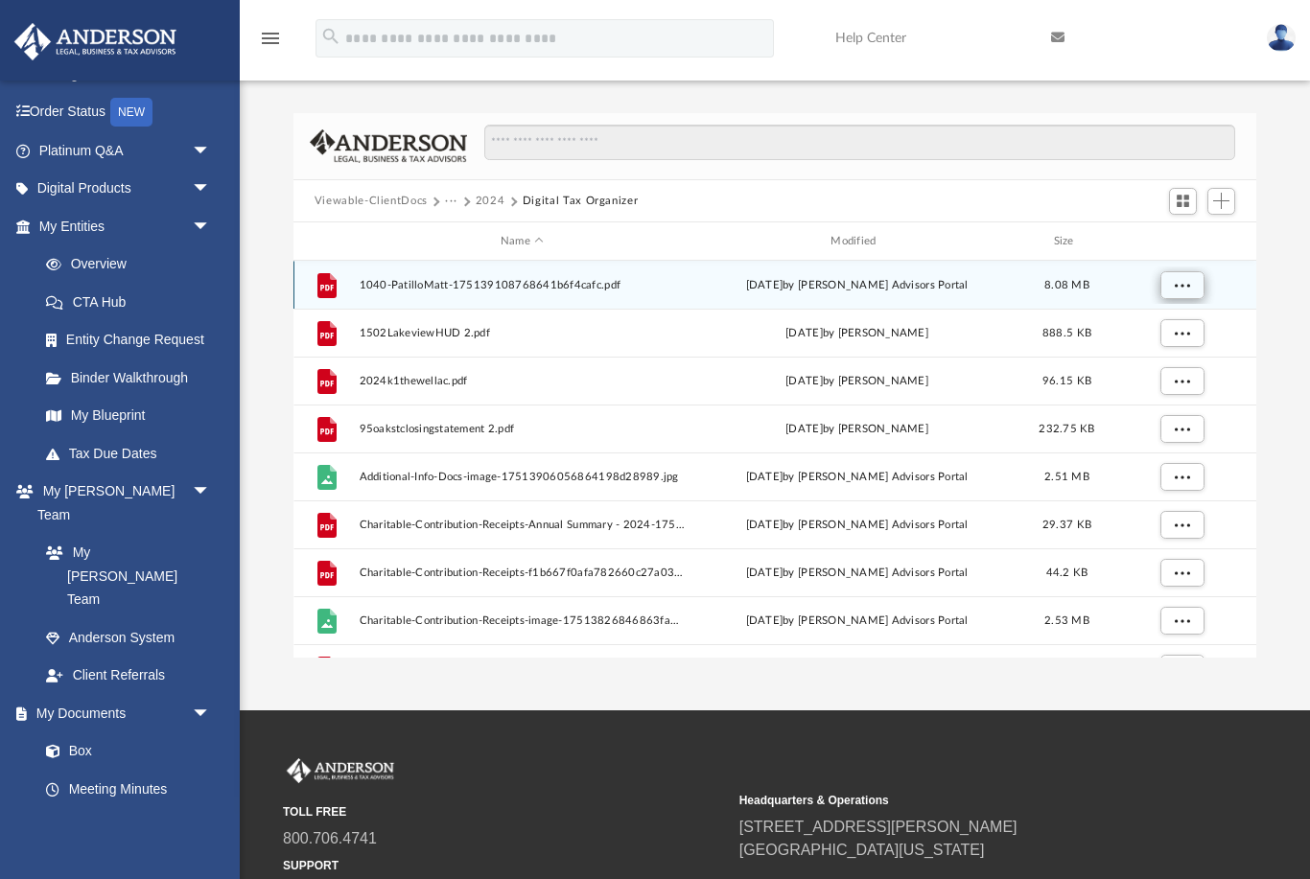
click at [1182, 295] on button "More options" at bounding box center [1181, 285] width 44 height 29
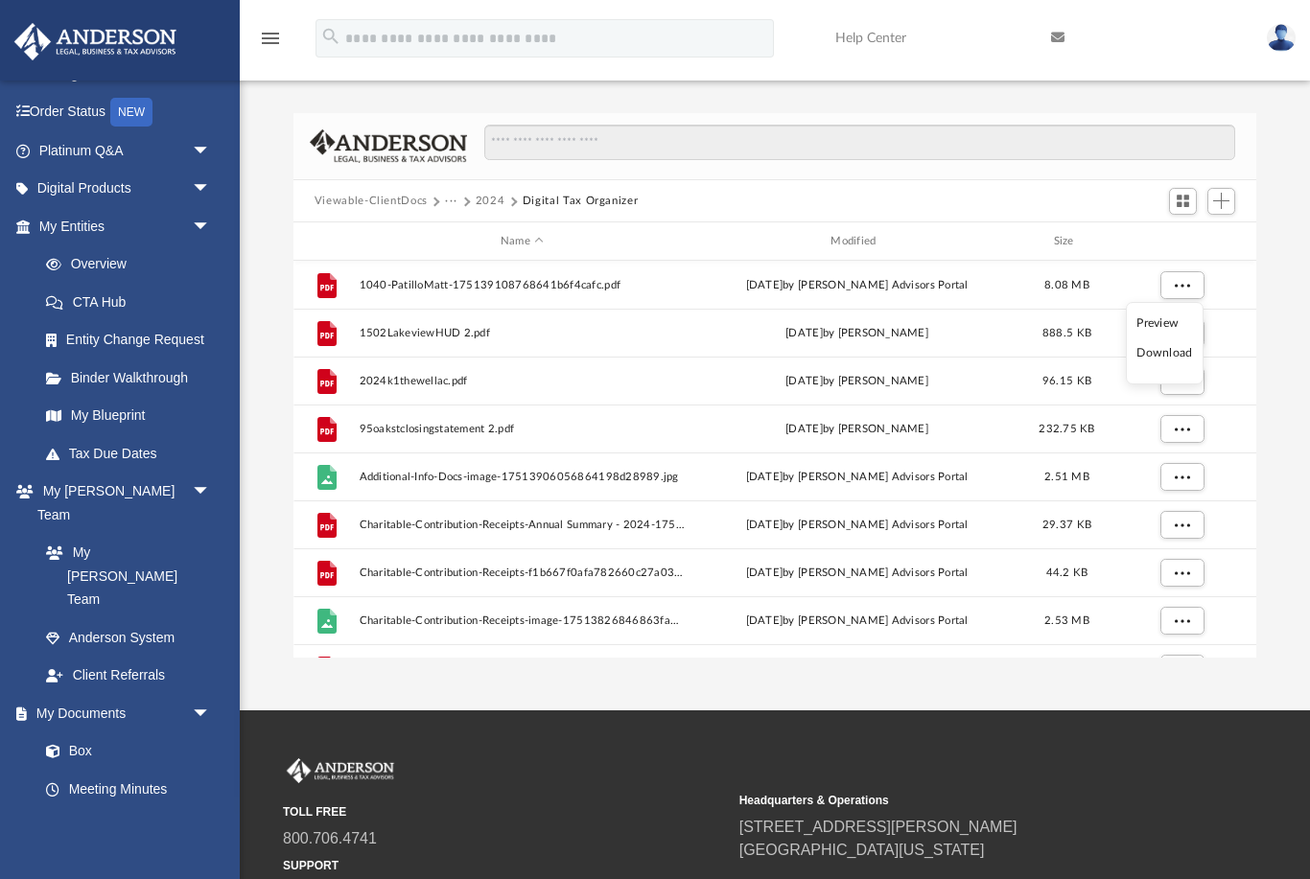
click at [1169, 327] on li "Preview" at bounding box center [1164, 324] width 56 height 20
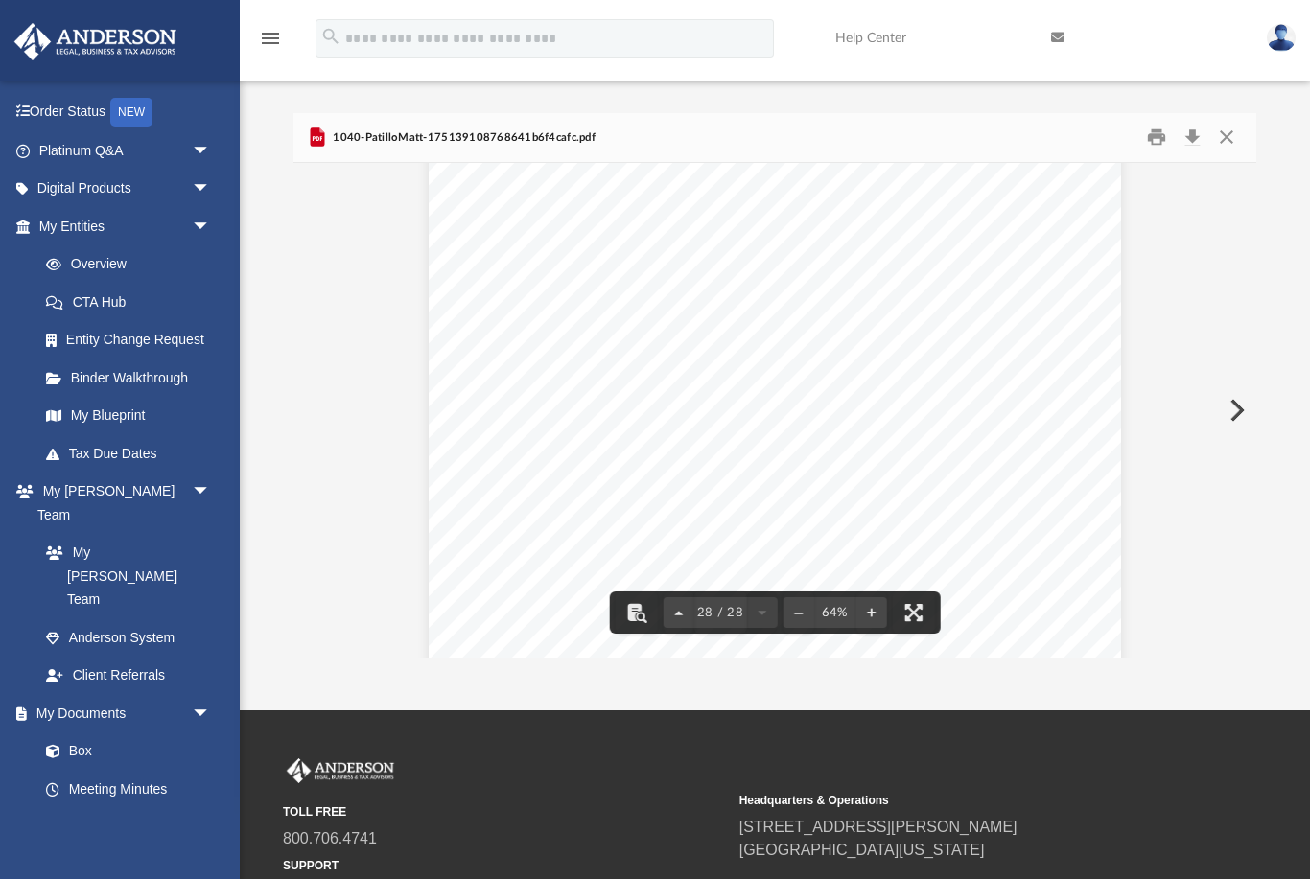
scroll to position [14779, 0]
click at [1236, 410] on button "Preview" at bounding box center [1235, 411] width 42 height 54
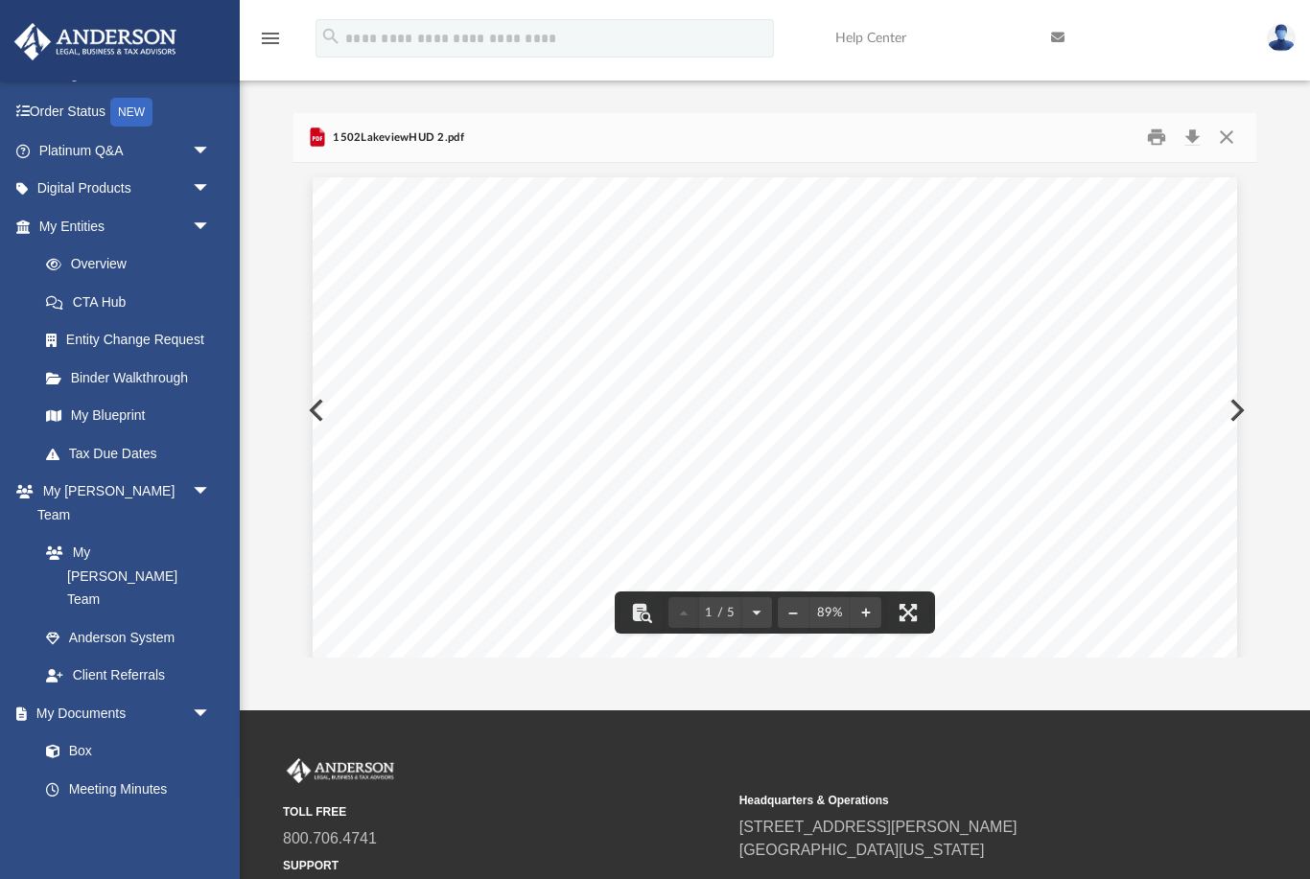
click at [1240, 410] on button "Preview" at bounding box center [1235, 411] width 42 height 54
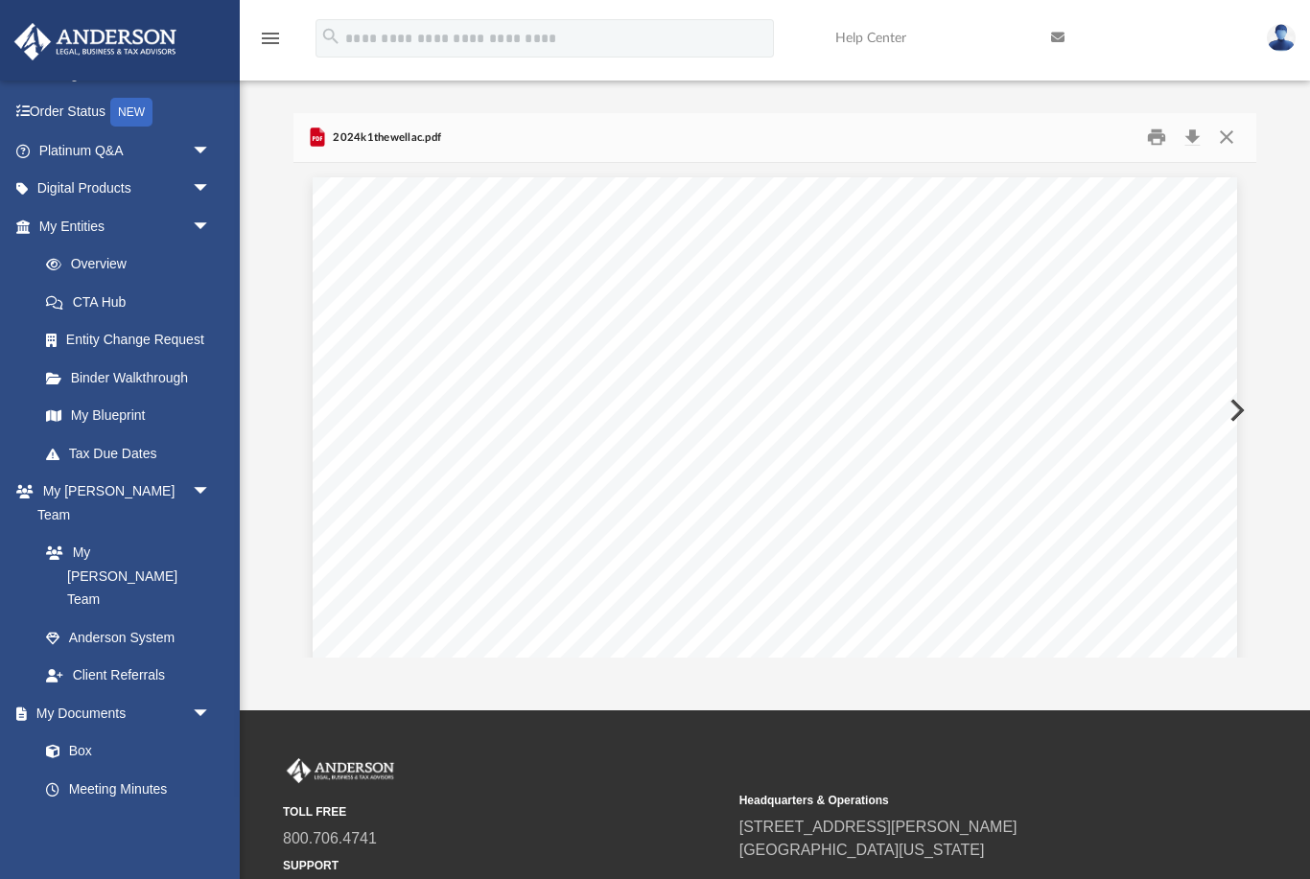
click at [1240, 410] on button "Preview" at bounding box center [1235, 411] width 42 height 54
click at [1239, 410] on button "Preview" at bounding box center [1235, 411] width 42 height 54
click at [1240, 410] on button "Preview" at bounding box center [1235, 411] width 42 height 54
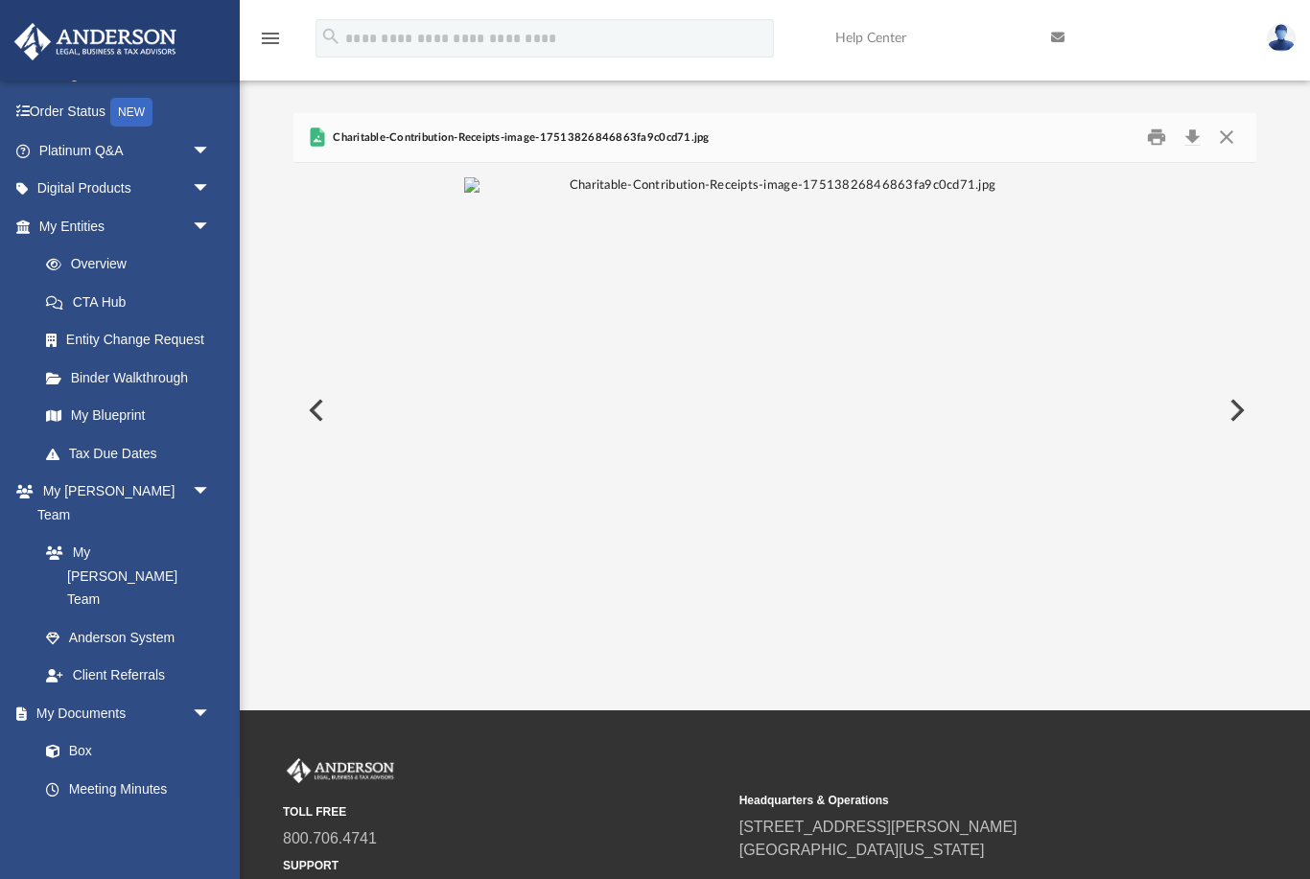
click at [1240, 410] on button "Preview" at bounding box center [1235, 411] width 42 height 54
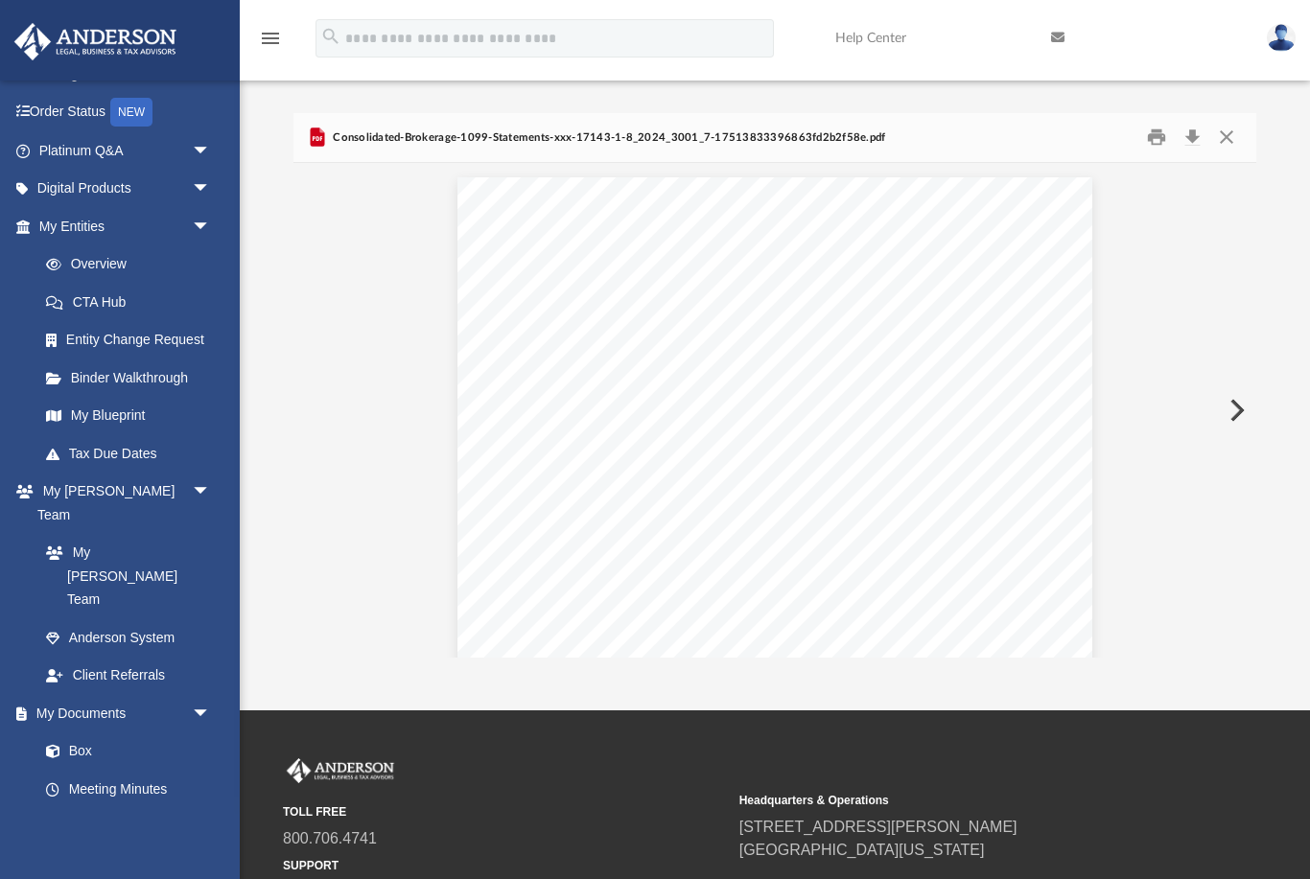
click at [1240, 410] on button "Preview" at bounding box center [1235, 411] width 42 height 54
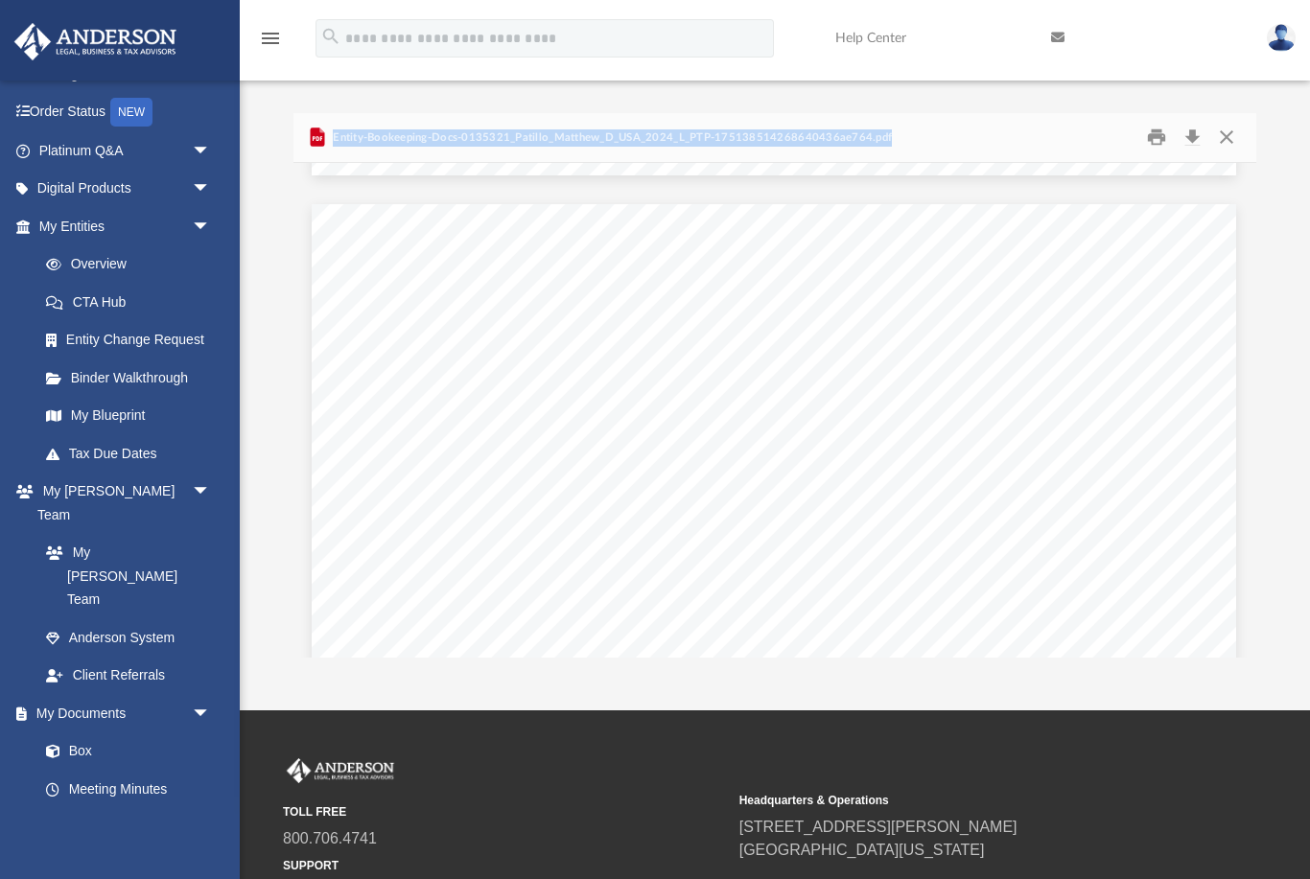
drag, startPoint x: 901, startPoint y: 143, endPoint x: 329, endPoint y: 138, distance: 571.6
click at [329, 138] on div "Entity-Bookeeping-Docs-0135321_Patillo_Matthew_D_USA_2024_L_PTP-175138514268640…" at bounding box center [774, 138] width 963 height 51
copy span "Entity-Bookeeping-Docs-0135321_Patillo_Matthew_D_USA_2024_L_PTP-175138514268640…"
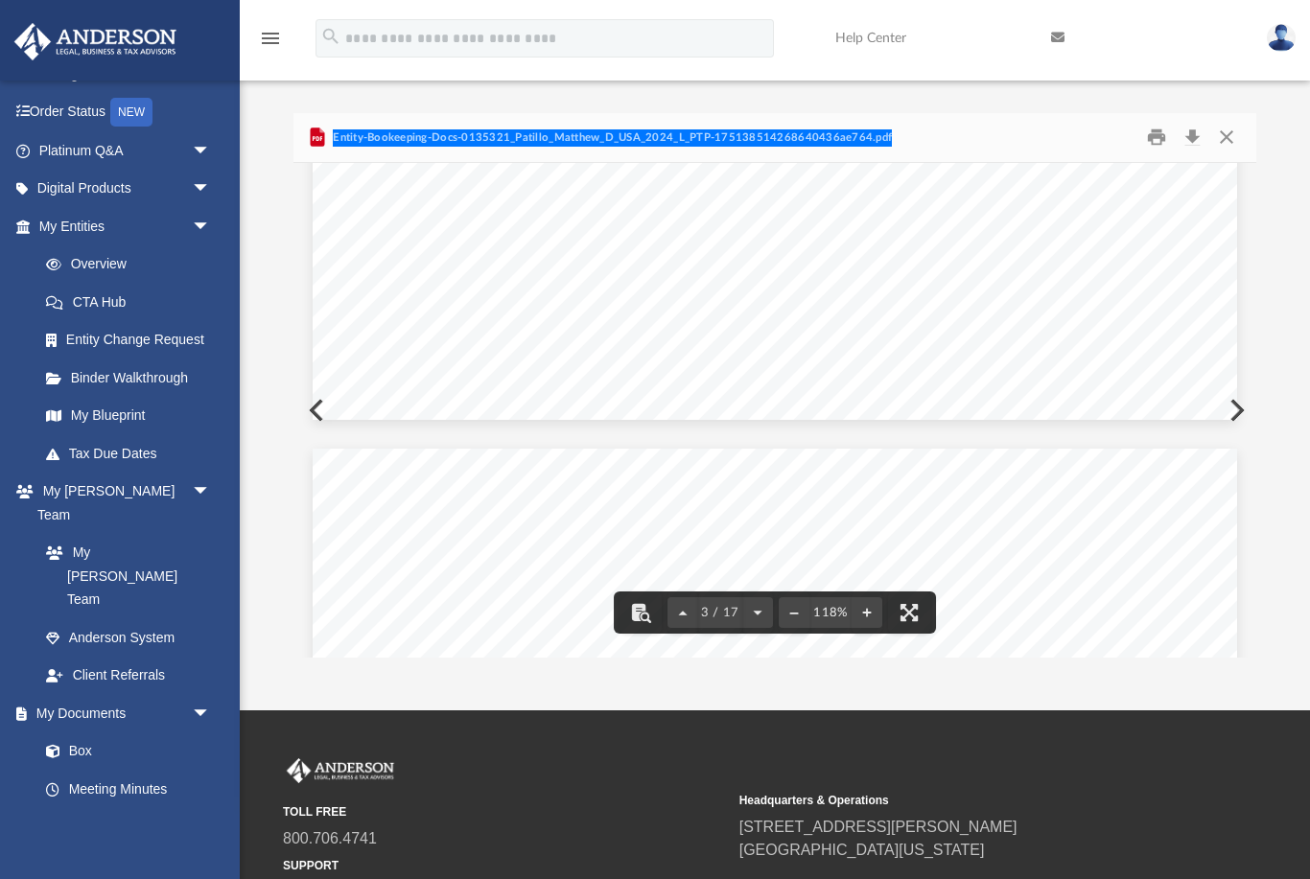
scroll to position [3382, 0]
click at [1233, 141] on button "Close" at bounding box center [1226, 138] width 35 height 30
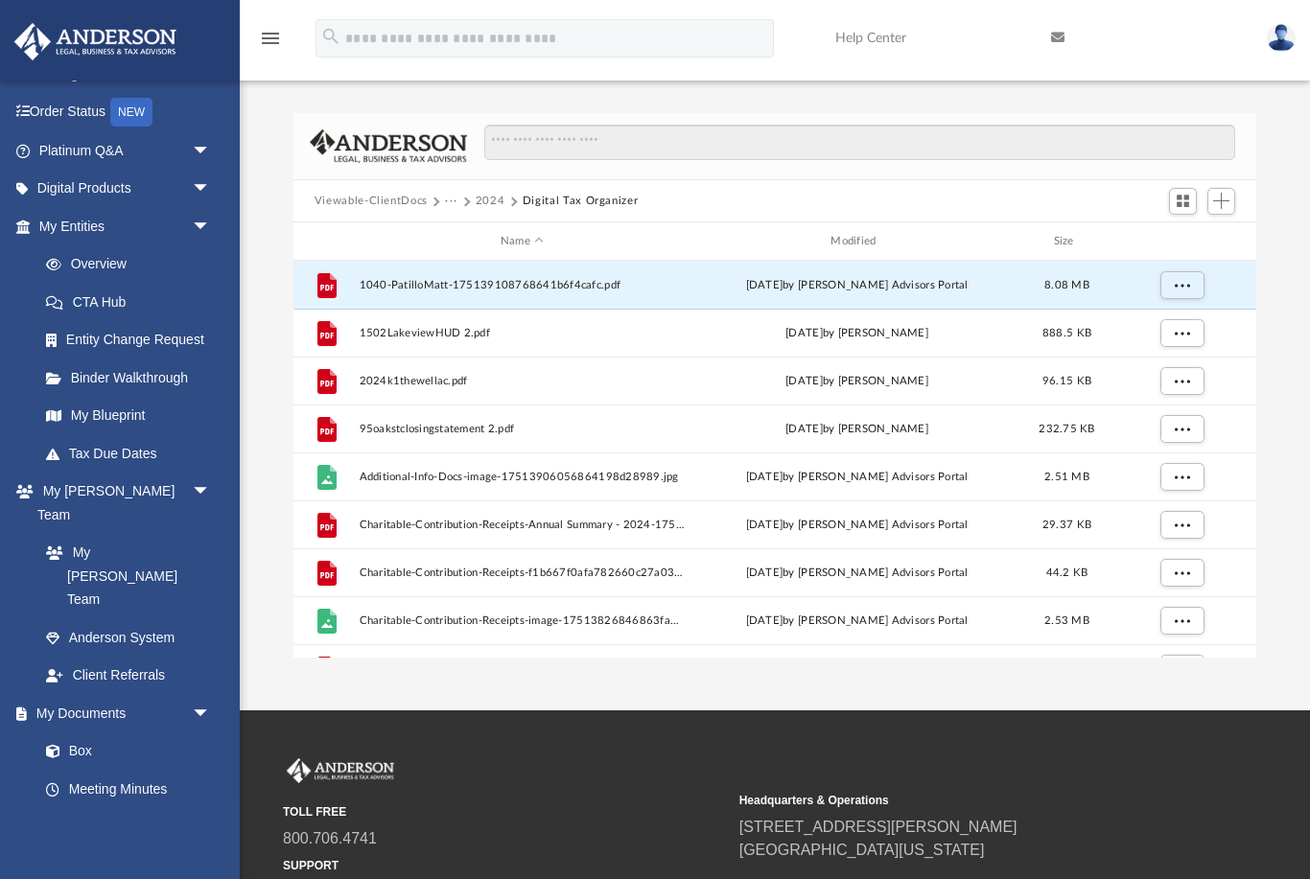
click at [450, 201] on button "···" at bounding box center [451, 201] width 12 height 17
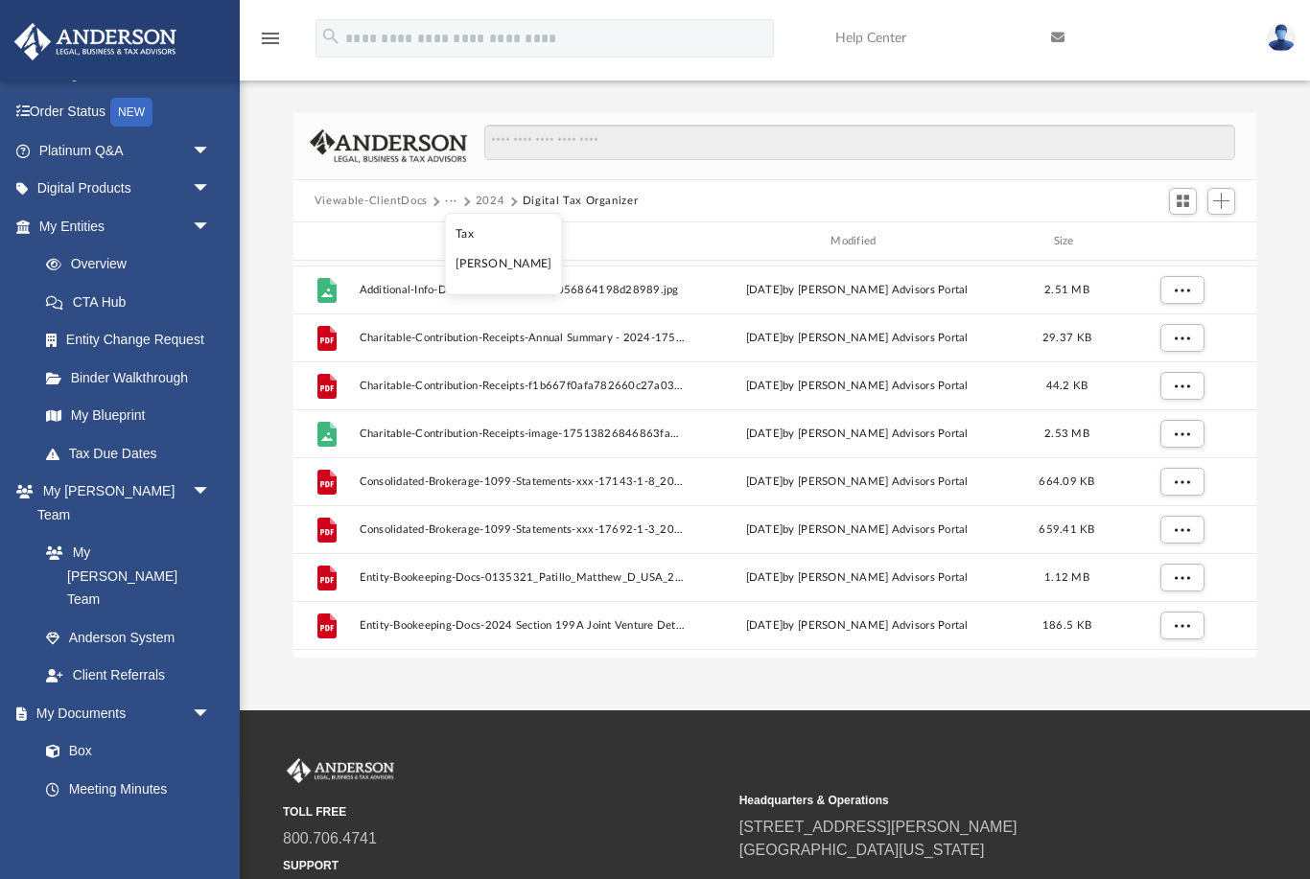
scroll to position [227, 0]
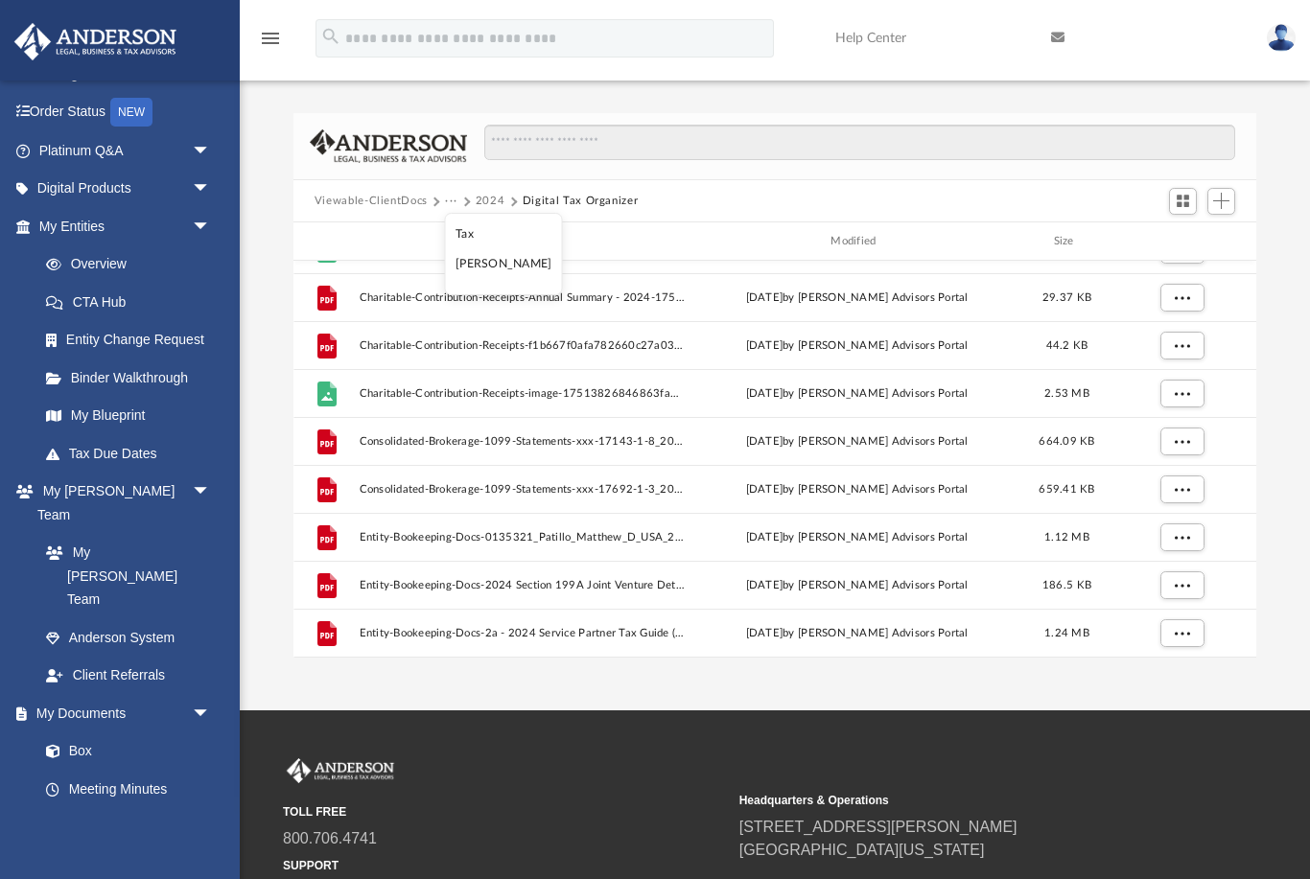
click at [450, 201] on button "···" at bounding box center [451, 201] width 12 height 17
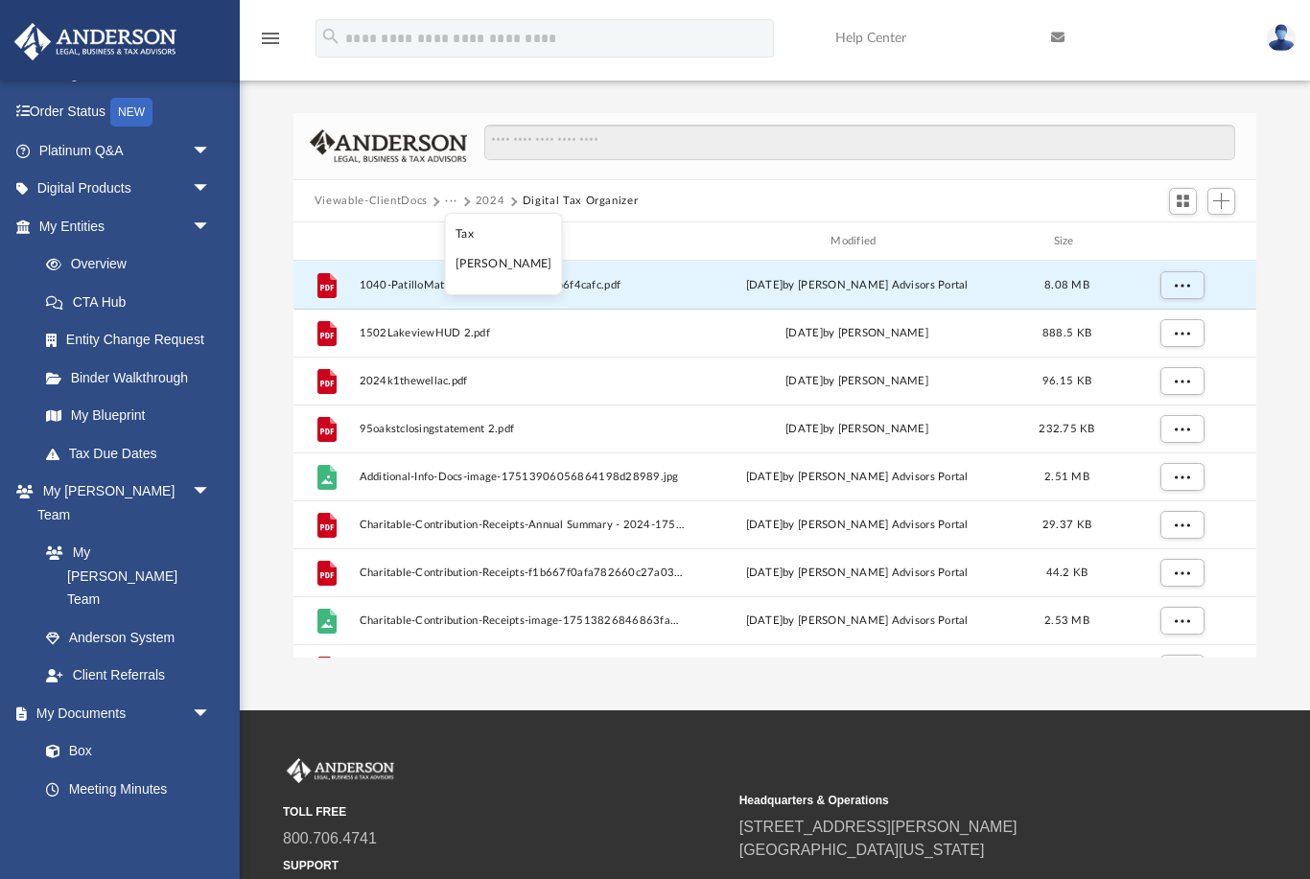
scroll to position [0, 0]
click at [1223, 204] on span "Add" at bounding box center [1221, 201] width 16 height 16
click at [1177, 244] on li "Upload" at bounding box center [1193, 239] width 61 height 20
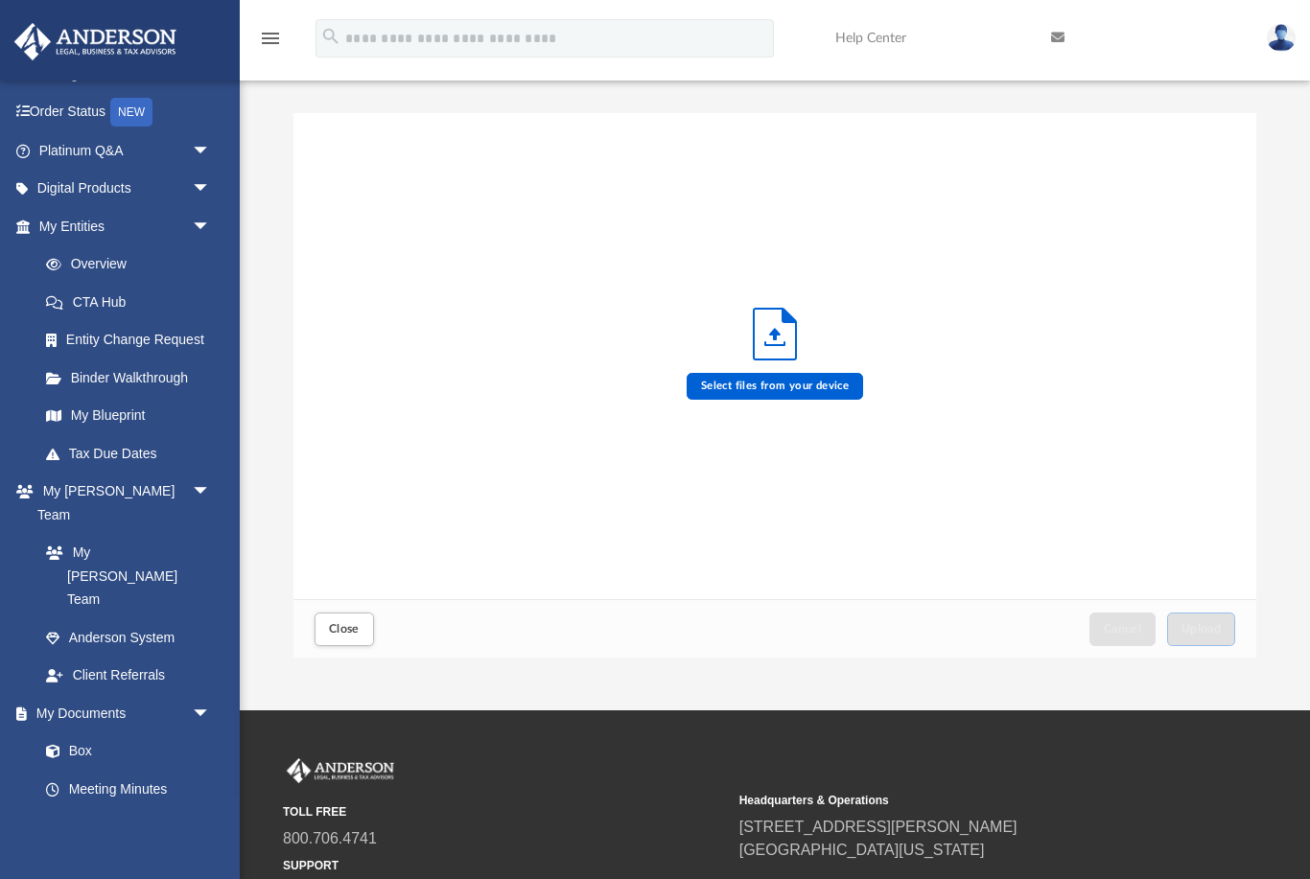
scroll to position [1, 1]
click at [767, 337] on icon "Upload" at bounding box center [775, 334] width 42 height 51
click at [761, 398] on label "Select files from your device" at bounding box center [775, 386] width 177 height 27
click at [0, 0] on input "Select files from your device" at bounding box center [0, 0] width 0 height 0
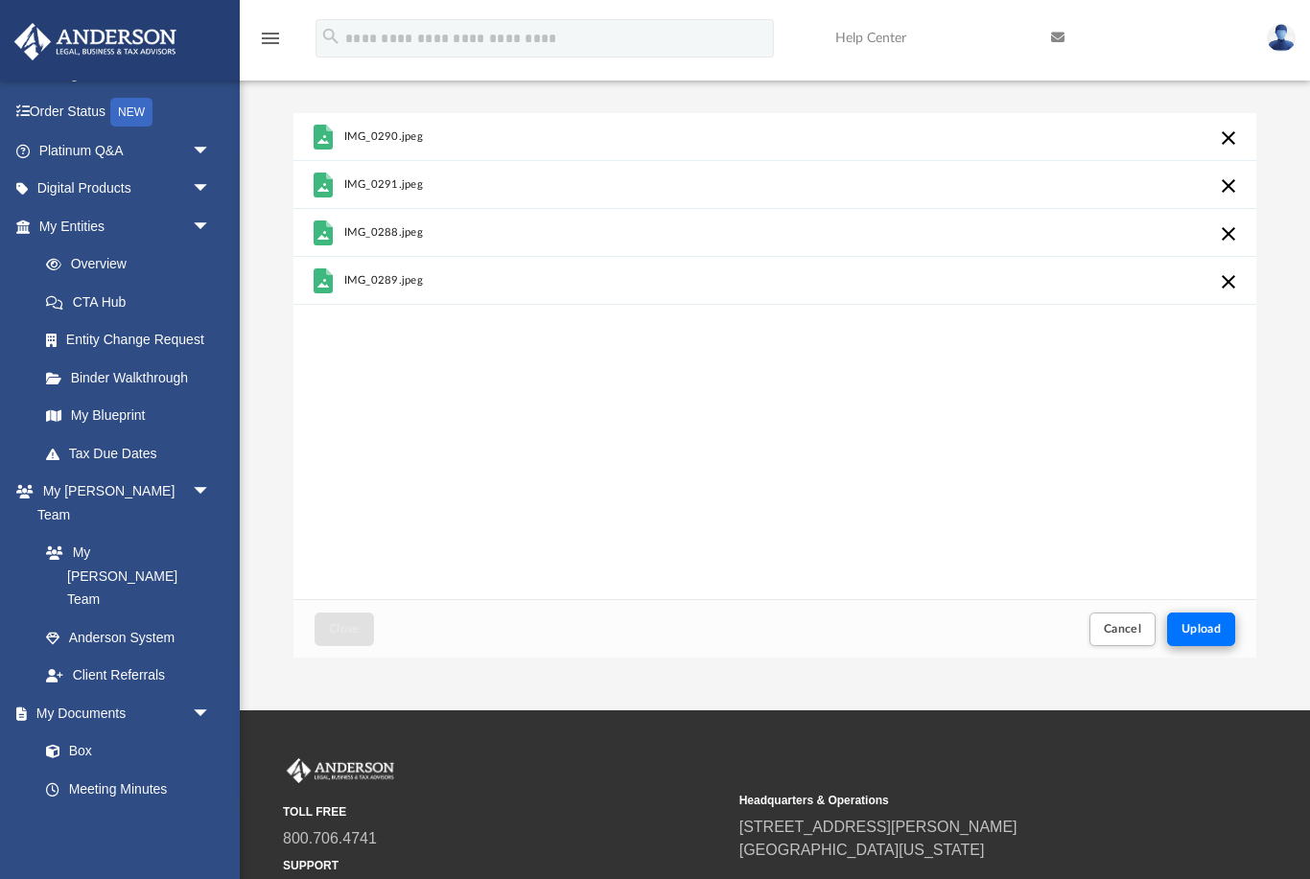
click at [1213, 623] on span "Upload" at bounding box center [1202, 629] width 40 height 12
